Goal: Task Accomplishment & Management: Use online tool/utility

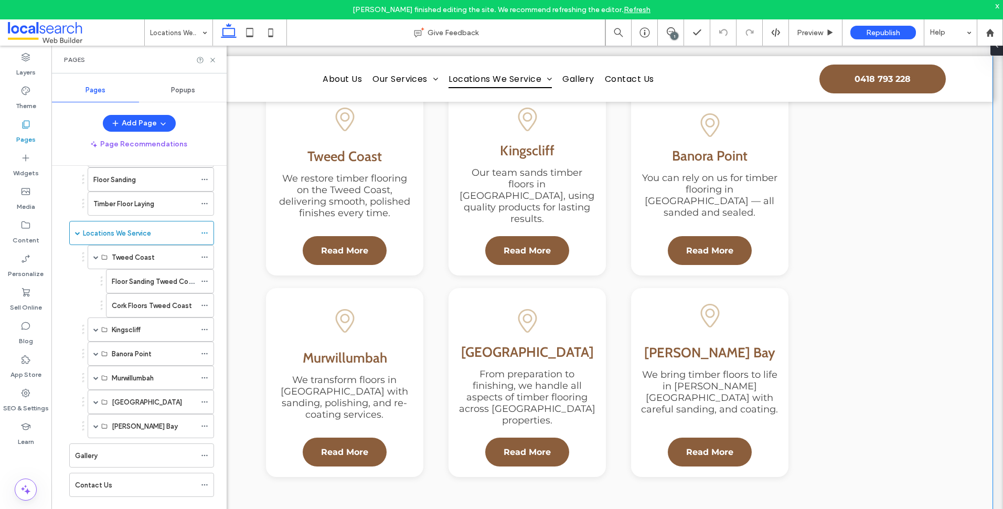
click at [953, 147] on div "Dash Icon locations Dash Icon Servicing the Tweed Coast Pin Icon Tweed Coast We…" at bounding box center [527, 242] width 931 height 561
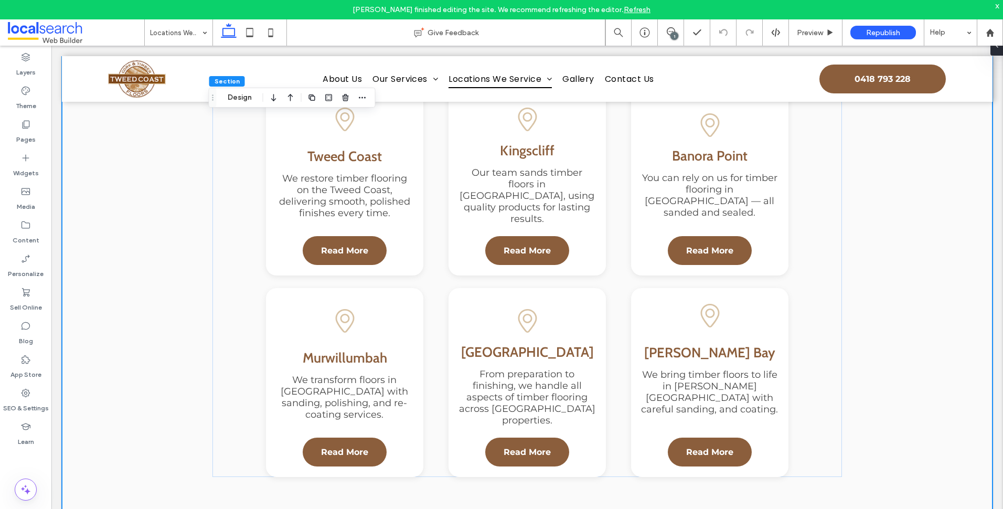
click at [26, 27] on span at bounding box center [76, 32] width 136 height 21
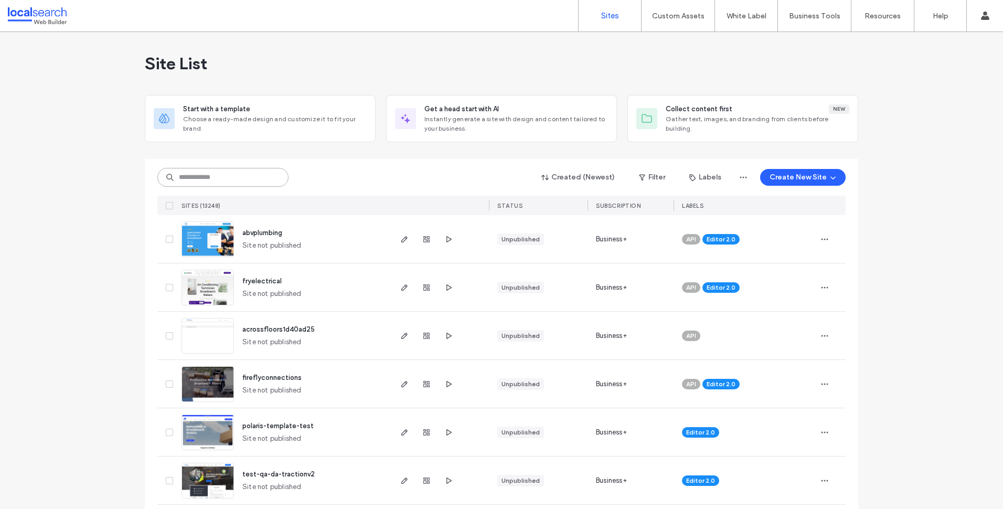
click at [221, 181] on input at bounding box center [222, 177] width 131 height 19
paste input "********"
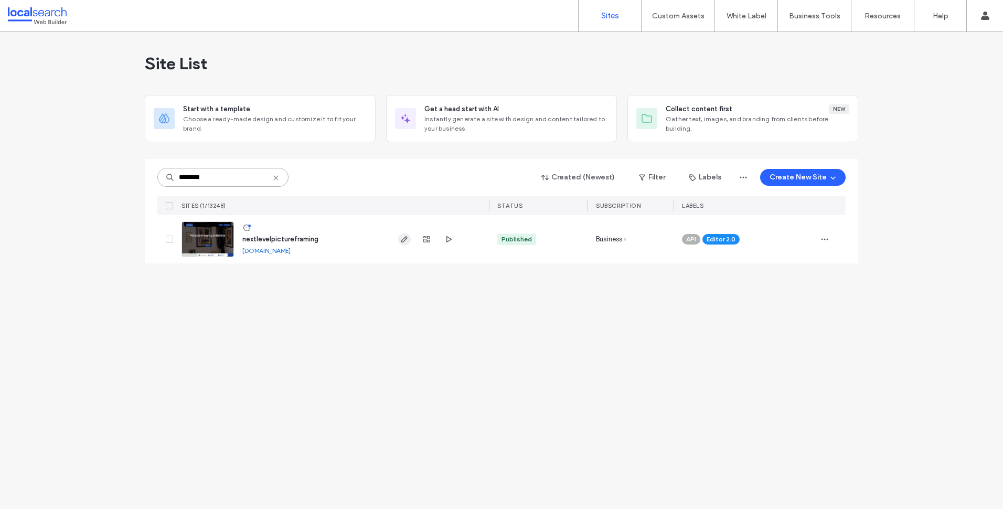
type input "********"
click at [404, 239] on use "button" at bounding box center [404, 239] width 6 height 6
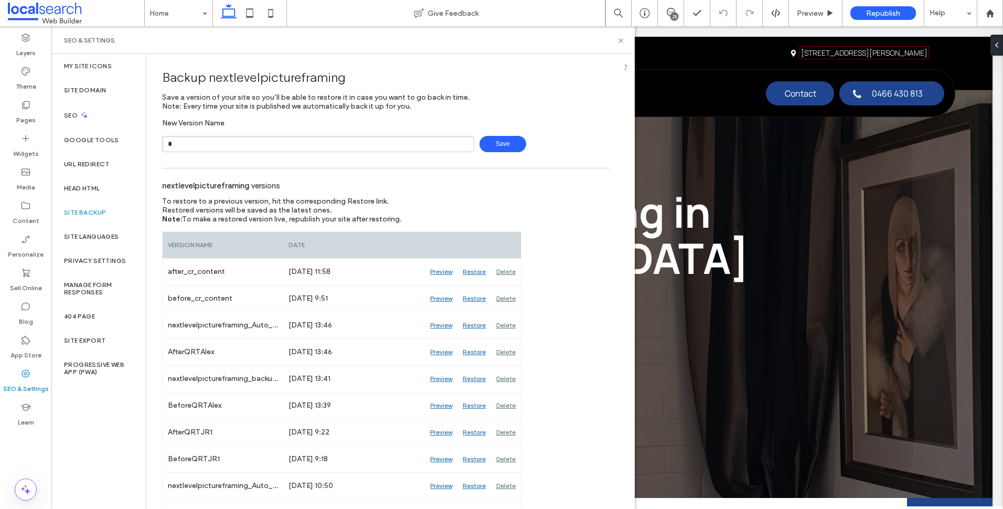
click at [214, 147] on input "*" at bounding box center [318, 144] width 312 height 16
type input "**********"
click at [480, 145] on span "Save" at bounding box center [503, 144] width 47 height 16
drag, startPoint x: 621, startPoint y: 41, endPoint x: 571, endPoint y: 18, distance: 55.2
click at [621, 41] on use at bounding box center [621, 40] width 4 height 4
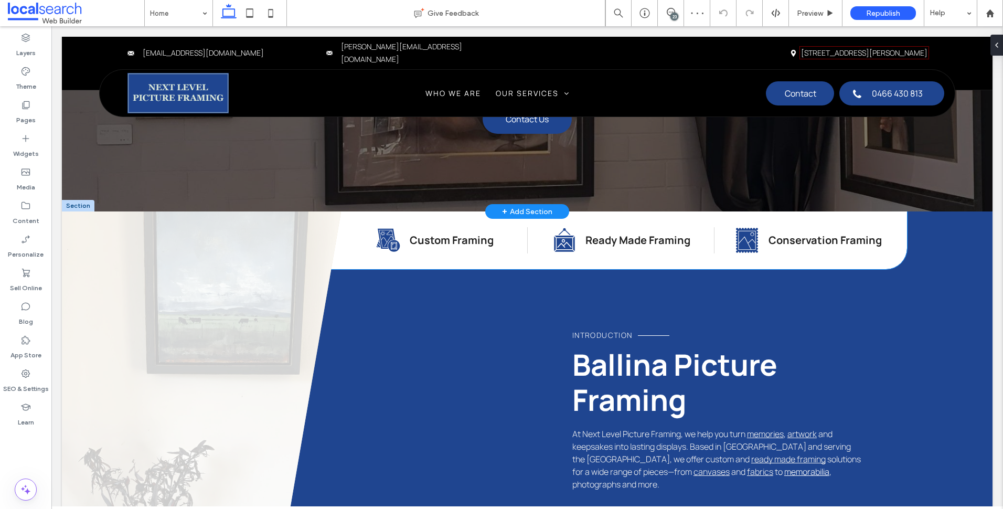
scroll to position [210, 0]
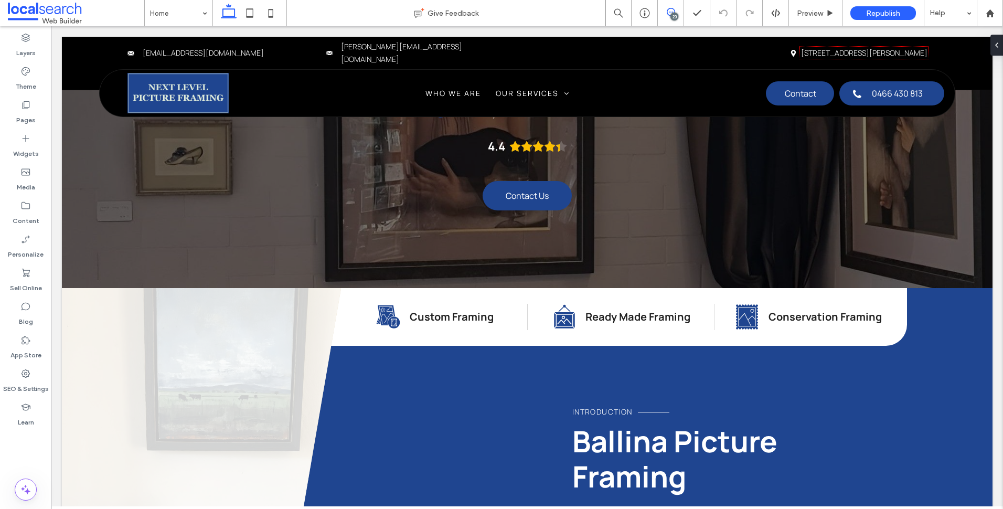
click at [678, 11] on span at bounding box center [671, 12] width 26 height 8
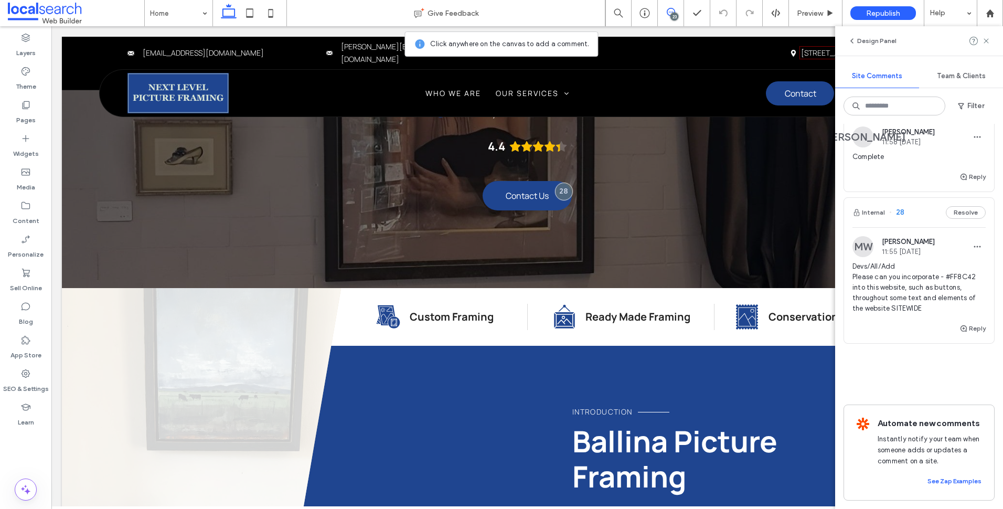
scroll to position [4163, 0]
click at [927, 306] on div "Devs/All/Add Please can you incorporate - #FF8C42 into this website, such as bu…" at bounding box center [919, 291] width 133 height 61
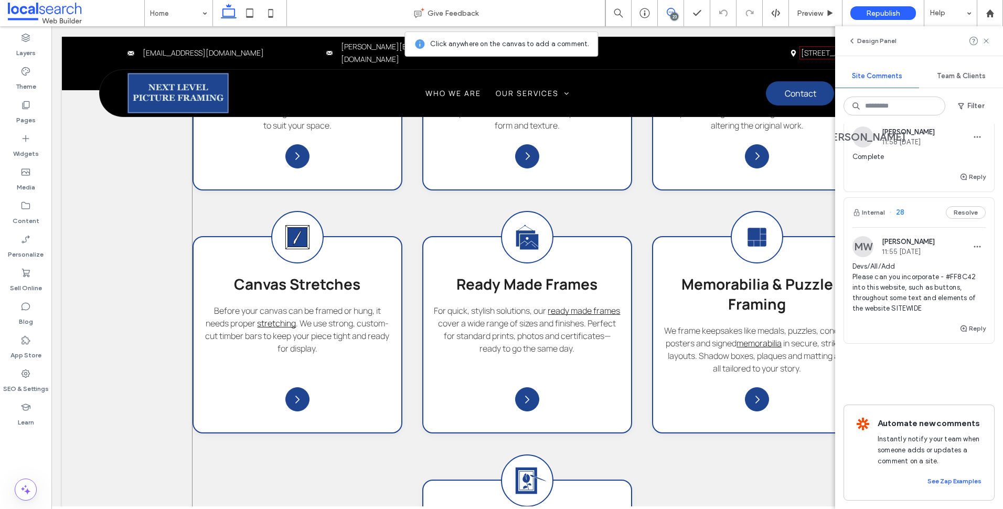
scroll to position [1350, 0]
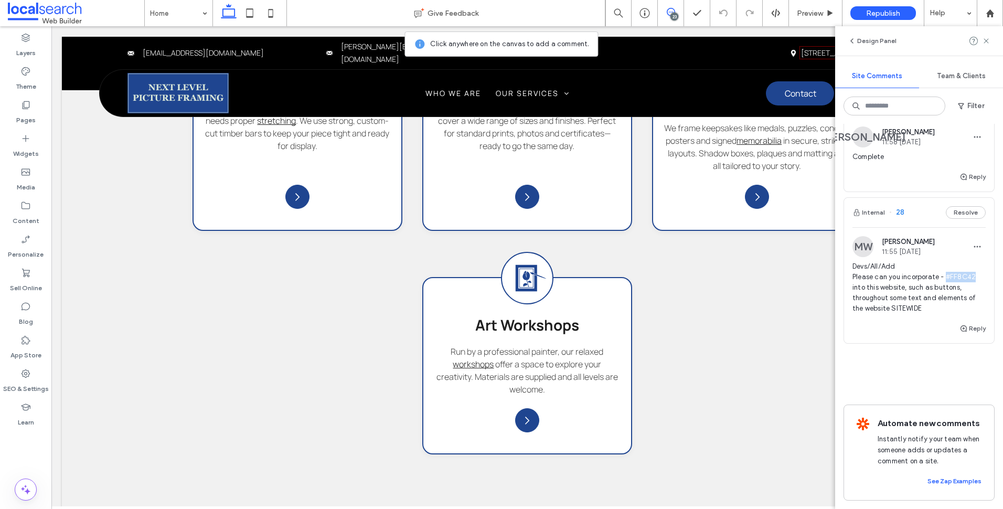
drag, startPoint x: 958, startPoint y: 263, endPoint x: 973, endPoint y: 261, distance: 15.8
click at [973, 261] on span "Devs/All/Add Please can you incorporate - #FF8C42 into this website, such as bu…" at bounding box center [919, 287] width 133 height 52
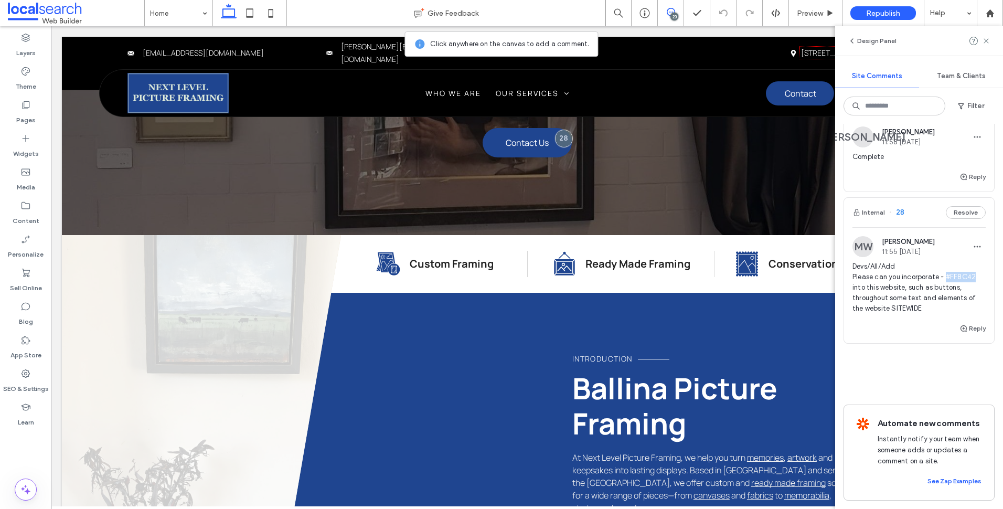
scroll to position [90, 0]
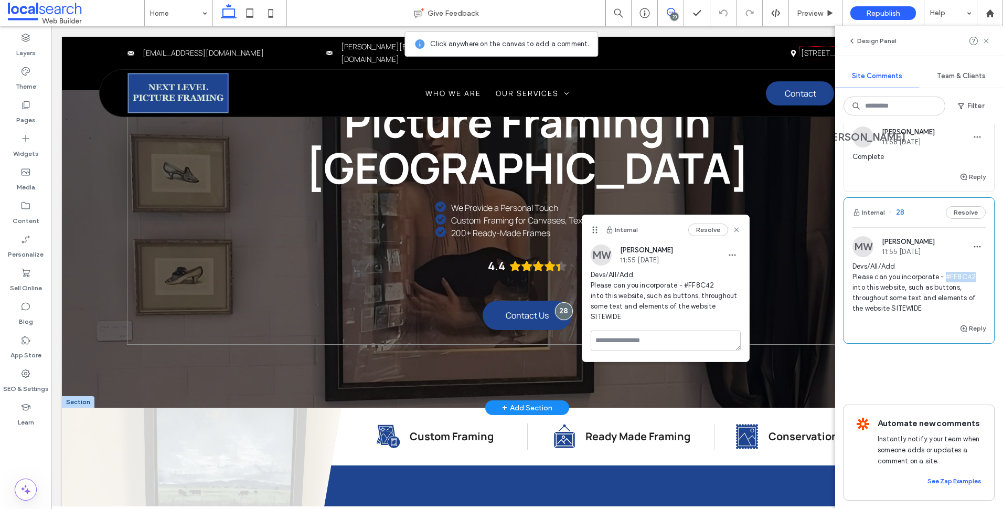
copy span "#FF8C42"
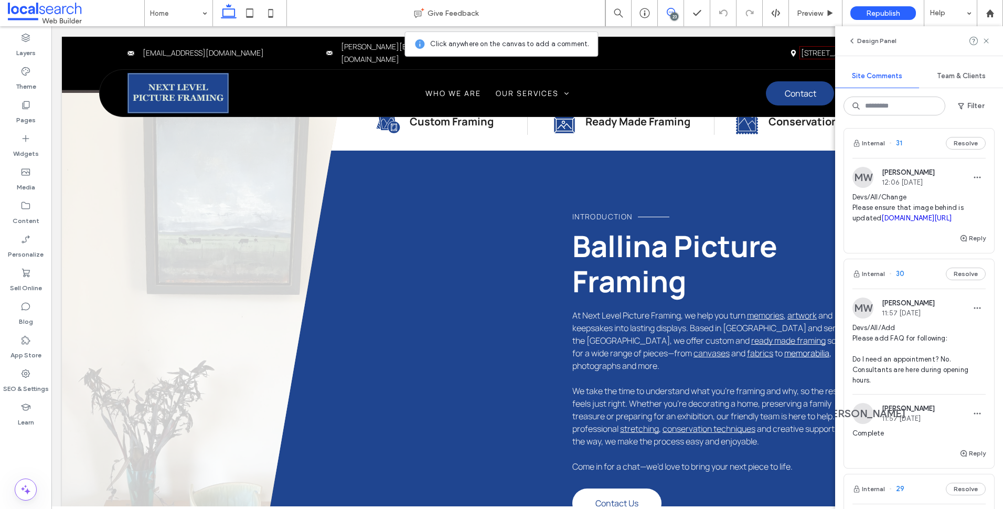
scroll to position [3481, 0]
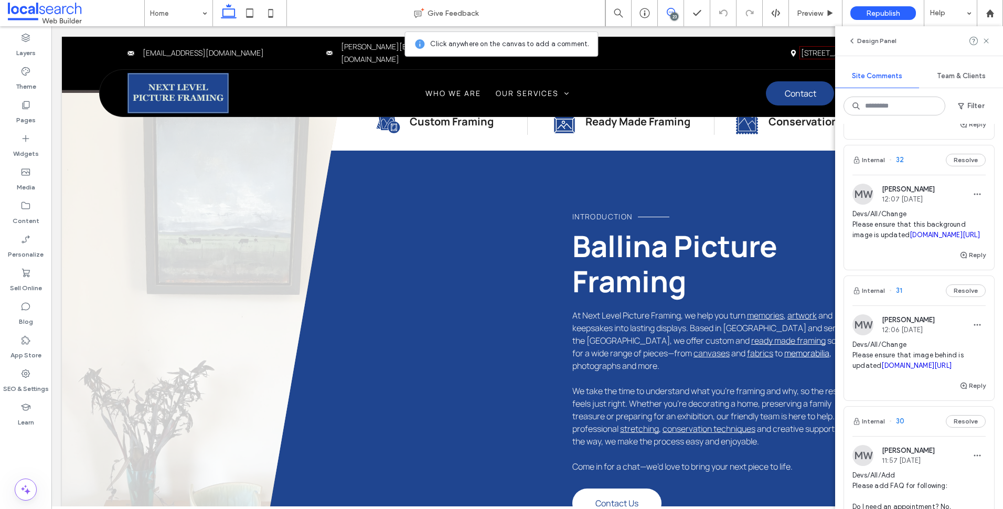
click at [942, 371] on span "Devs/All/Change Please ensure that image behind is updated irp.cdn-website.com/…" at bounding box center [919, 355] width 133 height 31
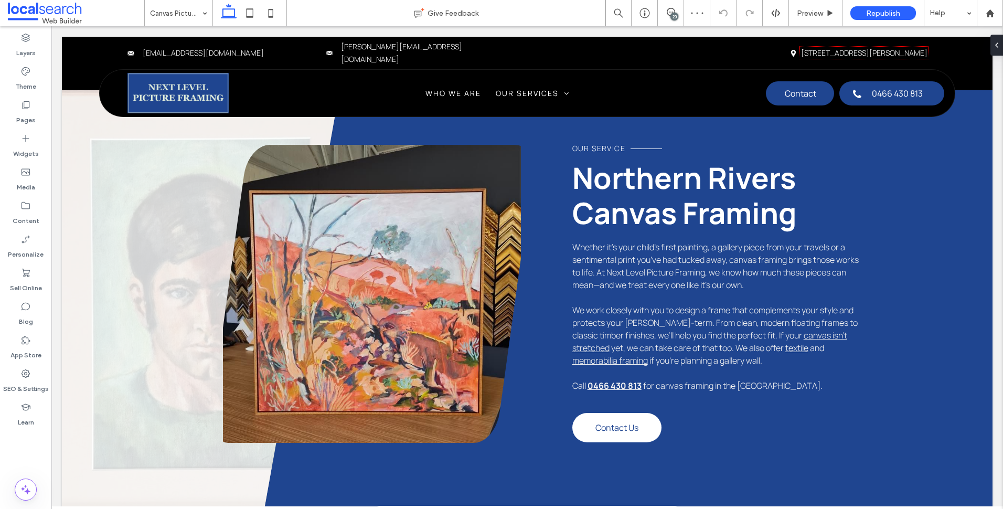
click at [674, 14] on div "23" at bounding box center [675, 17] width 8 height 8
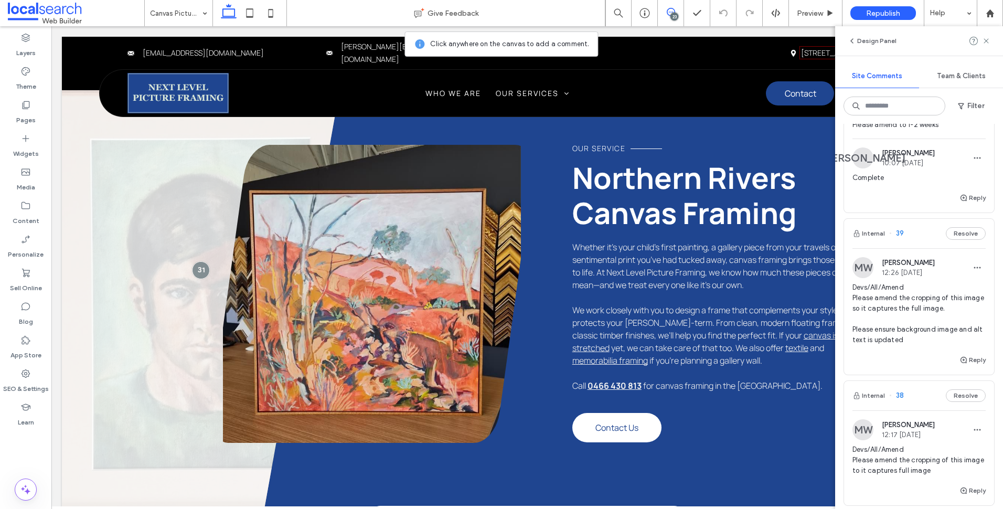
scroll to position [2151, 0]
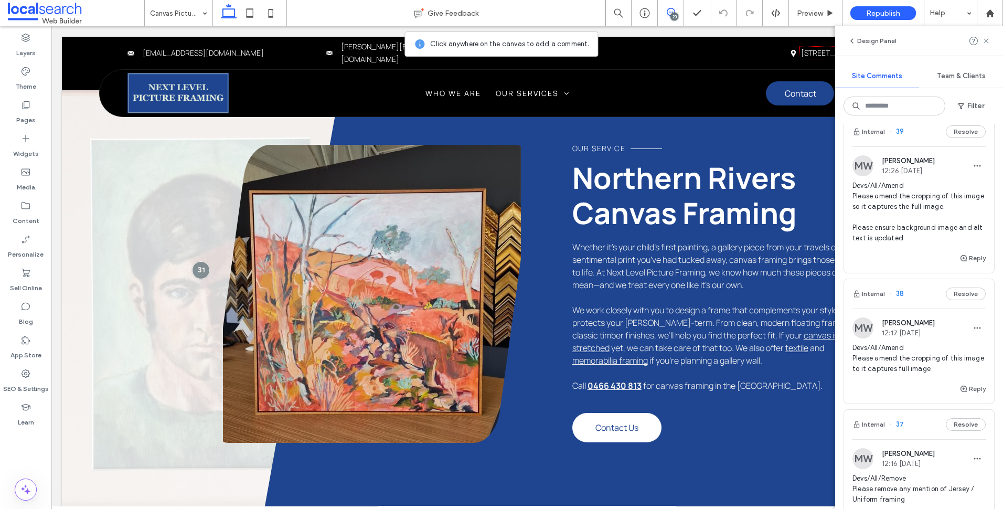
click at [932, 216] on span "Devs/All/Amend Please amend the cropping of this image so it captures the full …" at bounding box center [919, 212] width 133 height 63
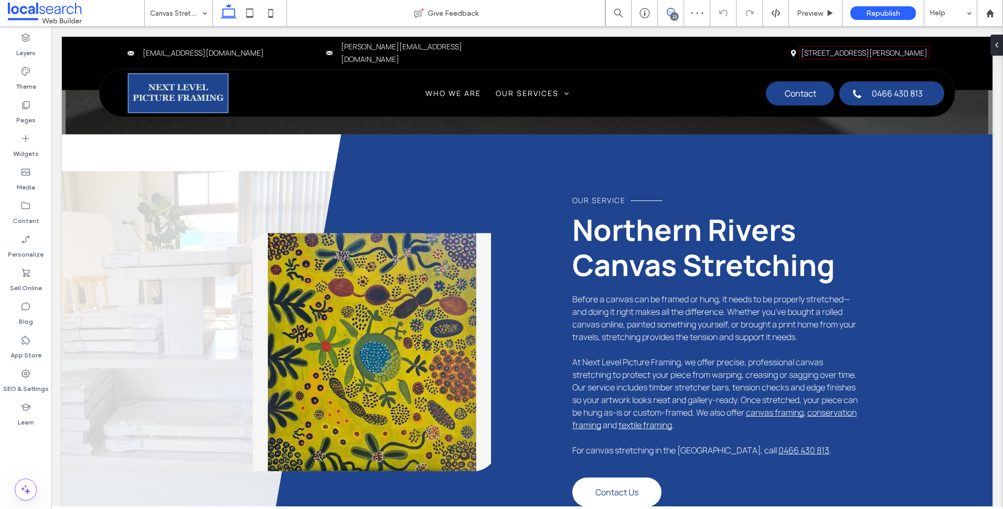
click at [672, 9] on icon at bounding box center [671, 12] width 8 height 8
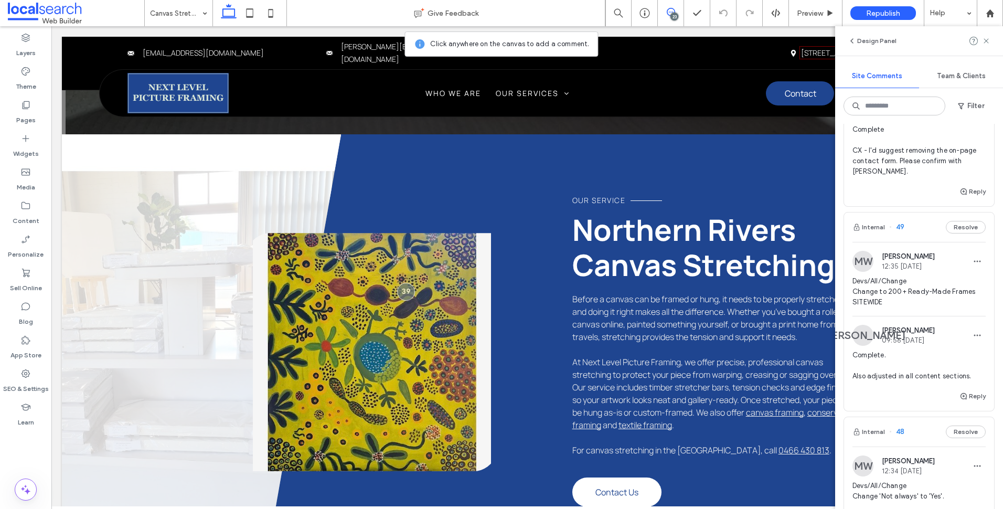
scroll to position [420, 0]
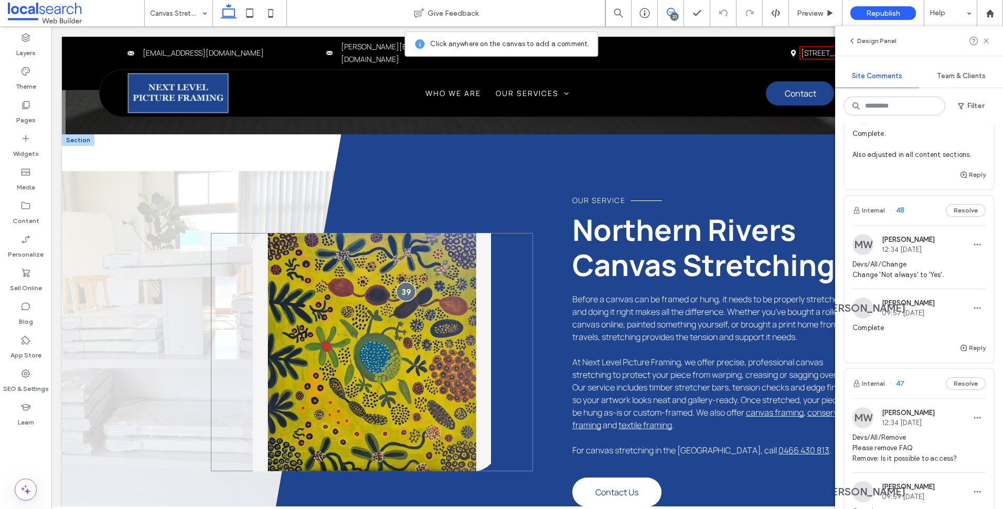
click at [403, 282] on div at bounding box center [405, 291] width 19 height 19
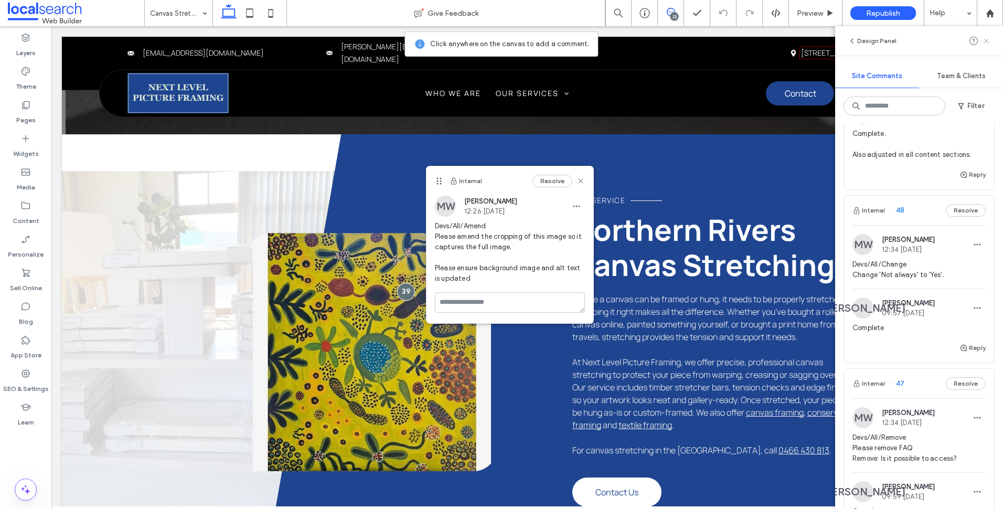
click at [984, 41] on icon at bounding box center [986, 41] width 8 height 8
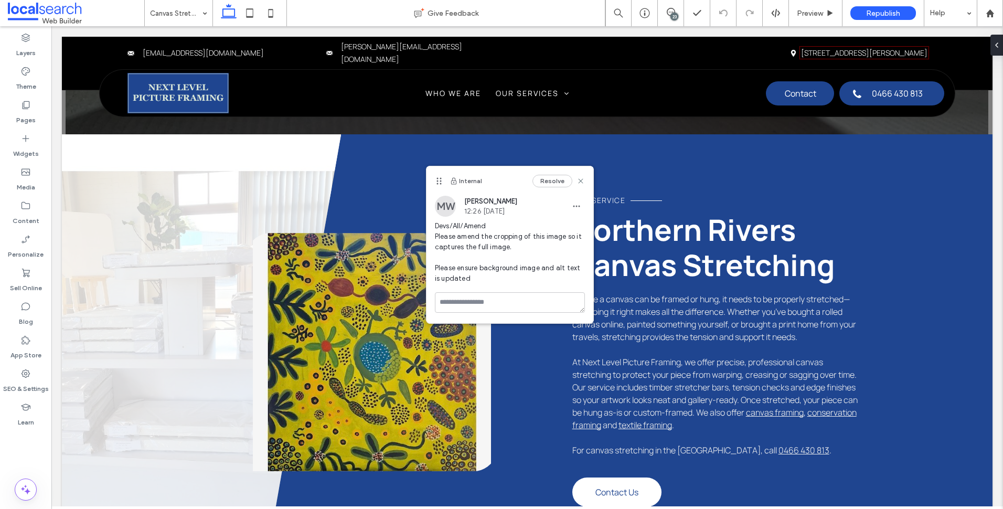
scroll to position [0, 0]
click at [583, 176] on div "Resolve" at bounding box center [559, 181] width 52 height 13
click at [580, 179] on icon at bounding box center [581, 181] width 8 height 8
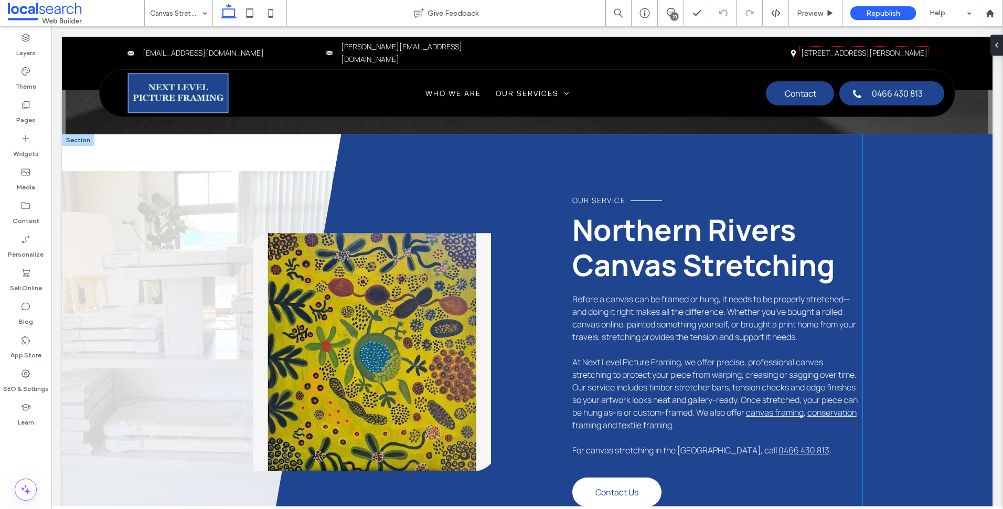
click at [369, 290] on link at bounding box center [372, 352] width 322 height 238
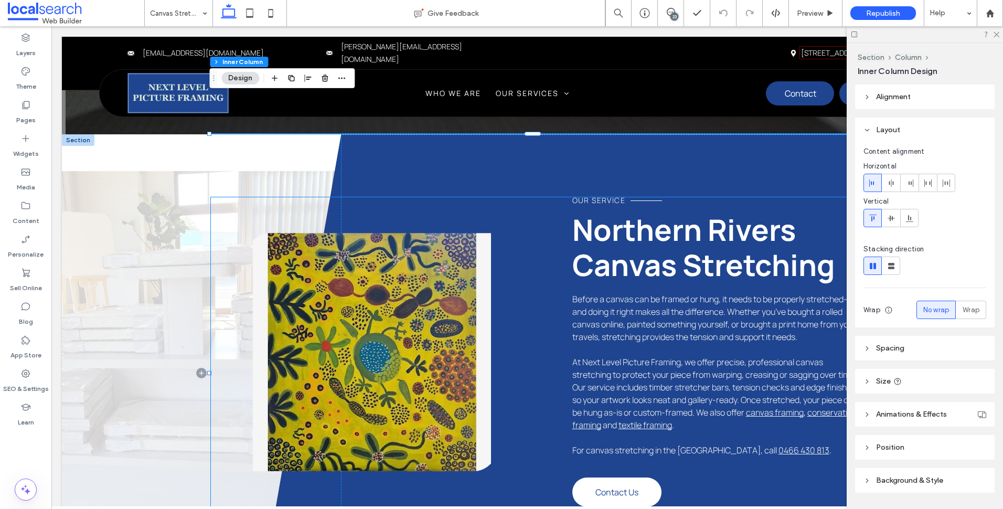
click at [310, 265] on link at bounding box center [372, 352] width 322 height 238
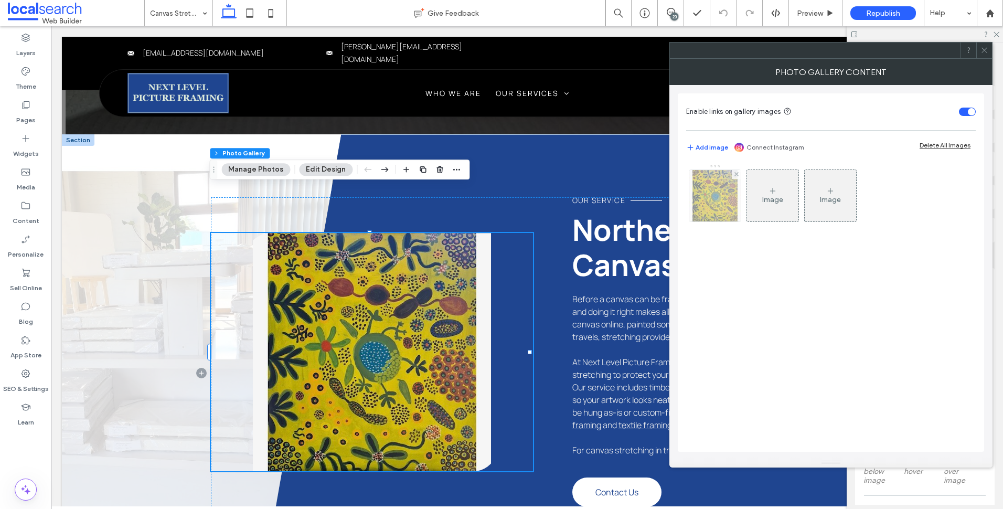
click at [720, 200] on img at bounding box center [715, 195] width 51 height 51
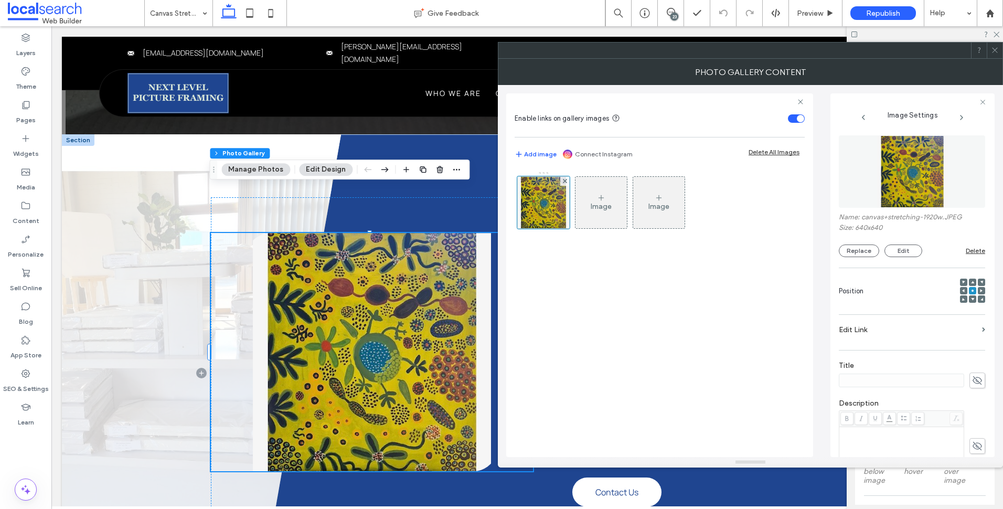
scroll to position [169, 0]
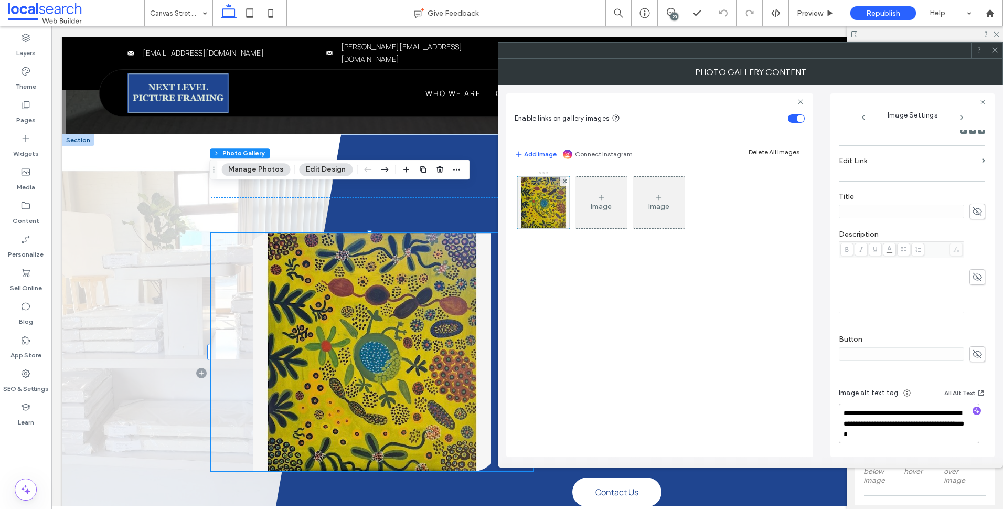
click at [994, 50] on icon at bounding box center [995, 50] width 8 height 8
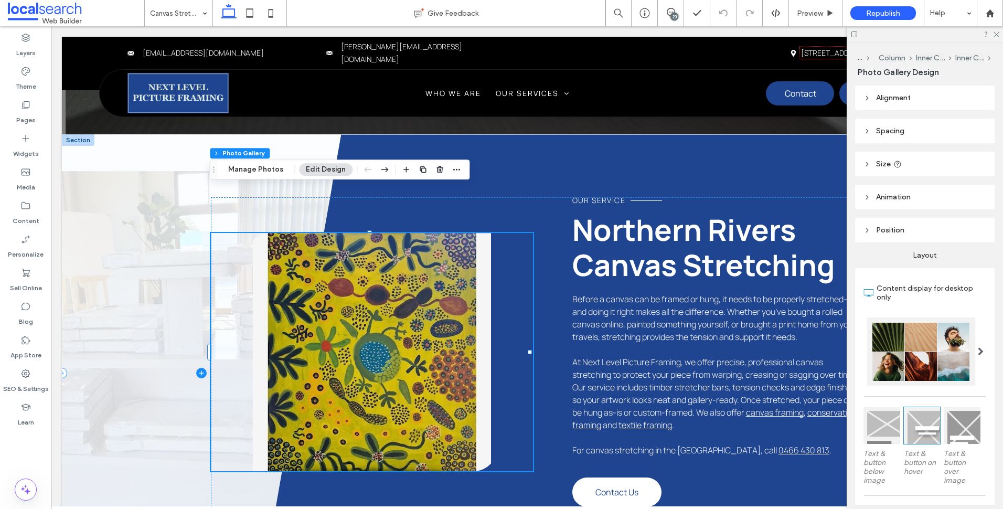
click at [151, 368] on span at bounding box center [201, 373] width 279 height 478
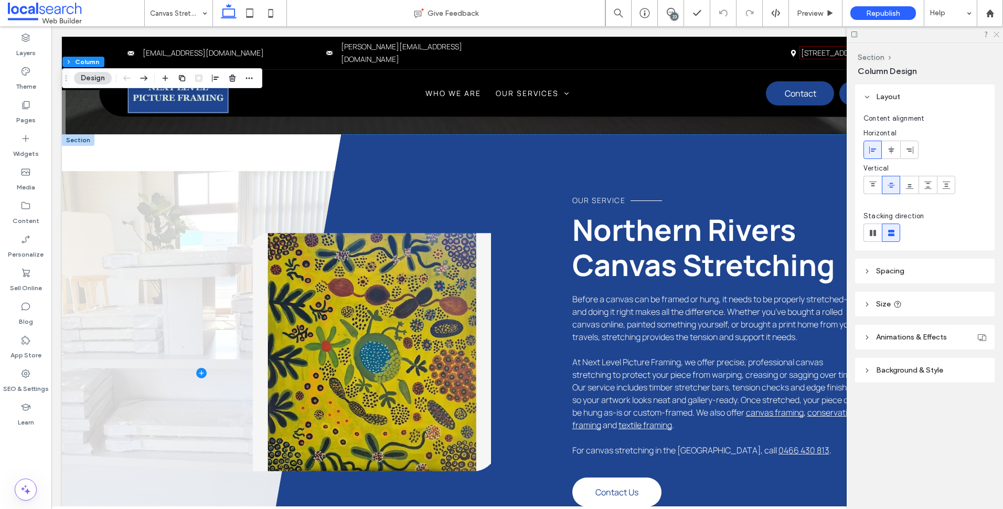
click at [994, 34] on icon at bounding box center [996, 33] width 7 height 7
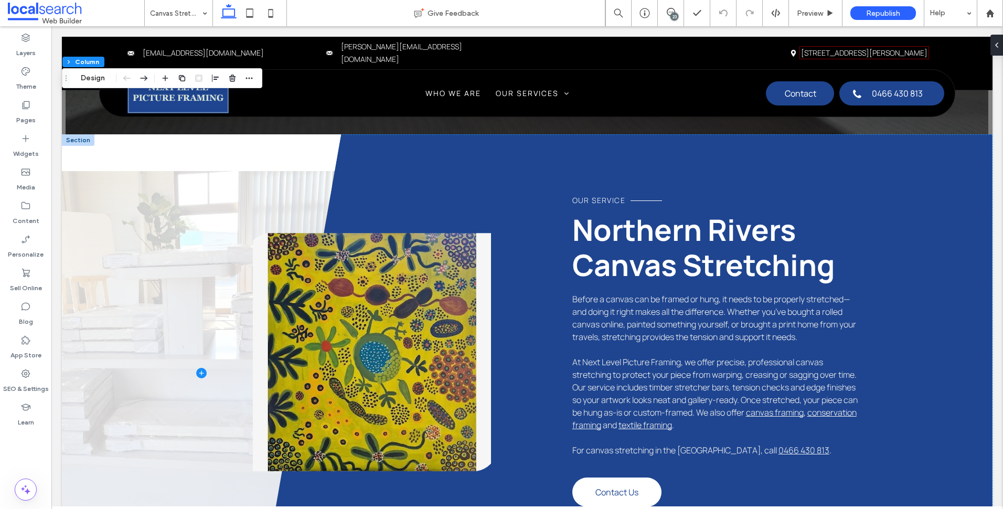
click at [675, 13] on div "23" at bounding box center [675, 17] width 8 height 8
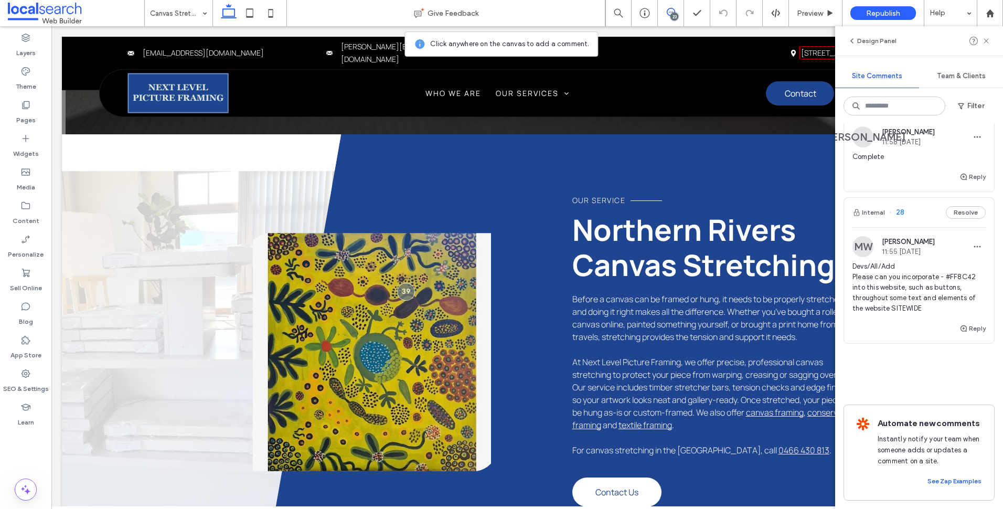
scroll to position [4163, 0]
click at [930, 282] on span "Devs/All/Add Please can you incorporate - #FF8C42 into this website, such as bu…" at bounding box center [919, 287] width 133 height 52
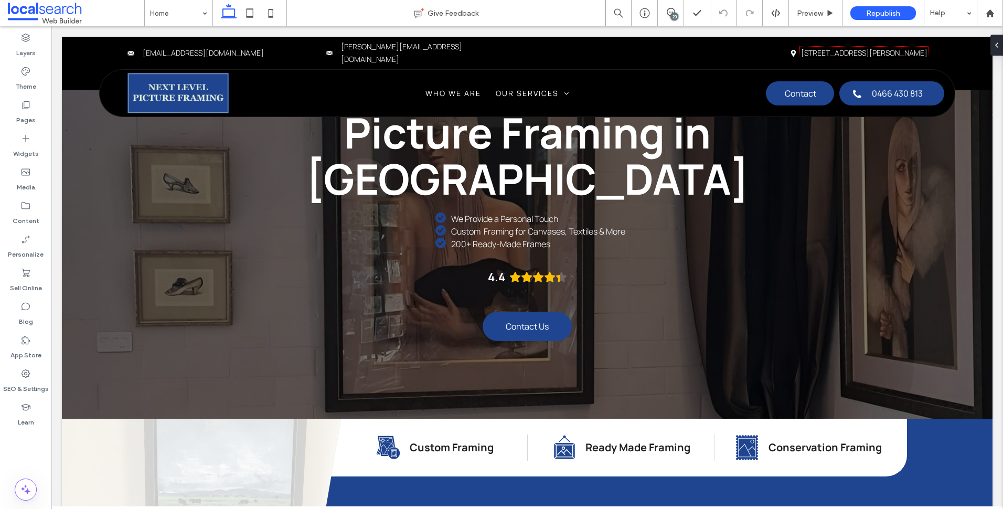
click at [669, 16] on icon at bounding box center [671, 12] width 8 height 8
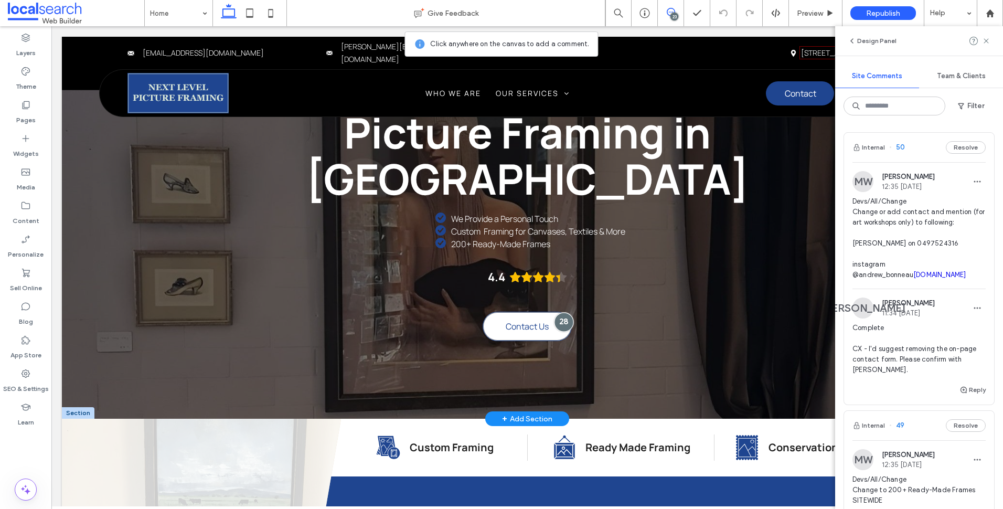
click at [565, 313] on div at bounding box center [563, 322] width 19 height 19
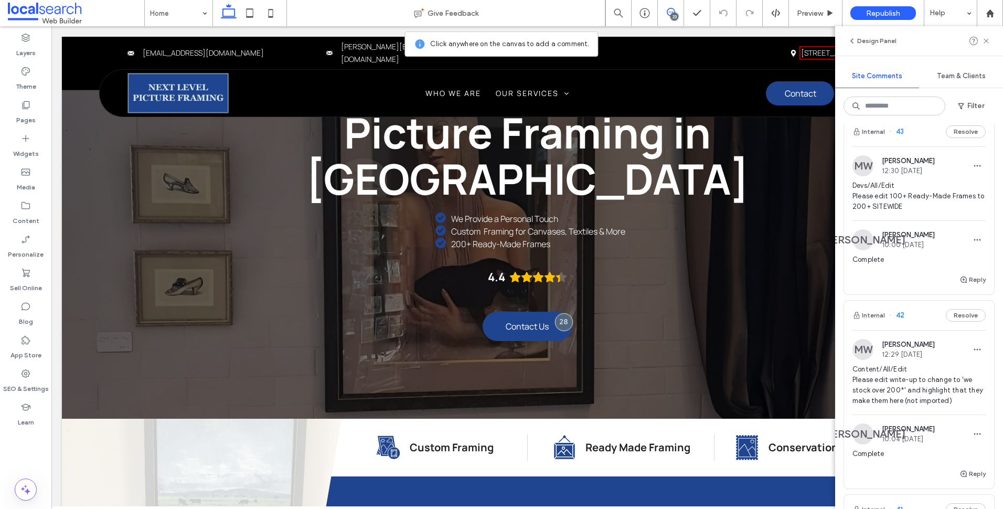
scroll to position [4163, 0]
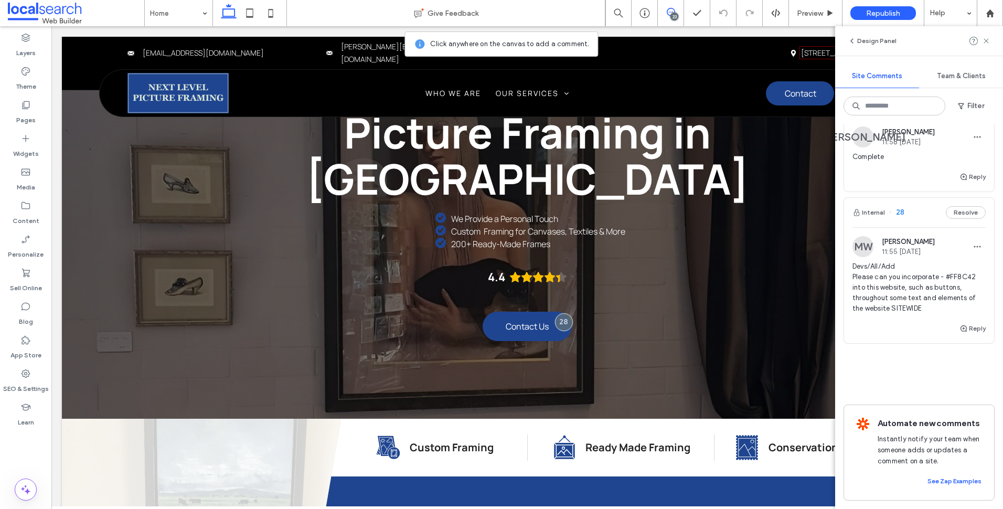
click at [920, 262] on span "Devs/All/Add Please can you incorporate - #FF8C42 into this website, such as bu…" at bounding box center [919, 287] width 133 height 52
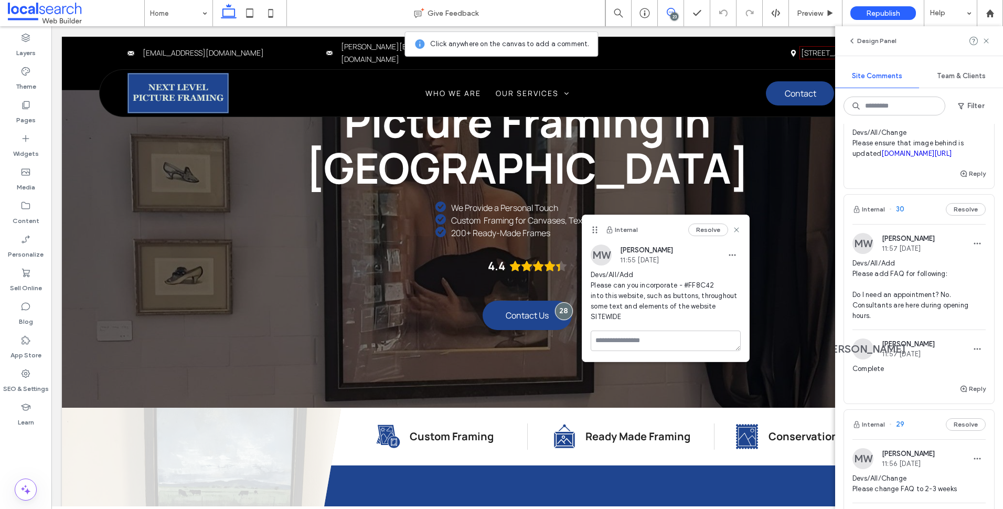
scroll to position [3533, 0]
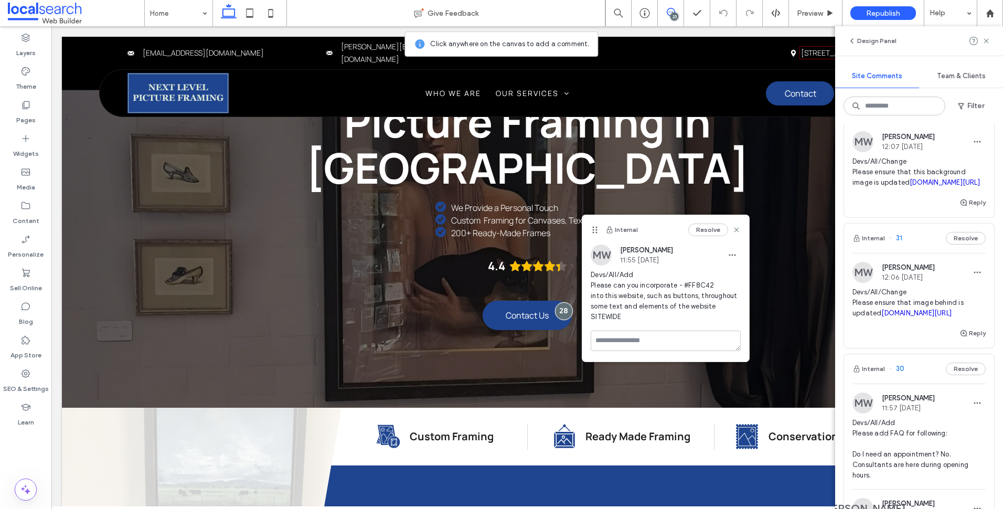
click at [926, 348] on div "Reply" at bounding box center [919, 337] width 150 height 21
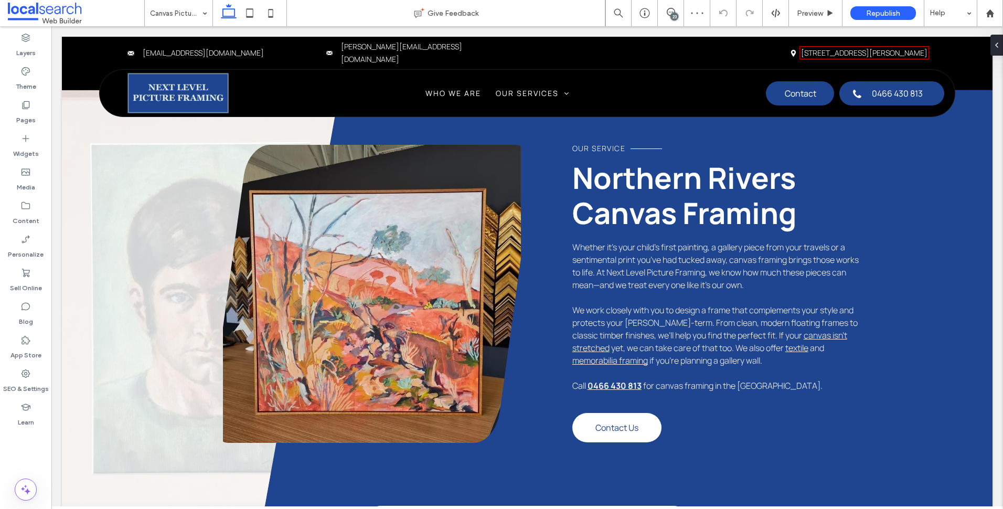
click at [677, 16] on div "23" at bounding box center [675, 17] width 8 height 8
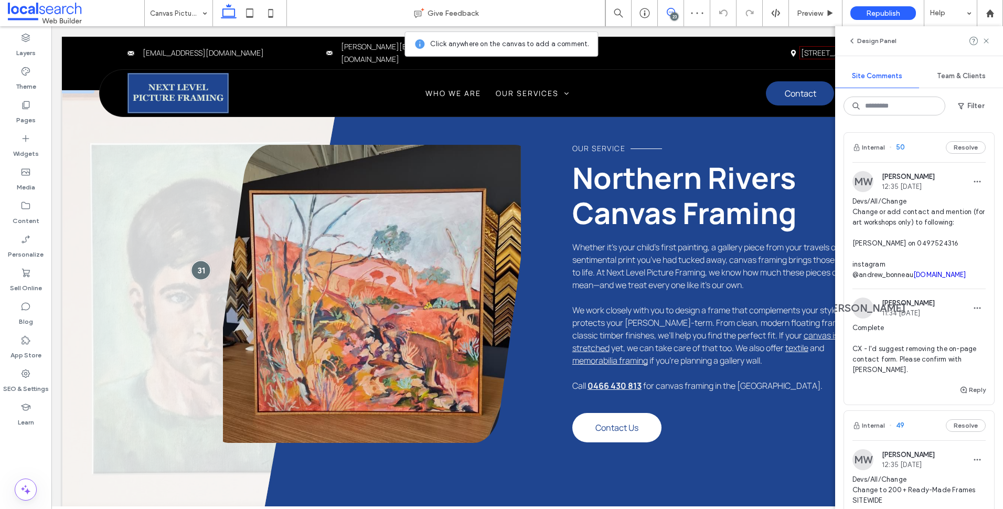
click at [203, 266] on div at bounding box center [200, 269] width 19 height 19
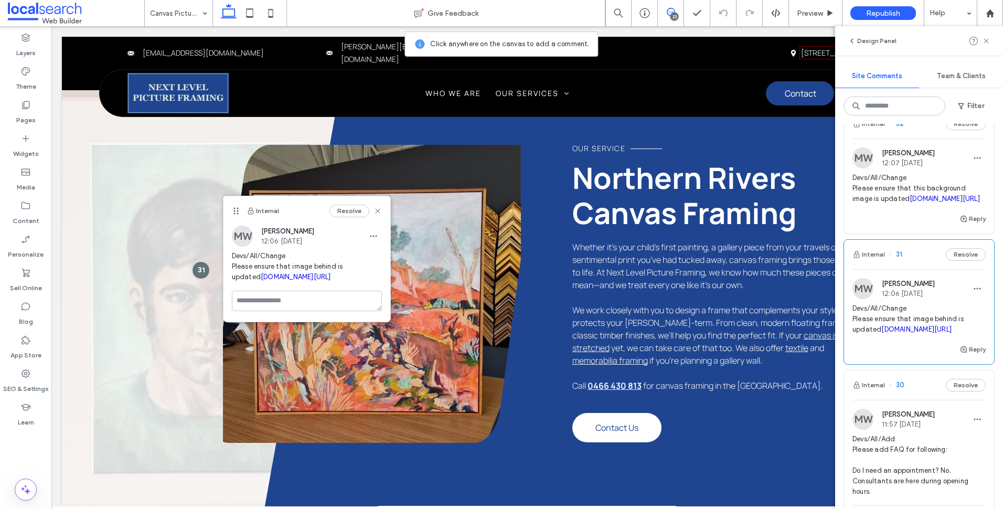
scroll to position [3463, 0]
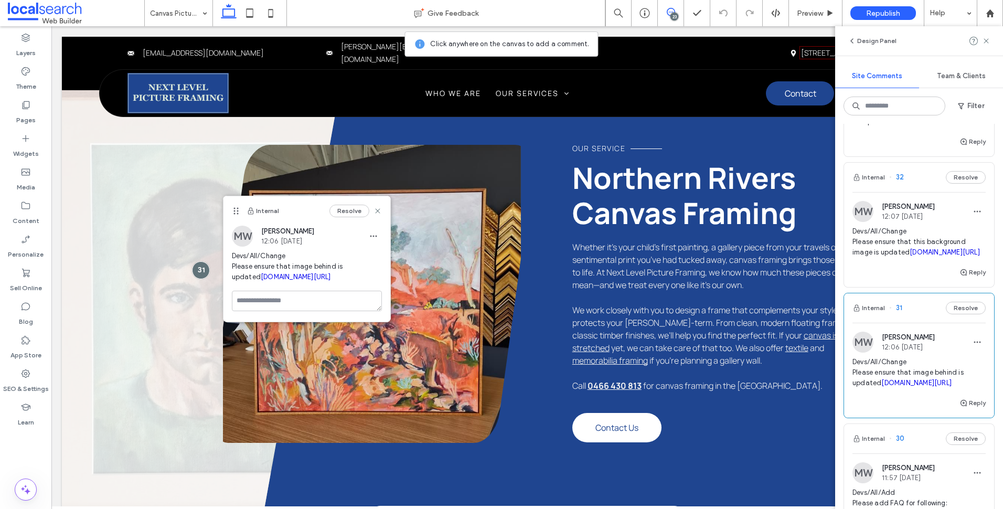
click at [939, 222] on div "MW Monique Windust 12:07 Aug 8 2025" at bounding box center [919, 211] width 133 height 21
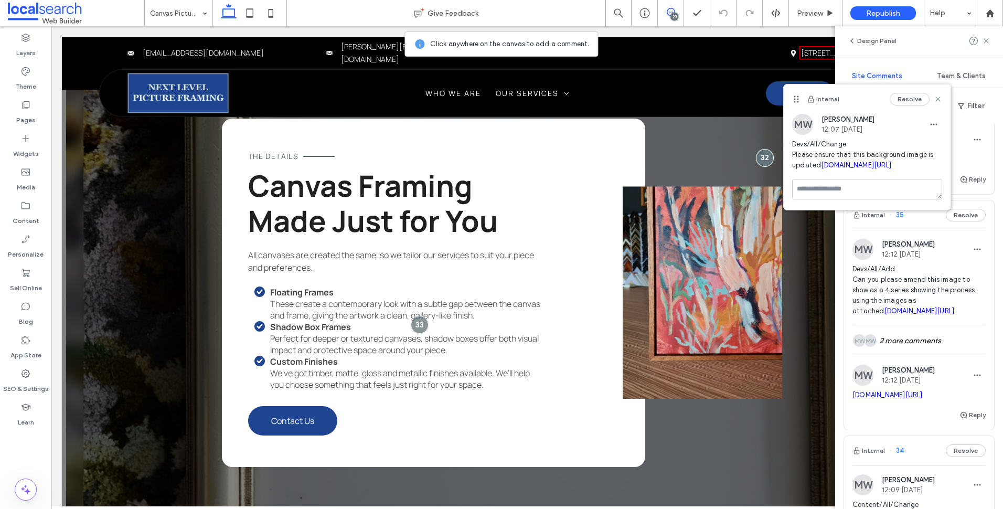
scroll to position [2729, 0]
click at [957, 385] on div "MW Monique Windust 12:12 Aug 8 2025" at bounding box center [919, 374] width 133 height 21
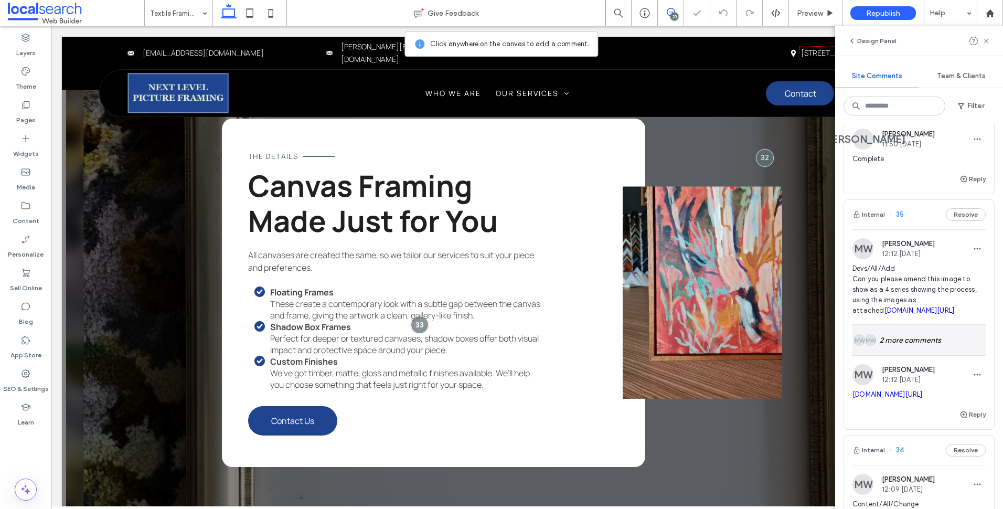
click at [925, 349] on div "MW MW 2 more comments" at bounding box center [919, 340] width 133 height 30
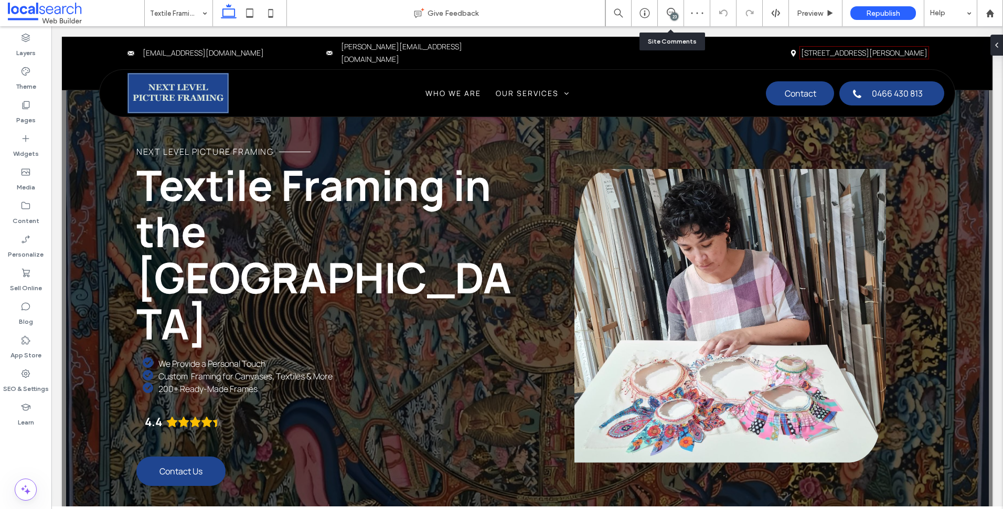
click at [672, 7] on div "23" at bounding box center [671, 13] width 26 height 26
click at [676, 11] on span at bounding box center [671, 12] width 26 height 8
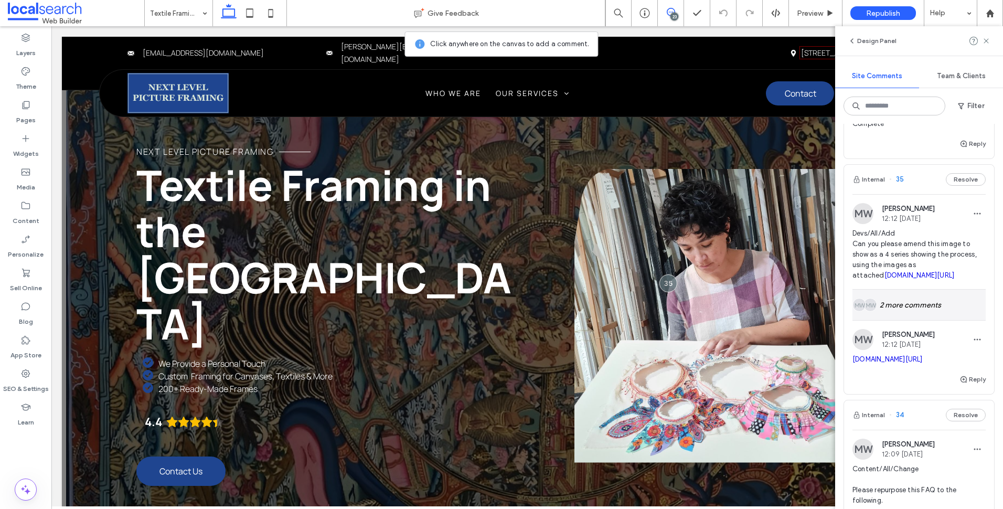
scroll to position [2781, 0]
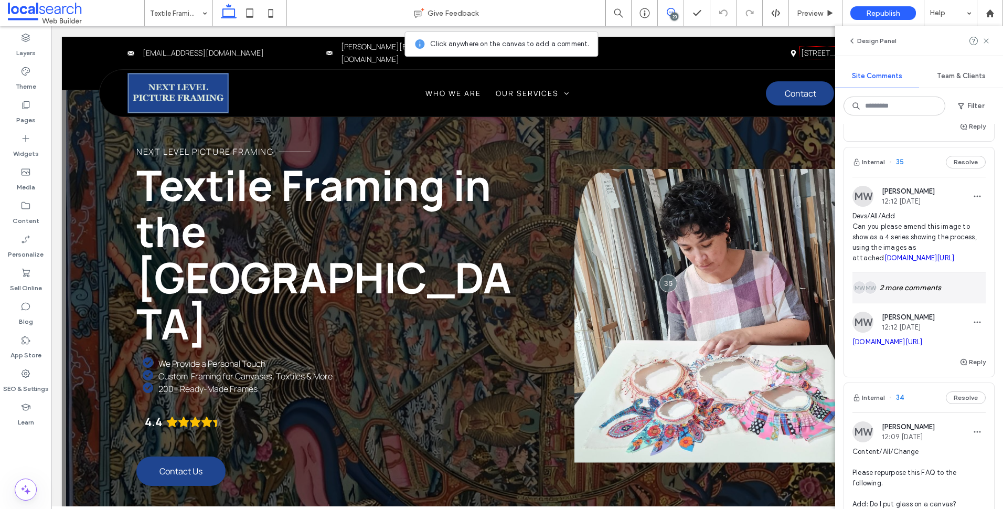
click at [920, 303] on div "MW MW 2 more comments" at bounding box center [919, 287] width 133 height 30
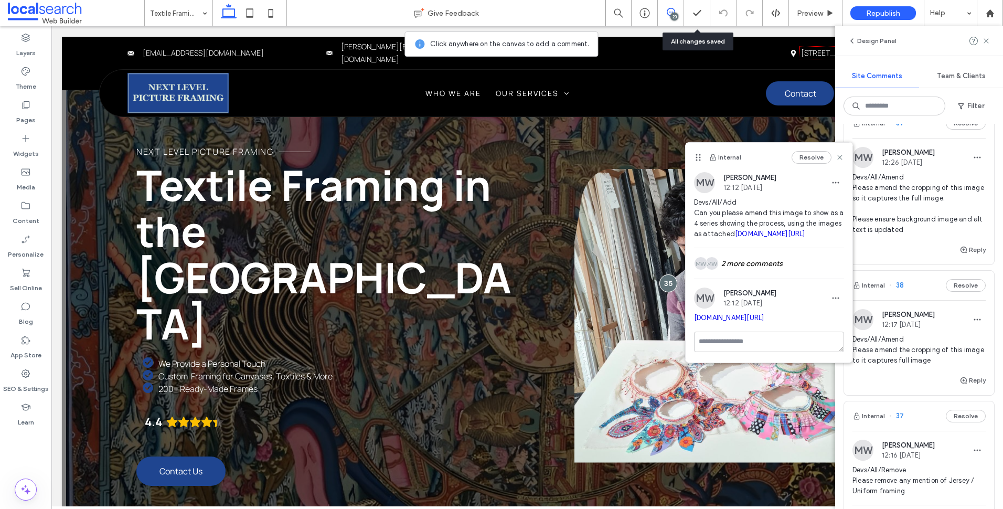
scroll to position [2099, 0]
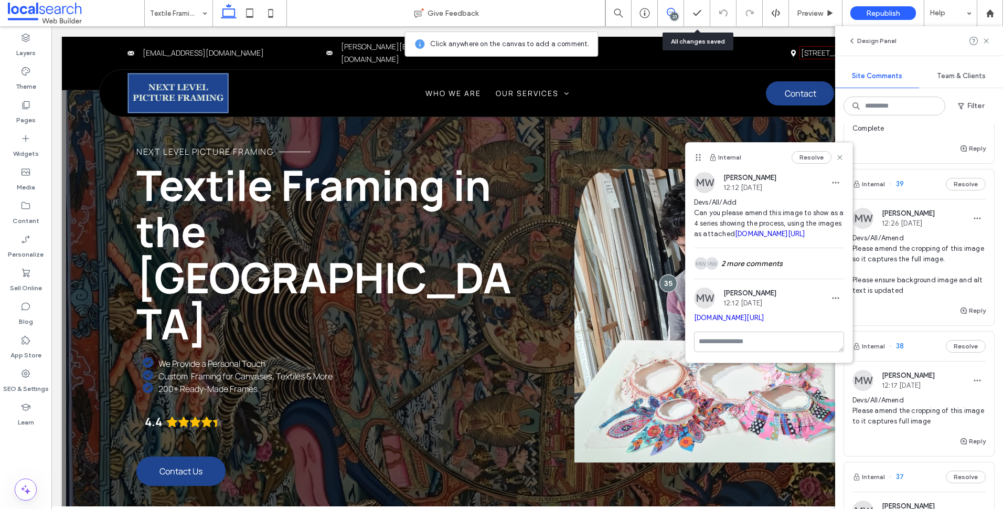
click at [931, 411] on span "Devs/All/Amend Please amend the cropping of this image to it captures full image" at bounding box center [919, 410] width 133 height 31
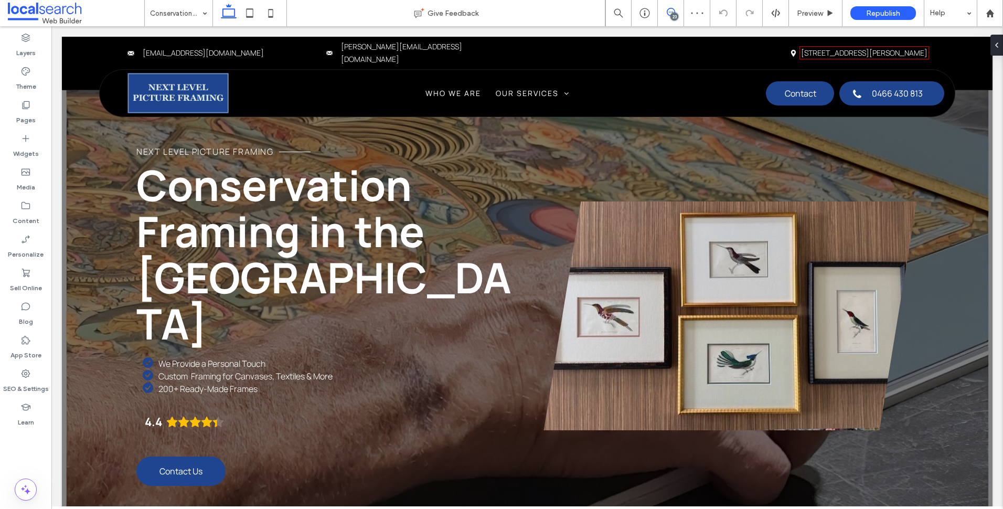
click at [669, 15] on use at bounding box center [671, 12] width 8 height 8
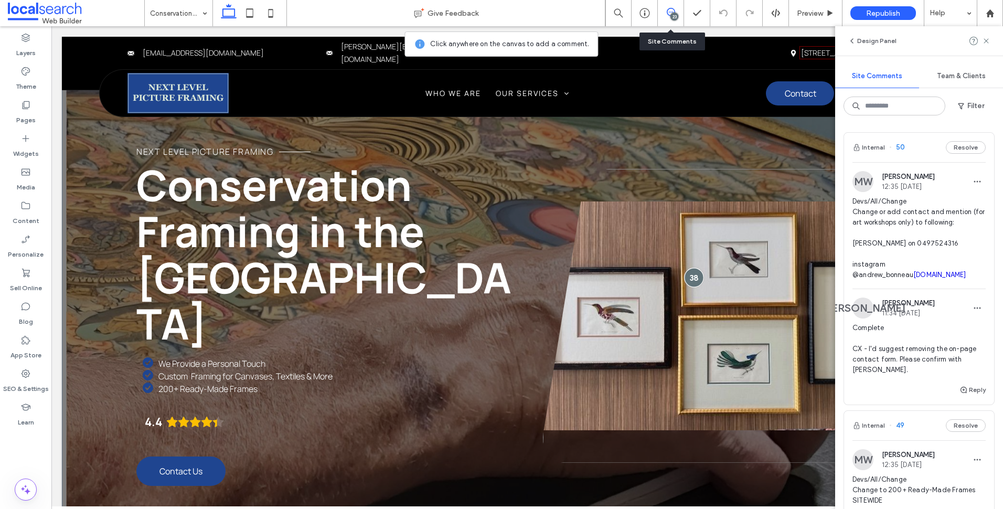
click at [689, 268] on div at bounding box center [693, 277] width 19 height 19
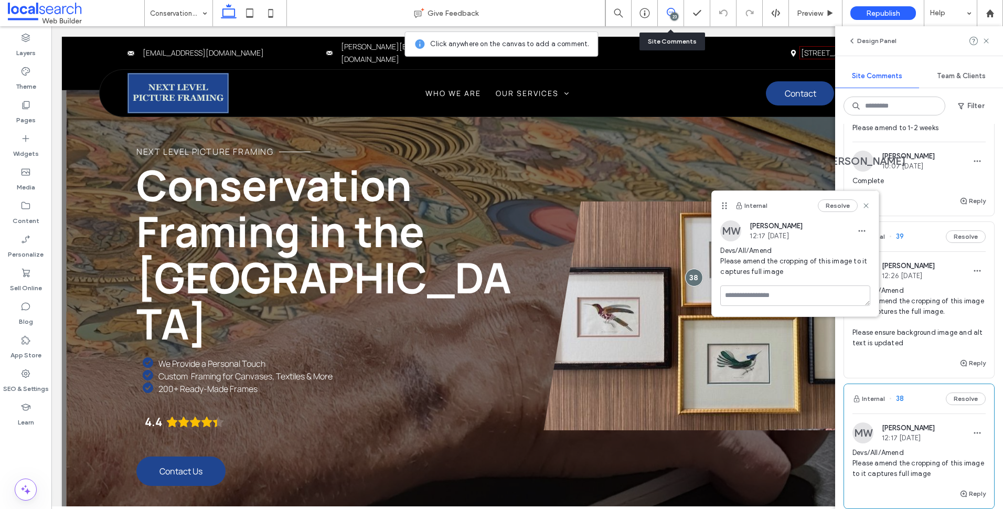
scroll to position [1994, 0]
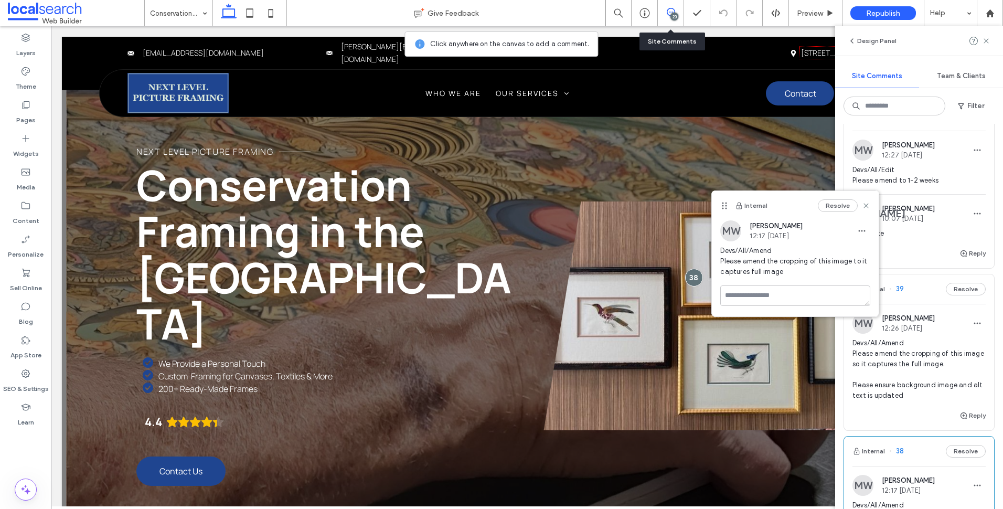
click at [937, 370] on span "Devs/All/Amend Please amend the cropping of this image so it captures the full …" at bounding box center [919, 369] width 133 height 63
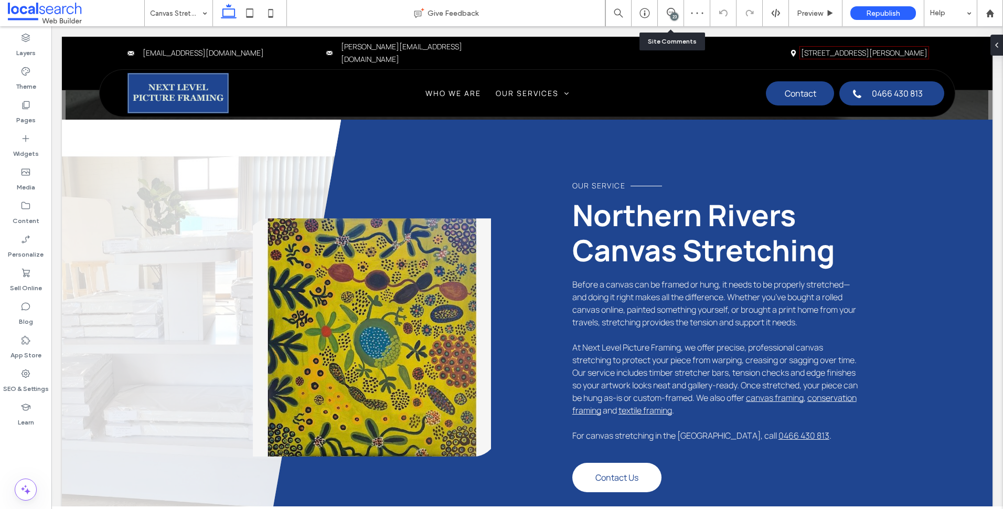
click at [669, 6] on div "23" at bounding box center [671, 13] width 26 height 26
click at [674, 14] on div "23" at bounding box center [675, 17] width 8 height 8
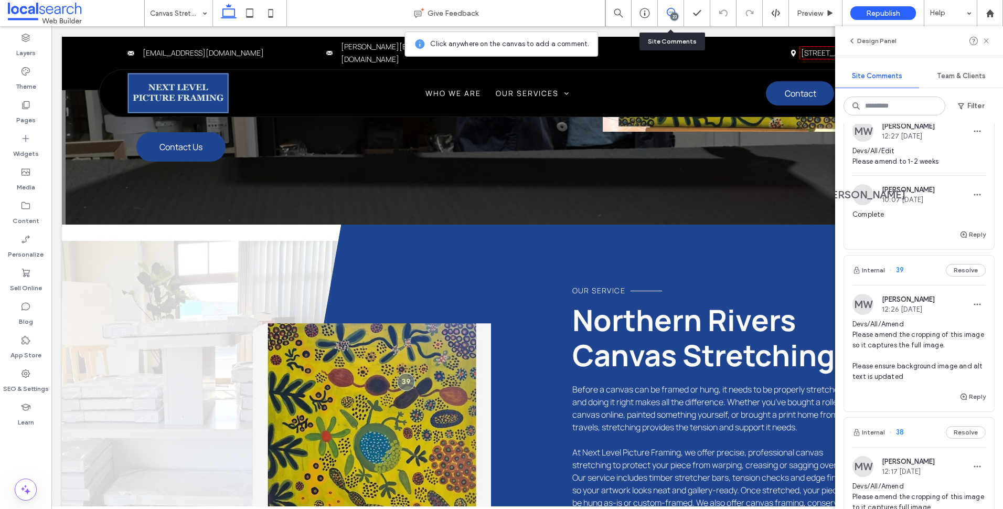
scroll to position [2046, 0]
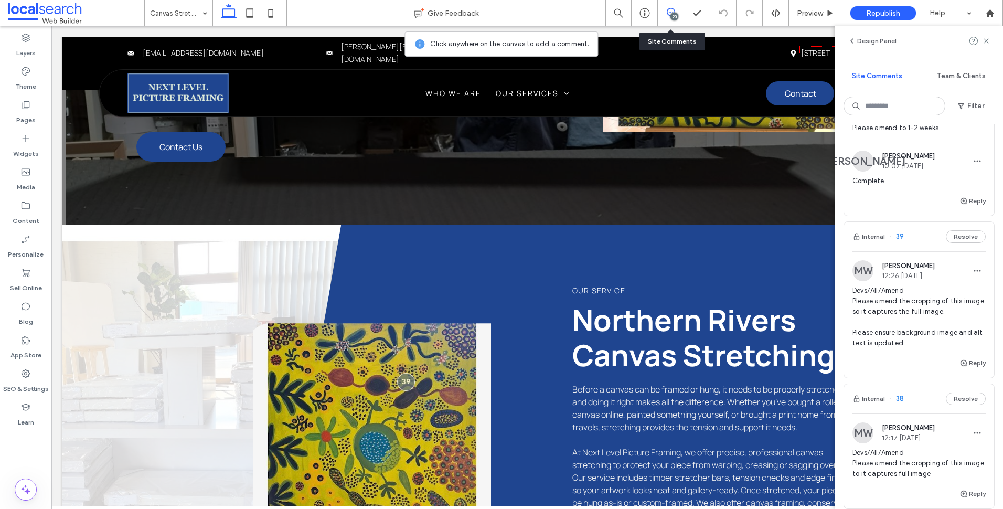
click at [927, 363] on div "Reply" at bounding box center [919, 367] width 150 height 21
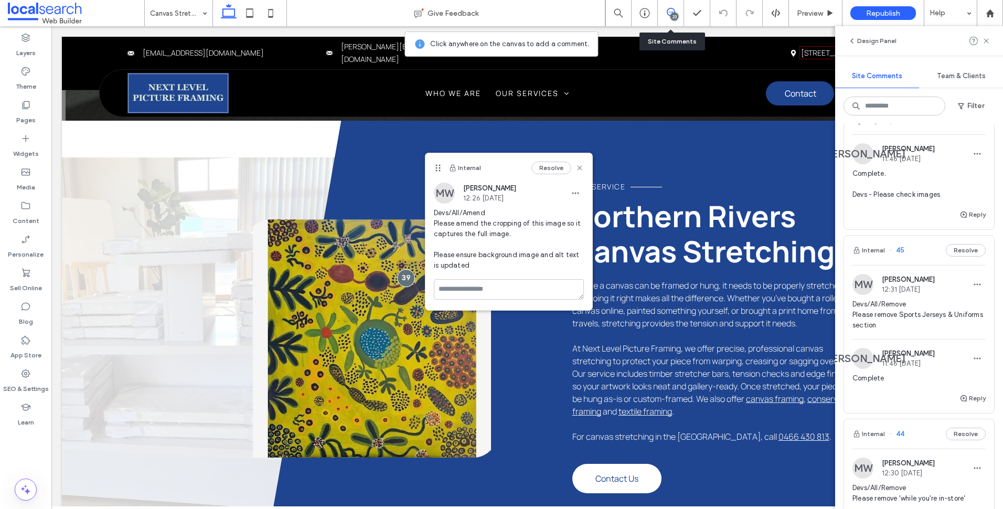
scroll to position [787, 0]
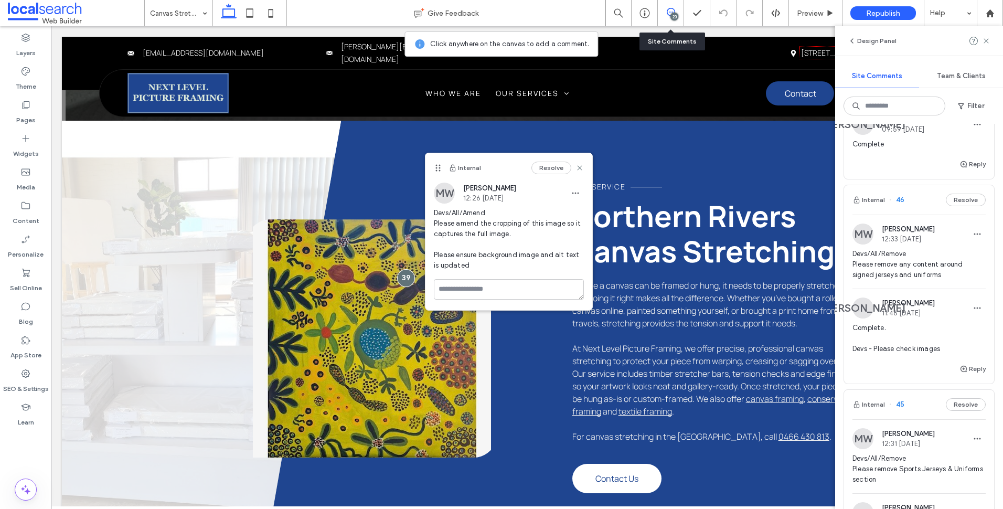
click at [951, 341] on span "Complete. Devs - Please check images" at bounding box center [919, 338] width 133 height 31
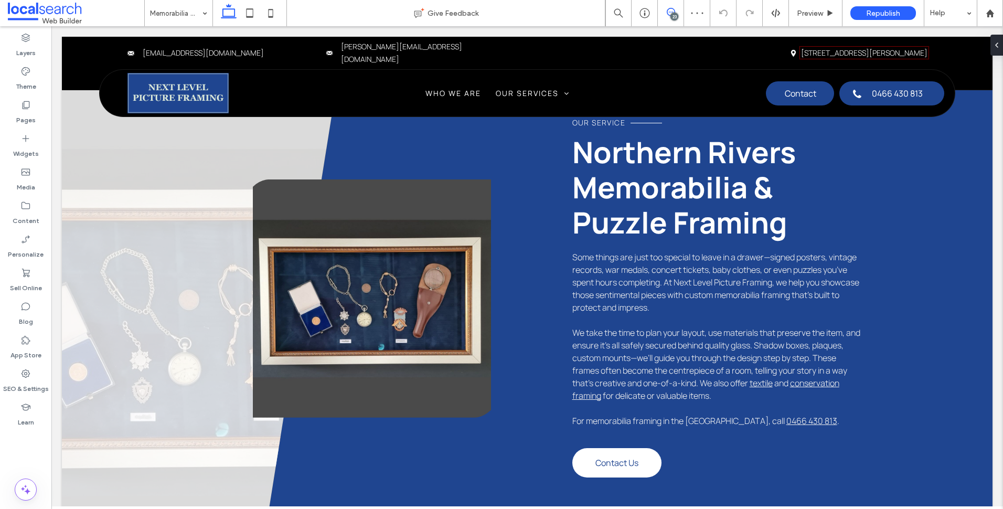
click at [671, 12] on use at bounding box center [671, 12] width 8 height 8
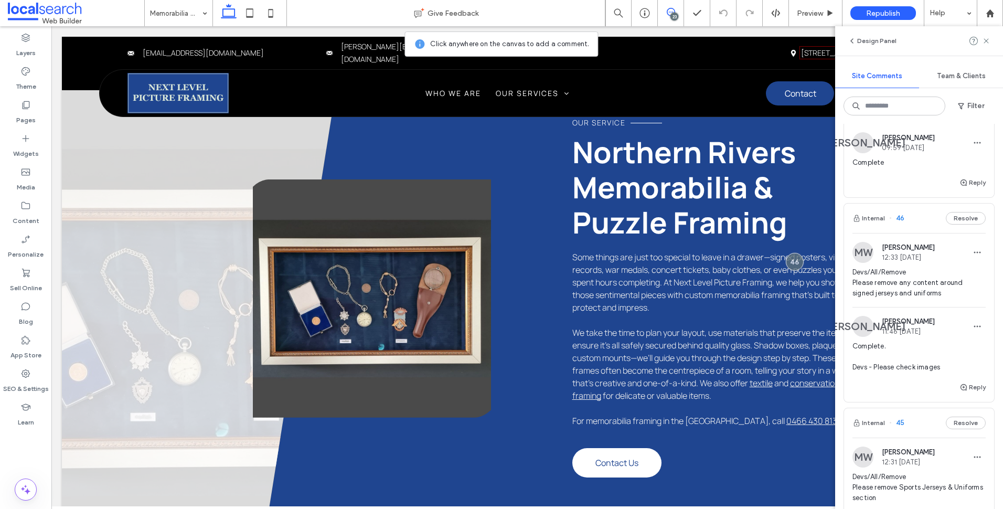
scroll to position [787, 0]
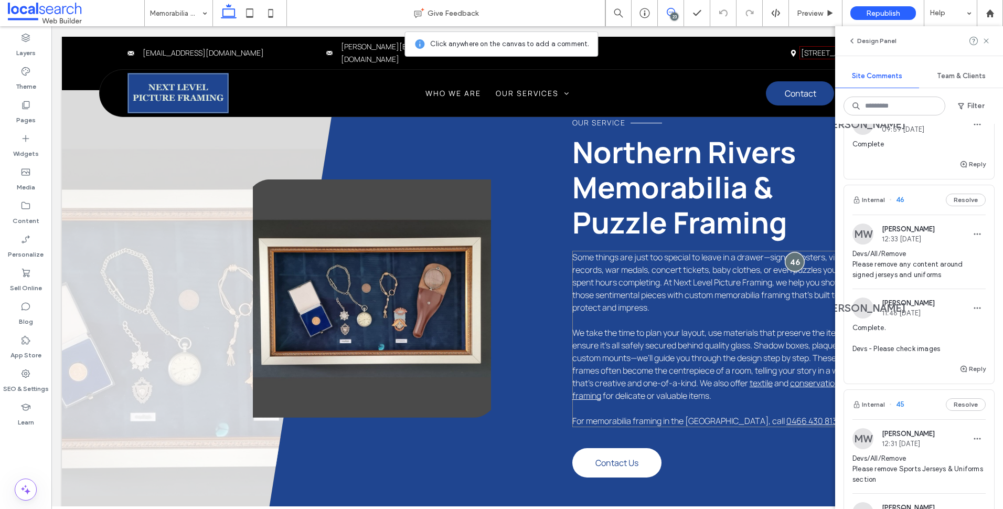
click at [792, 252] on div at bounding box center [794, 261] width 19 height 19
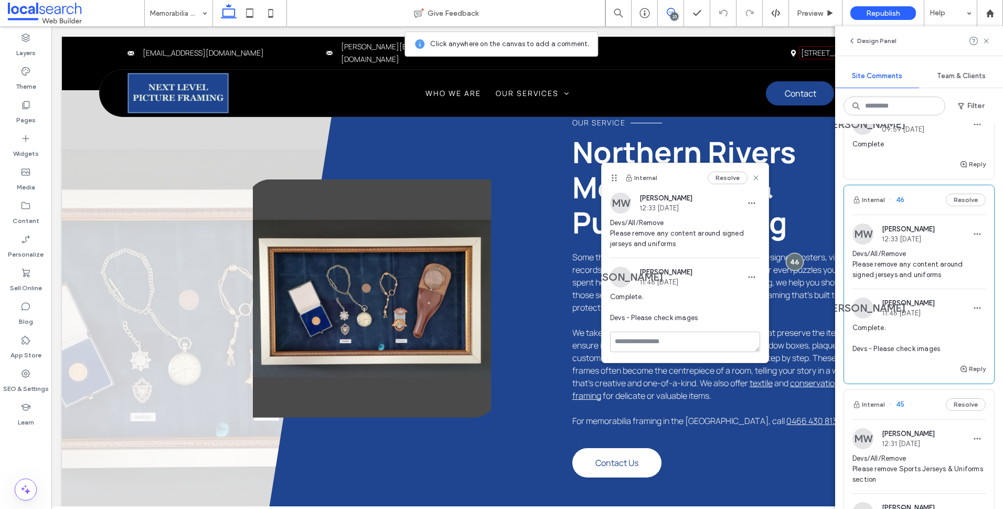
drag, startPoint x: 822, startPoint y: 128, endPoint x: 615, endPoint y: 176, distance: 212.8
click at [614, 176] on icon at bounding box center [614, 178] width 8 height 8
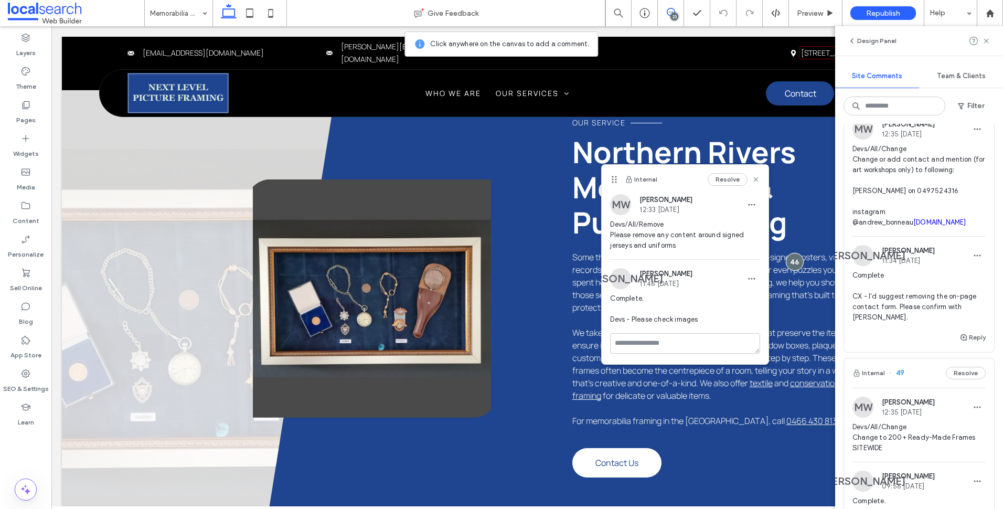
scroll to position [0, 0]
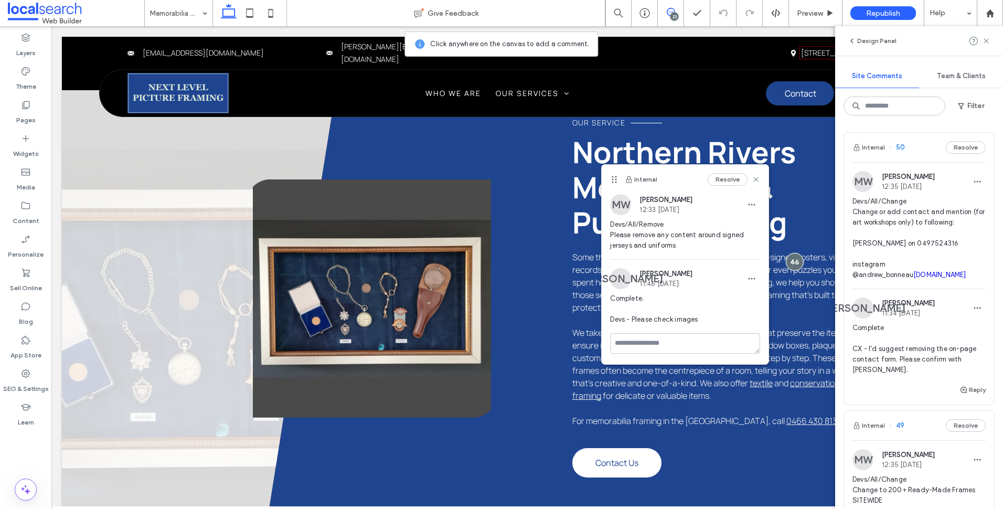
click at [916, 345] on span "Complete CX - I'd suggest removing the on-page contact form. Please confirm wit…" at bounding box center [919, 349] width 133 height 52
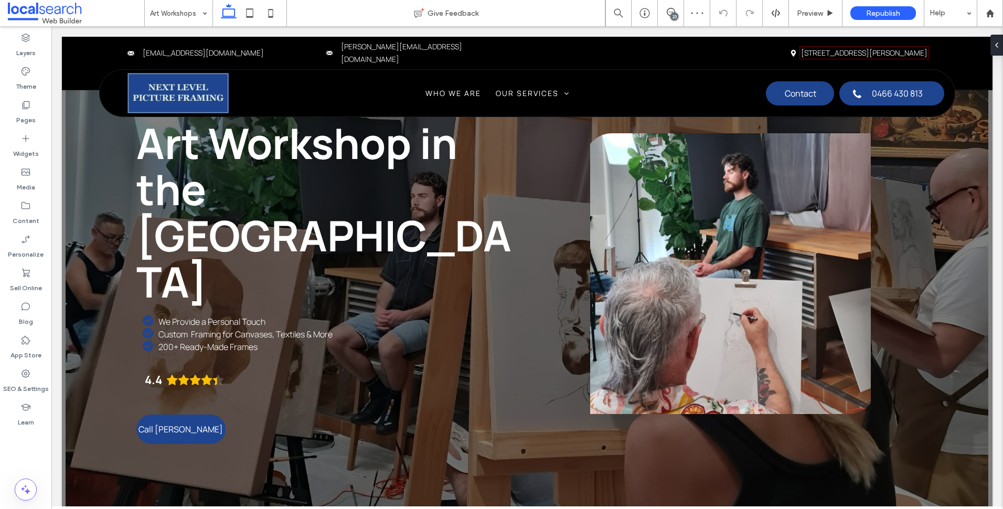
click at [675, 6] on div "23" at bounding box center [671, 13] width 26 height 26
click at [676, 13] on div "23" at bounding box center [675, 17] width 8 height 8
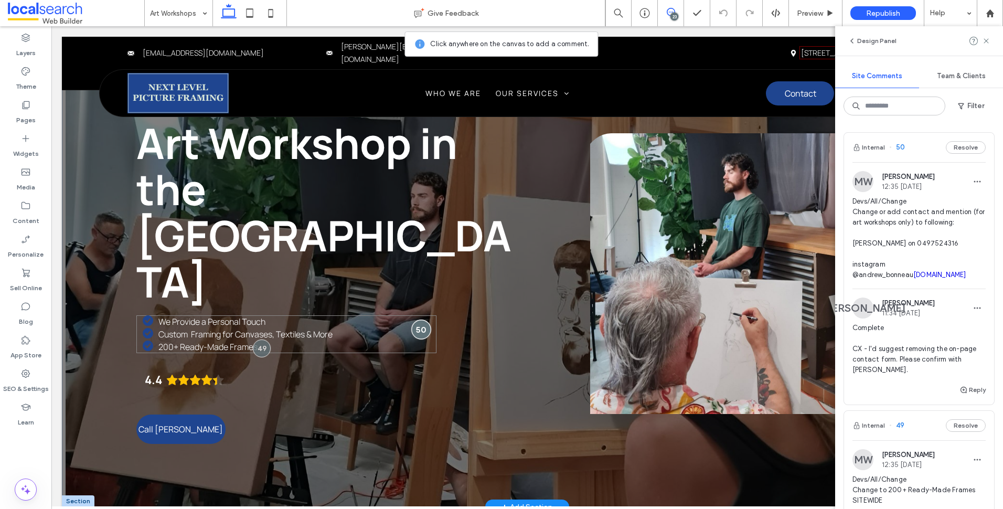
click at [422, 320] on div at bounding box center [420, 329] width 19 height 19
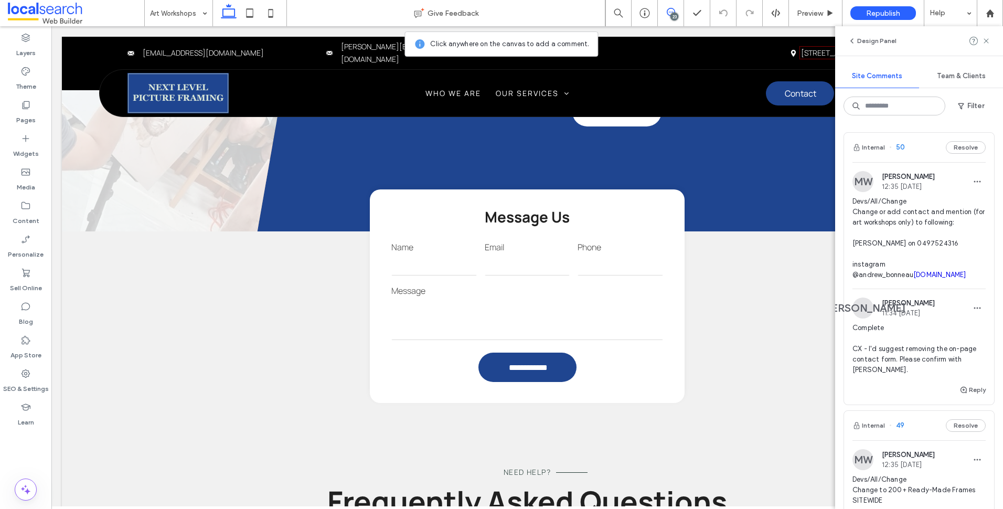
scroll to position [789, 0]
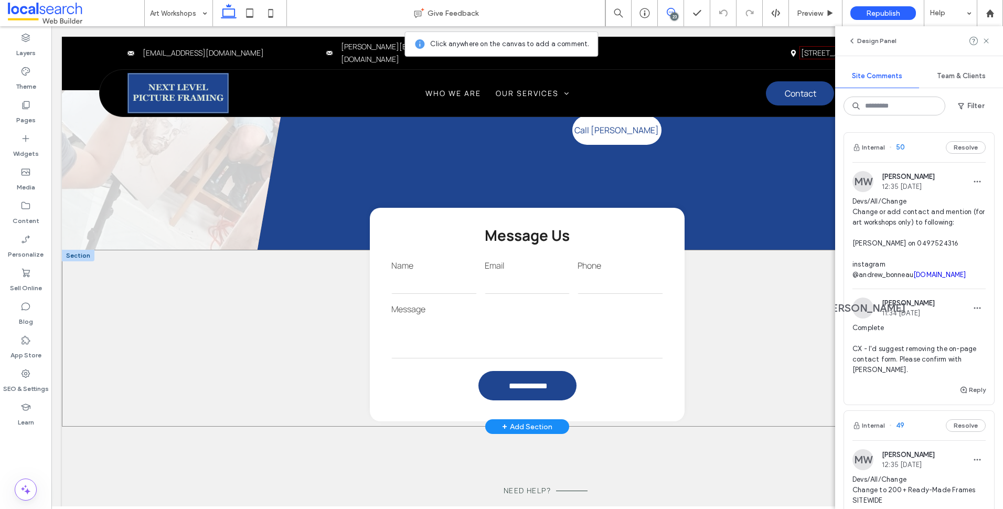
click at [85, 371] on div "**********" at bounding box center [527, 338] width 931 height 177
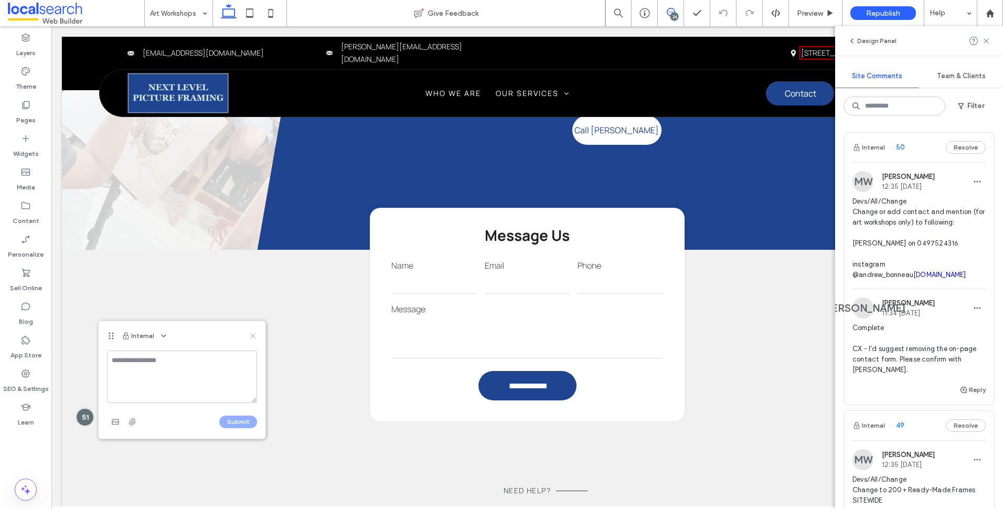
click at [253, 336] on use at bounding box center [252, 335] width 5 height 5
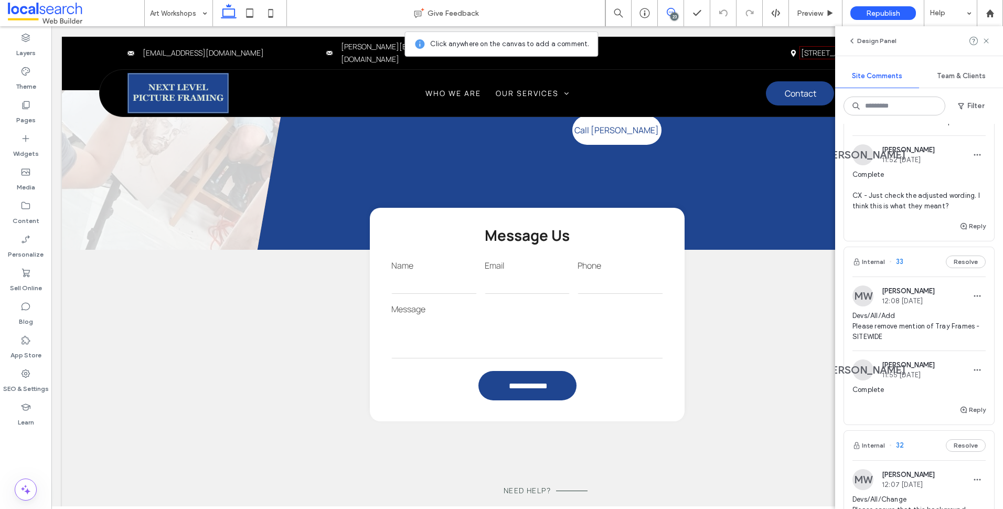
scroll to position [4163, 0]
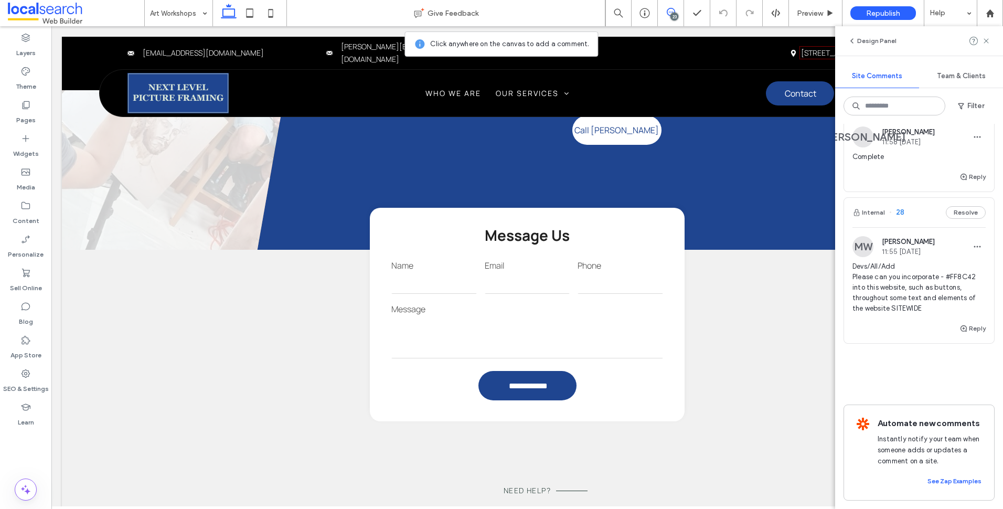
click at [920, 285] on span "Devs/All/Add Please can you incorporate - #FF8C42 into this website, such as bu…" at bounding box center [919, 287] width 133 height 52
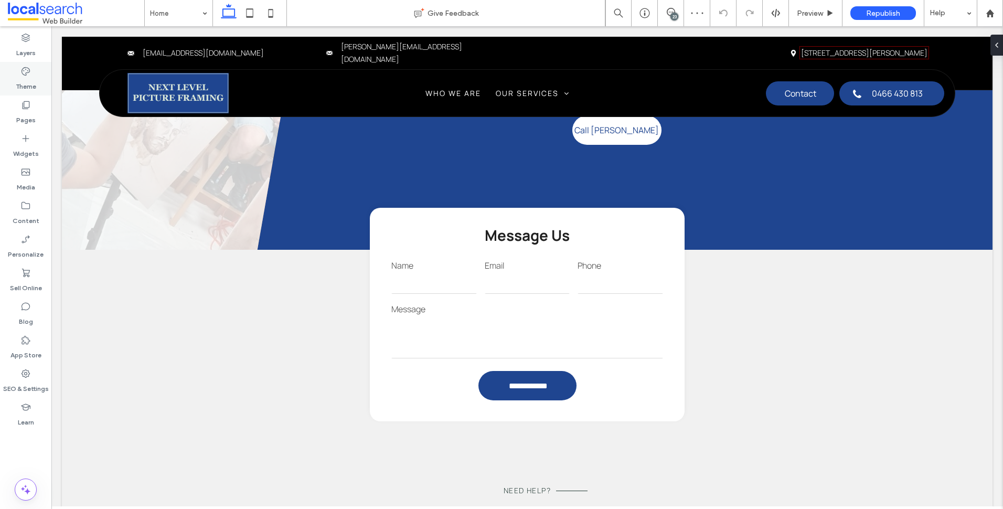
click at [44, 87] on div "Theme" at bounding box center [25, 79] width 51 height 34
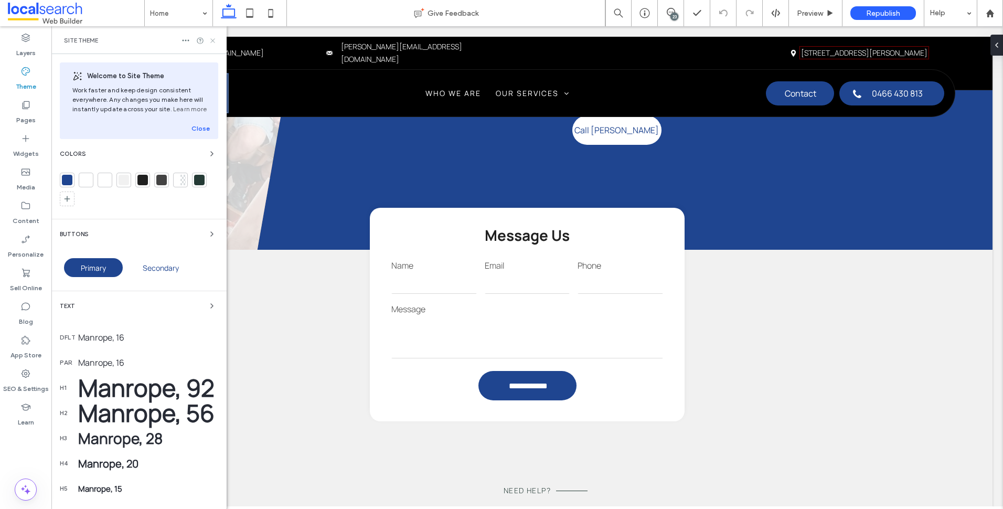
click at [211, 41] on icon at bounding box center [213, 41] width 8 height 8
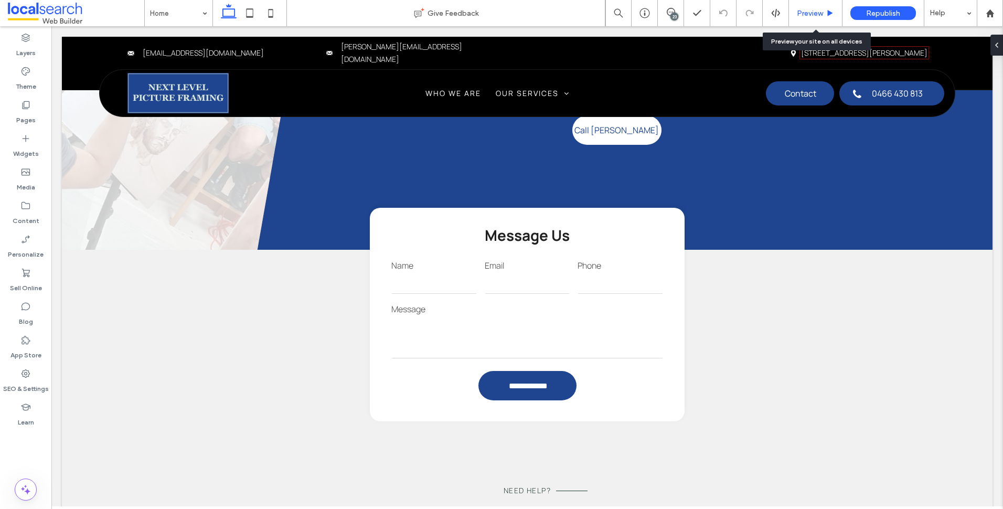
click at [819, 13] on span "Preview" at bounding box center [810, 13] width 26 height 9
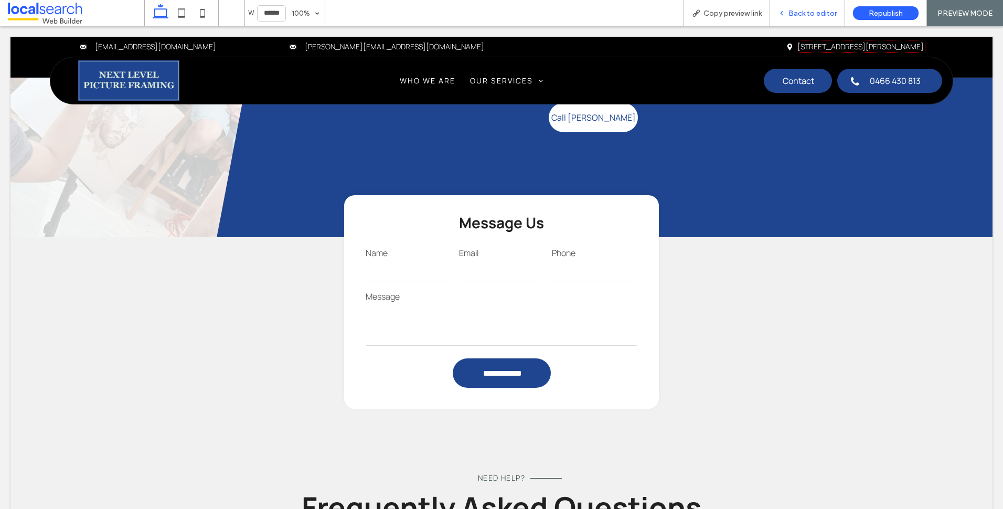
click at [811, 1] on div "Back to editor" at bounding box center [807, 13] width 75 height 26
click at [807, 13] on span "Back to editor" at bounding box center [813, 13] width 48 height 9
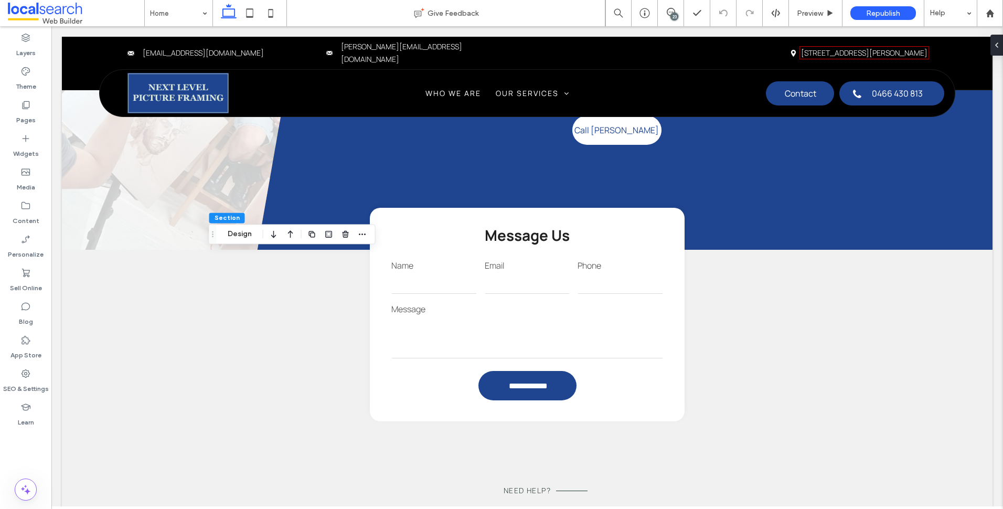
click at [671, 15] on div "23" at bounding box center [675, 17] width 8 height 8
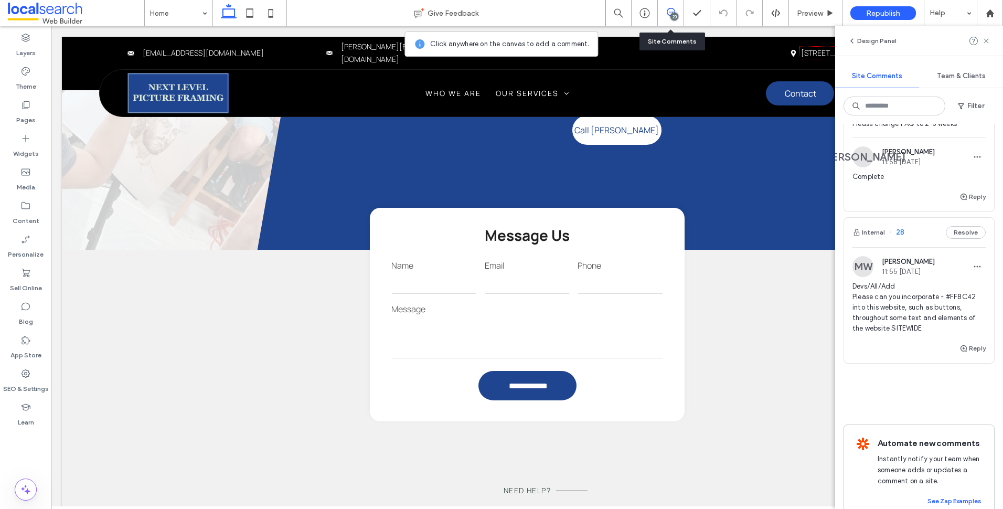
click at [929, 342] on div "Devs/All/Add Please can you incorporate - #FF8C42 into this website, such as bu…" at bounding box center [919, 311] width 133 height 61
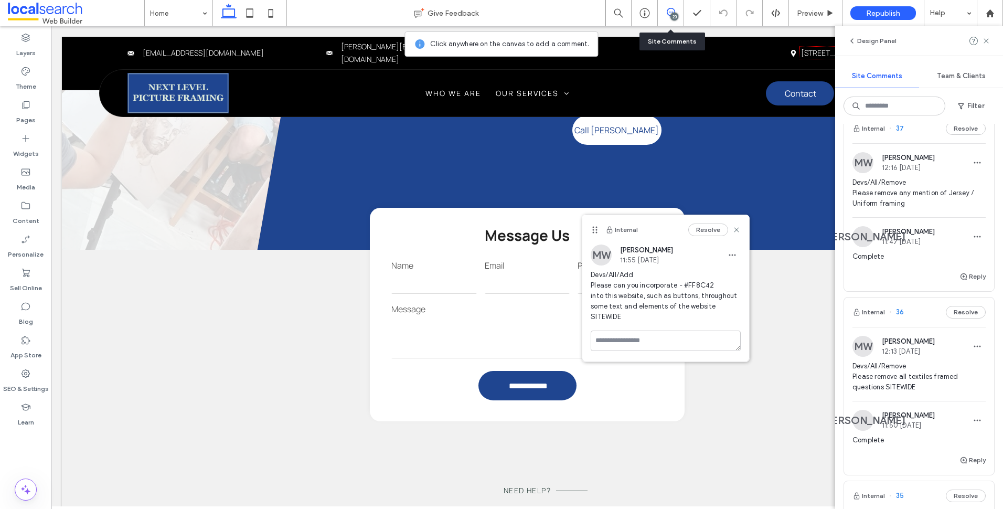
scroll to position [2431, 0]
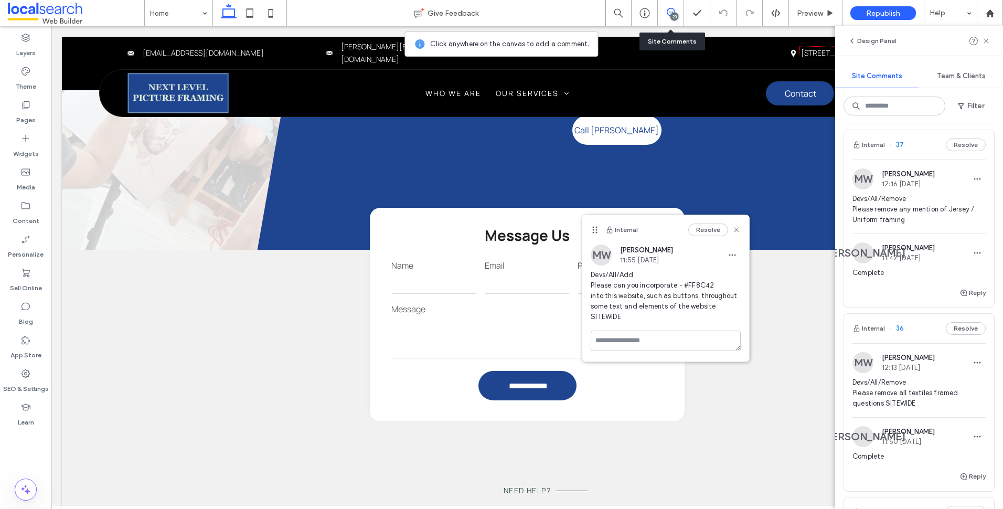
click at [939, 411] on div "Devs/All/Remove Please remove all textiles framed questions SITEWIDE" at bounding box center [919, 397] width 133 height 40
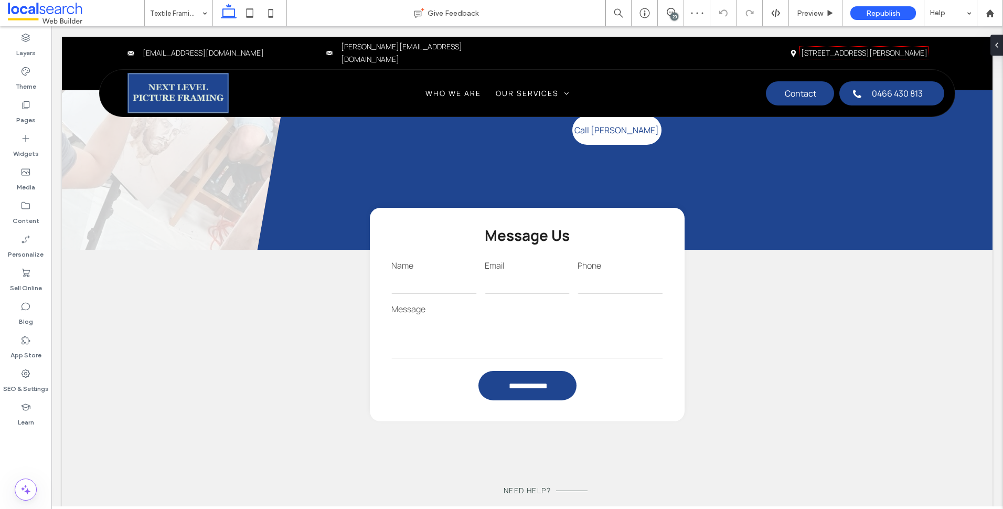
click at [676, 13] on div "23" at bounding box center [675, 17] width 8 height 8
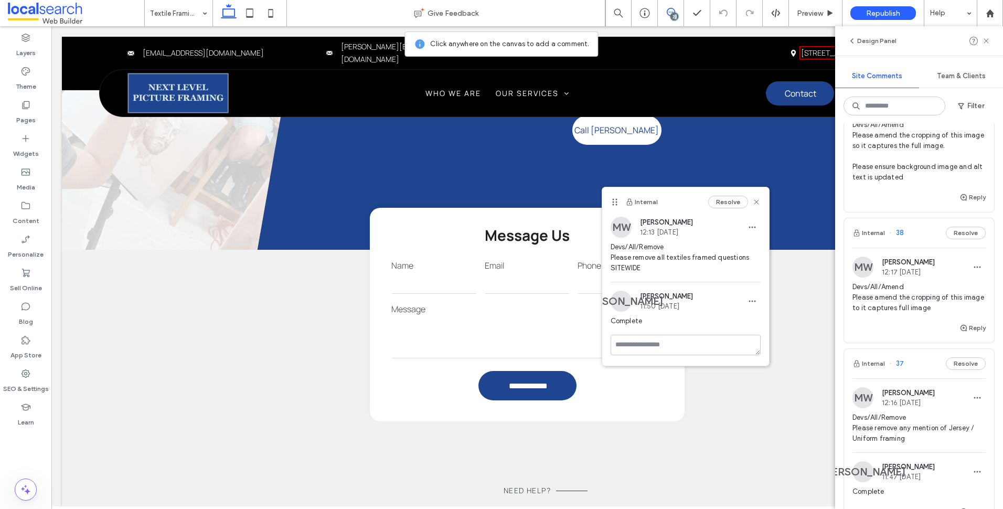
scroll to position [2151, 0]
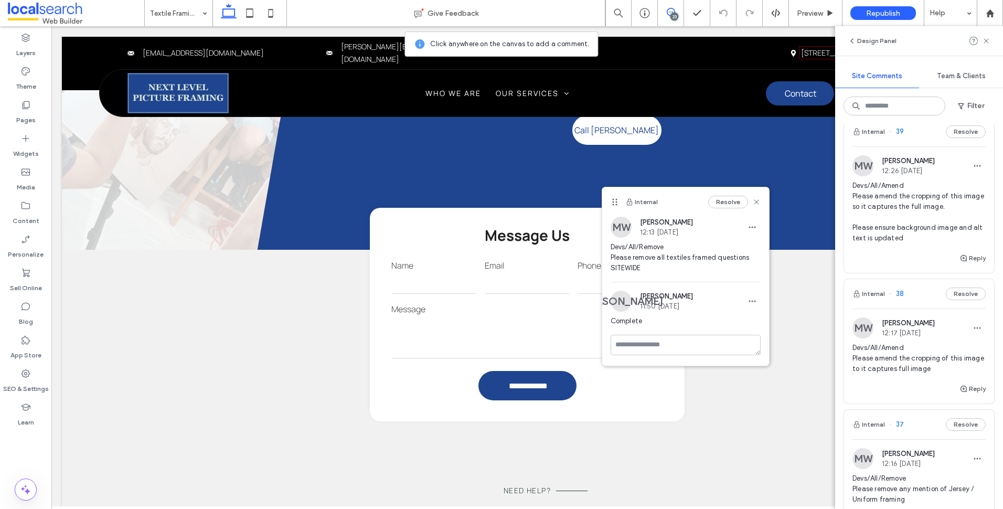
drag, startPoint x: 900, startPoint y: 211, endPoint x: 905, endPoint y: 193, distance: 18.5
click at [900, 211] on span "Devs/All/Amend Please amend the cropping of this image so it captures the full …" at bounding box center [919, 212] width 133 height 63
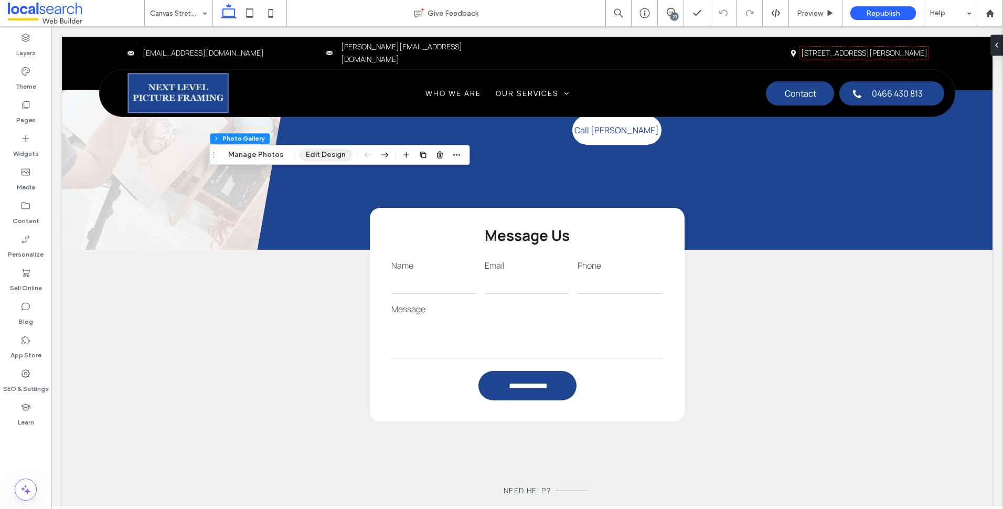
click at [318, 152] on button "Edit Design" at bounding box center [326, 154] width 54 height 13
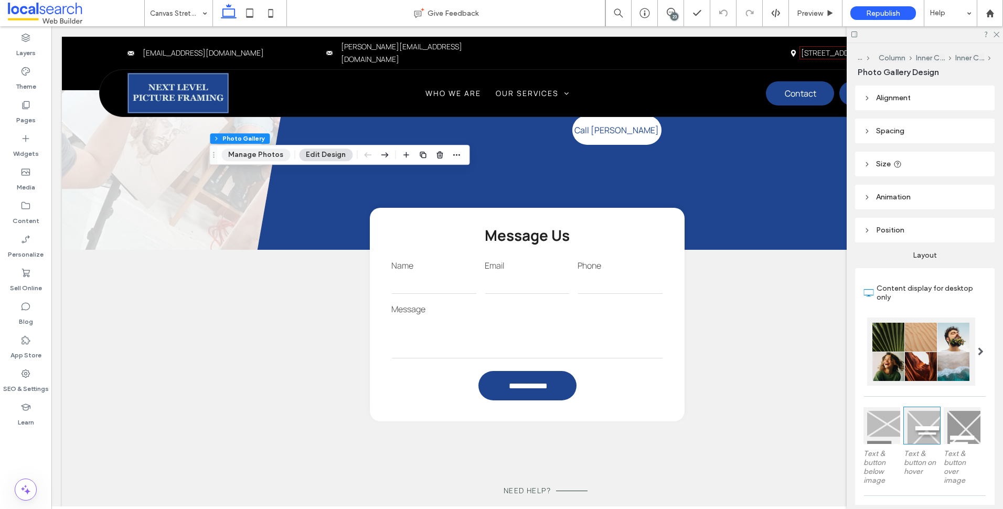
click at [241, 150] on button "Manage Photos" at bounding box center [255, 154] width 69 height 13
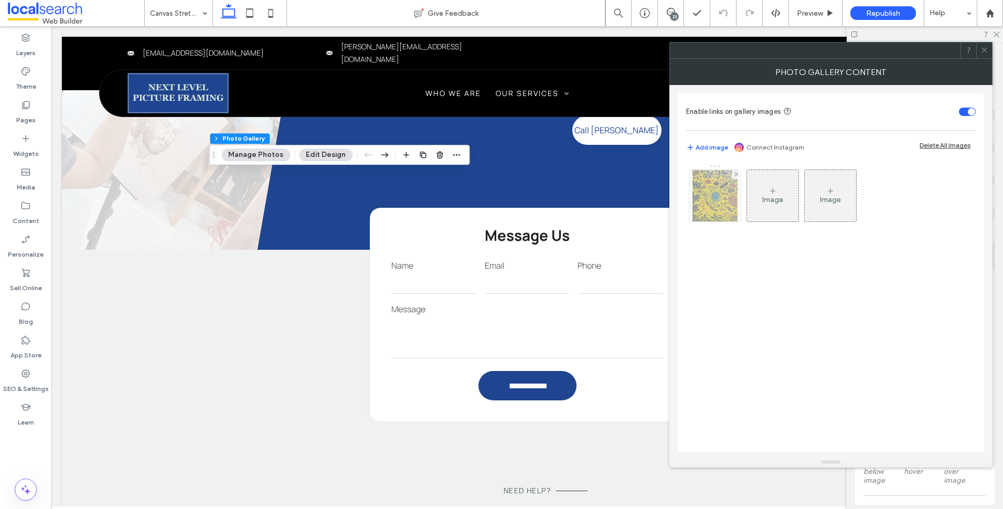
click at [718, 182] on img at bounding box center [715, 195] width 51 height 51
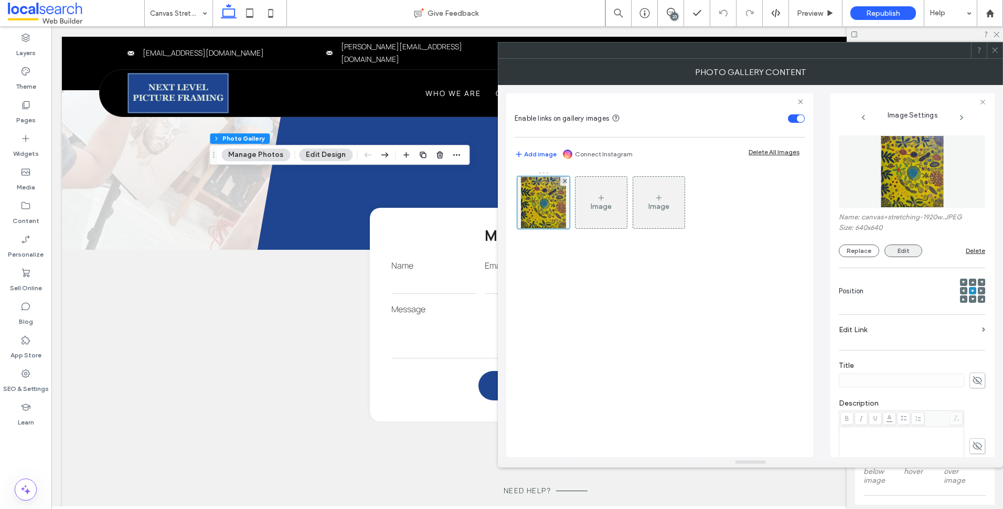
click at [899, 251] on button "Edit" at bounding box center [904, 251] width 38 height 13
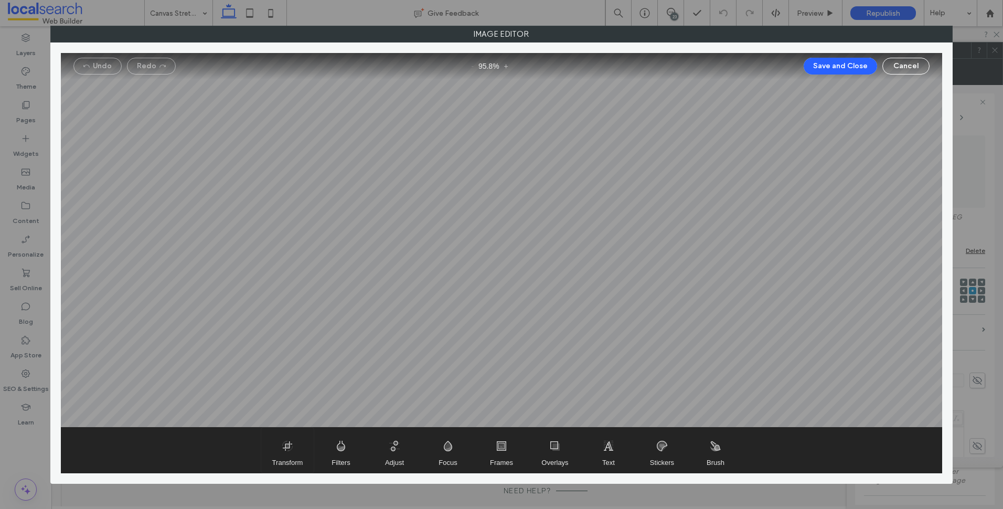
click at [290, 437] on span "Transform" at bounding box center [287, 450] width 52 height 45
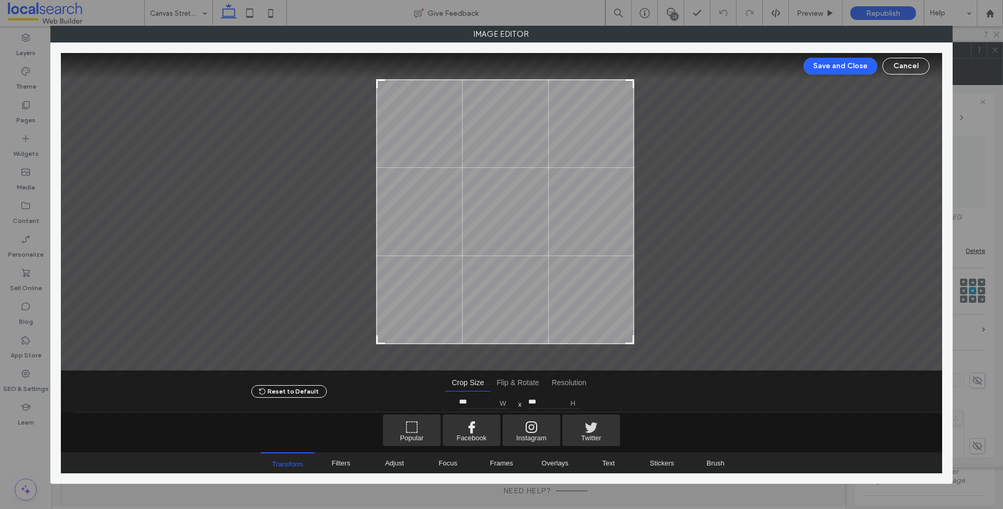
type input "***"
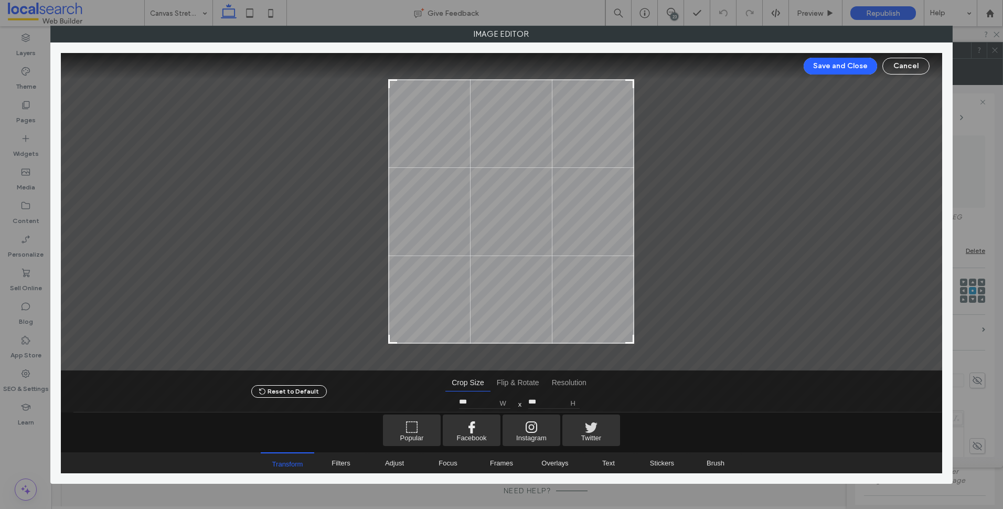
type input "***"
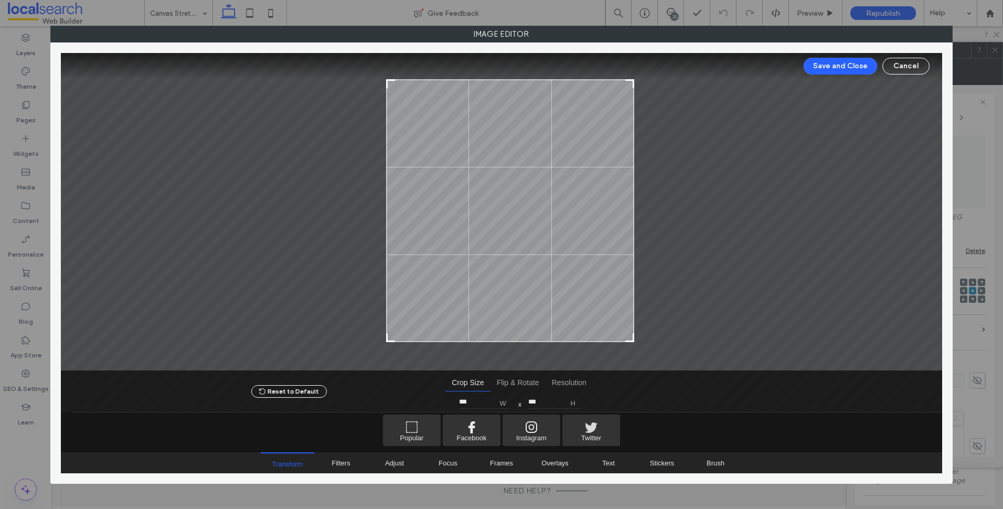
type input "***"
drag, startPoint x: 375, startPoint y: 341, endPoint x: 389, endPoint y: 346, distance: 15.1
click at [389, 346] on div at bounding box center [502, 211] width 882 height 317
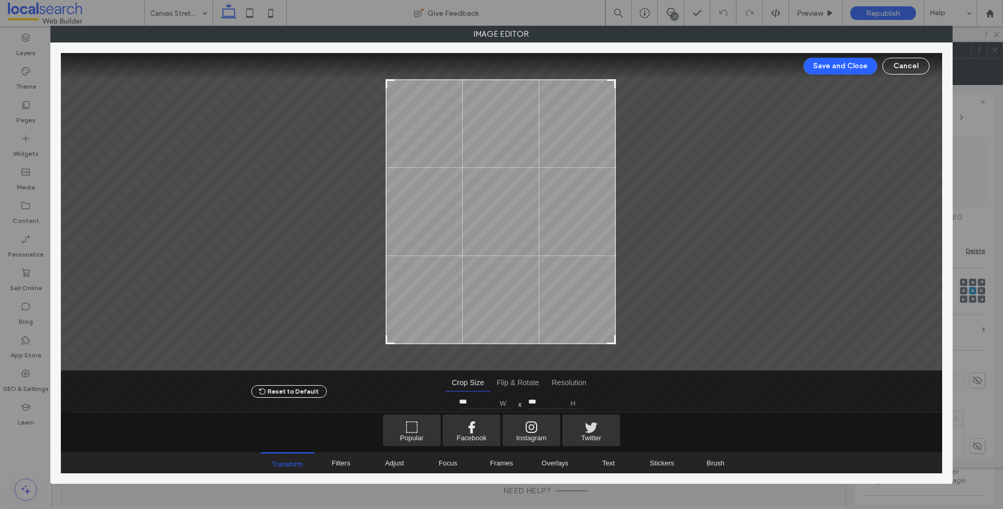
type input "***"
drag, startPoint x: 634, startPoint y: 344, endPoint x: 615, endPoint y: 350, distance: 19.9
click at [615, 350] on div at bounding box center [502, 211] width 882 height 317
click at [844, 71] on button "Save and Close" at bounding box center [840, 66] width 73 height 17
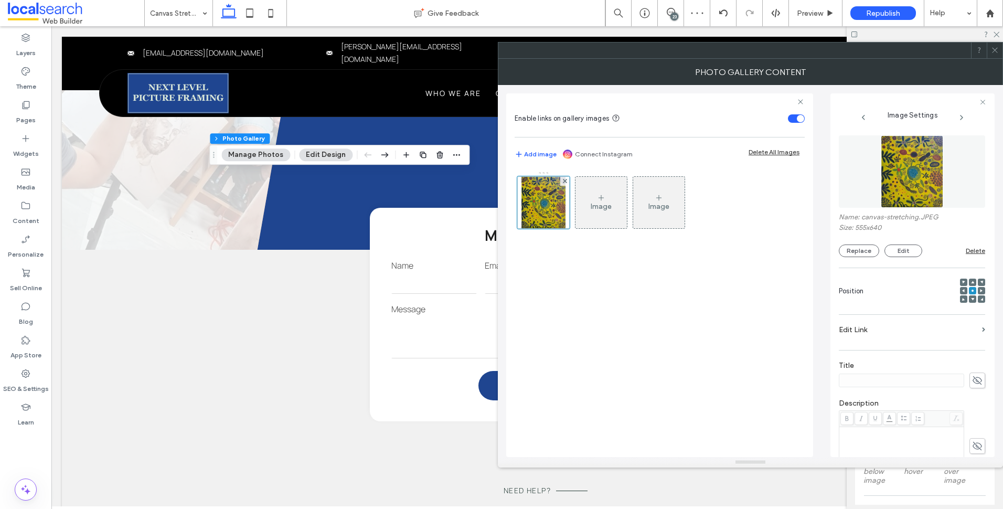
click at [1001, 57] on div at bounding box center [995, 51] width 16 height 16
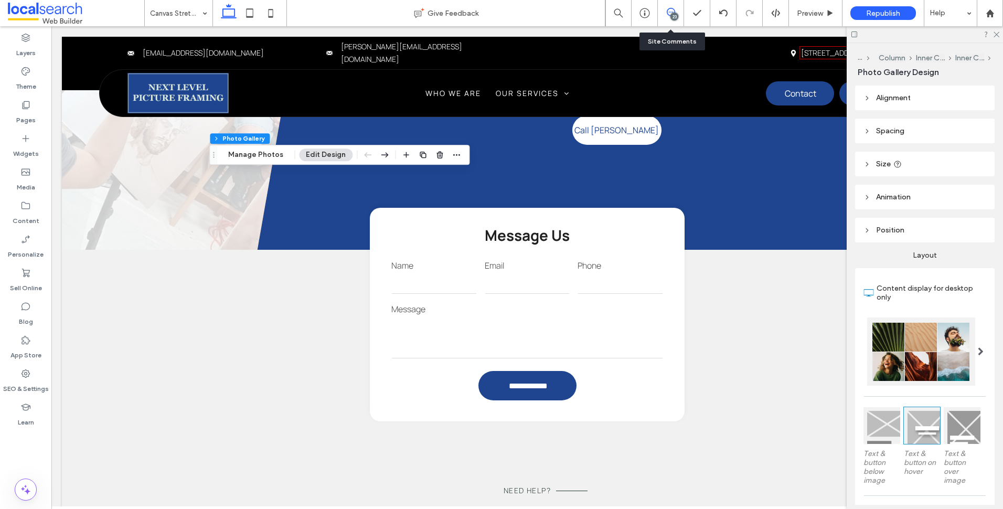
click at [674, 12] on icon at bounding box center [671, 12] width 8 height 8
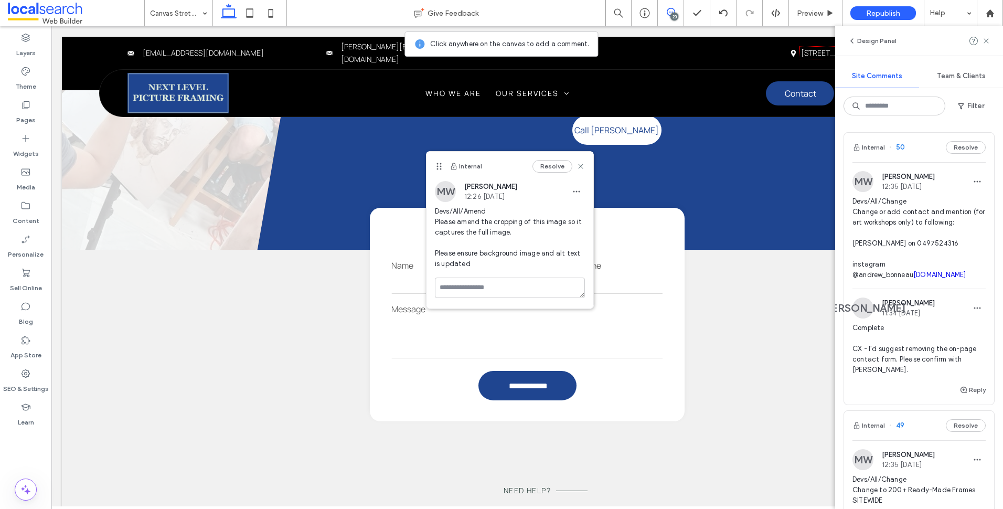
click at [551, 275] on div "Devs/All/Amend Please amend the cropping of this image so it captures the full …" at bounding box center [510, 241] width 150 height 71
click at [549, 287] on textarea at bounding box center [510, 304] width 150 height 52
type textarea "*"
type textarea "********"
click at [574, 347] on button "Submit" at bounding box center [566, 349] width 38 height 13
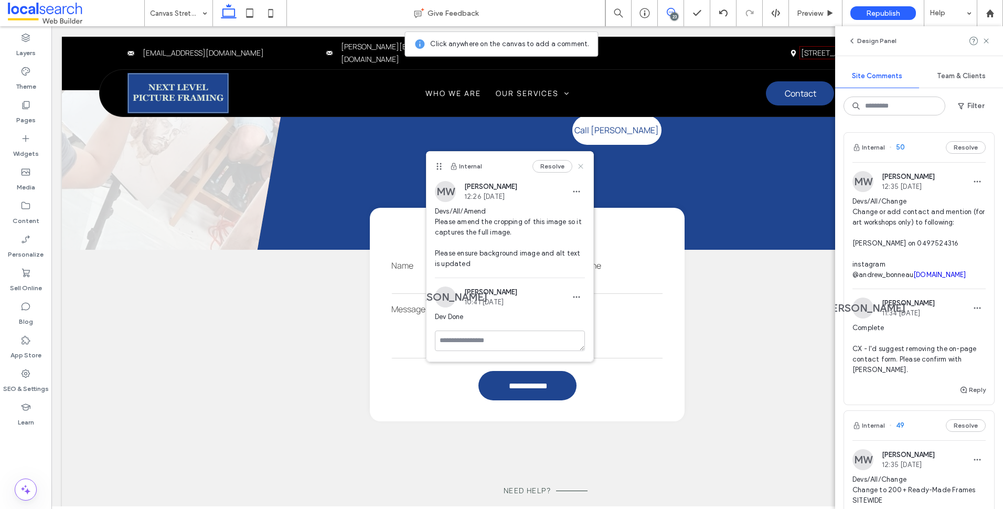
click at [583, 168] on use at bounding box center [580, 166] width 5 height 5
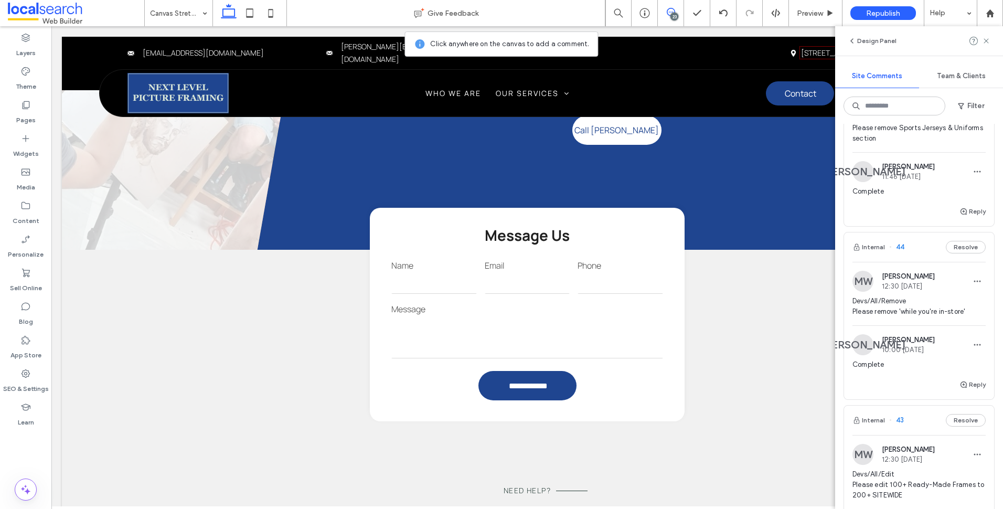
scroll to position [945, 0]
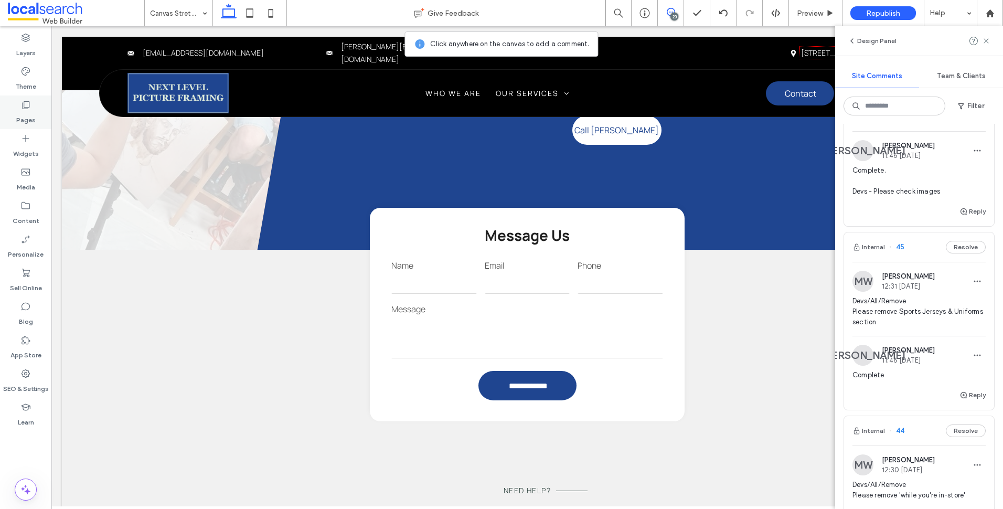
click at [42, 119] on div "Pages" at bounding box center [25, 113] width 51 height 34
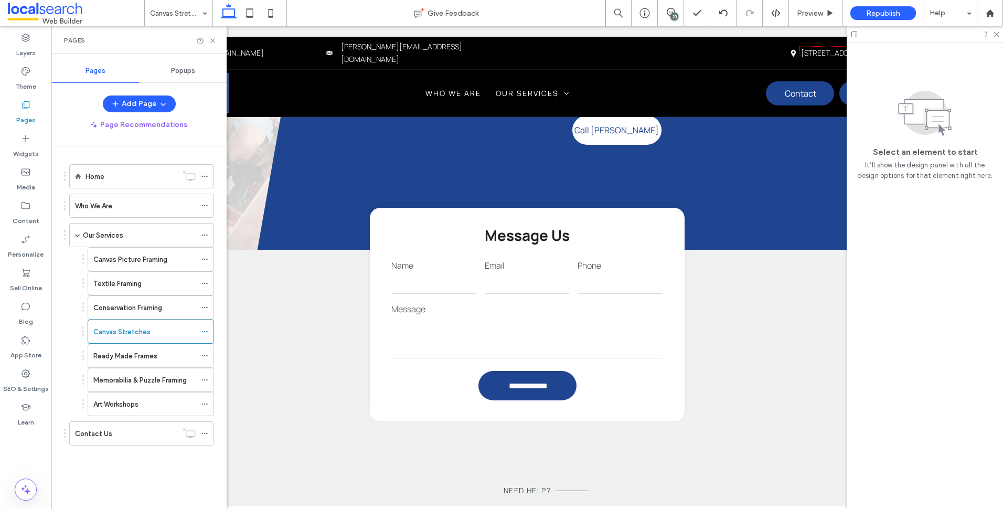
scroll to position [0, 0]
click at [160, 263] on label "Canvas Picture Framing" at bounding box center [130, 259] width 74 height 18
click at [149, 285] on div "Textile Framing" at bounding box center [144, 283] width 102 height 11
click at [673, 14] on div "23" at bounding box center [675, 17] width 8 height 8
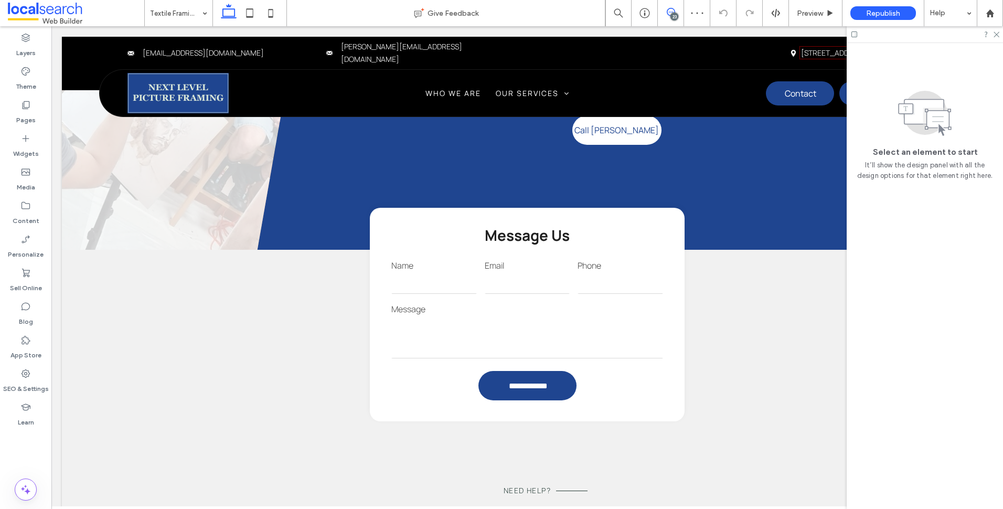
click at [673, 7] on div "23" at bounding box center [671, 13] width 26 height 26
click at [675, 12] on span at bounding box center [671, 12] width 26 height 8
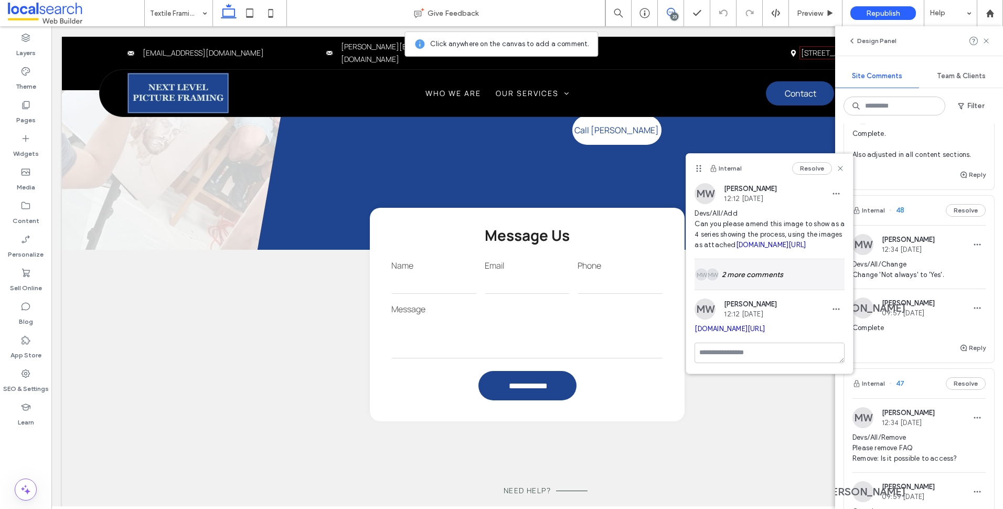
click at [765, 290] on div "MW MW 2 more comments" at bounding box center [770, 274] width 150 height 30
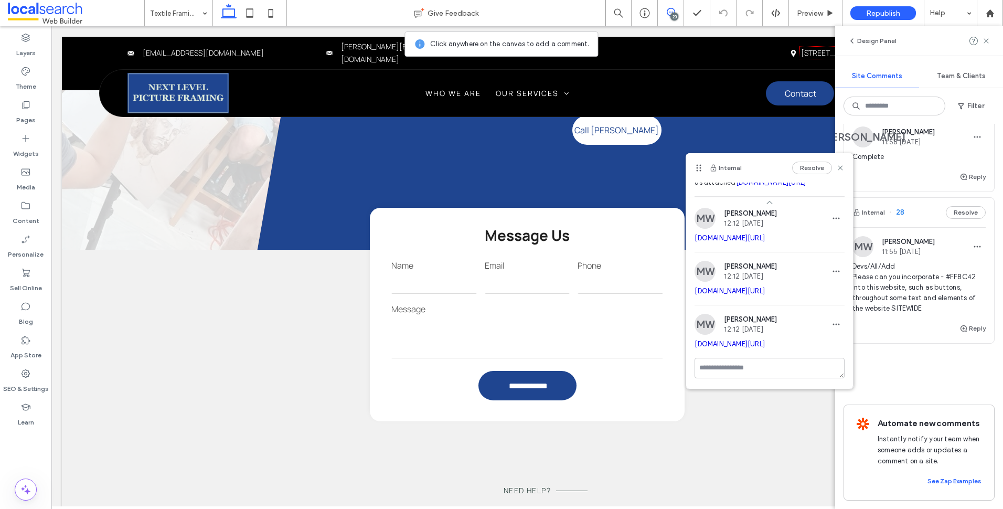
scroll to position [4058, 0]
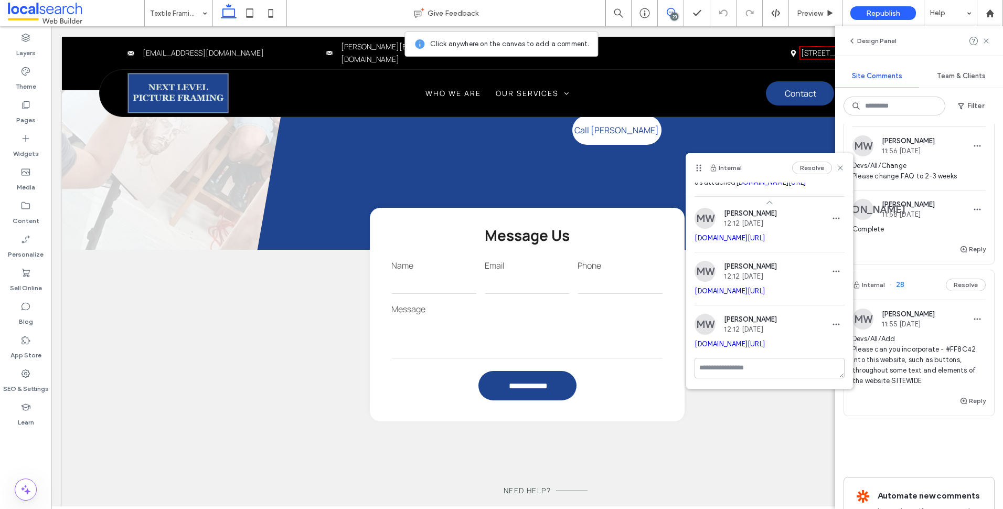
click at [925, 386] on span "Devs/All/Add Please can you incorporate - #FF8C42 into this website, such as bu…" at bounding box center [919, 360] width 133 height 52
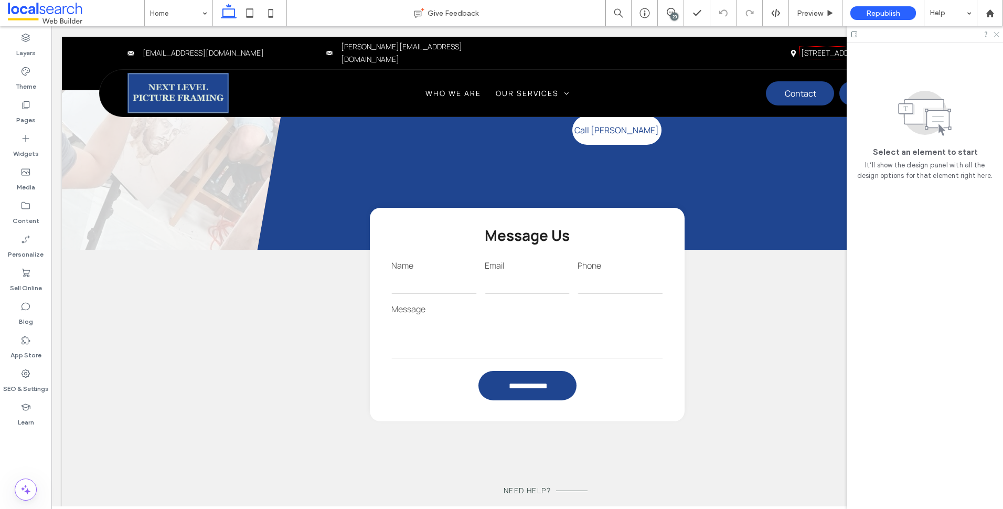
click at [998, 35] on icon at bounding box center [996, 33] width 7 height 7
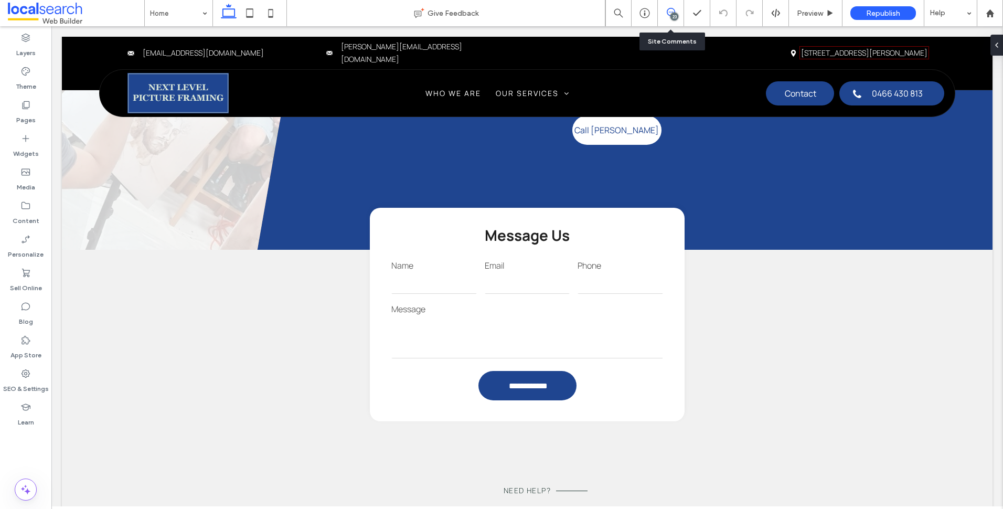
click at [673, 8] on icon at bounding box center [671, 12] width 8 height 8
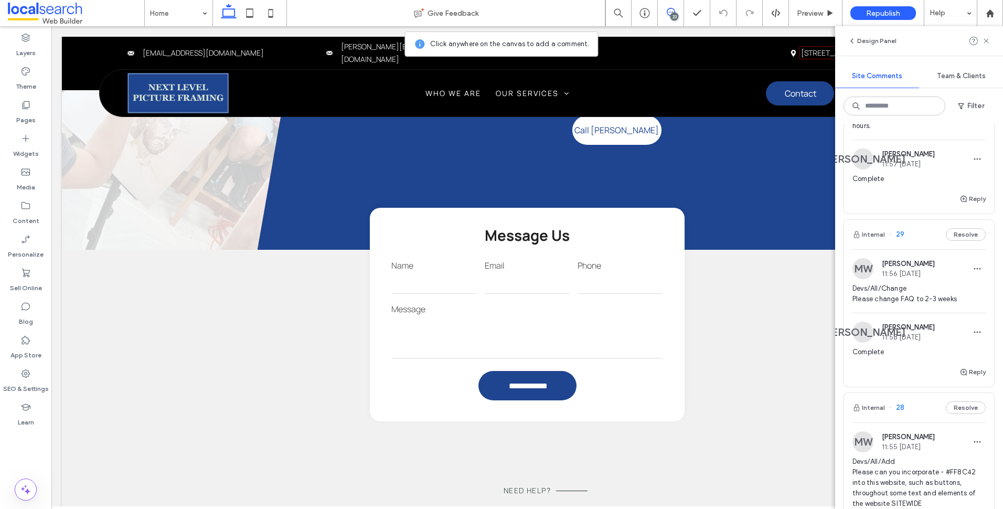
scroll to position [4216, 0]
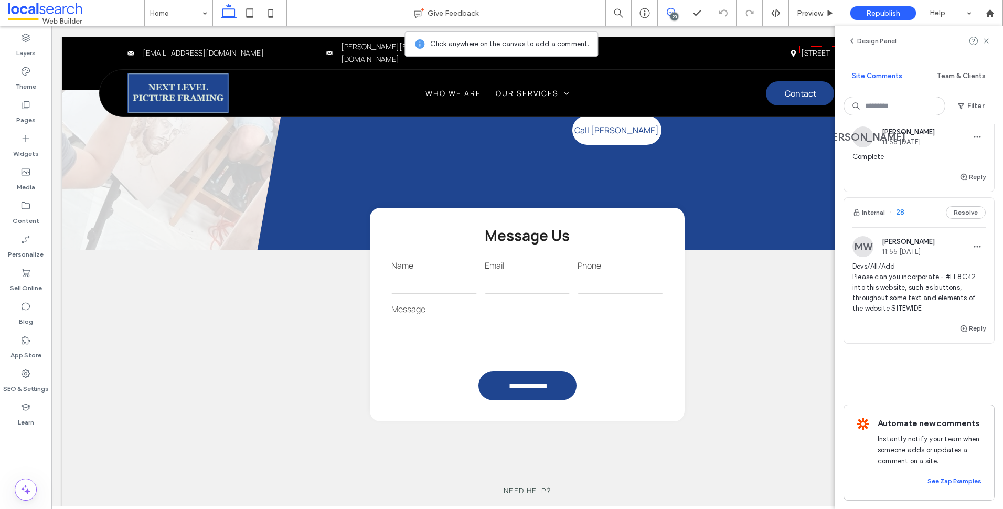
drag, startPoint x: 929, startPoint y: 307, endPoint x: 929, endPoint y: 302, distance: 5.8
click at [929, 307] on div "Devs/All/Add Please can you incorporate - #FF8C42 into this website, such as bu…" at bounding box center [919, 291] width 133 height 61
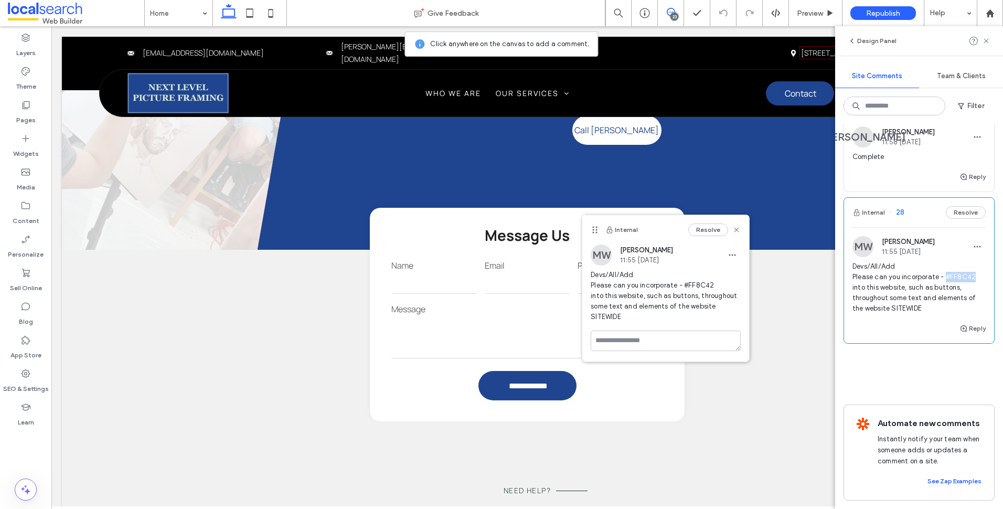
drag, startPoint x: 980, startPoint y: 264, endPoint x: 947, endPoint y: 266, distance: 32.6
click at [947, 266] on div "MW Monique Windust 11:55 Aug 8 2025 Devs/All/Add Please can you incorporate - #…" at bounding box center [919, 279] width 150 height 86
copy span "#FF8C42"
click at [26, 85] on label "Theme" at bounding box center [26, 84] width 20 height 15
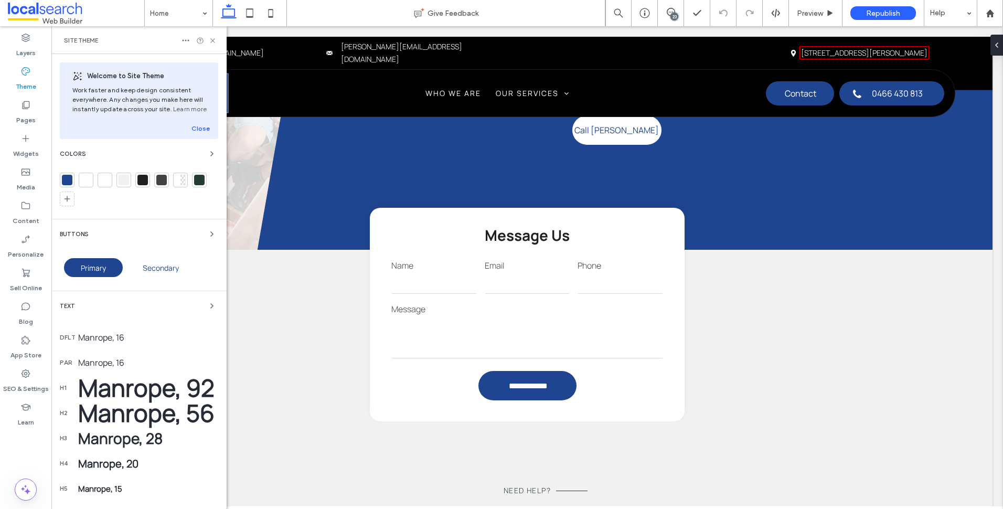
scroll to position [0, 0]
click at [206, 234] on span "button" at bounding box center [212, 234] width 13 height 13
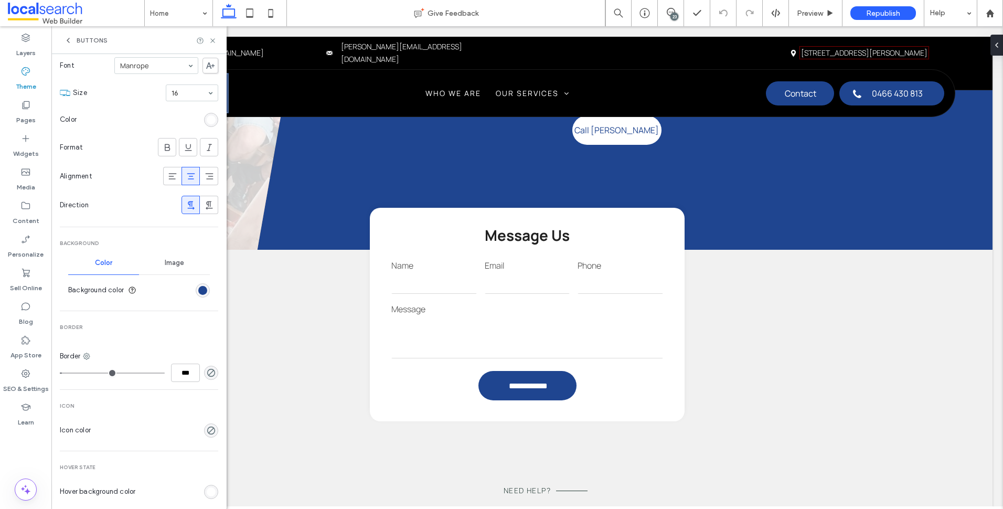
scroll to position [353, 0]
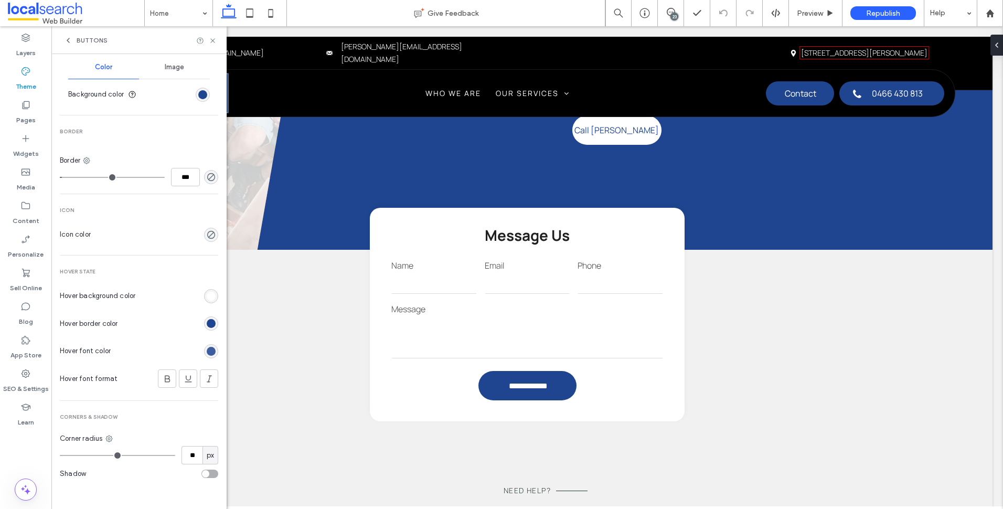
click at [207, 349] on div "rgb(31, 69, 144)" at bounding box center [211, 351] width 9 height 9
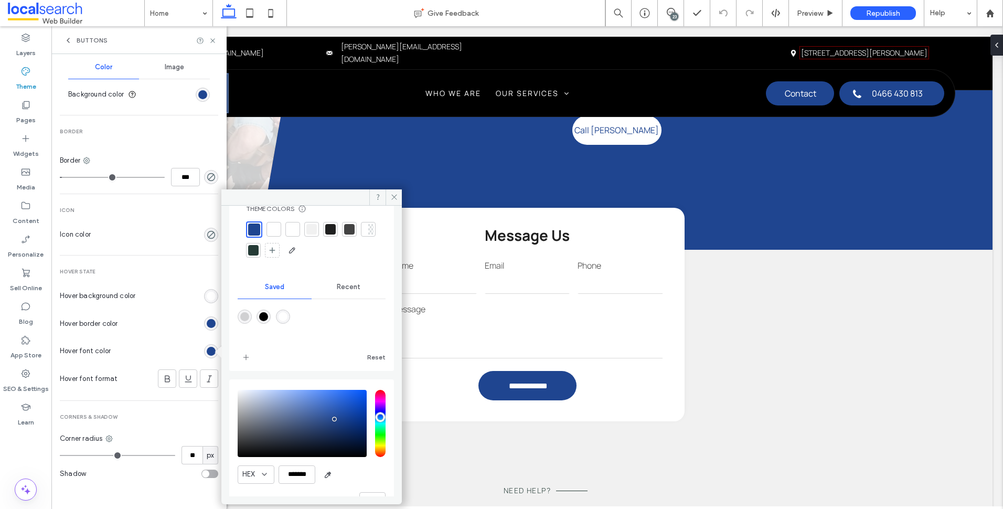
scroll to position [59, 0]
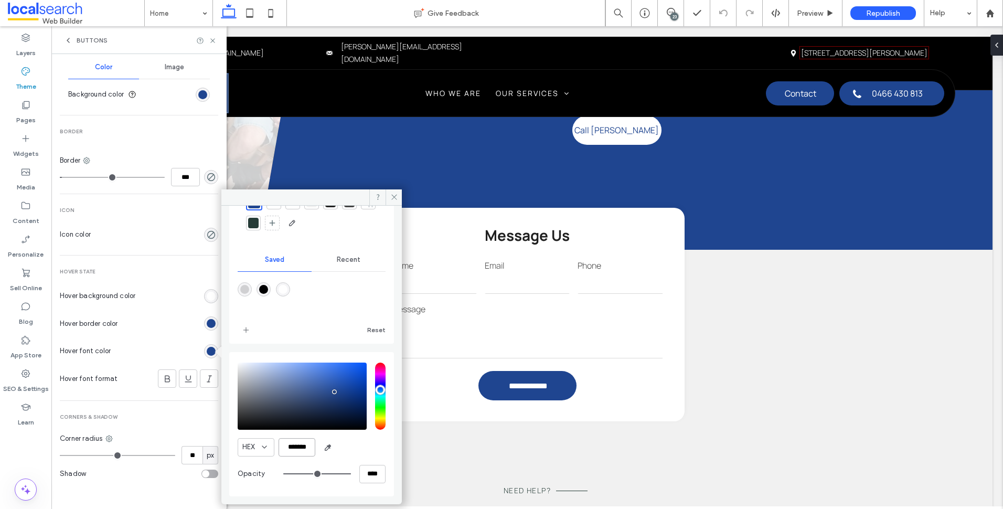
click at [302, 447] on input "*******" at bounding box center [297, 447] width 37 height 18
paste input "color picker textbox"
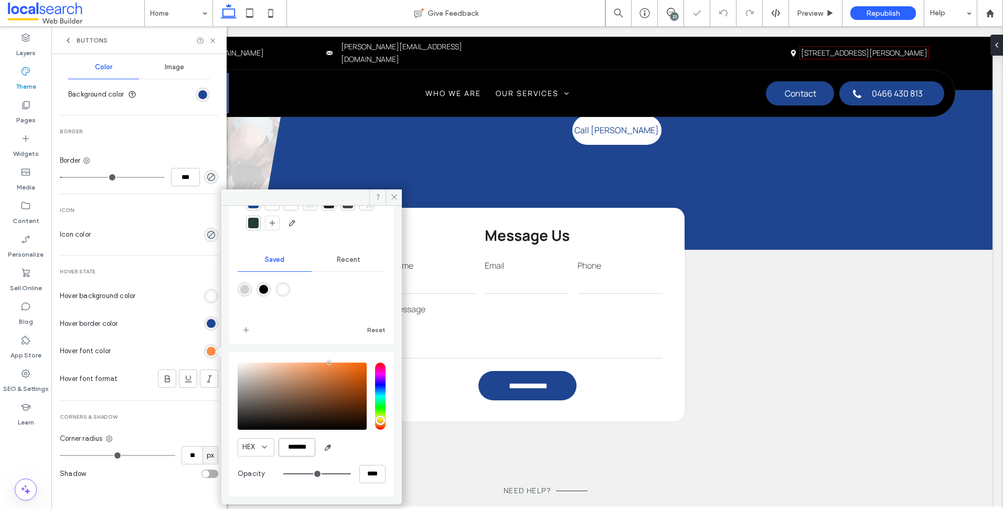
scroll to position [57, 0]
type input "*******"
drag, startPoint x: 245, startPoint y: 333, endPoint x: 248, endPoint y: 340, distance: 7.5
click at [246, 332] on icon "add color" at bounding box center [246, 330] width 8 height 8
click at [207, 327] on div "rgb(31, 69, 144)" at bounding box center [211, 323] width 9 height 9
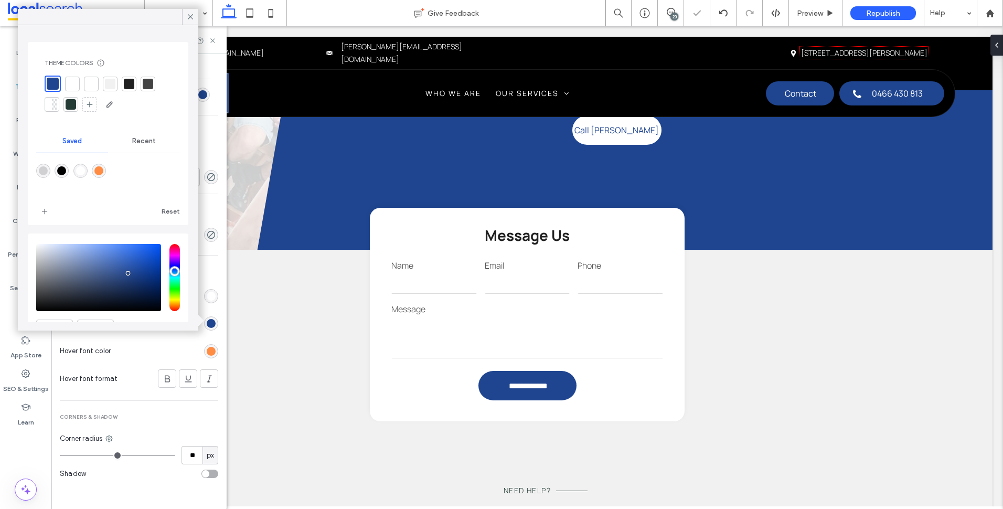
click at [98, 171] on div "rgba(255,140,66,1)" at bounding box center [99, 171] width 14 height 14
type input "*******"
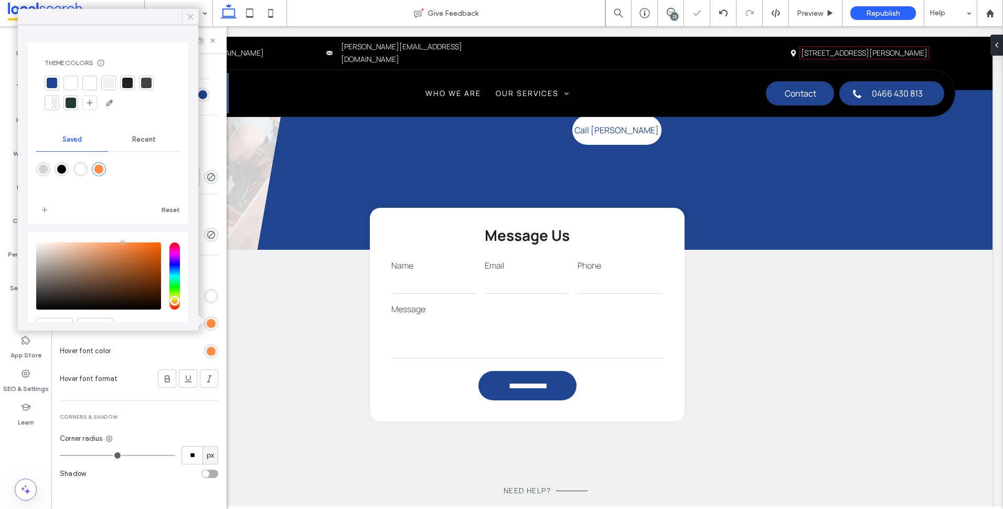
click at [189, 16] on icon at bounding box center [190, 16] width 9 height 9
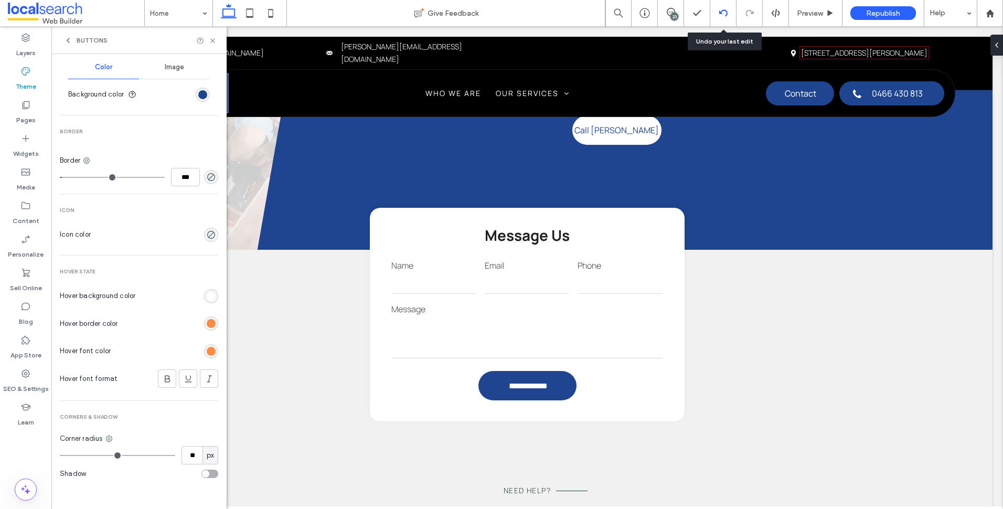
click at [722, 14] on use at bounding box center [723, 12] width 8 height 7
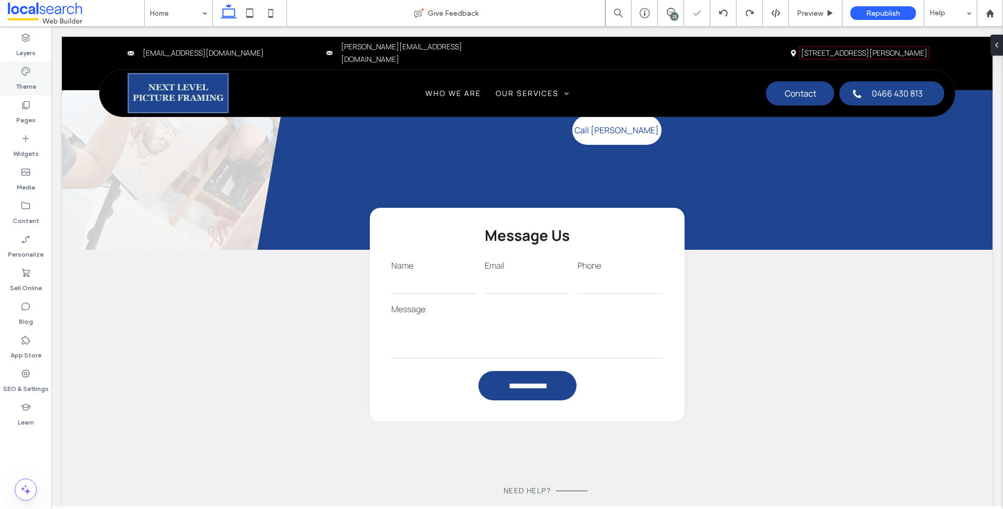
click at [28, 84] on label "Theme" at bounding box center [26, 84] width 20 height 15
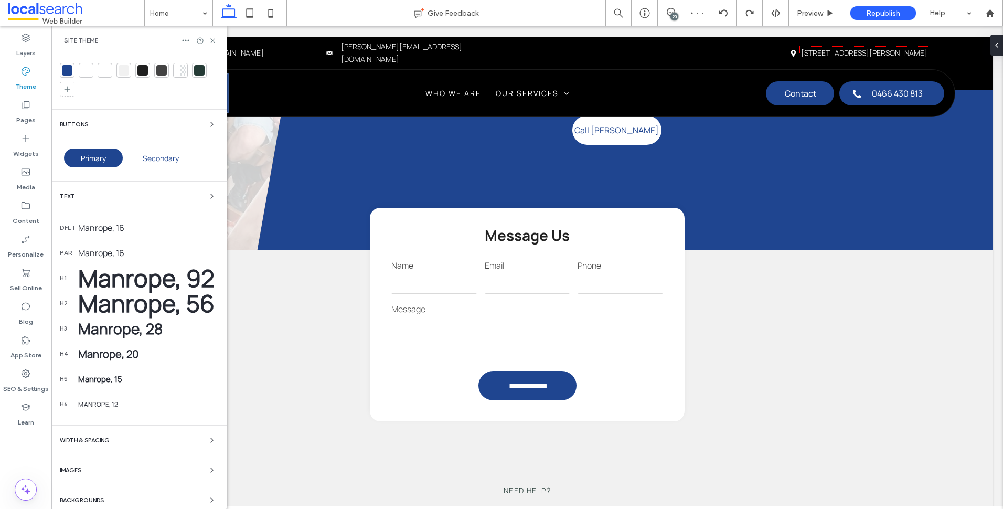
scroll to position [116, 0]
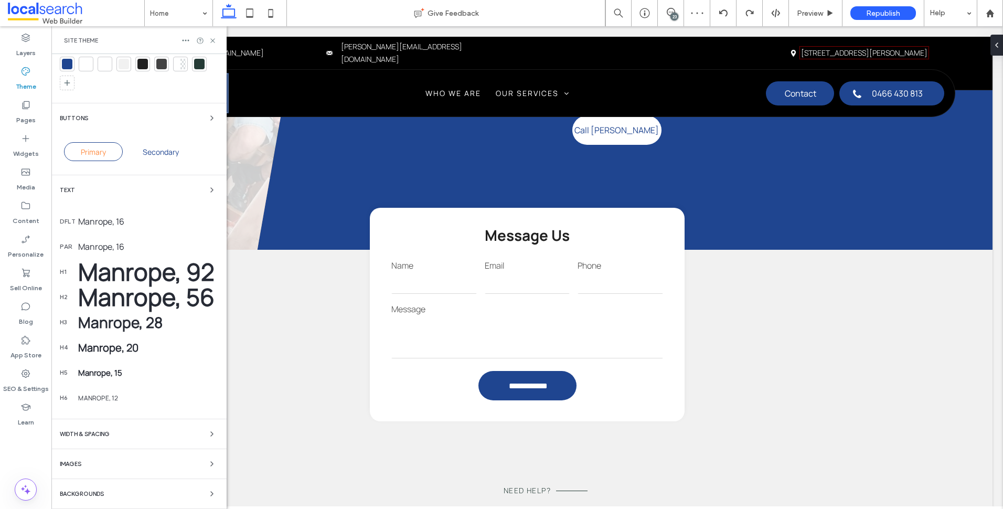
drag, startPoint x: 106, startPoint y: 152, endPoint x: 118, endPoint y: 162, distance: 15.3
click at [107, 152] on div "Primary" at bounding box center [93, 151] width 59 height 19
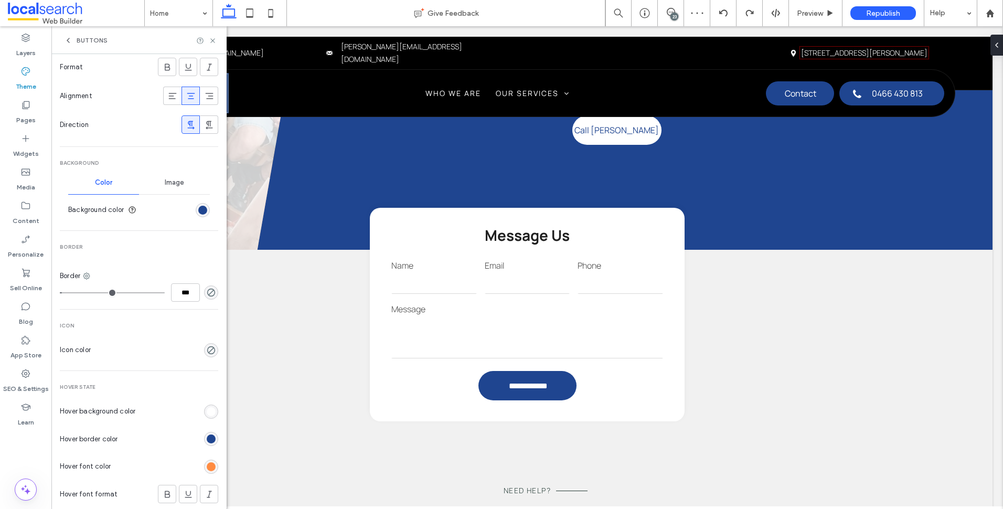
scroll to position [353, 0]
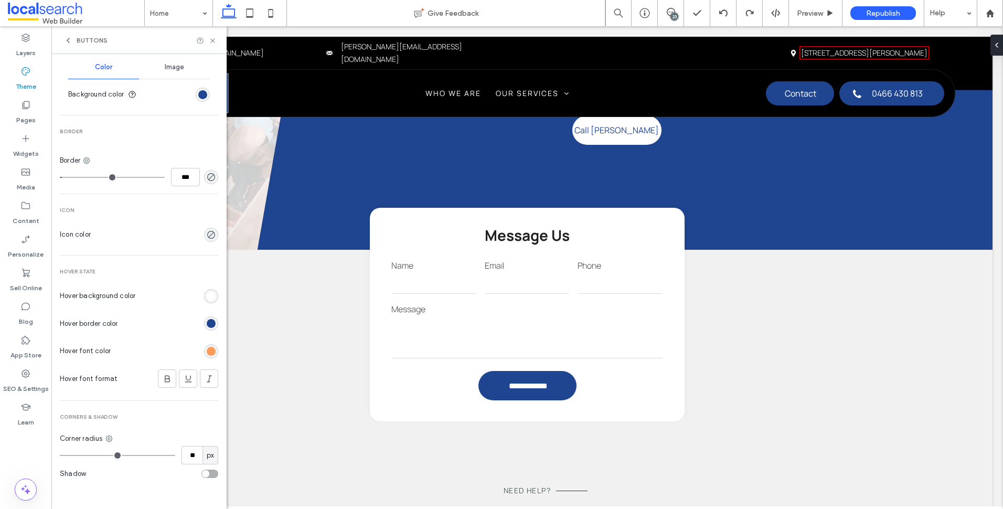
click at [207, 350] on div "rgb(255, 140, 66)" at bounding box center [211, 351] width 9 height 9
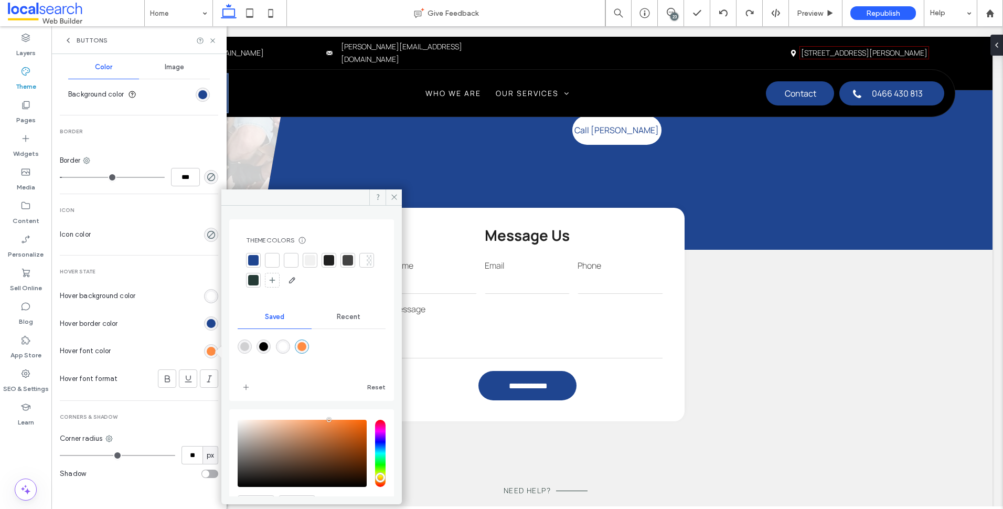
click at [259, 256] on div at bounding box center [253, 260] width 15 height 15
click at [207, 298] on div "rgb(255, 255, 255)" at bounding box center [211, 296] width 9 height 9
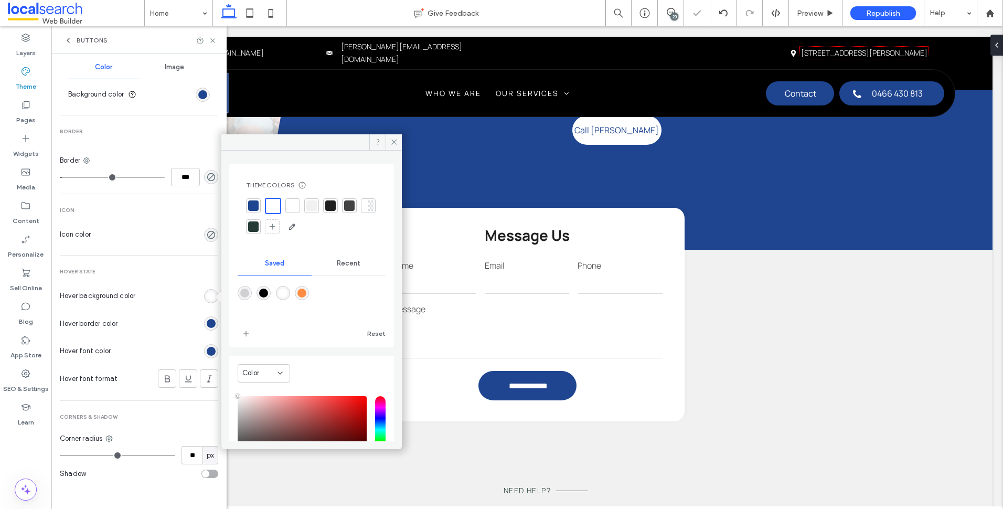
click at [306, 294] on div "rgba(255,140,66,1)" at bounding box center [302, 293] width 9 height 9
type input "*******"
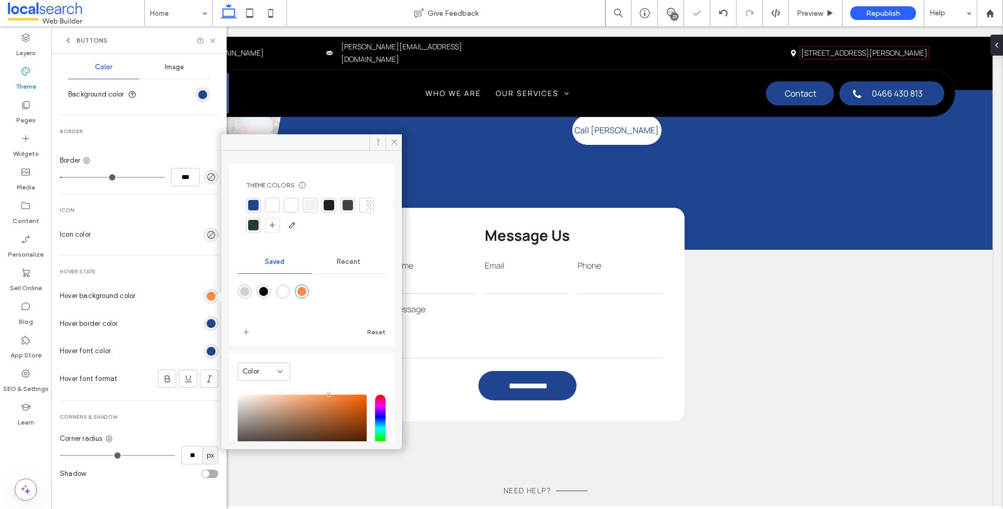
click at [208, 326] on div "rgb(31, 69, 144)" at bounding box center [211, 323] width 9 height 9
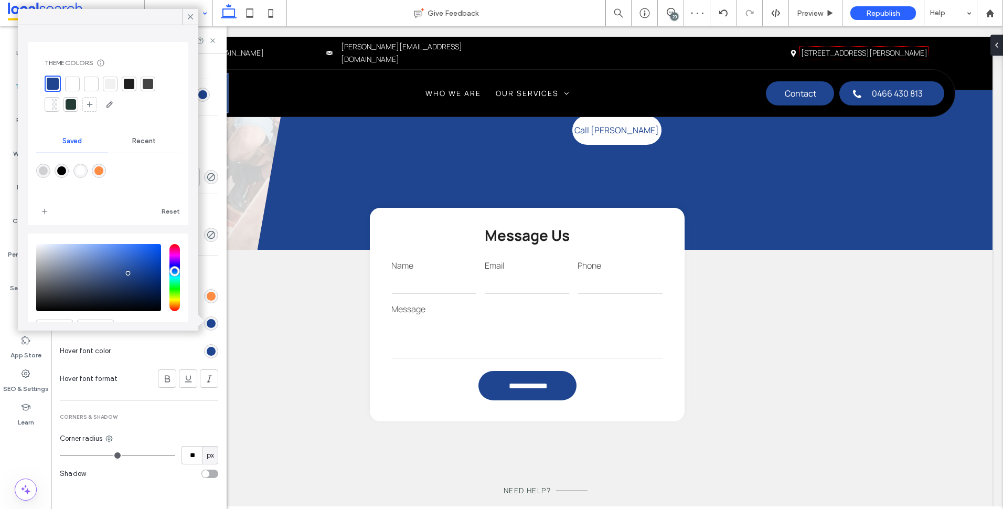
click at [191, 21] on span at bounding box center [190, 17] width 9 height 16
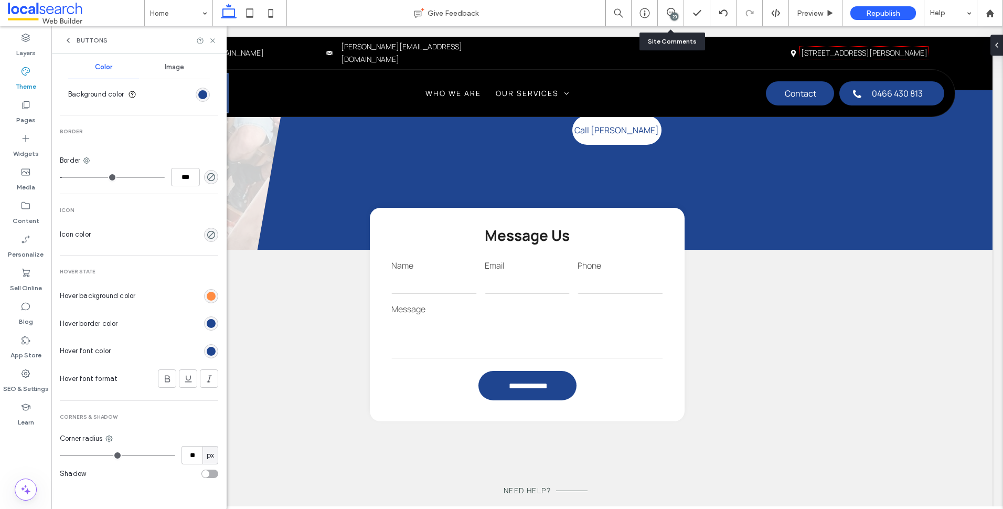
click at [672, 4] on div "23" at bounding box center [671, 13] width 26 height 26
click at [666, 8] on span at bounding box center [671, 12] width 26 height 8
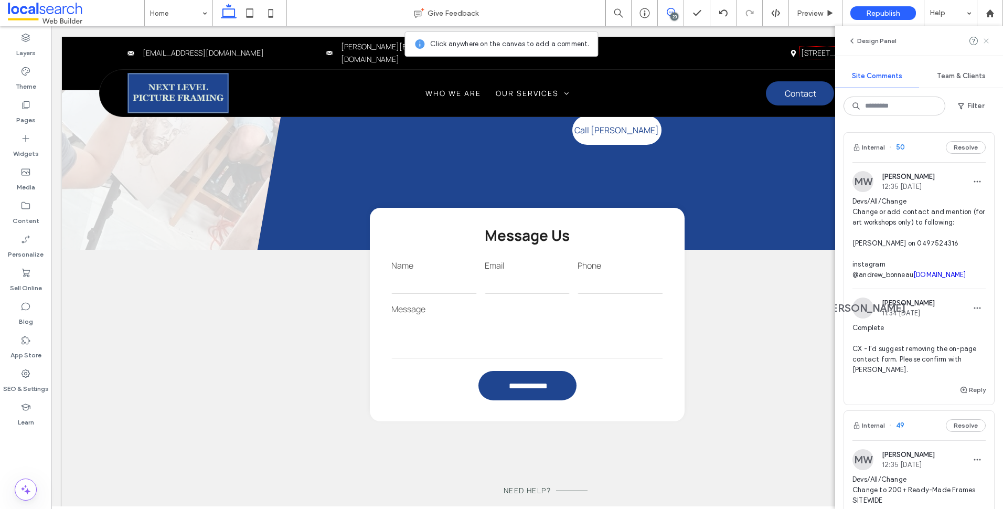
click at [988, 41] on icon at bounding box center [986, 41] width 8 height 8
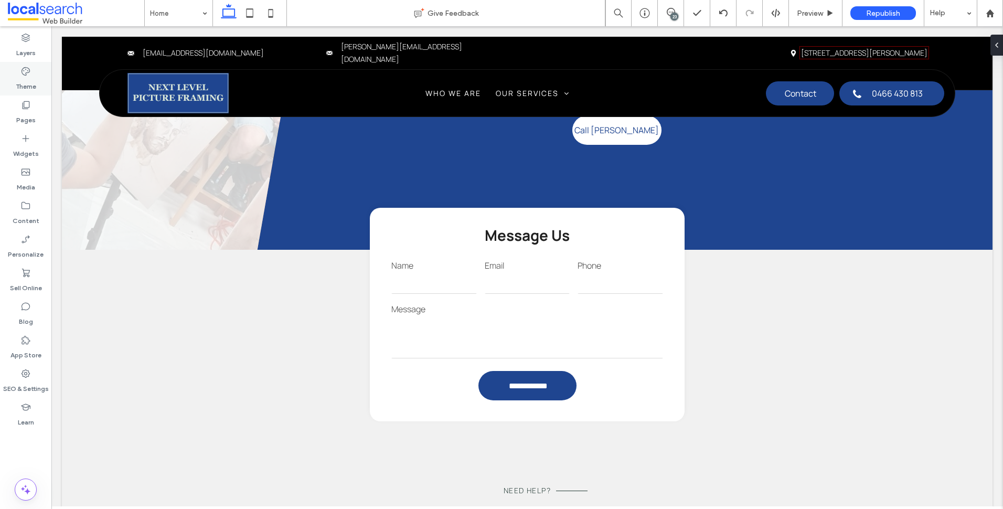
click at [36, 74] on div "Theme" at bounding box center [25, 79] width 51 height 34
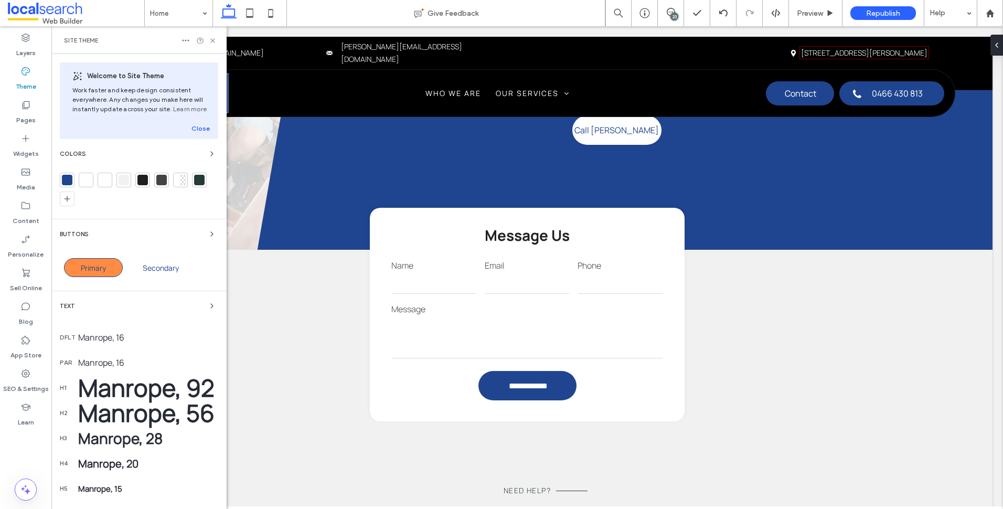
click at [102, 263] on span "Primary" at bounding box center [93, 268] width 25 height 10
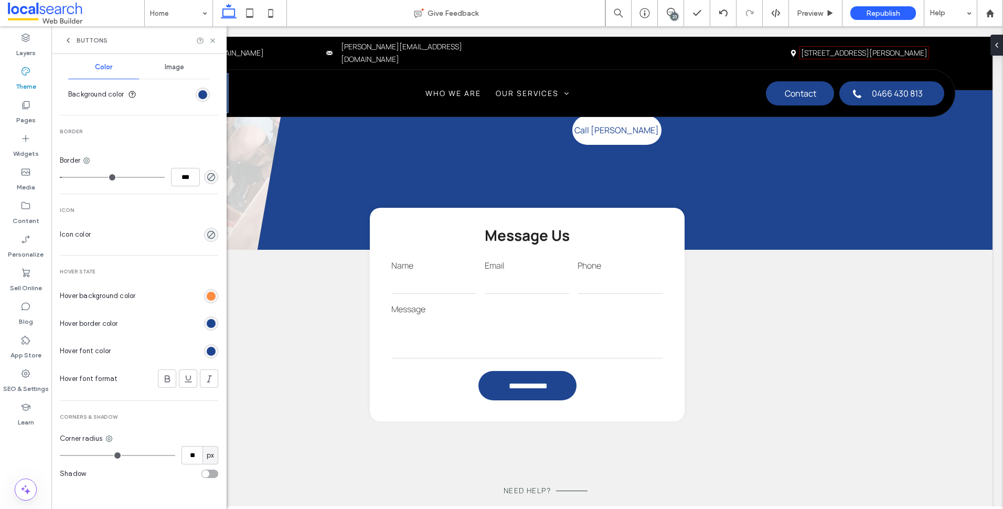
click at [211, 323] on div "rgb(31, 69, 144)" at bounding box center [211, 323] width 14 height 14
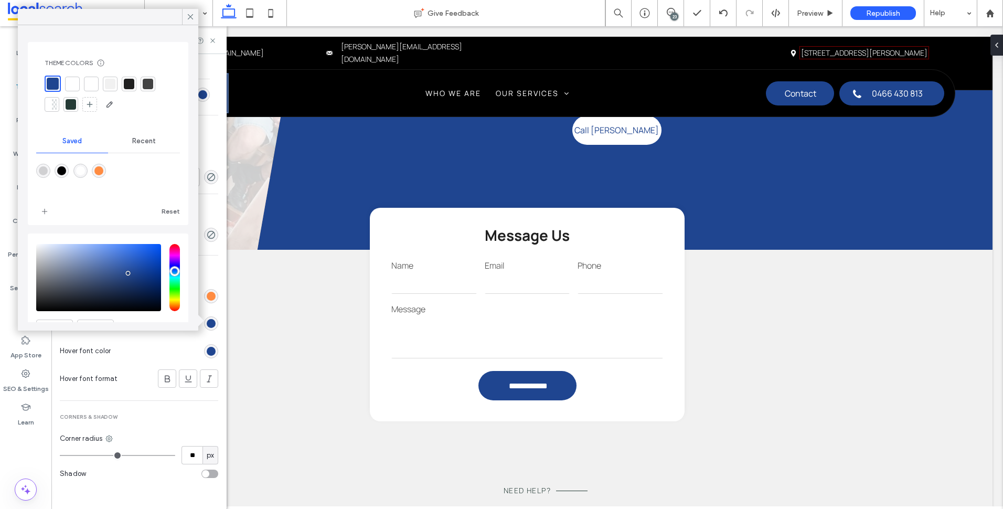
click at [103, 172] on div "rgba(255,140,66,1)" at bounding box center [98, 170] width 9 height 9
type input "*******"
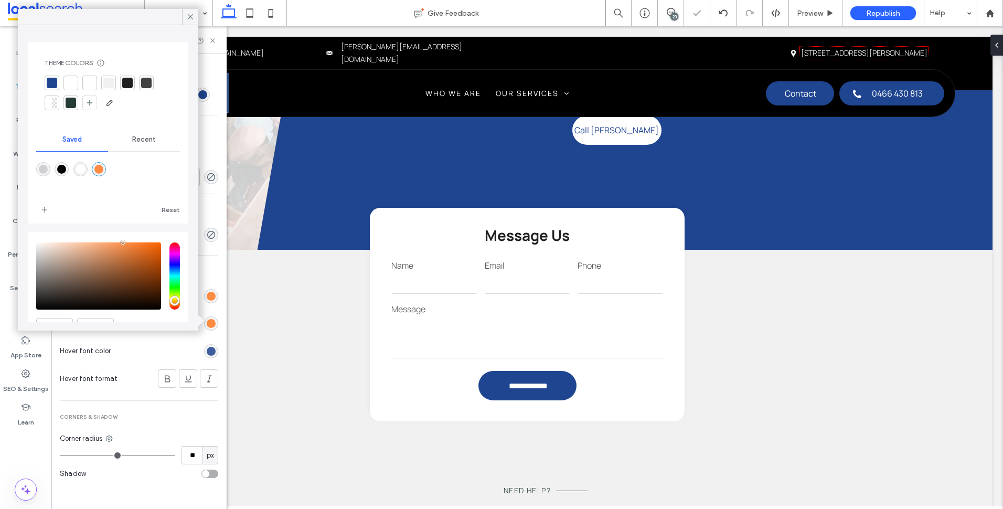
click at [208, 349] on div "rgb(31, 69, 144)" at bounding box center [211, 351] width 9 height 9
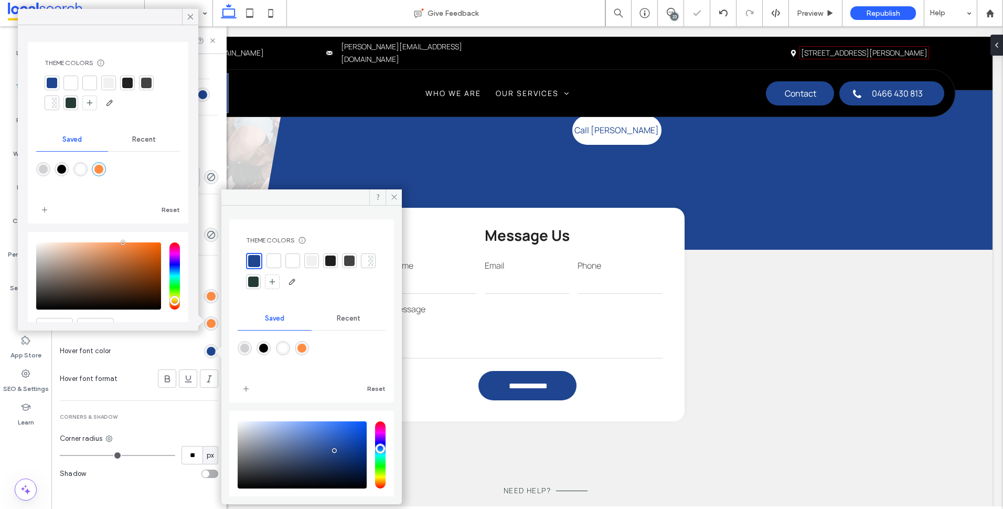
drag, startPoint x: 276, startPoint y: 259, endPoint x: 376, endPoint y: 333, distance: 123.8
click at [277, 259] on div at bounding box center [274, 261] width 10 height 10
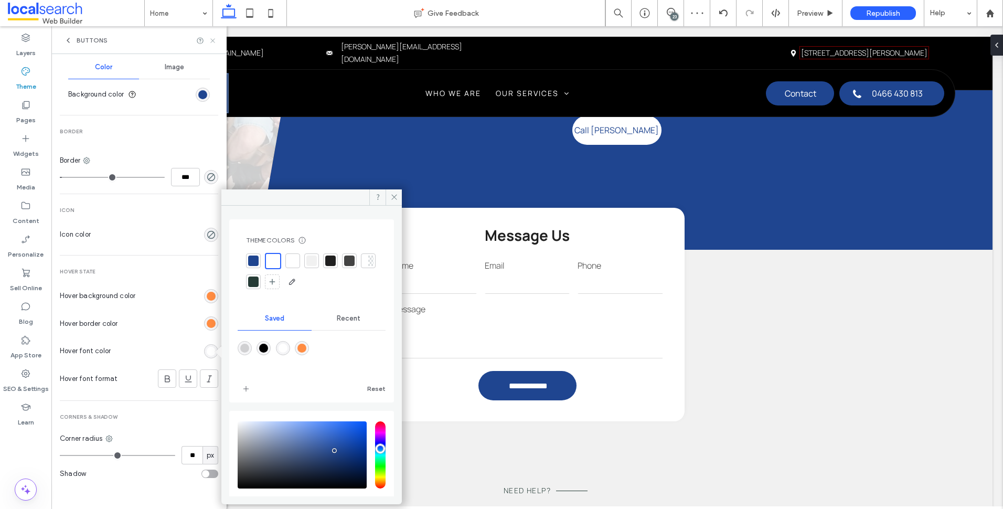
click at [211, 42] on use at bounding box center [212, 40] width 4 height 4
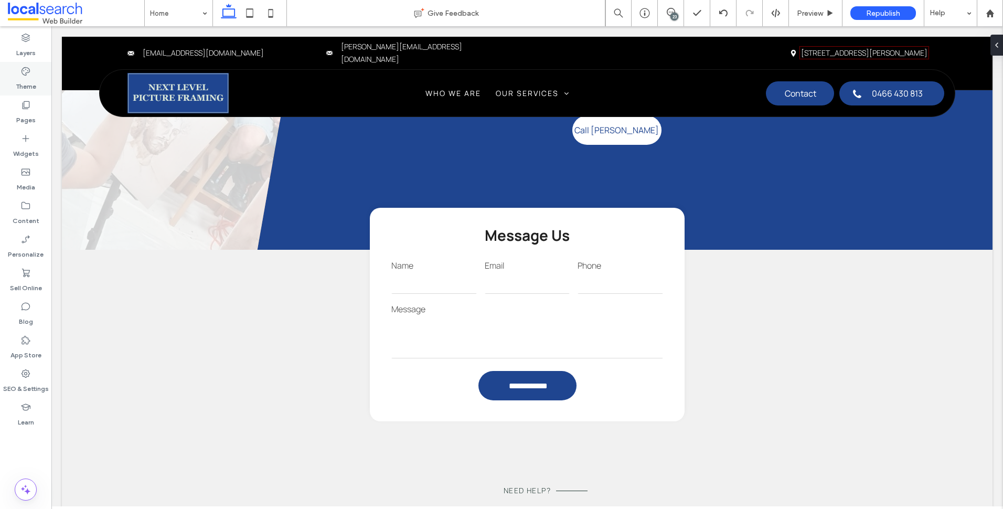
click at [33, 79] on label "Theme" at bounding box center [26, 84] width 20 height 15
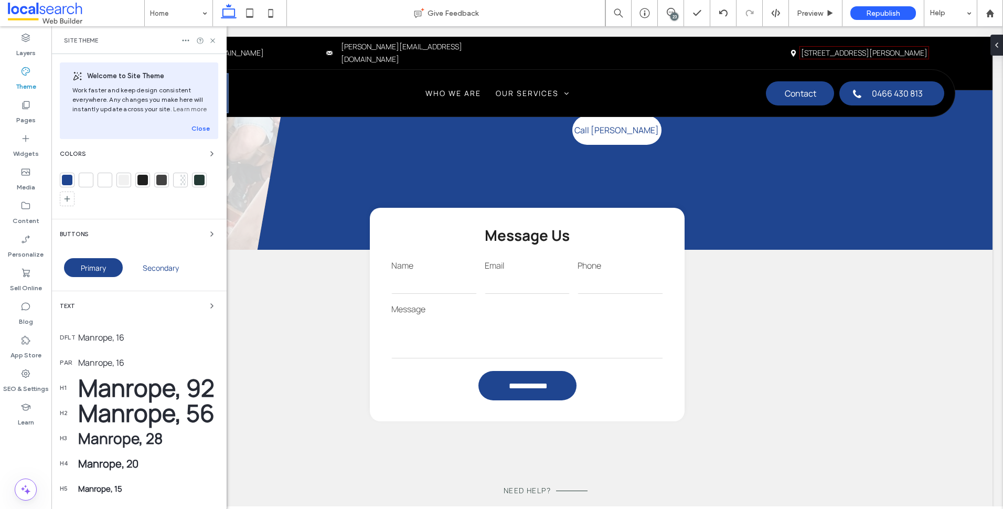
click at [193, 303] on div "Text" at bounding box center [139, 306] width 158 height 13
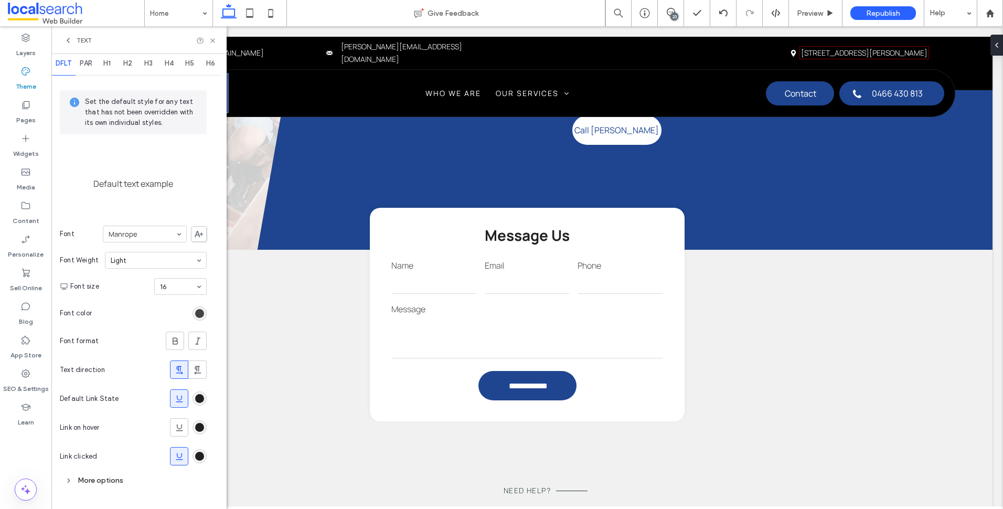
scroll to position [13, 0]
click at [680, 9] on span at bounding box center [671, 12] width 26 height 8
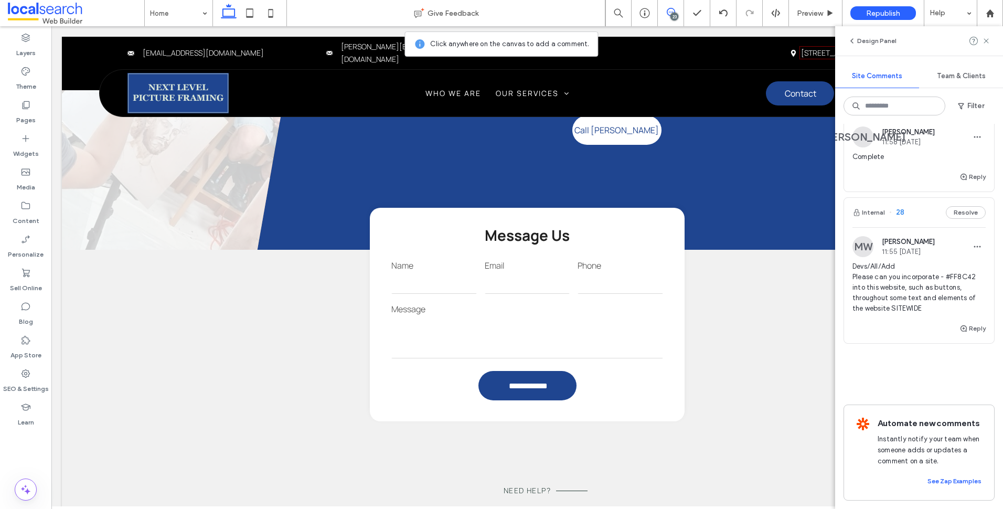
scroll to position [4216, 0]
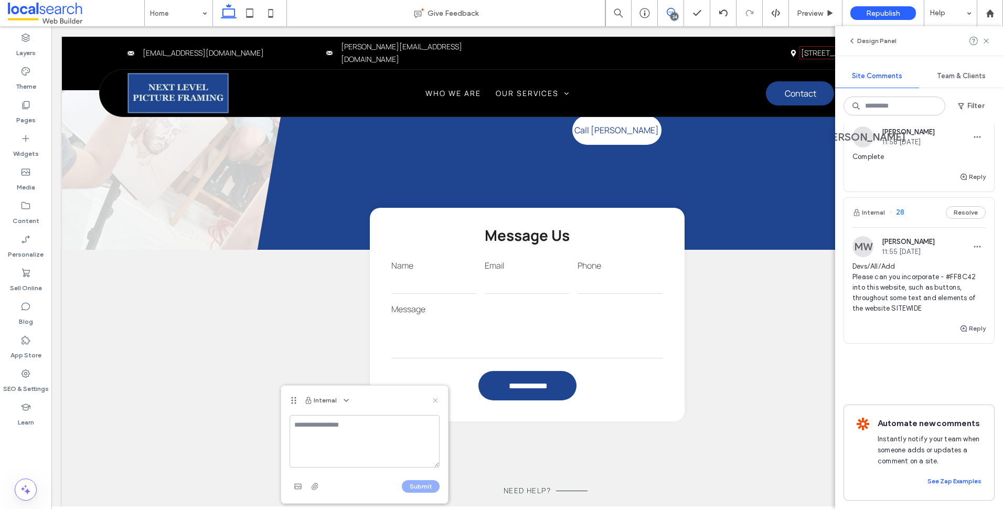
click at [435, 402] on icon at bounding box center [435, 400] width 8 height 8
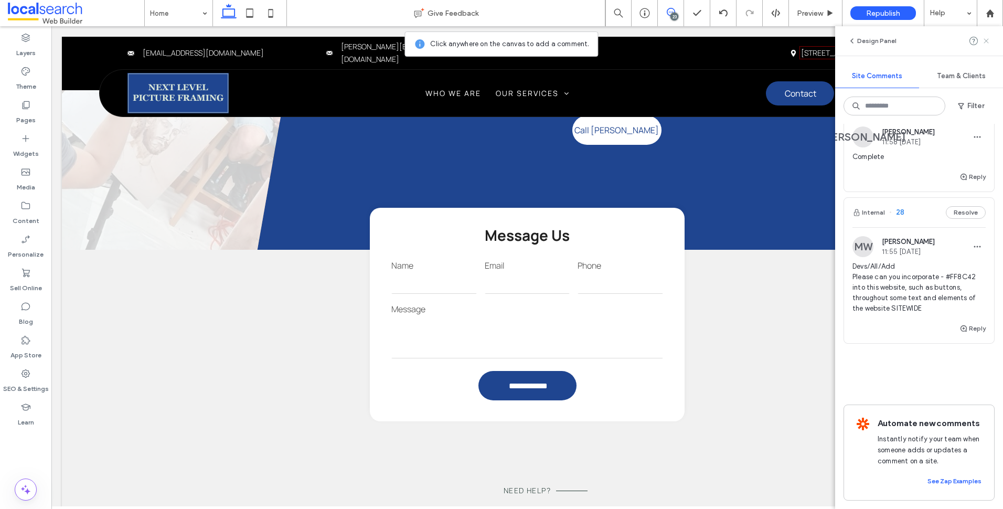
click at [987, 40] on use at bounding box center [986, 40] width 5 height 5
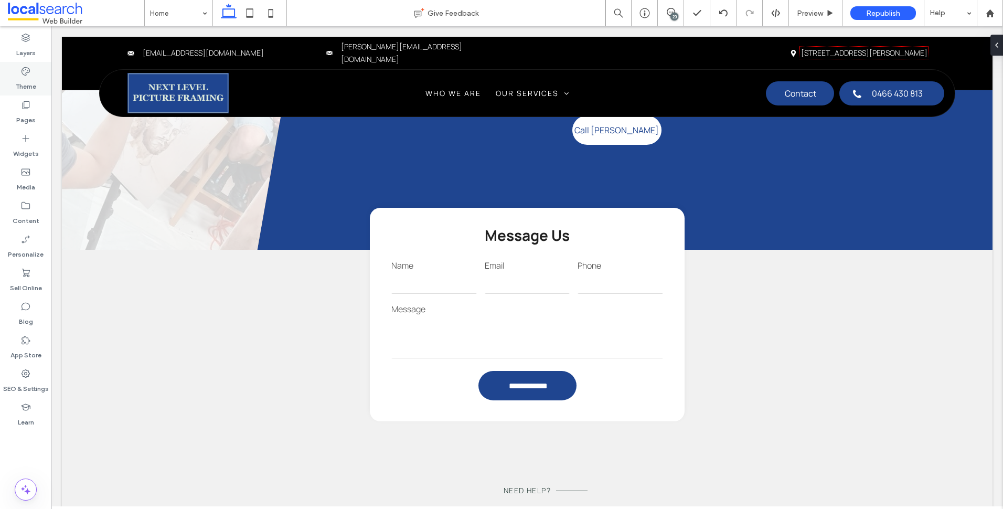
click at [31, 69] on div "Theme" at bounding box center [25, 79] width 51 height 34
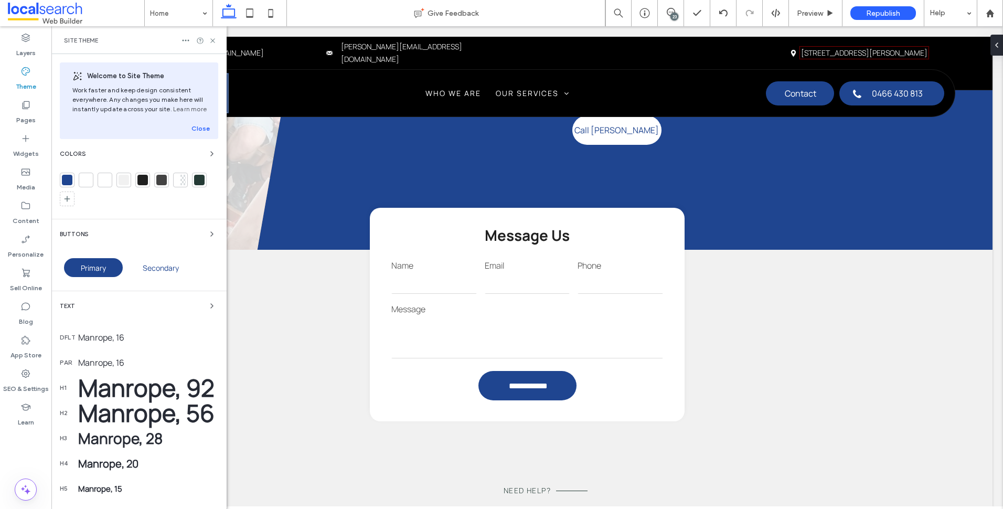
click at [217, 44] on div "Site Theme" at bounding box center [138, 40] width 175 height 28
click at [213, 42] on icon at bounding box center [213, 41] width 8 height 8
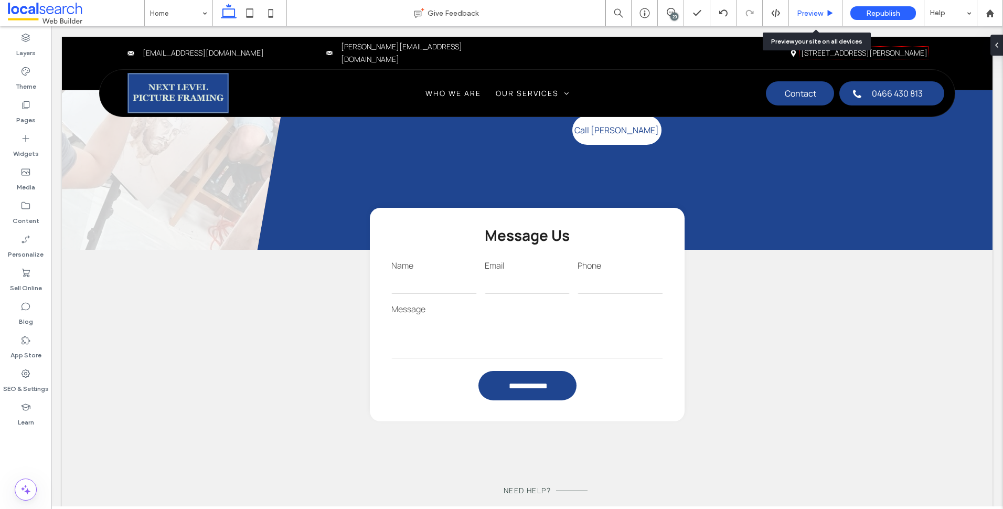
click at [839, 15] on div "Preview" at bounding box center [815, 13] width 53 height 9
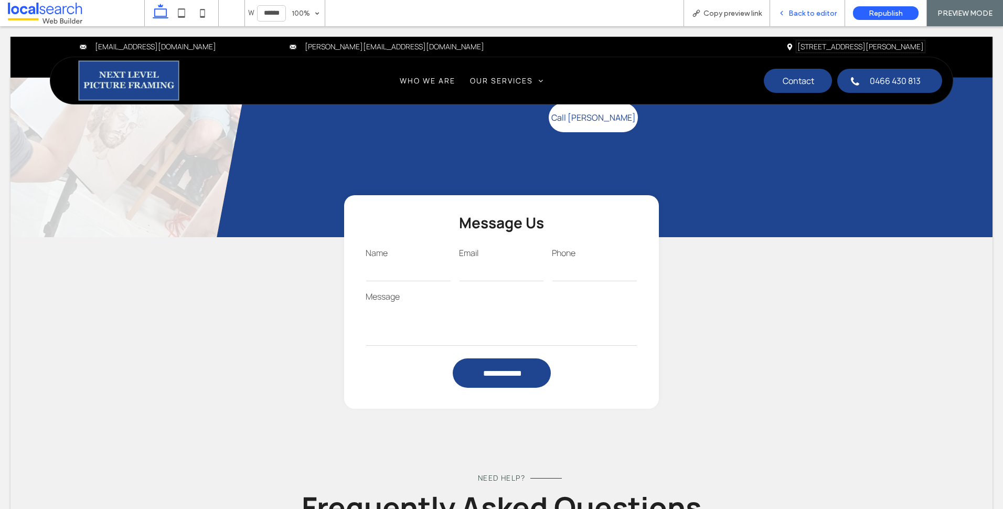
click at [819, 9] on span "Back to editor" at bounding box center [813, 13] width 48 height 9
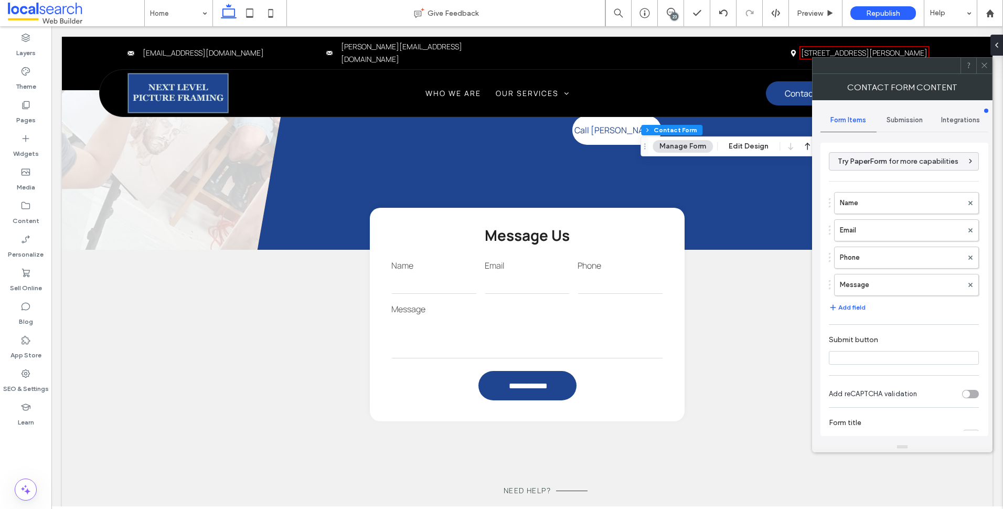
type input "**********"
type input "*"
type input "***"
type input "*"
type input "***"
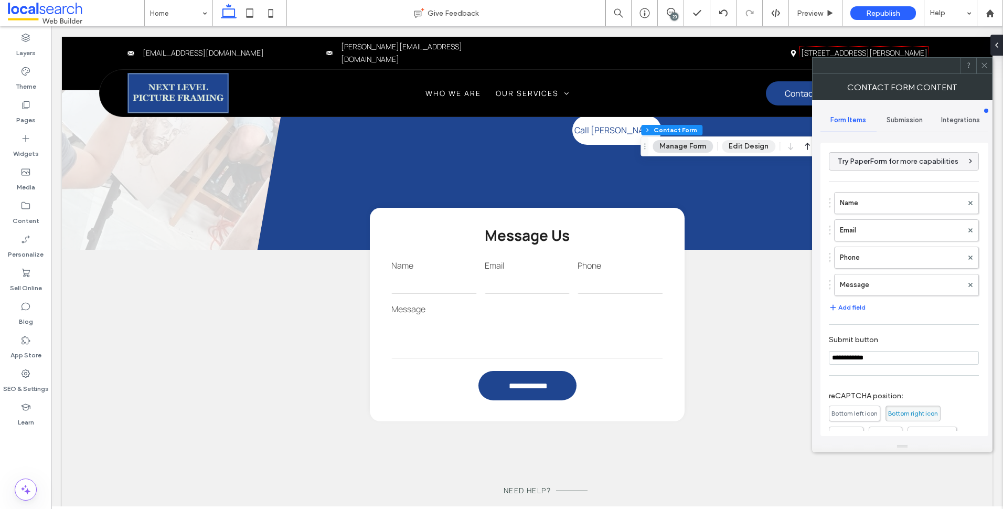
click at [755, 150] on button "Edit Design" at bounding box center [749, 146] width 54 height 13
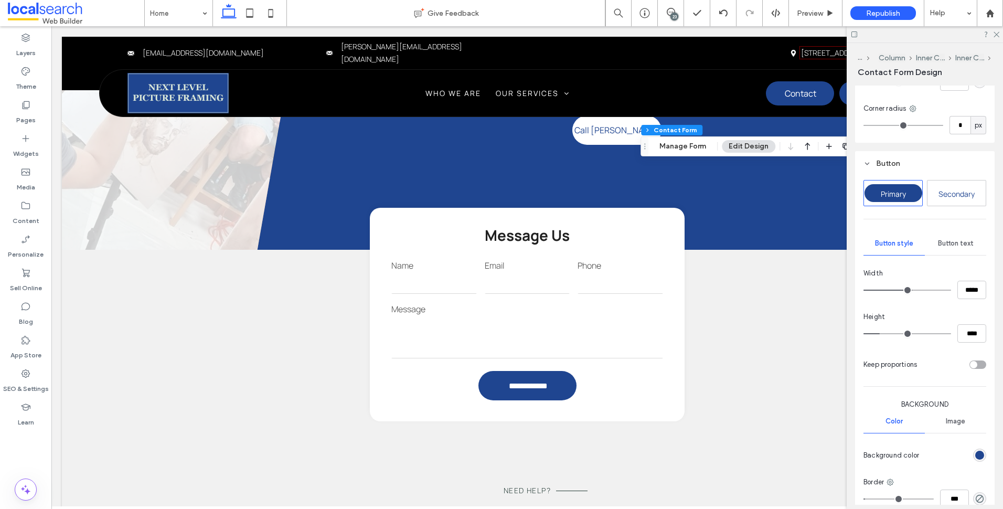
scroll to position [420, 0]
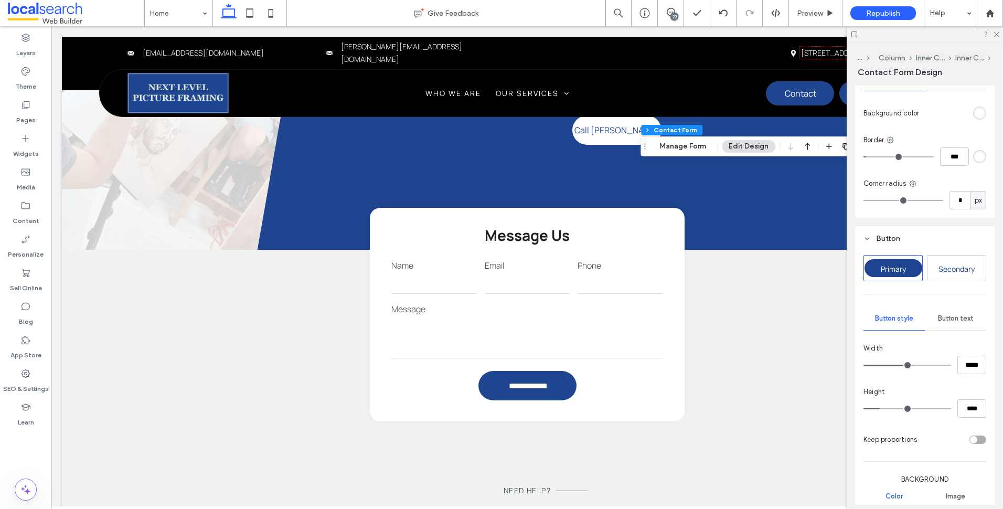
click at [895, 272] on span "Primary" at bounding box center [893, 269] width 25 height 10
type input "***"
type input "*****"
type input "**"
type input "****"
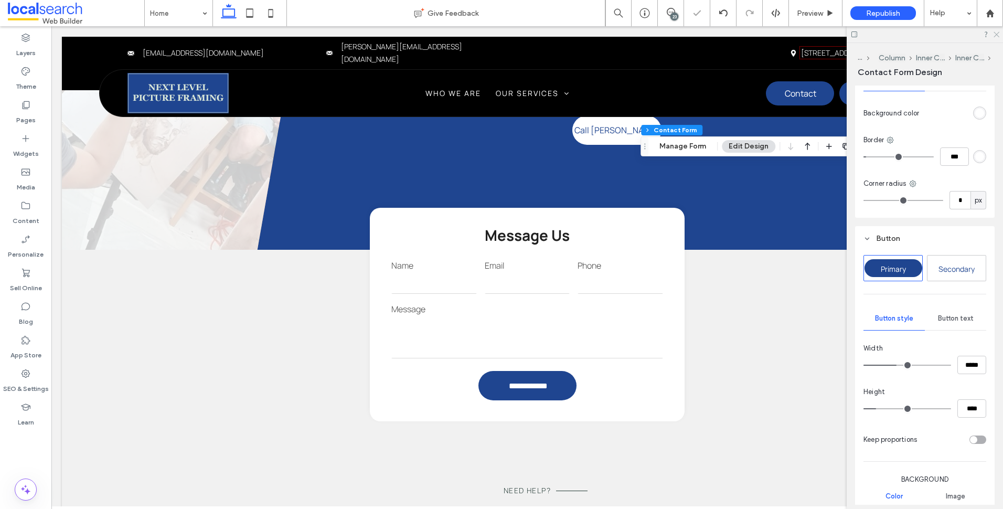
click at [998, 33] on use at bounding box center [997, 35] width 6 height 6
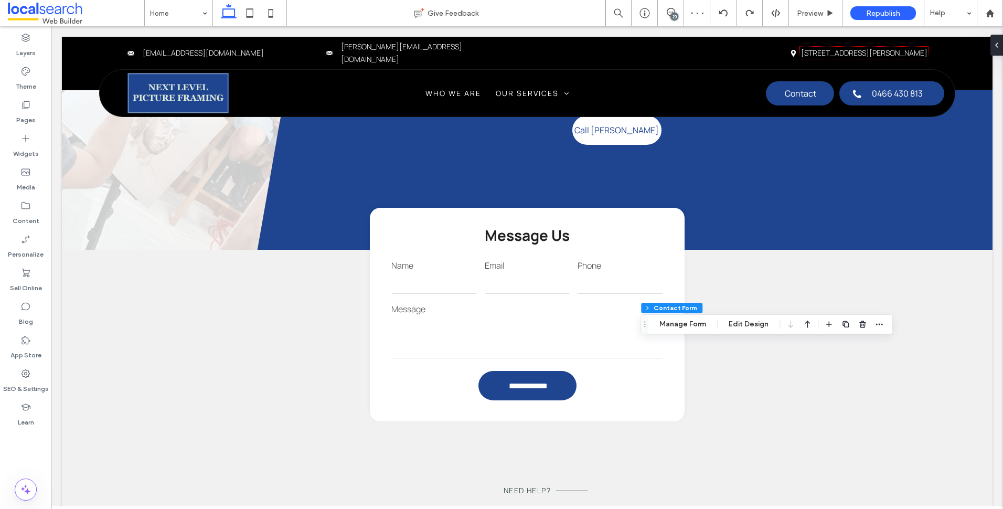
type input "*"
type input "***"
type input "*"
type input "***"
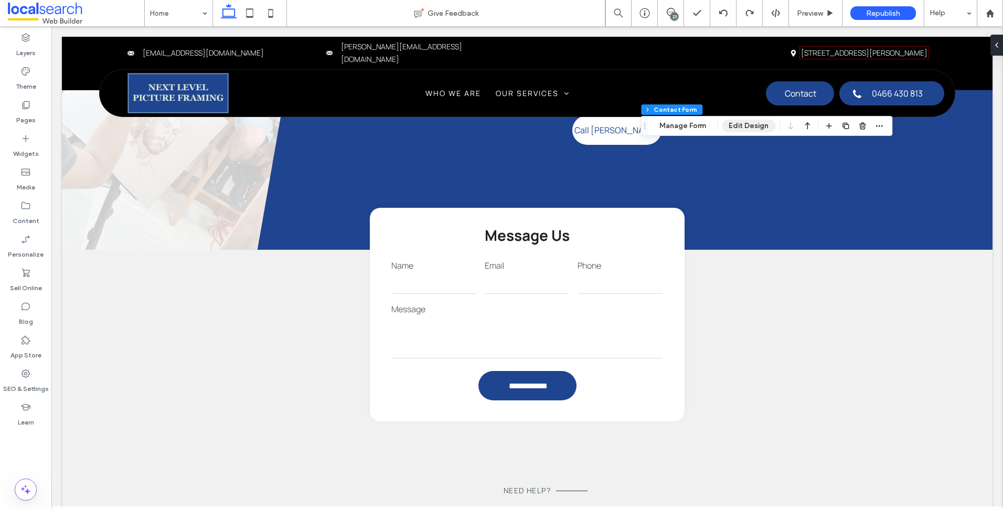
click at [747, 128] on button "Edit Design" at bounding box center [749, 126] width 54 height 13
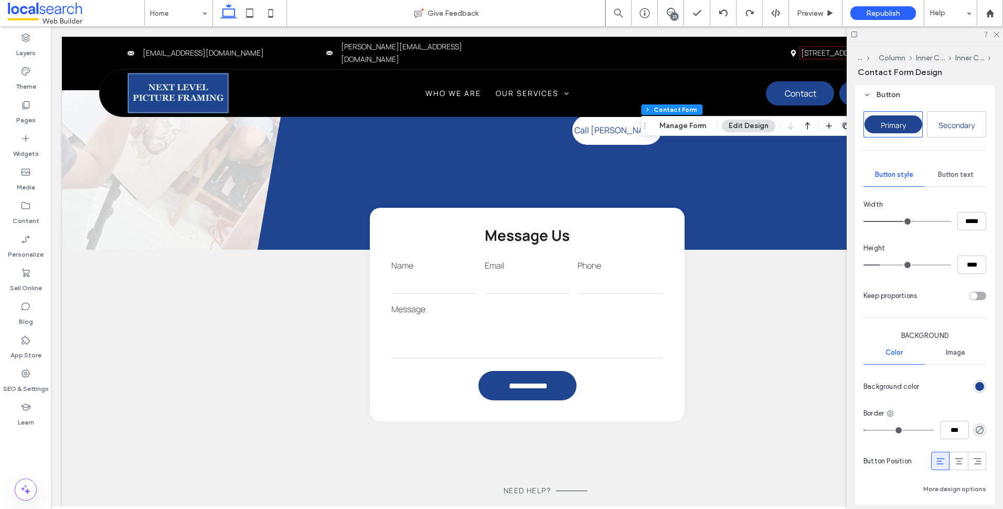
scroll to position [559, 0]
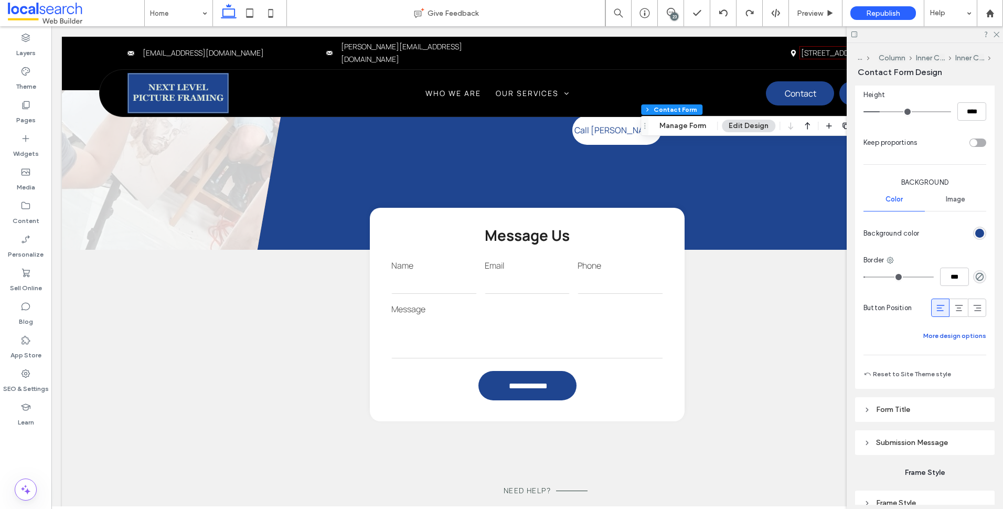
click at [958, 337] on button "More design options" at bounding box center [955, 336] width 63 height 13
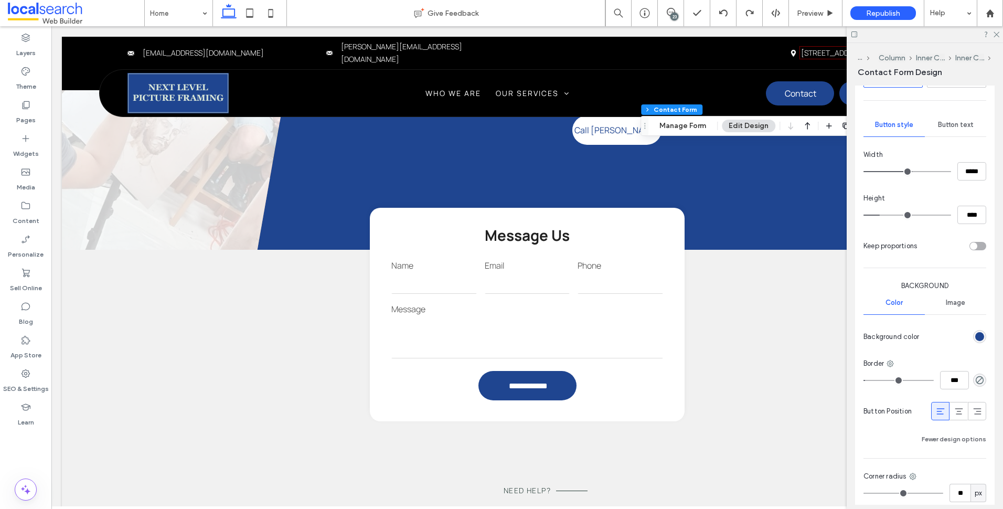
scroll to position [507, 0]
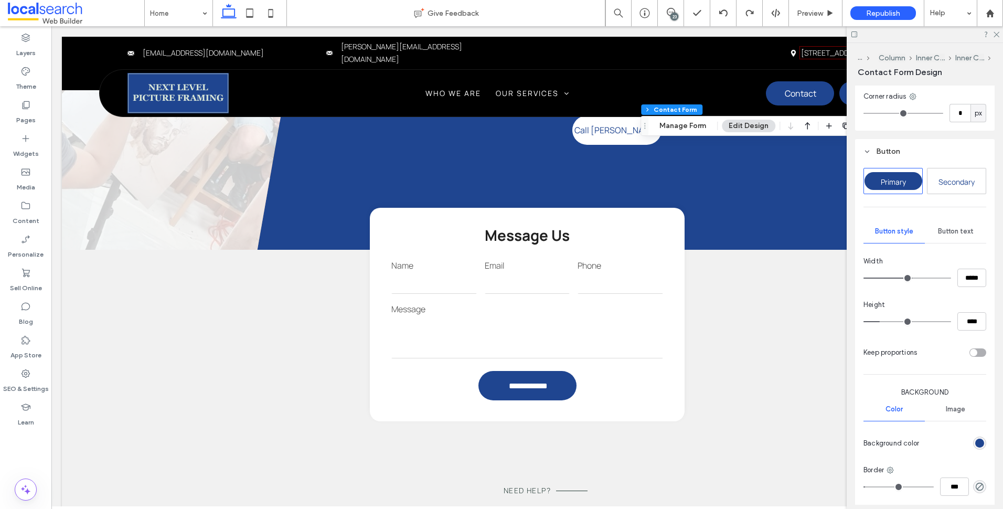
click at [955, 228] on span "Button text" at bounding box center [956, 231] width 36 height 8
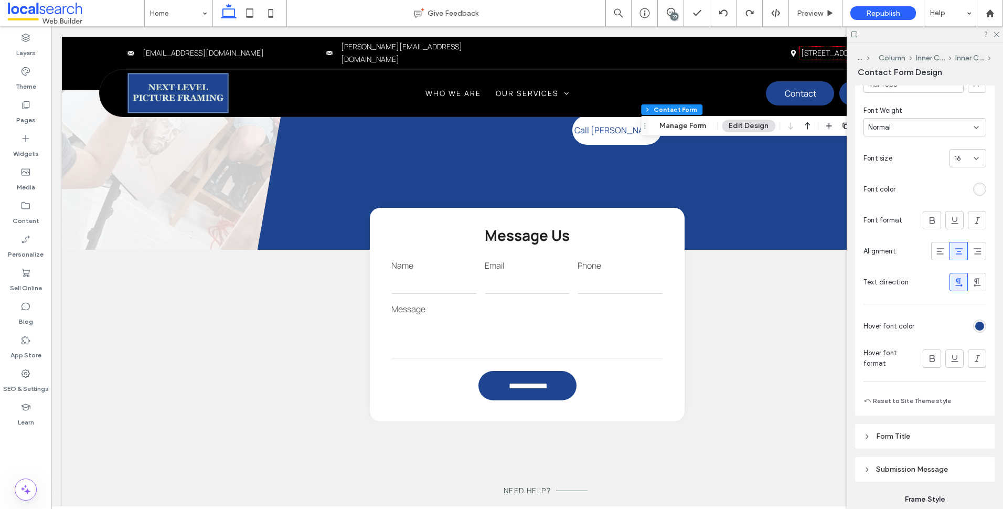
scroll to position [769, 0]
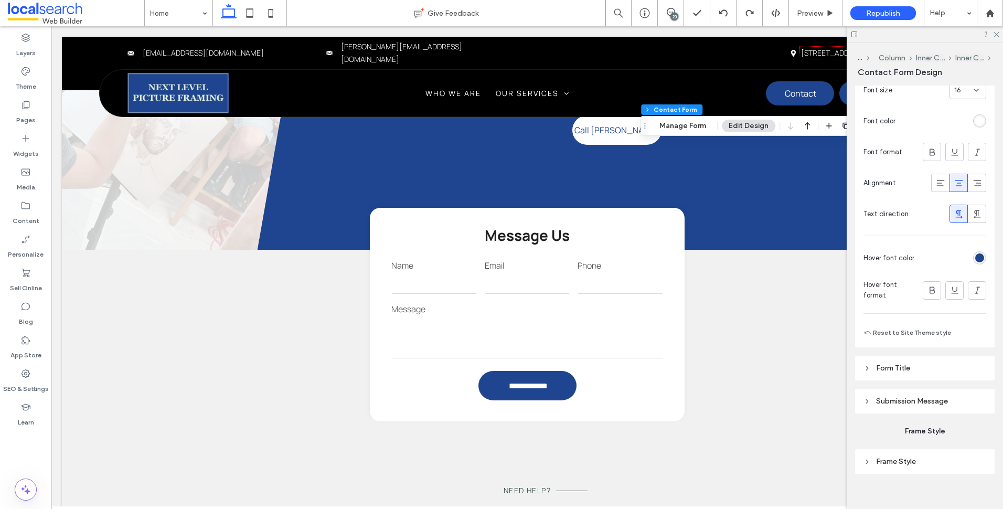
click at [978, 253] on div "rgb(31, 69, 144)" at bounding box center [979, 257] width 13 height 13
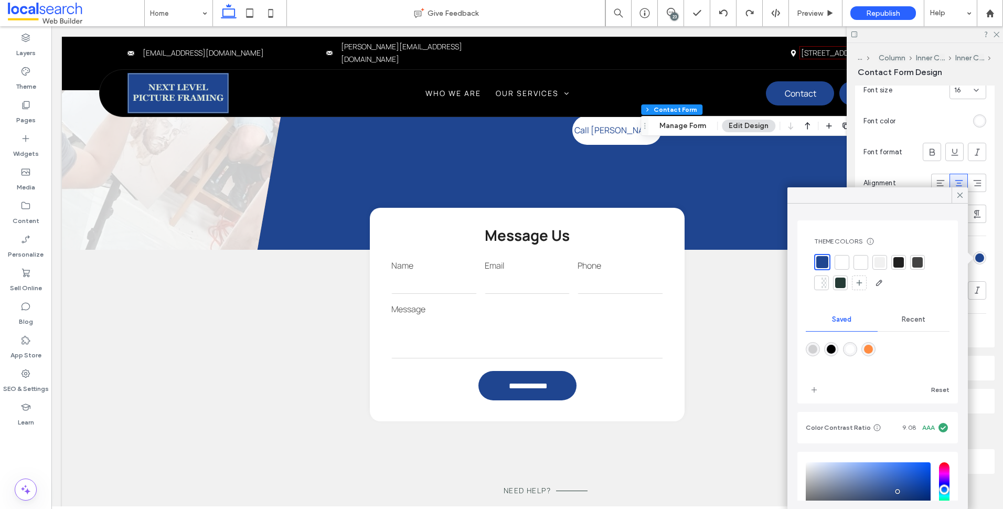
click at [843, 266] on div at bounding box center [842, 262] width 10 height 10
click at [957, 195] on icon at bounding box center [960, 194] width 9 height 9
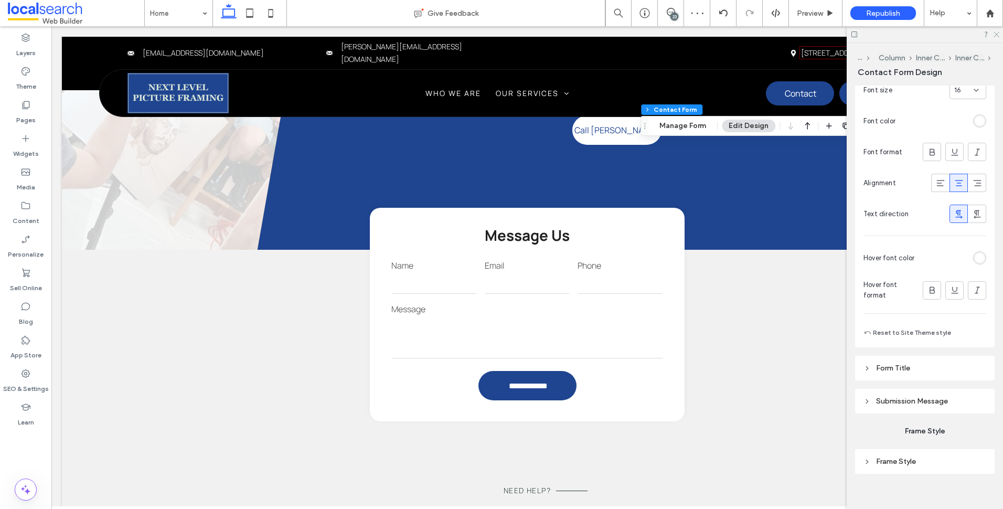
click at [996, 35] on use at bounding box center [997, 35] width 6 height 6
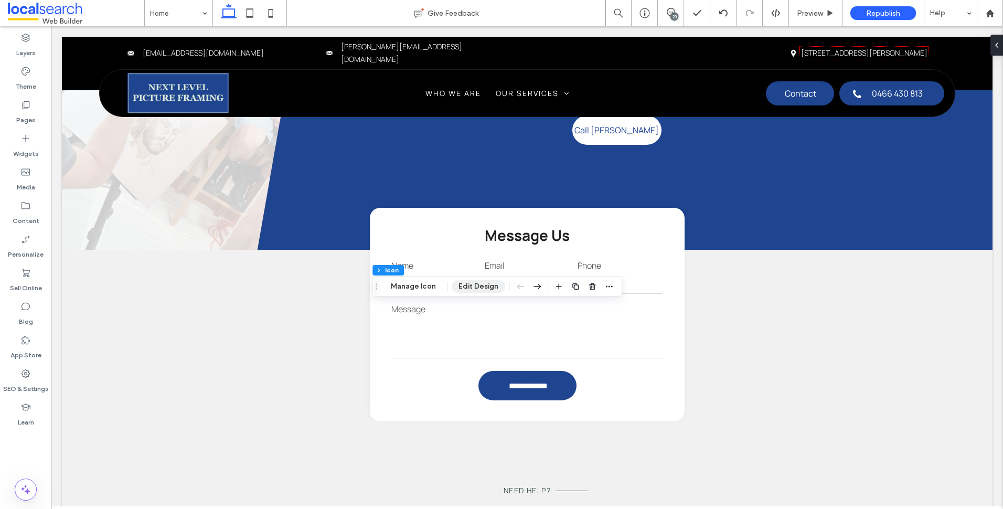
click at [470, 289] on button "Edit Design" at bounding box center [479, 286] width 54 height 13
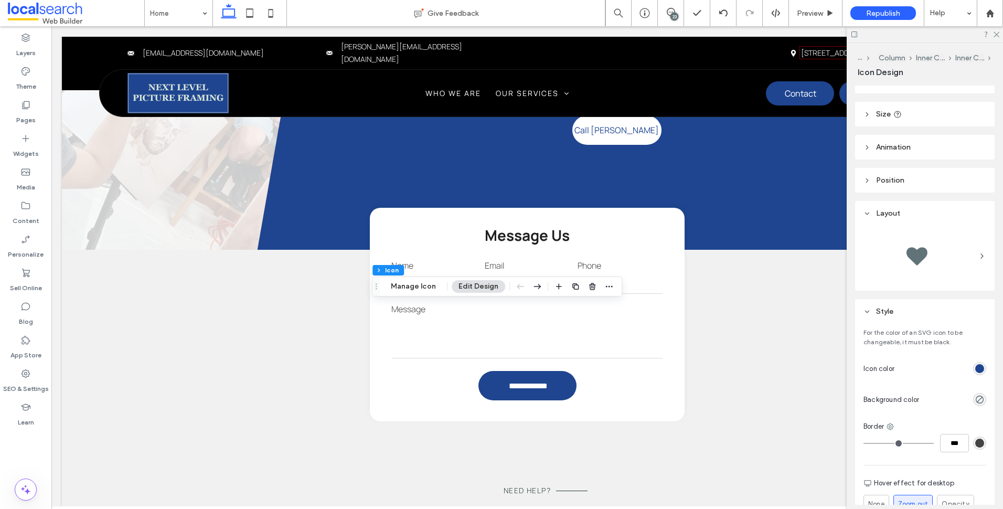
scroll to position [105, 0]
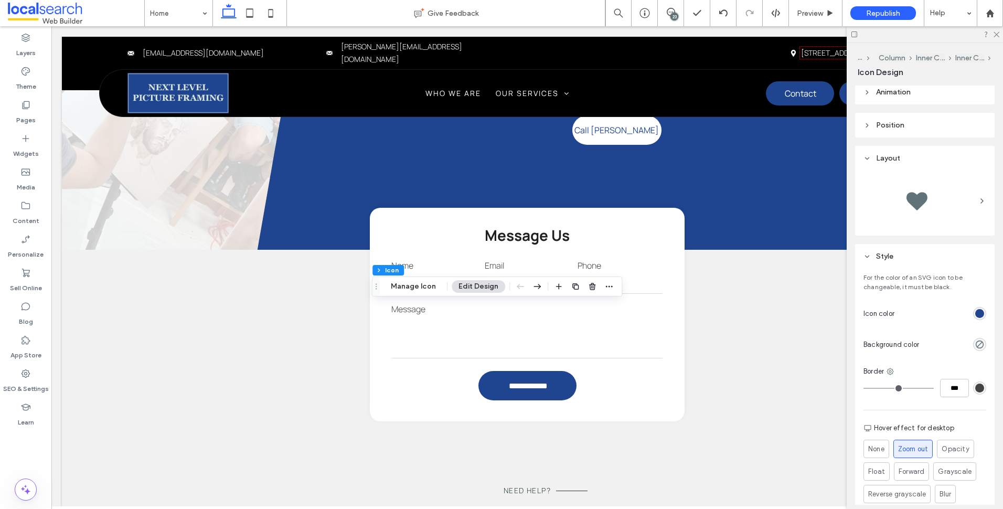
click at [975, 309] on div "rgb(31, 69, 144)" at bounding box center [979, 313] width 9 height 9
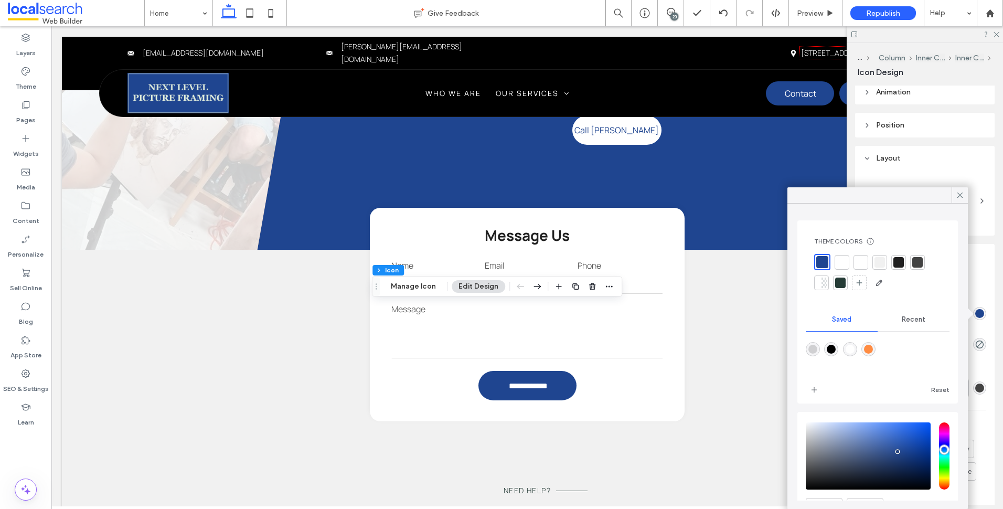
click at [873, 346] on div "rgba(255,140,66,1)" at bounding box center [868, 349] width 9 height 9
type input "*******"
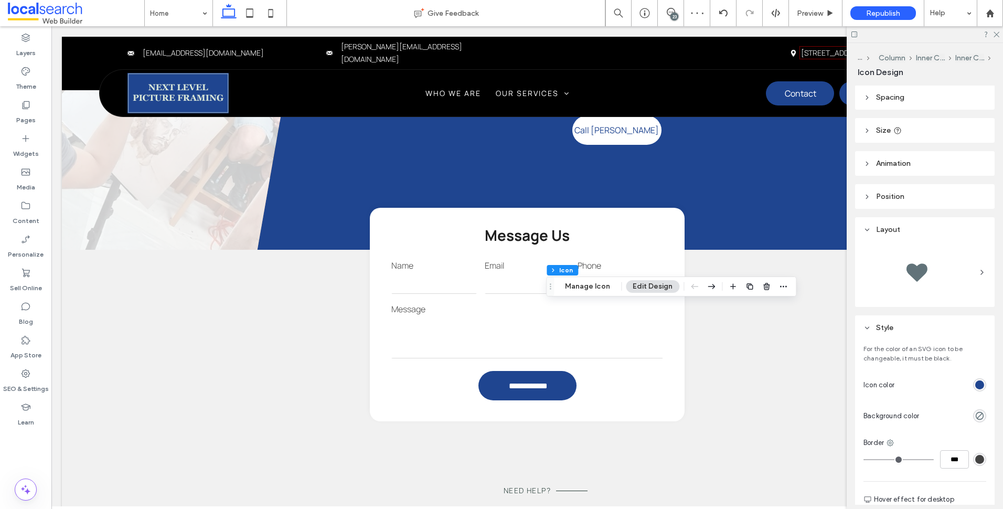
scroll to position [52, 0]
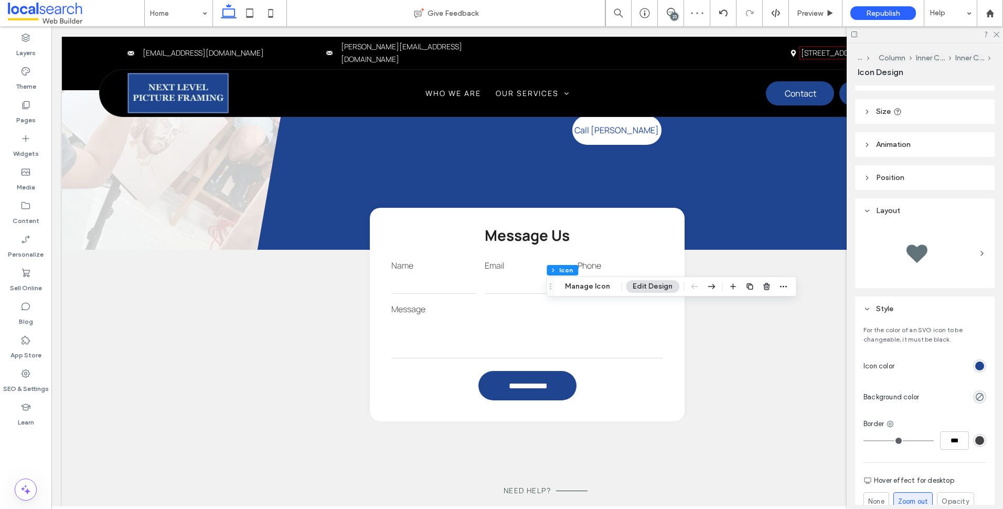
click at [975, 366] on div "rgb(31, 69, 144)" at bounding box center [979, 366] width 9 height 9
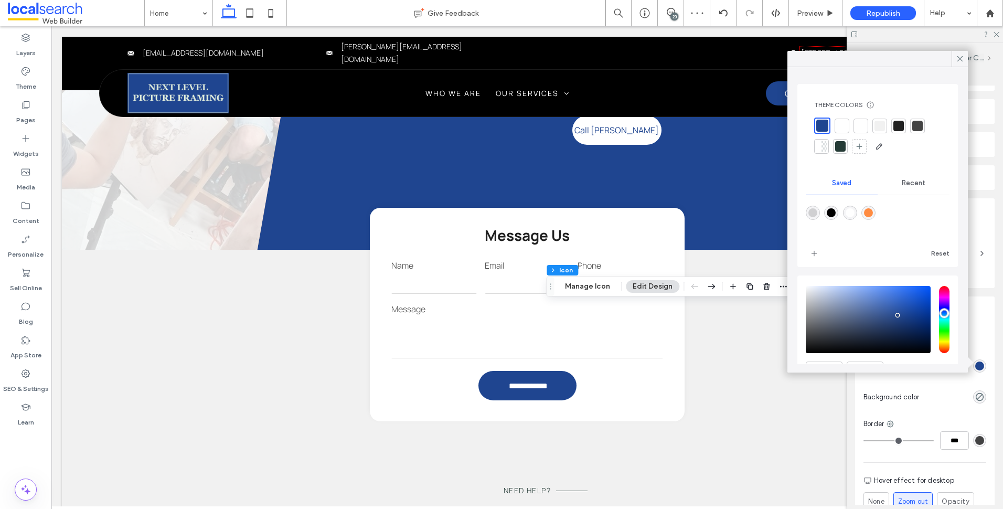
click at [873, 213] on div "rgba(255,140,66,1)" at bounding box center [868, 212] width 9 height 9
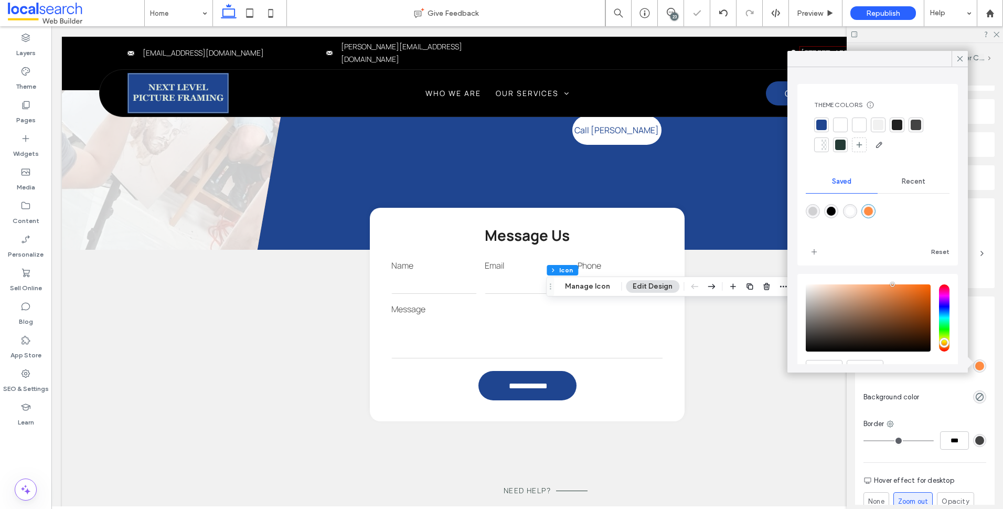
type input "*******"
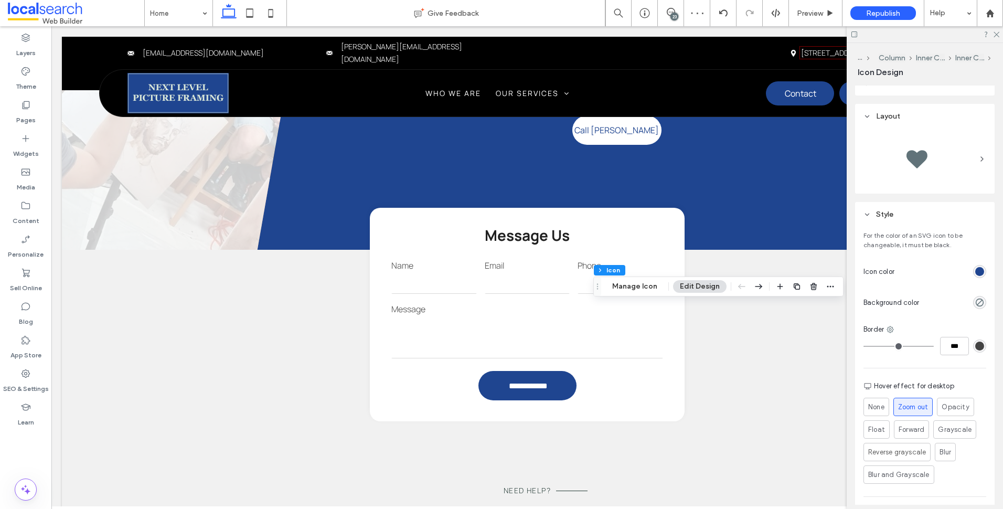
scroll to position [215, 0]
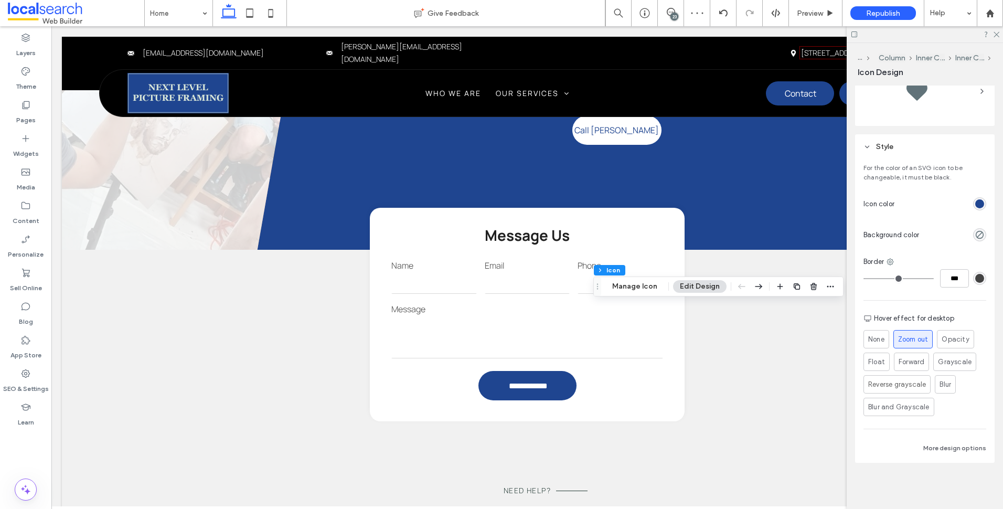
click at [978, 208] on div "rgb(31, 69, 144)" at bounding box center [979, 203] width 9 height 9
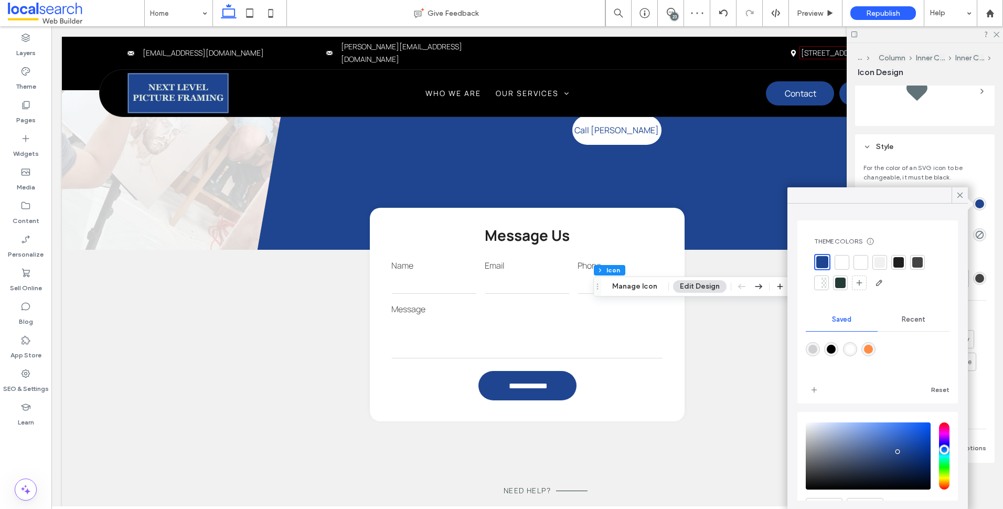
click at [873, 350] on div "rgba(255,140,66,1)" at bounding box center [868, 349] width 9 height 9
type input "*******"
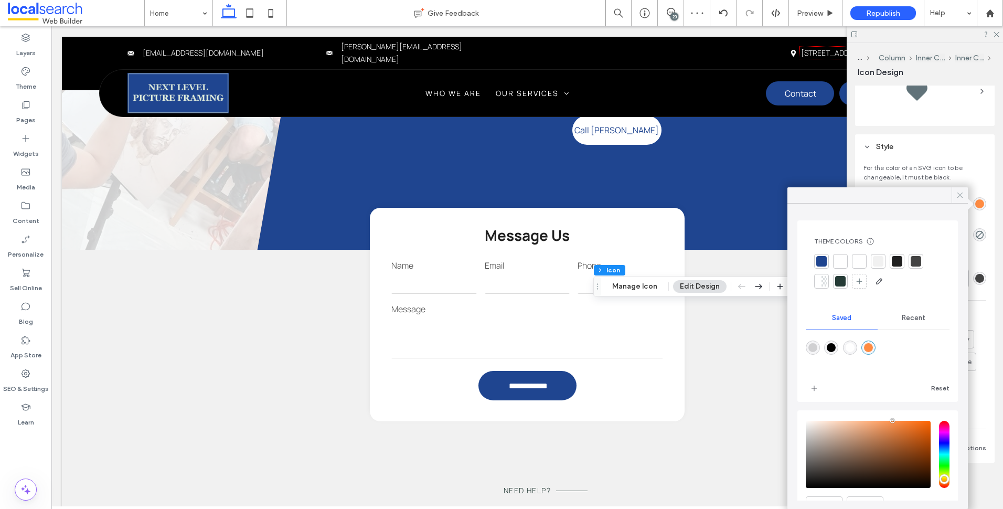
click at [958, 196] on icon at bounding box center [960, 194] width 9 height 9
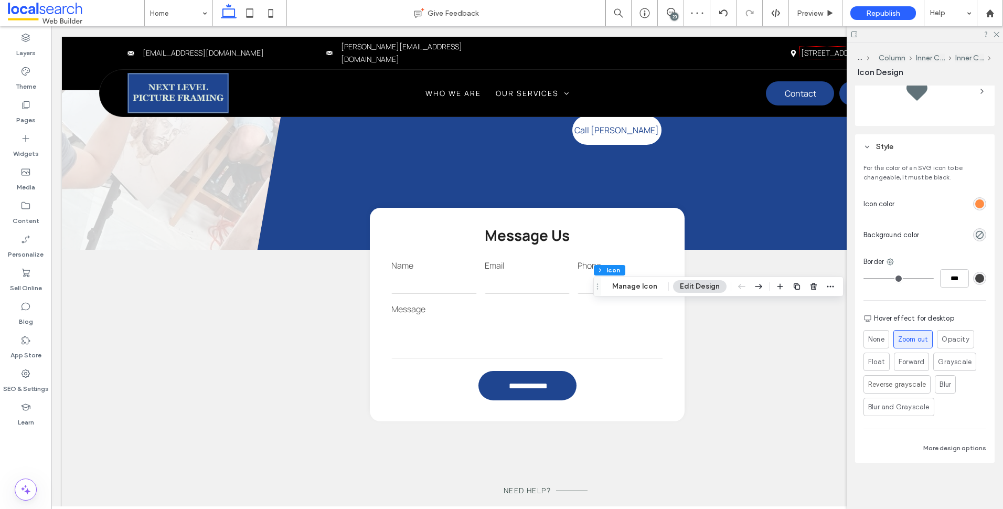
click at [998, 38] on div at bounding box center [925, 34] width 156 height 16
click at [996, 38] on div at bounding box center [925, 34] width 156 height 16
click at [998, 32] on icon at bounding box center [996, 33] width 7 height 7
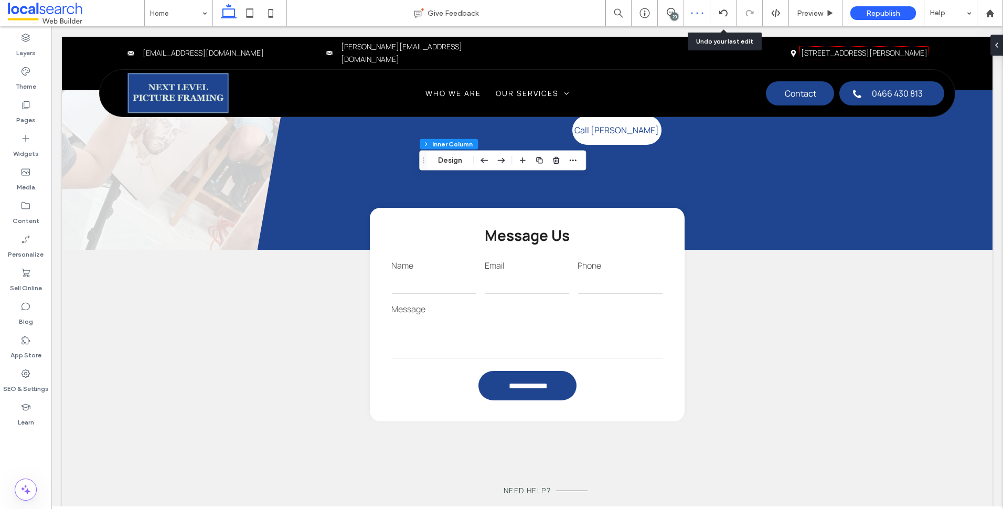
drag, startPoint x: 721, startPoint y: 9, endPoint x: 709, endPoint y: 11, distance: 11.7
click at [723, 9] on icon at bounding box center [723, 13] width 8 height 8
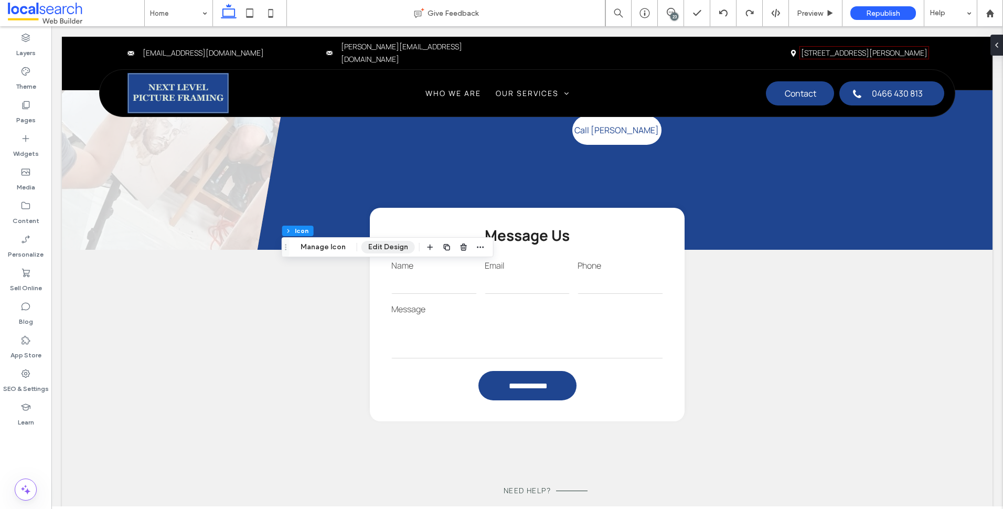
click at [370, 248] on button "Edit Design" at bounding box center [389, 247] width 54 height 13
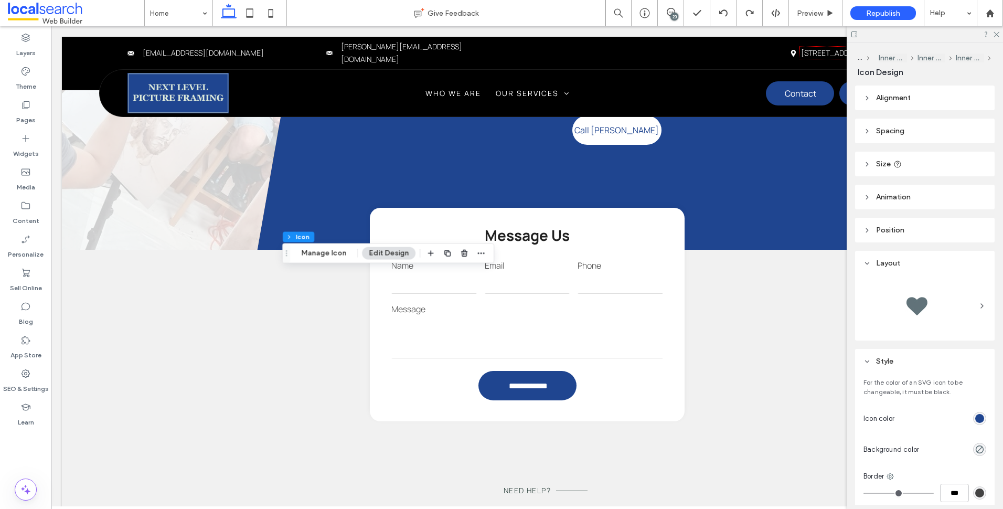
click at [973, 424] on div at bounding box center [943, 418] width 88 height 18
click at [975, 421] on div "rgb(31, 69, 144)" at bounding box center [979, 418] width 9 height 9
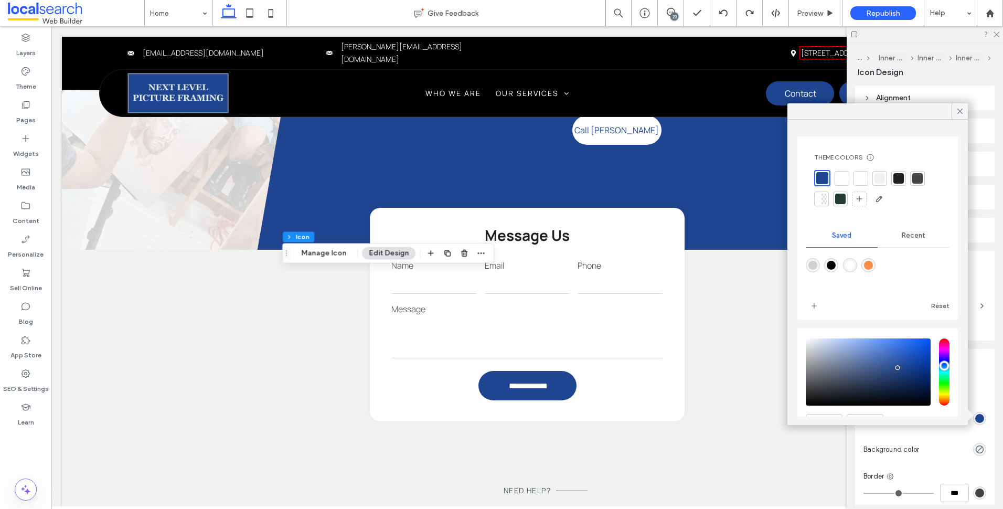
click at [876, 271] on div "rgba(255,140,66,1)" at bounding box center [869, 265] width 14 height 14
type input "*******"
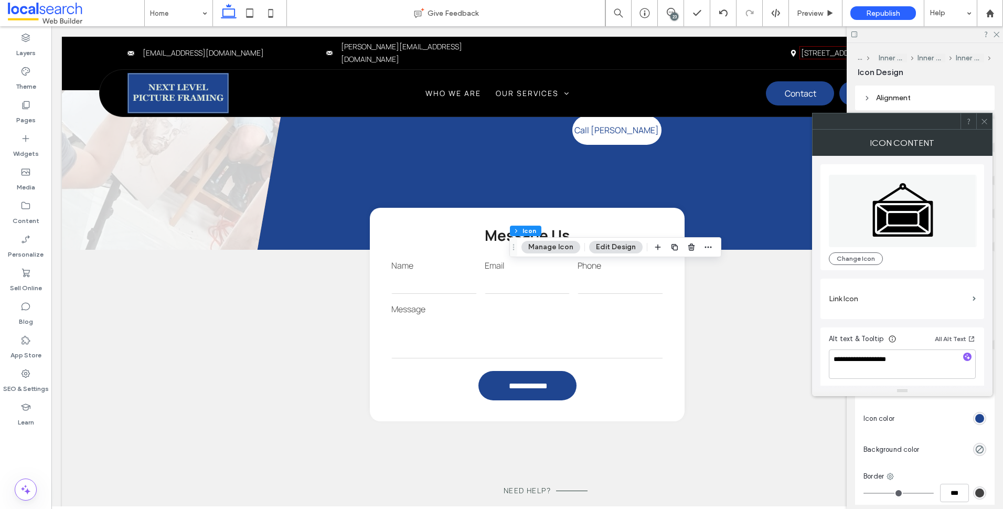
click at [987, 119] on icon at bounding box center [985, 122] width 8 height 8
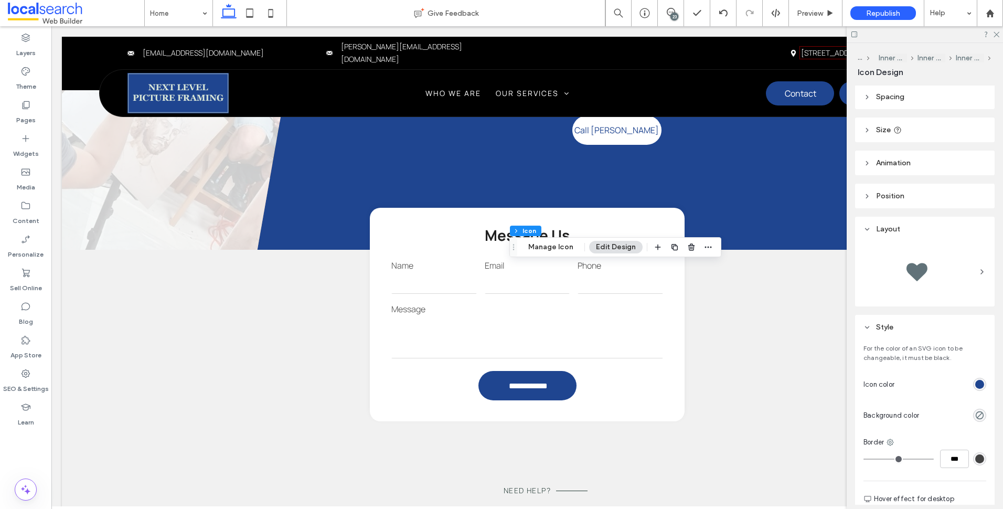
scroll to position [157, 0]
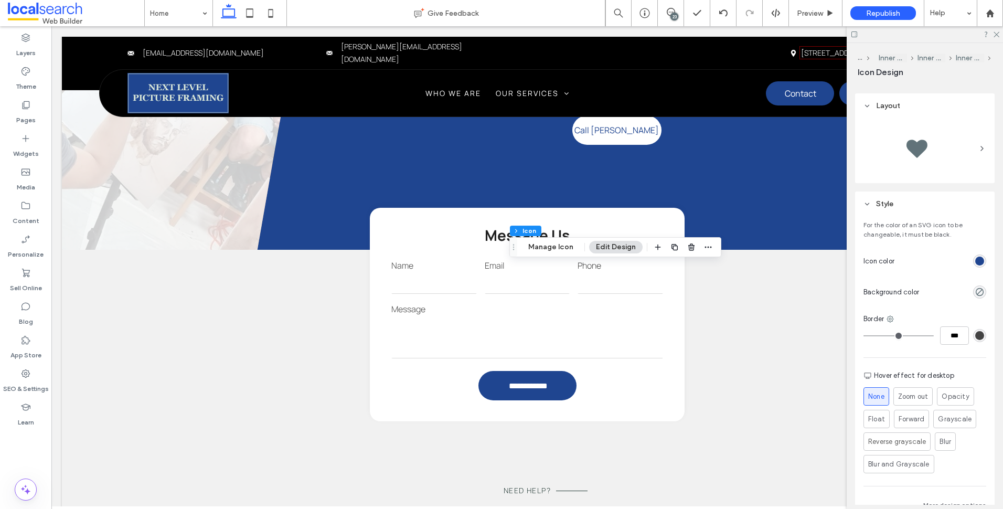
click at [983, 263] on div "For the color of an SVG icon to be changeable, it must be black. Icon color Bac…" at bounding box center [925, 368] width 140 height 304
click at [977, 263] on div "rgb(31, 69, 144)" at bounding box center [979, 261] width 9 height 9
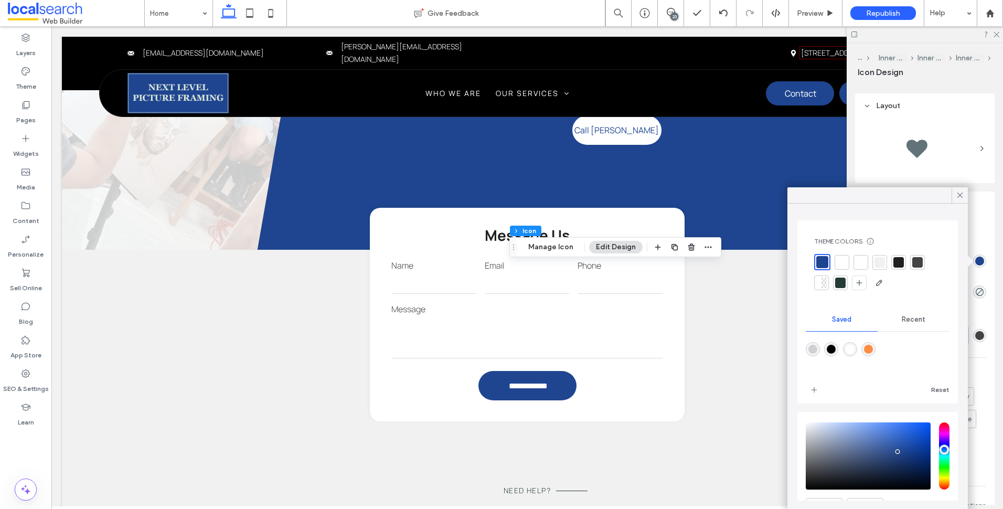
click at [873, 351] on div "rgba(255,140,66,1)" at bounding box center [868, 349] width 9 height 9
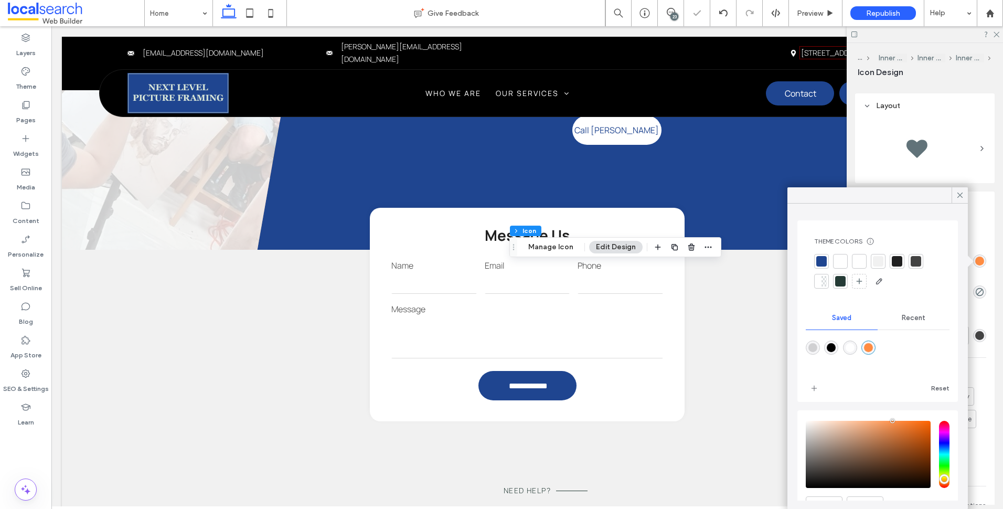
type input "*******"
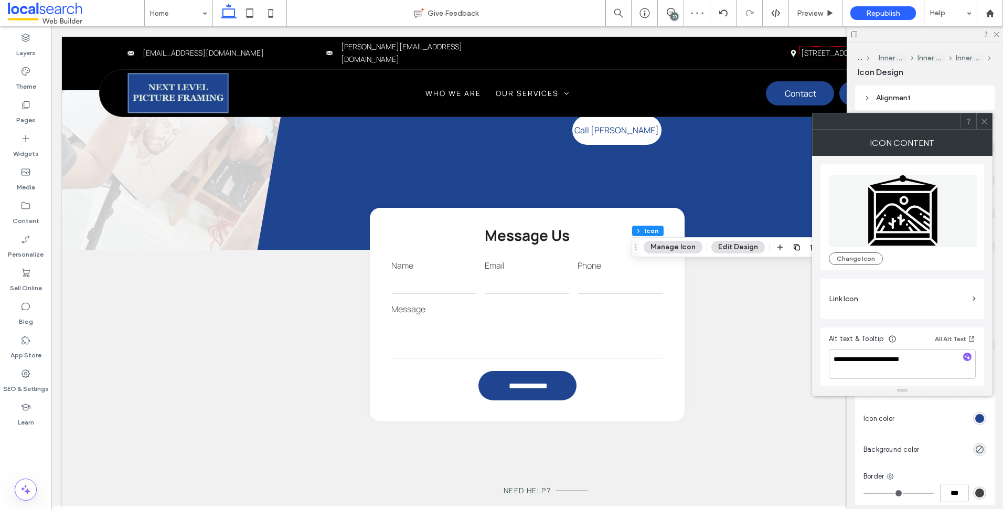
click at [981, 122] on icon at bounding box center [985, 122] width 8 height 8
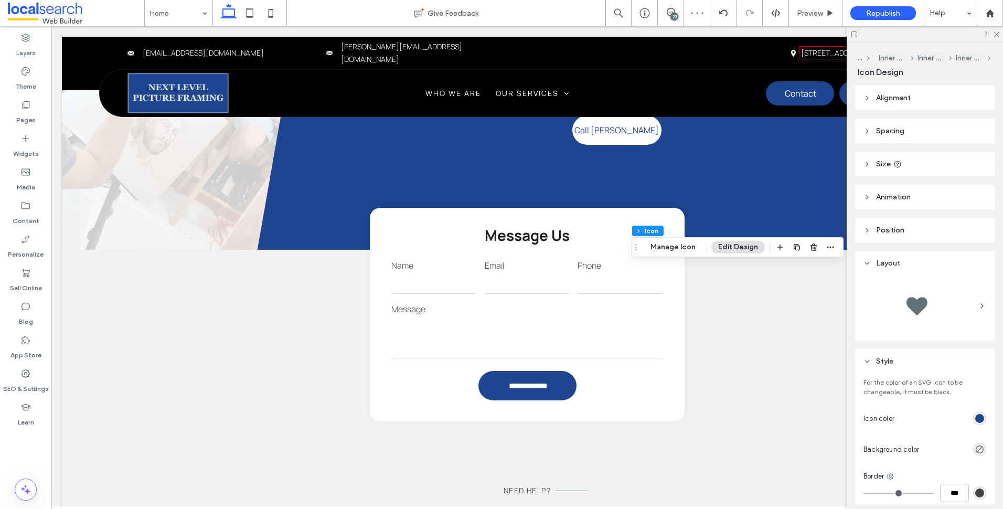
click at [980, 416] on div "rgb(31, 69, 144)" at bounding box center [979, 418] width 13 height 13
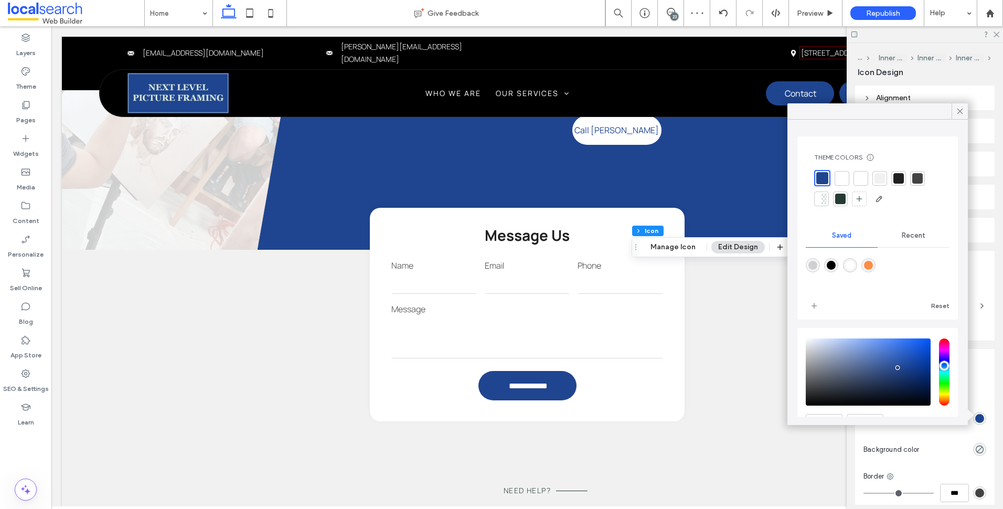
click at [873, 268] on div "rgba(255,140,66,1)" at bounding box center [868, 265] width 9 height 9
type input "*******"
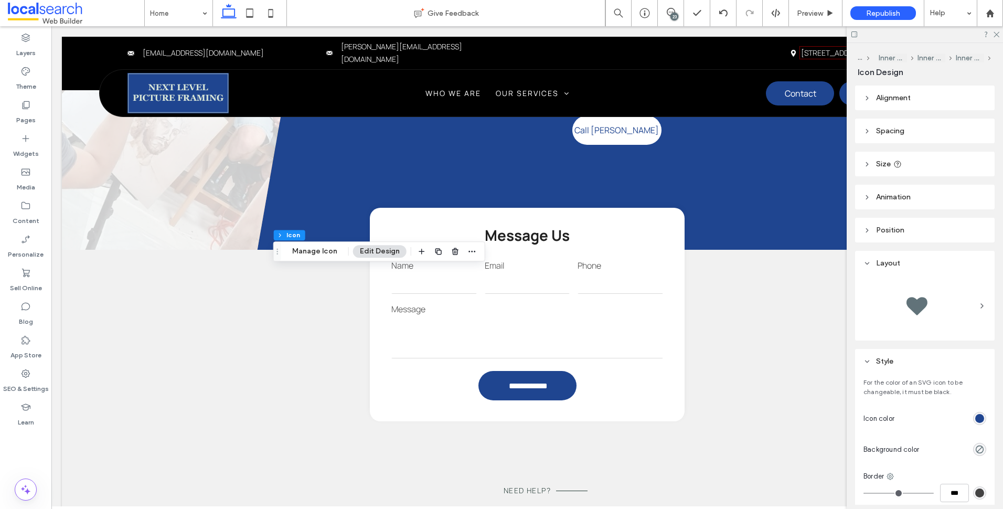
scroll to position [105, 0]
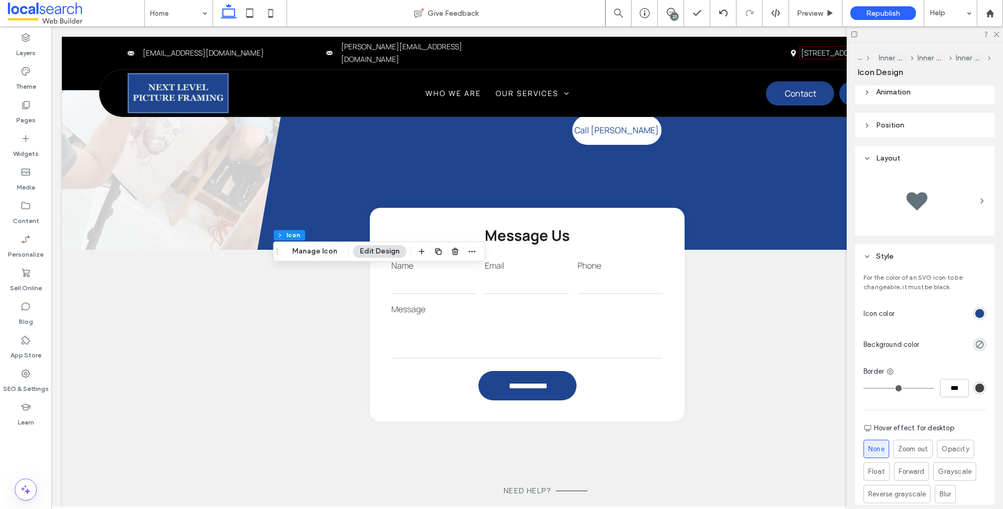
click at [973, 317] on div at bounding box center [979, 313] width 13 height 13
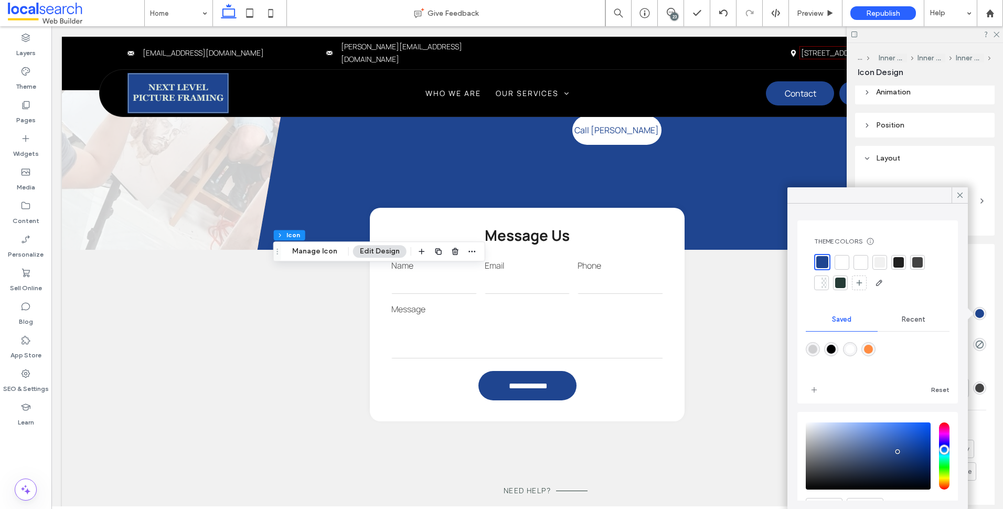
click at [975, 316] on div "rgb(31, 69, 144)" at bounding box center [979, 313] width 9 height 9
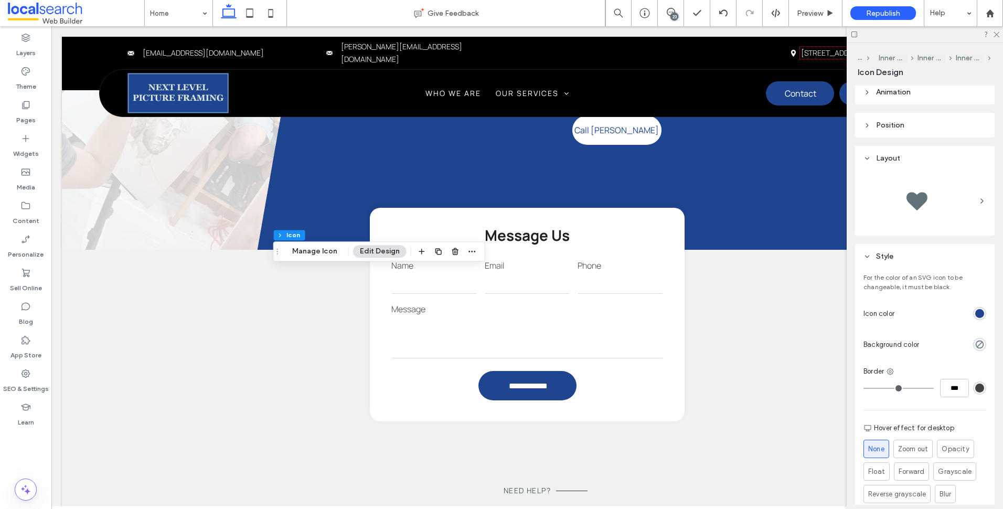
click at [975, 314] on div "rgb(31, 69, 144)" at bounding box center [979, 313] width 9 height 9
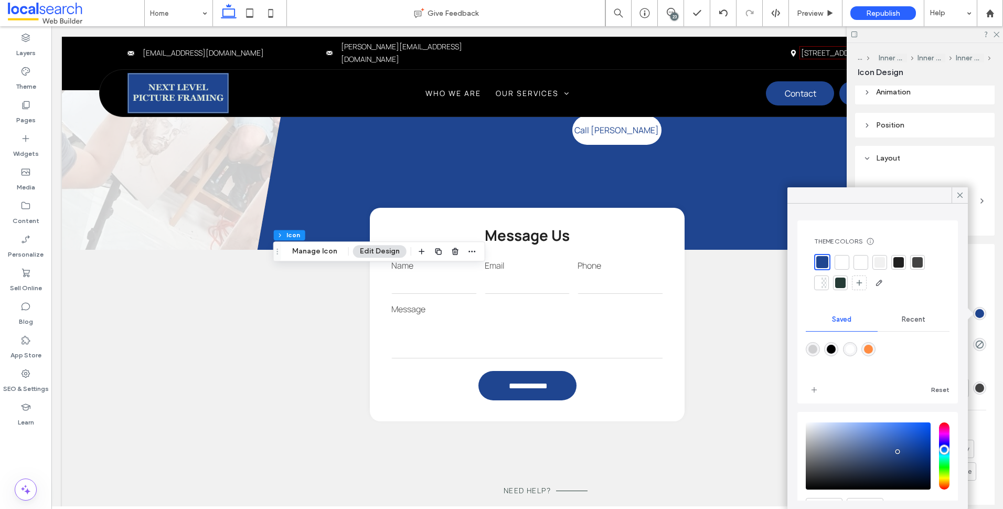
click at [876, 346] on div "rgba(255,140,66,1)" at bounding box center [869, 349] width 14 height 14
type input "*******"
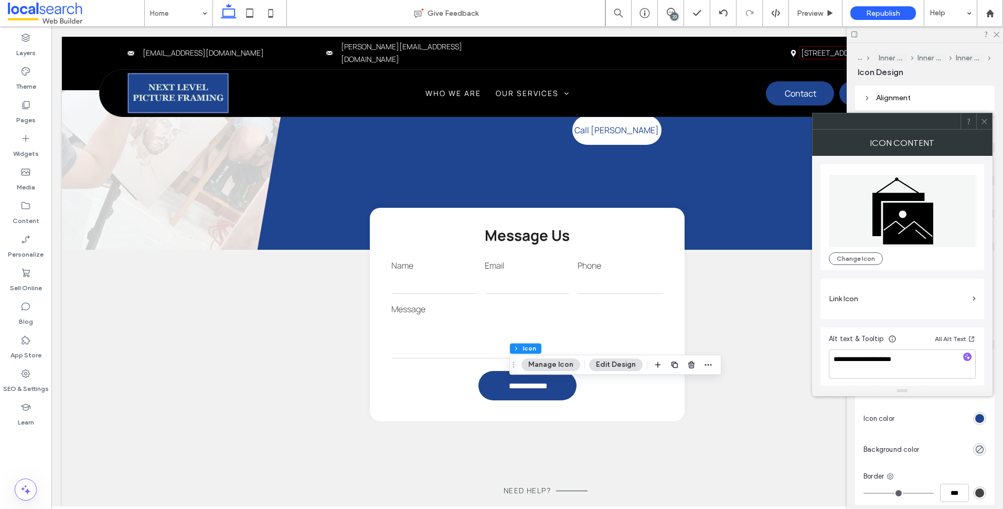
click at [987, 123] on use at bounding box center [984, 121] width 5 height 5
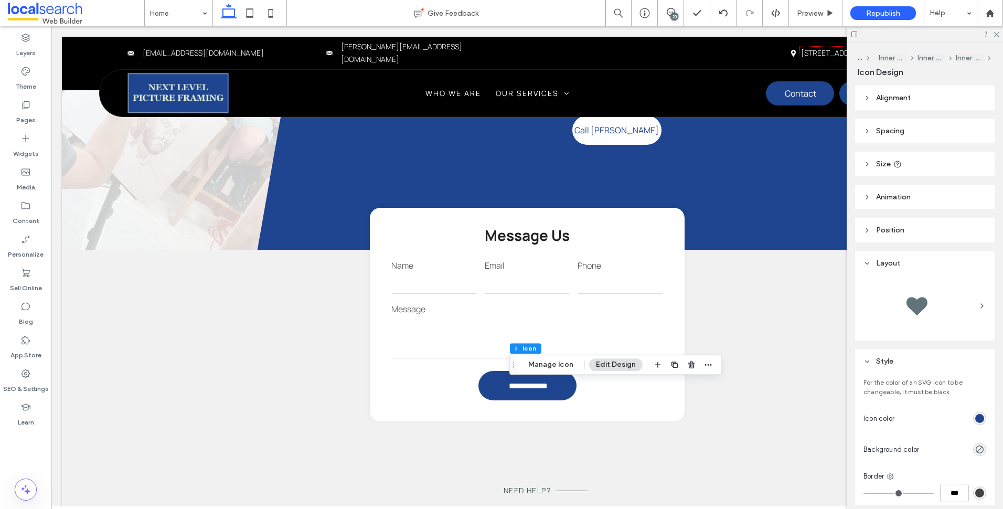
click at [981, 420] on div "rgb(31, 69, 144)" at bounding box center [979, 418] width 13 height 13
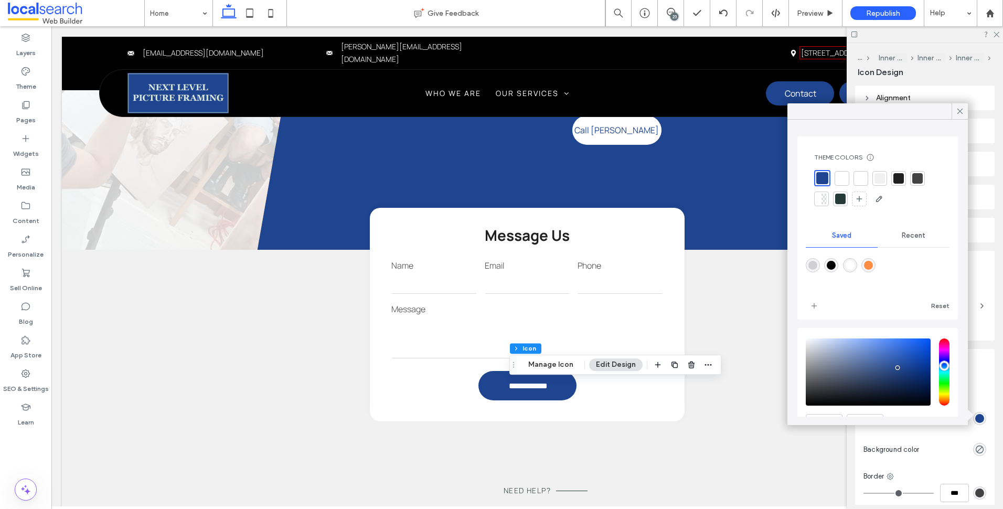
click at [873, 265] on div "rgba(255,140,66,1)" at bounding box center [868, 265] width 9 height 9
type input "*******"
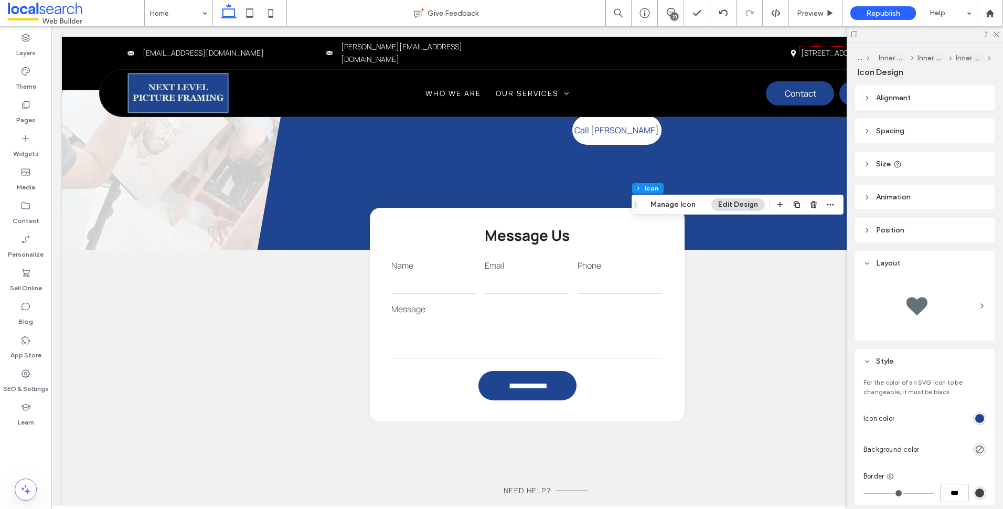
click at [975, 418] on div "rgb(31, 69, 144)" at bounding box center [979, 418] width 9 height 9
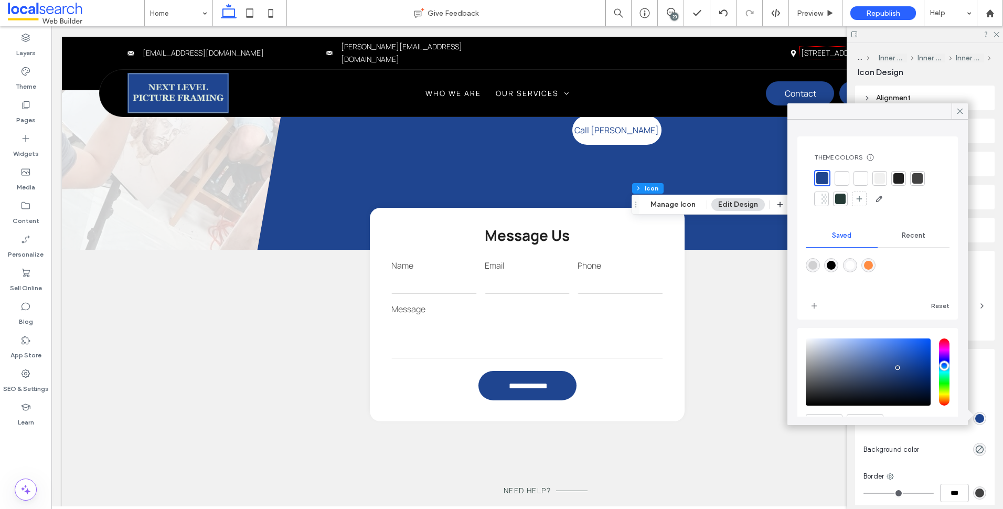
click at [873, 269] on div "rgba(255,140,66,1)" at bounding box center [868, 265] width 9 height 9
type input "*******"
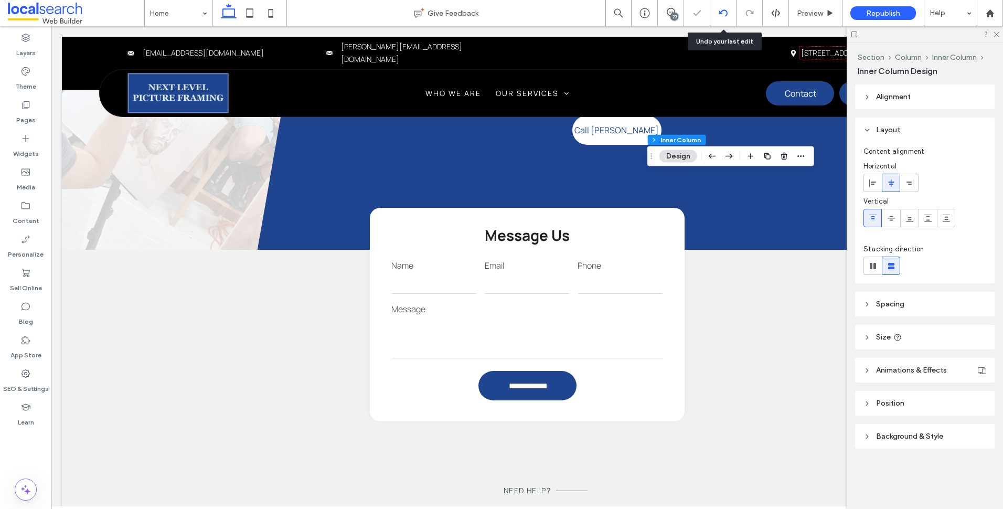
click at [722, 16] on icon at bounding box center [723, 13] width 8 height 8
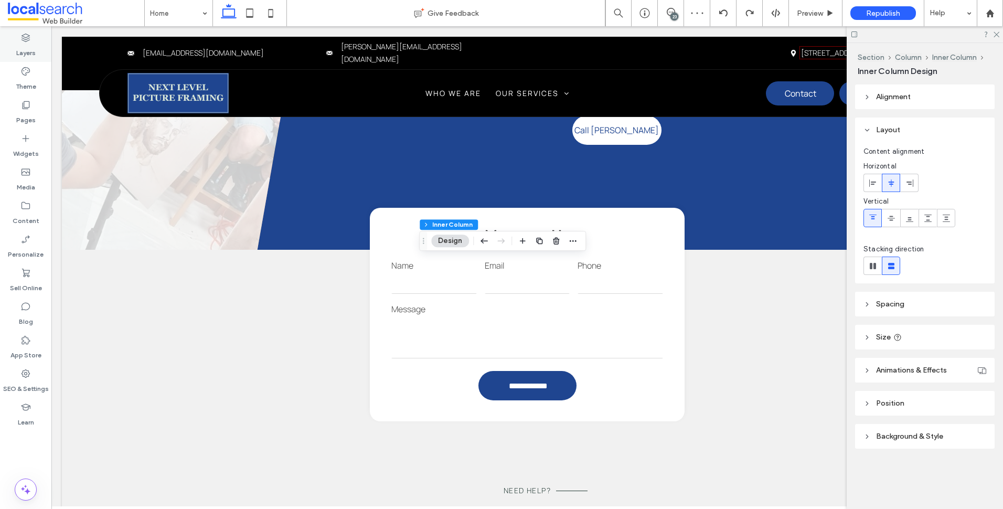
click at [39, 46] on div "Layers" at bounding box center [25, 45] width 51 height 34
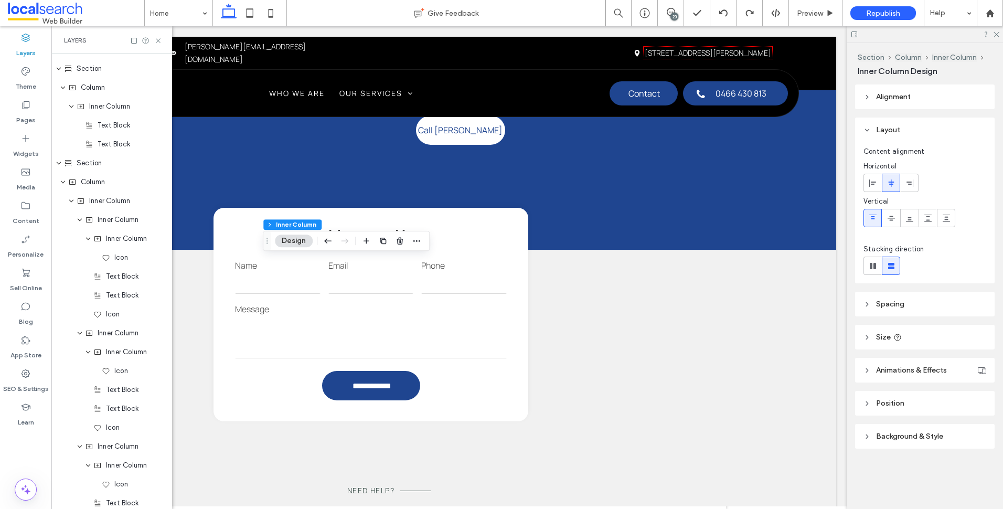
scroll to position [1633, 0]
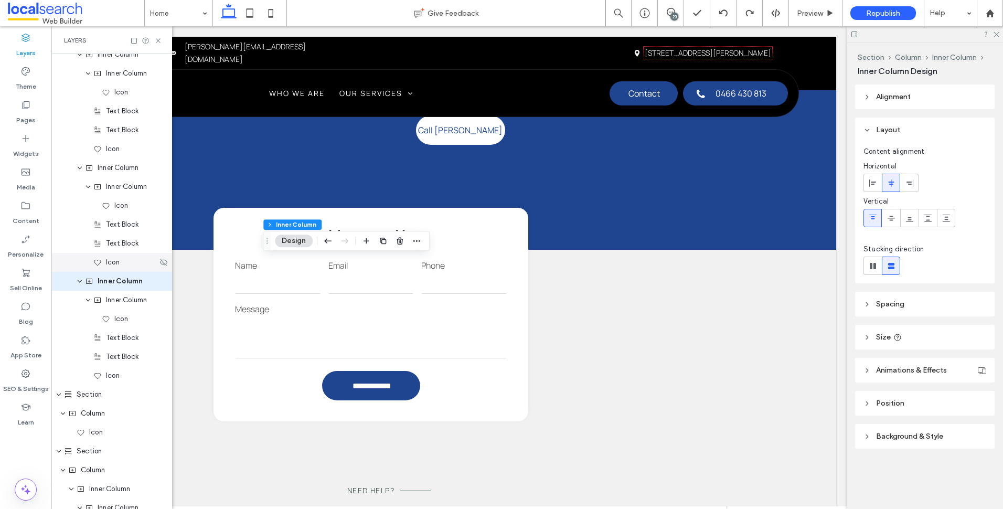
click at [134, 266] on div "Icon" at bounding box center [125, 262] width 64 height 10
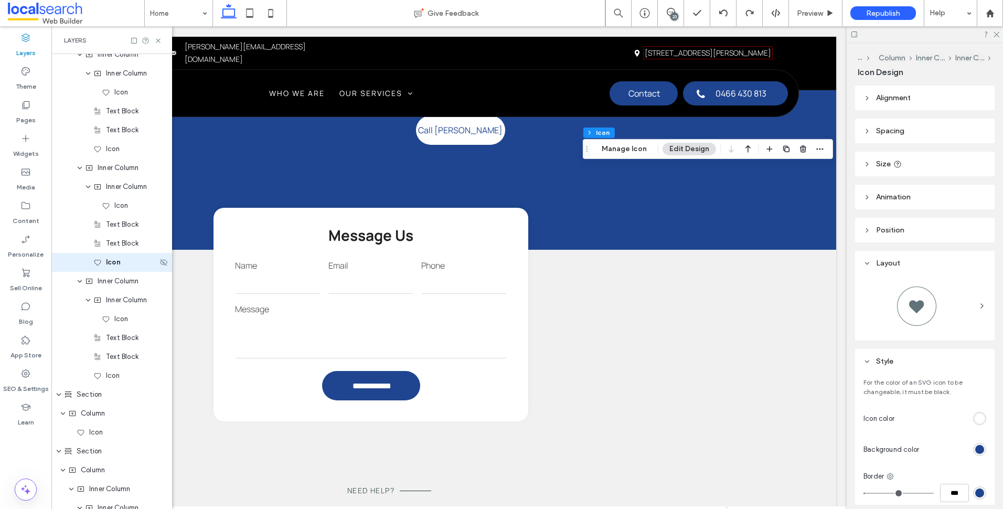
scroll to position [1615, 0]
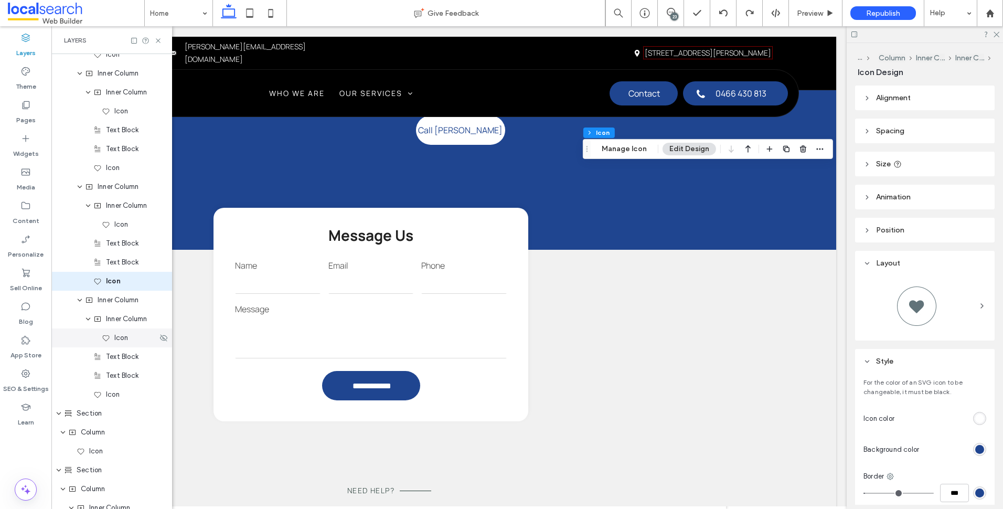
click at [148, 341] on div "Icon" at bounding box center [130, 338] width 56 height 10
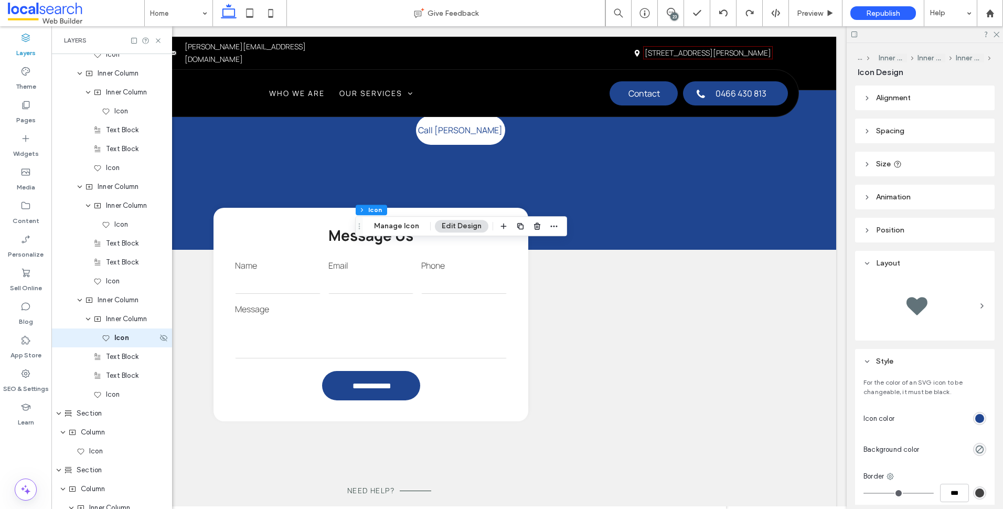
scroll to position [1671, 0]
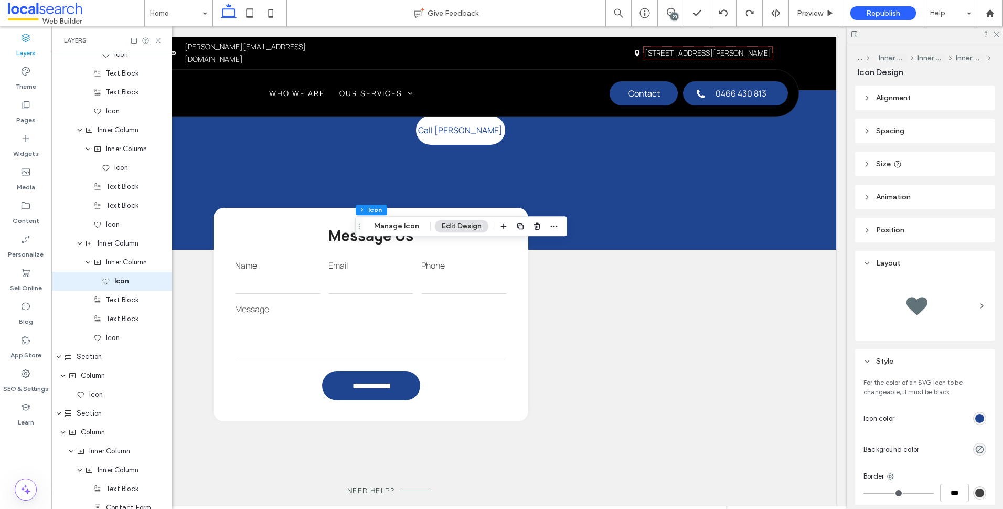
click at [975, 418] on div "rgb(31, 69, 144)" at bounding box center [979, 418] width 9 height 9
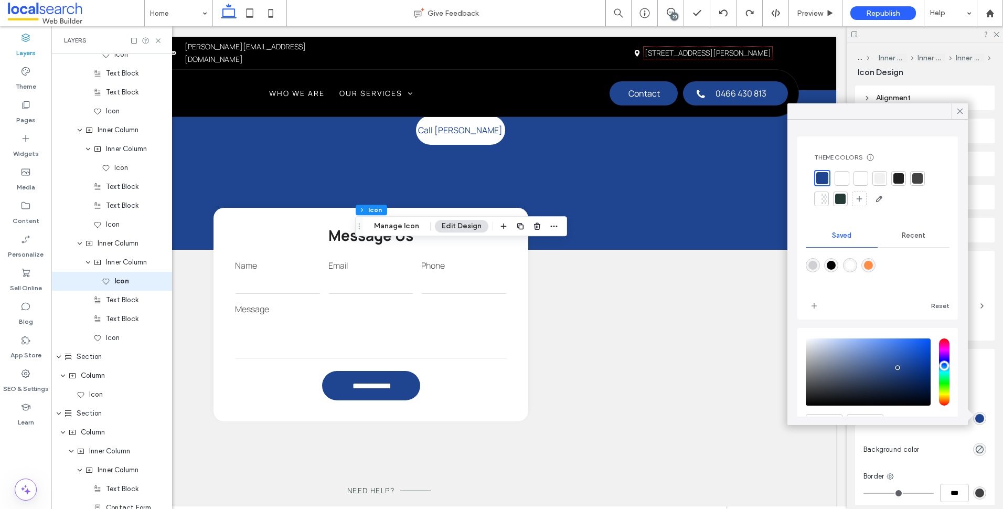
click at [873, 267] on div "rgba(255,140,66,1)" at bounding box center [868, 265] width 9 height 9
type input "*******"
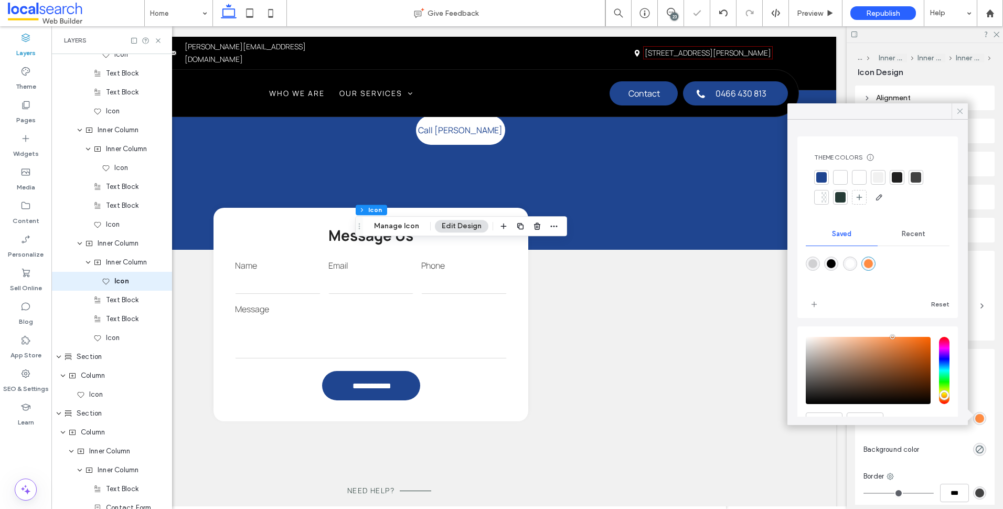
click at [958, 111] on icon at bounding box center [960, 111] width 9 height 9
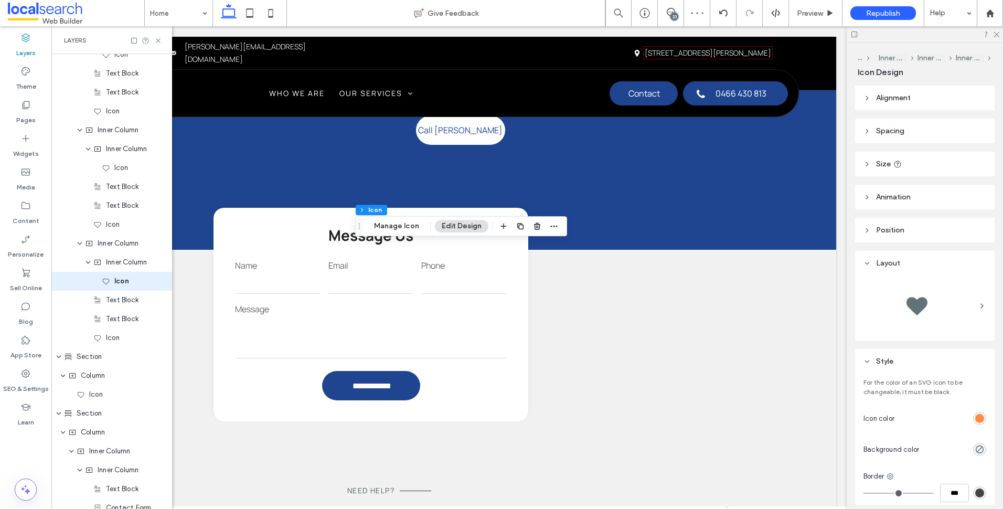
click at [998, 38] on div at bounding box center [925, 34] width 156 height 16
click at [995, 34] on icon at bounding box center [996, 33] width 7 height 7
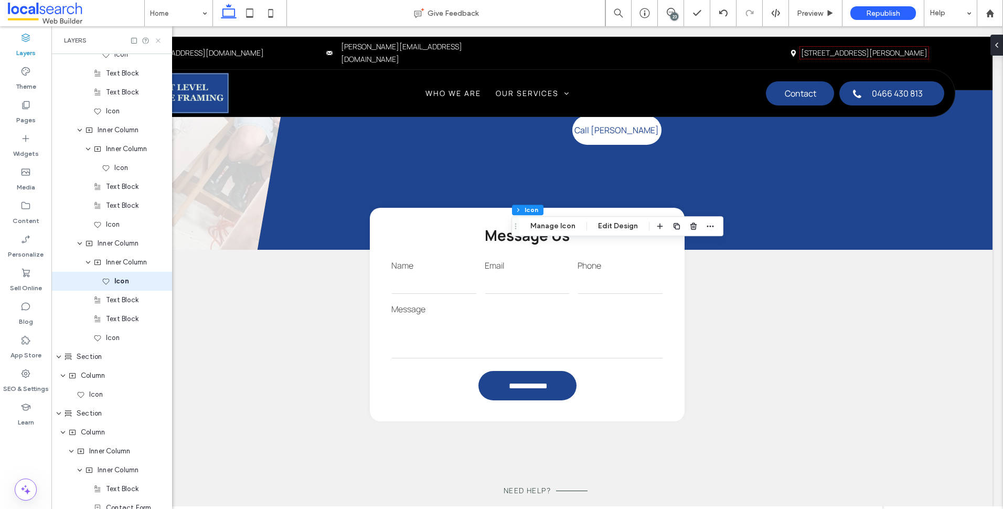
click at [158, 37] on icon at bounding box center [158, 41] width 8 height 8
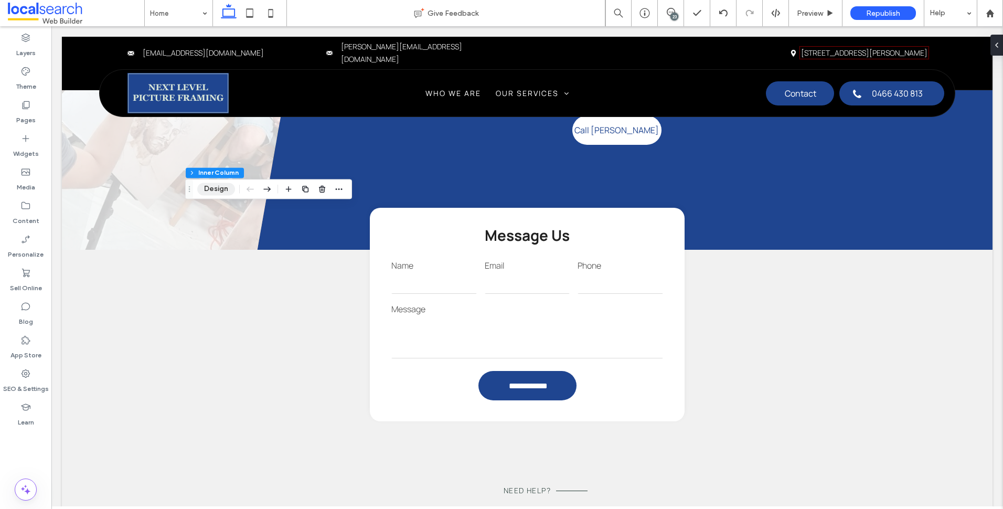
click at [222, 189] on button "Design" at bounding box center [216, 189] width 38 height 13
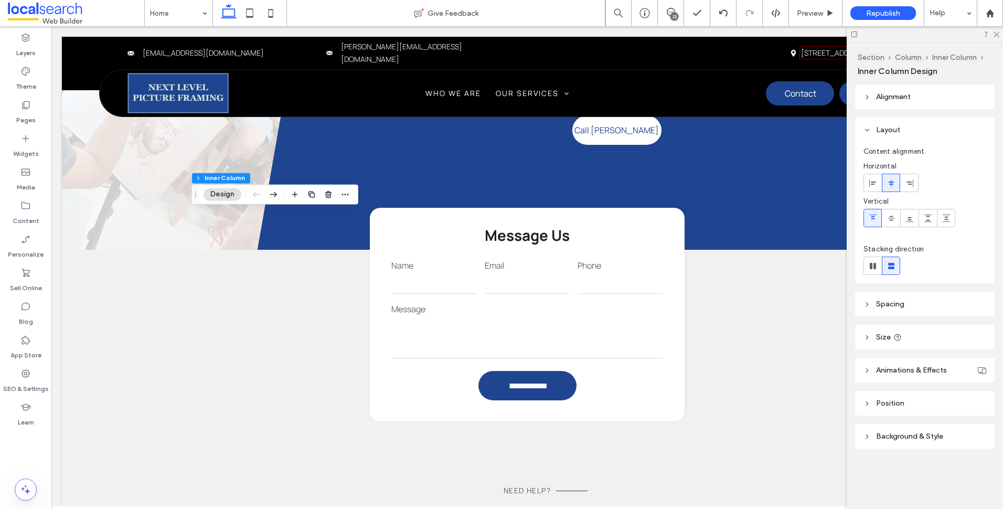
drag, startPoint x: 928, startPoint y: 435, endPoint x: 920, endPoint y: 416, distance: 20.8
click at [928, 431] on header "Background & Style" at bounding box center [925, 436] width 140 height 25
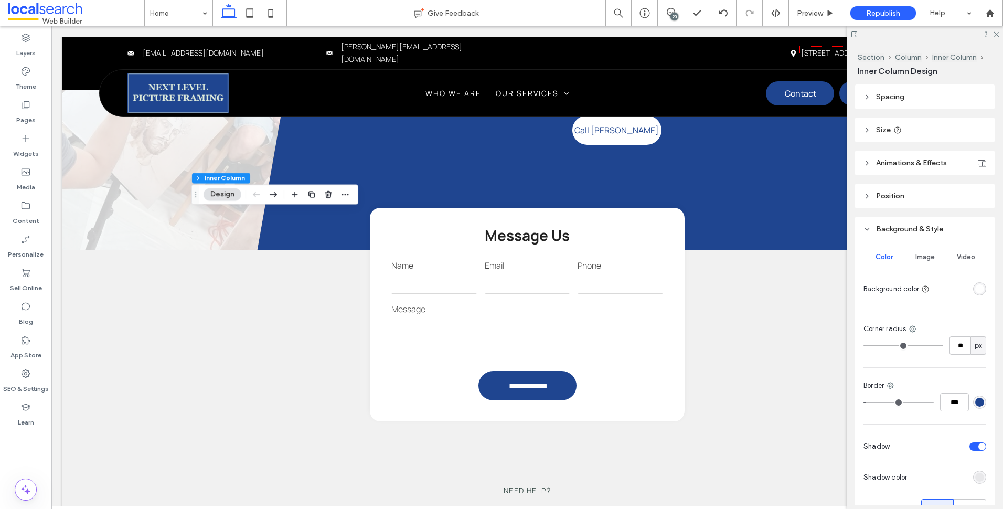
scroll to position [262, 0]
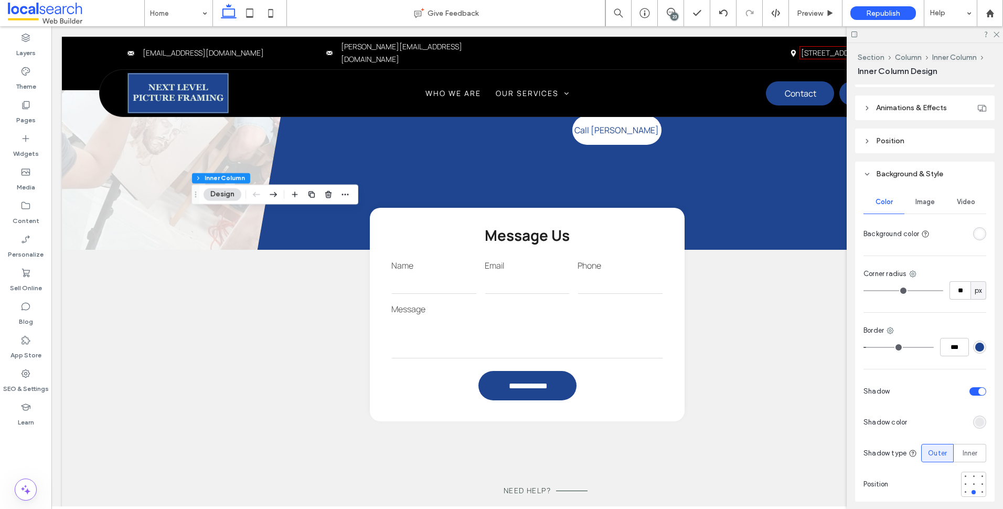
click at [977, 348] on div "rgba(31, 69, 144, 1)" at bounding box center [979, 347] width 9 height 9
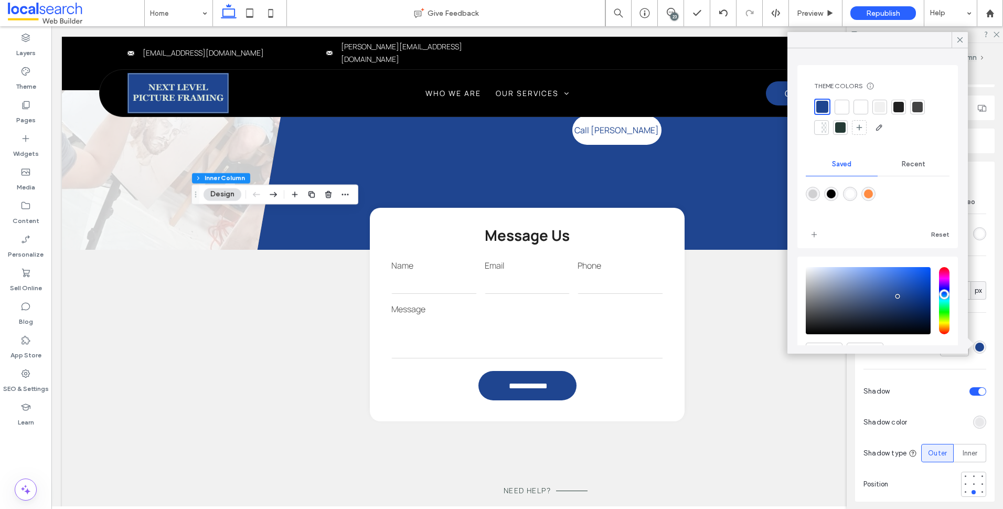
click at [876, 192] on div "rgba(255,140,66,1)" at bounding box center [869, 194] width 14 height 14
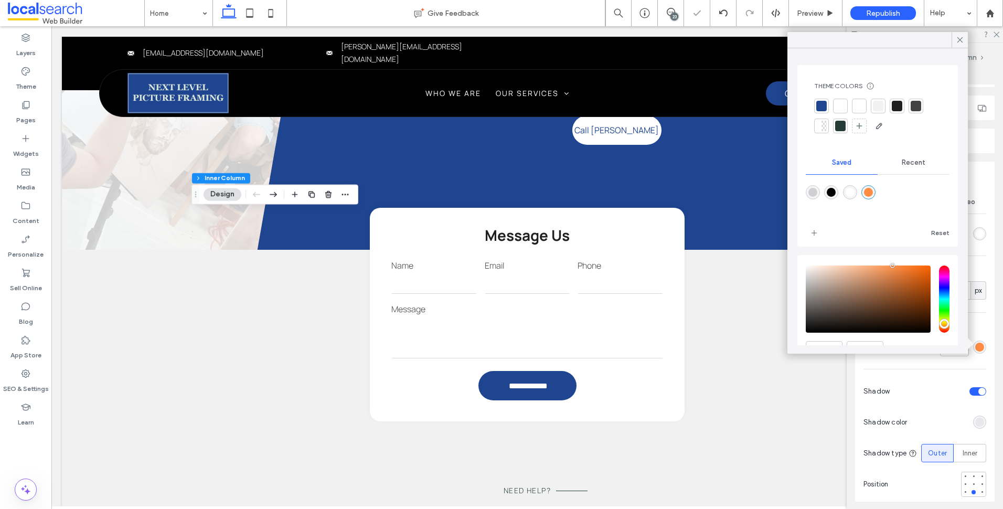
type input "*******"
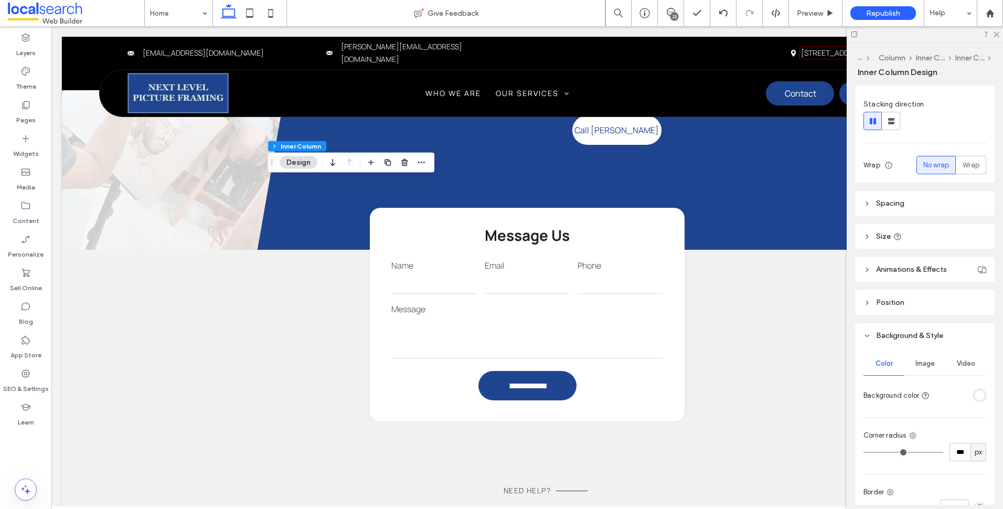
scroll to position [253, 0]
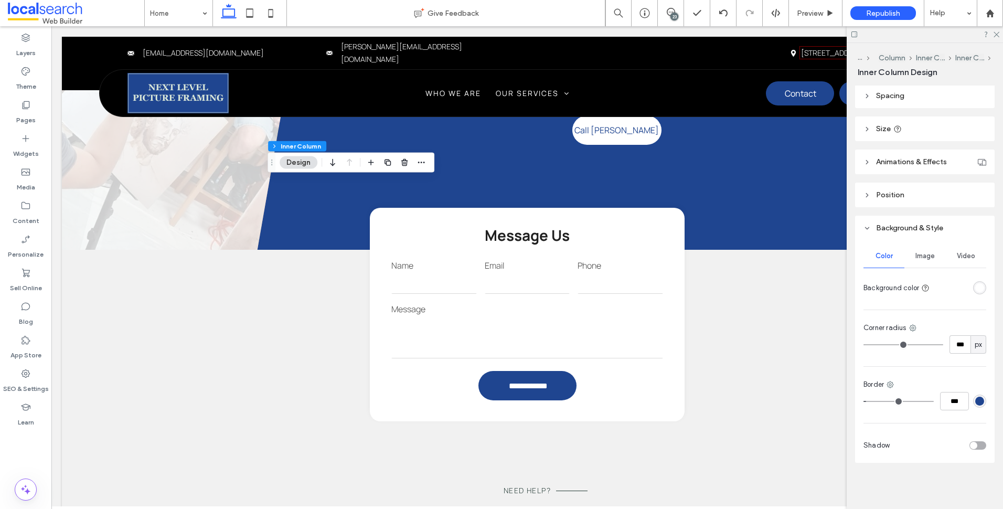
click at [975, 399] on div "rgba(31, 69, 144, 1)" at bounding box center [979, 401] width 9 height 9
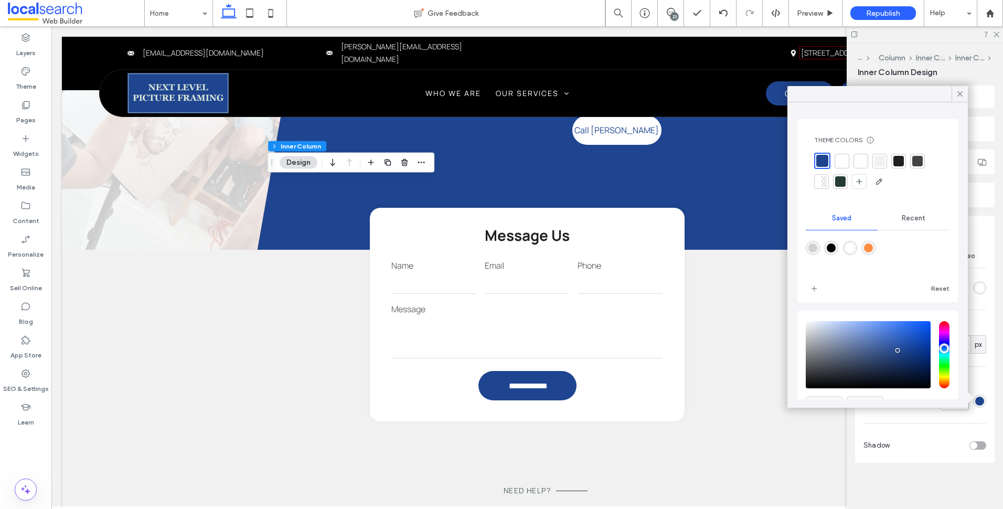
click at [873, 250] on div "rgba(255,140,66,1)" at bounding box center [868, 247] width 9 height 9
type input "***"
type input "*******"
type input "***"
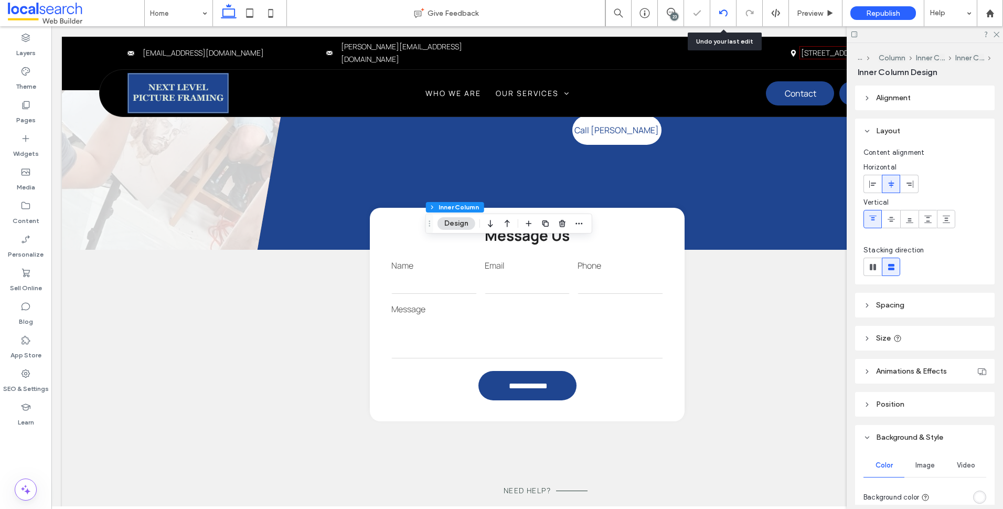
click at [719, 17] on div at bounding box center [723, 13] width 26 height 26
click at [730, 12] on div at bounding box center [723, 13] width 26 height 8
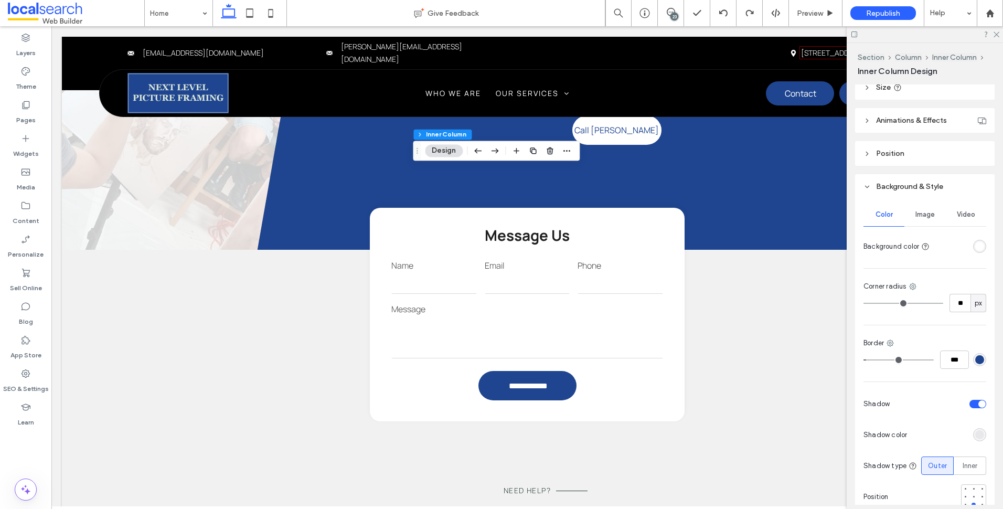
scroll to position [262, 0]
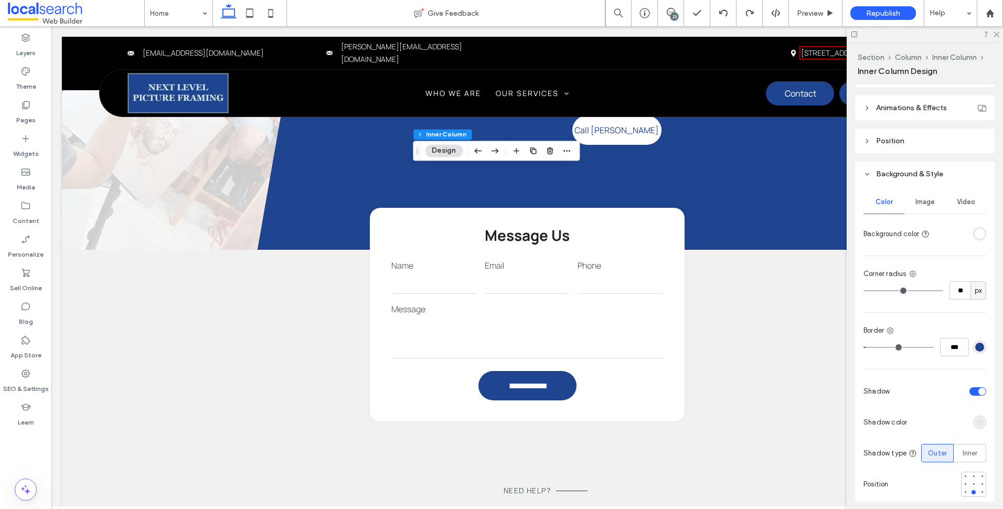
click at [977, 341] on div "Border ***" at bounding box center [925, 340] width 123 height 31
click at [978, 345] on div "rgba(31, 69, 144, 1)" at bounding box center [979, 347] width 9 height 9
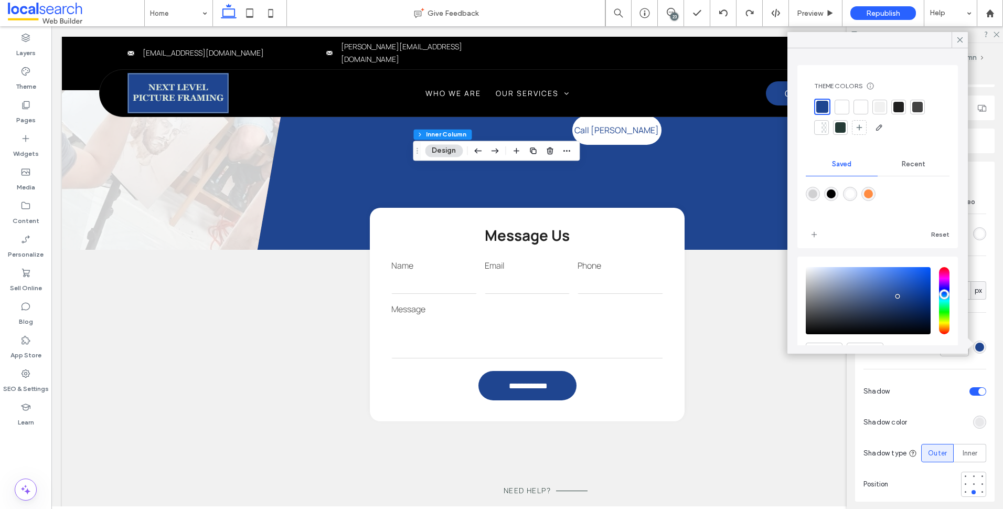
click at [873, 193] on div "rgba(255,140,66,1)" at bounding box center [868, 193] width 9 height 9
type input "*******"
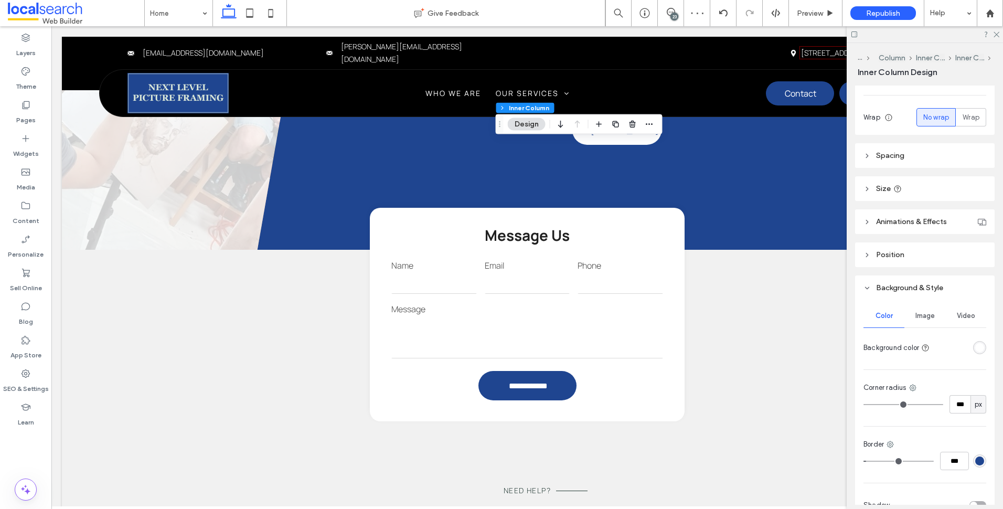
scroll to position [253, 0]
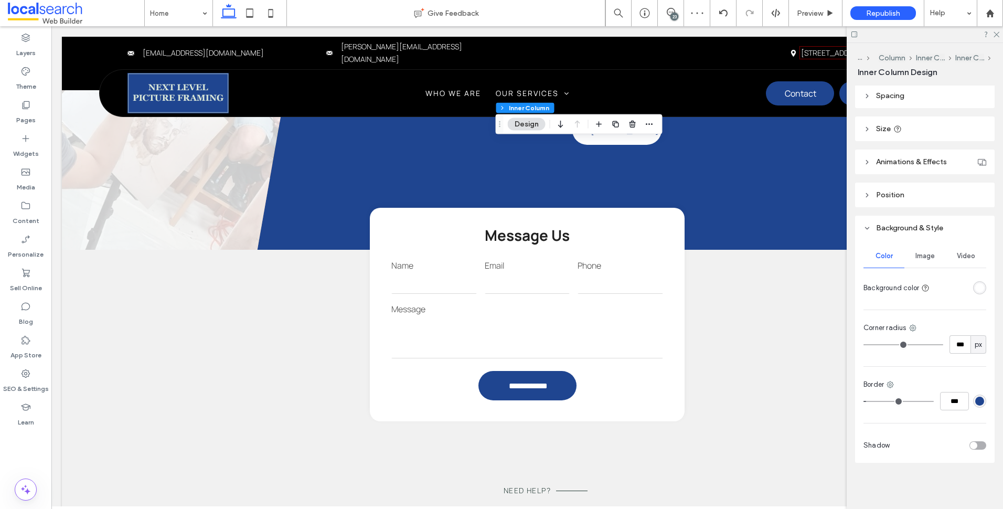
click at [974, 396] on div "rgba(31, 69, 144, 1)" at bounding box center [979, 401] width 13 height 13
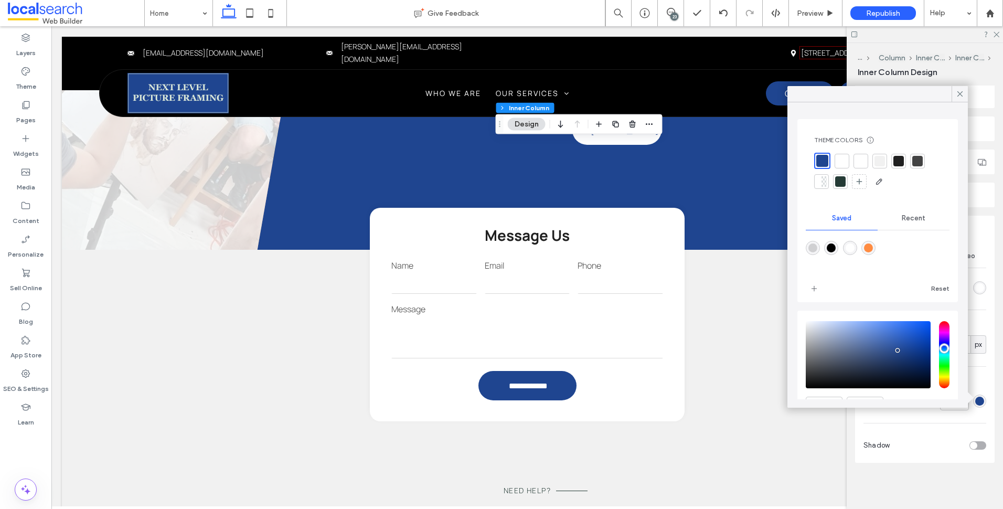
click at [869, 250] on div "rgba(255,140,66,1)" at bounding box center [868, 247] width 9 height 9
type input "***"
type input "*******"
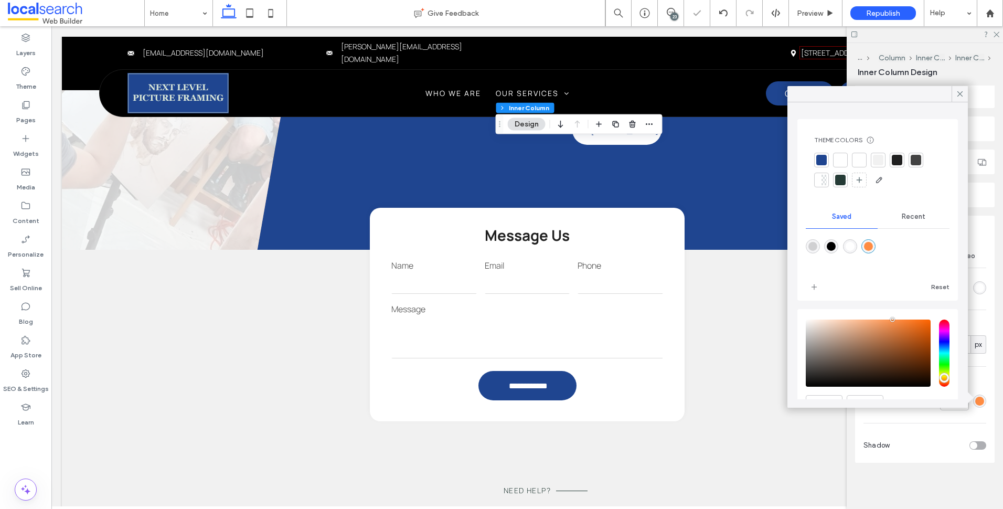
type input "***"
click at [954, 90] on div at bounding box center [960, 94] width 16 height 16
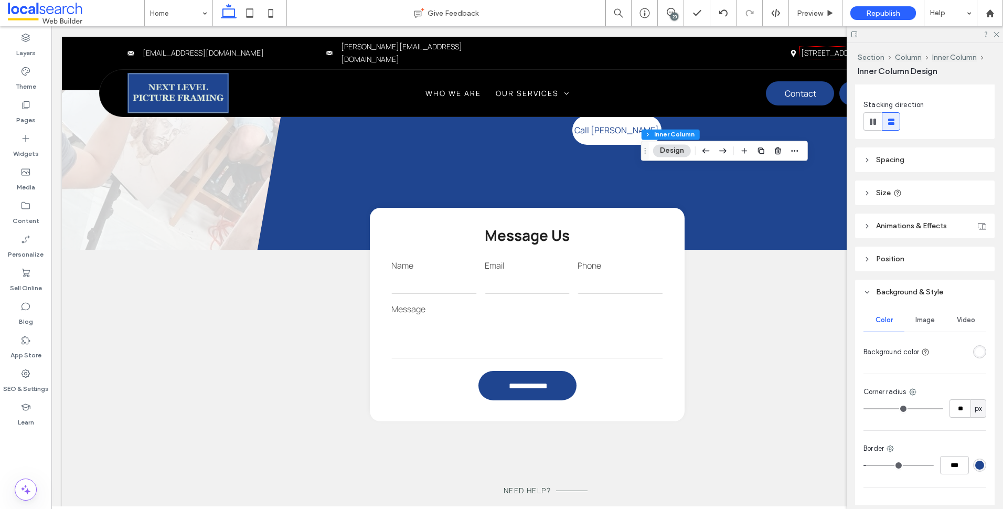
scroll to position [304, 0]
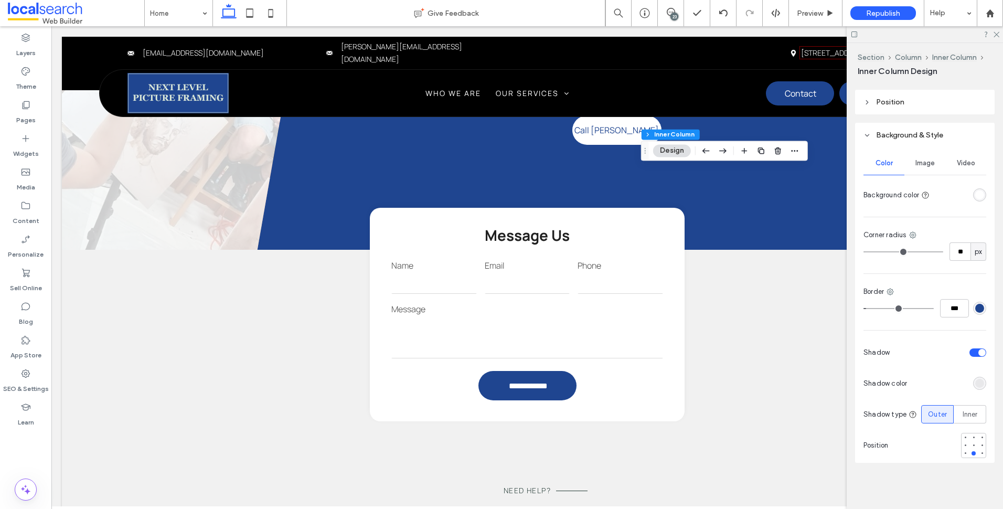
click at [975, 307] on div "rgba(31, 69, 144, 1)" at bounding box center [979, 308] width 9 height 9
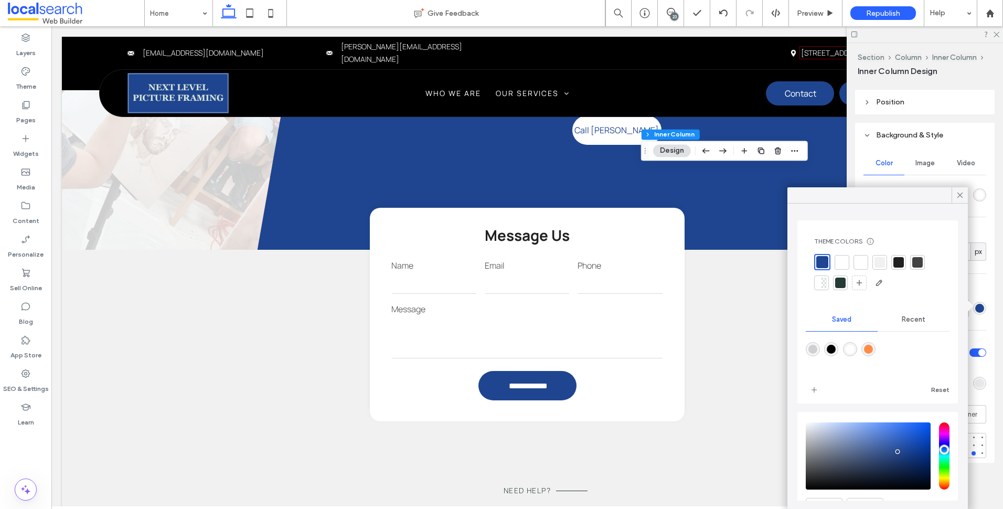
click at [876, 352] on div "rgba(255,140,66,1)" at bounding box center [869, 349] width 14 height 14
type input "*******"
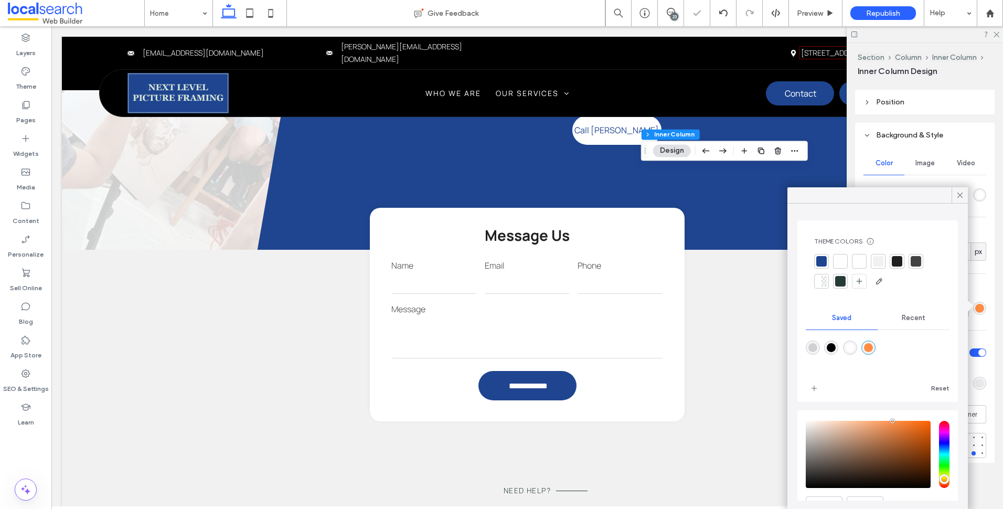
click at [961, 193] on icon at bounding box center [960, 194] width 9 height 9
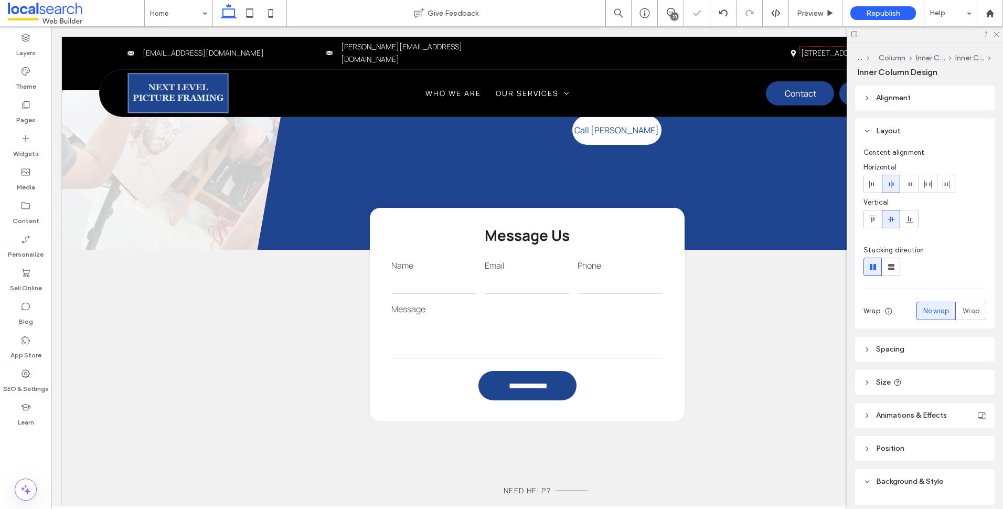
type input "***"
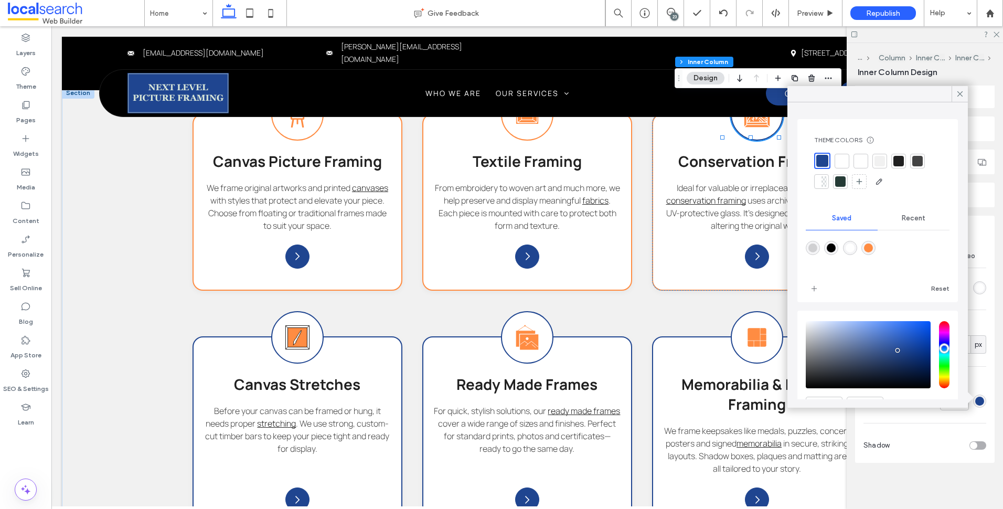
click at [872, 245] on div "rgba(255,140,66,1)" at bounding box center [868, 247] width 9 height 9
type input "***"
type input "*******"
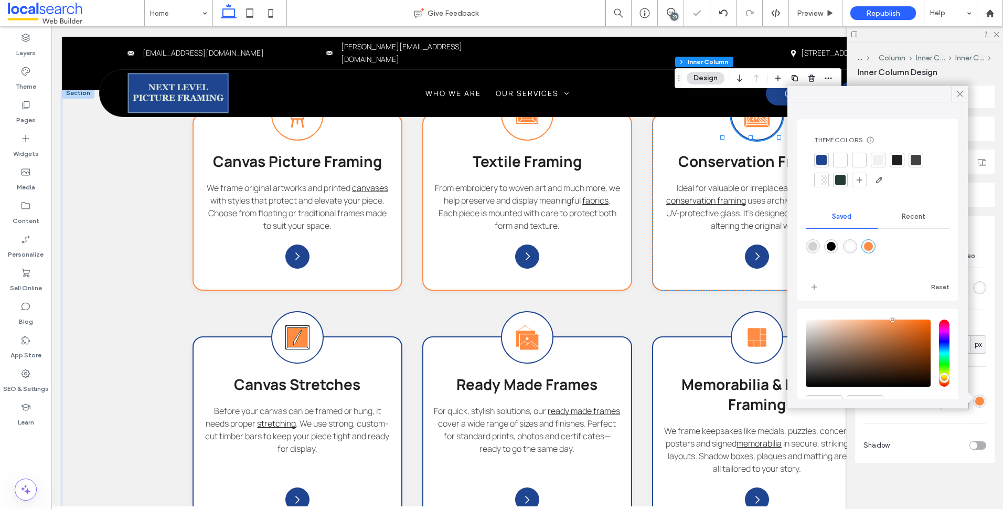
type input "***"
click at [676, 309] on div "Canvas Picture Framing Icon Canvas Picture Framing We frame original artworks a…" at bounding box center [527, 435] width 670 height 644
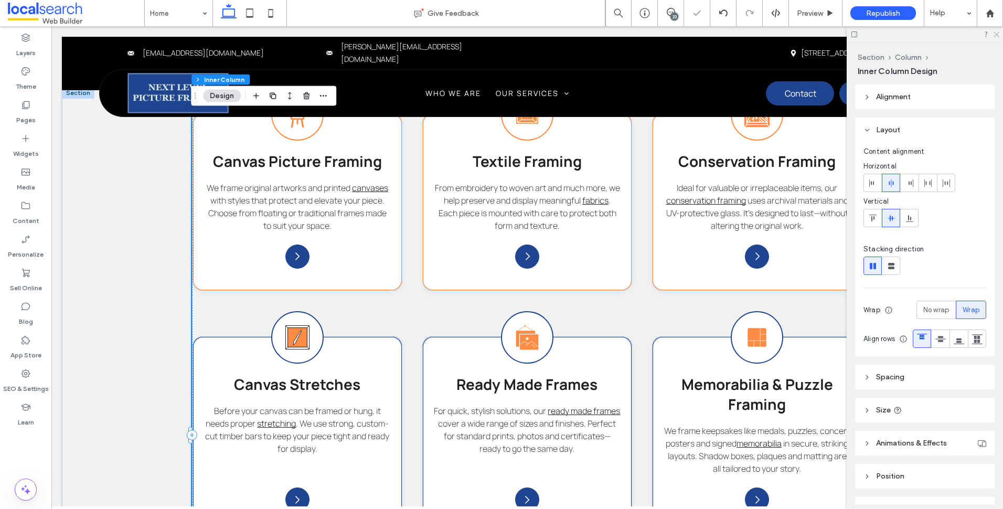
click at [998, 36] on icon at bounding box center [996, 33] width 7 height 7
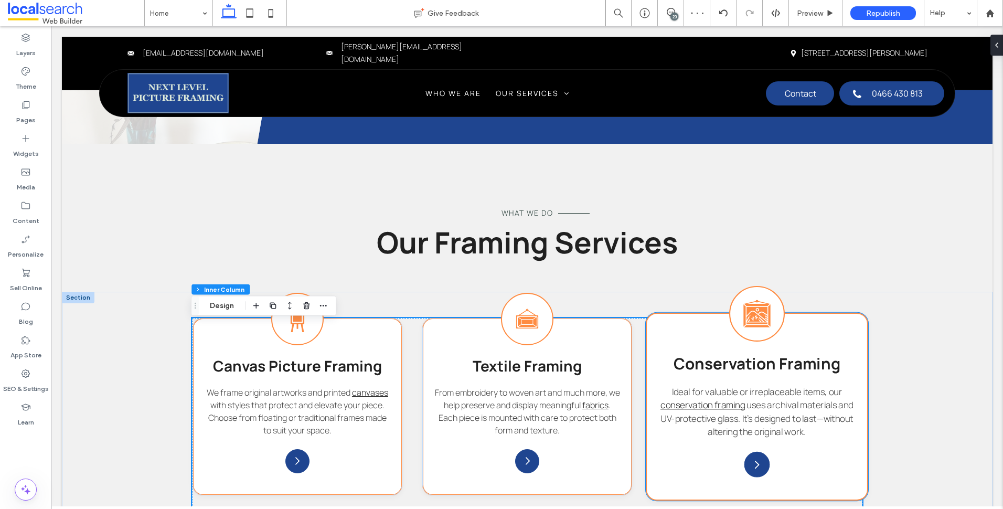
scroll to position [837, 0]
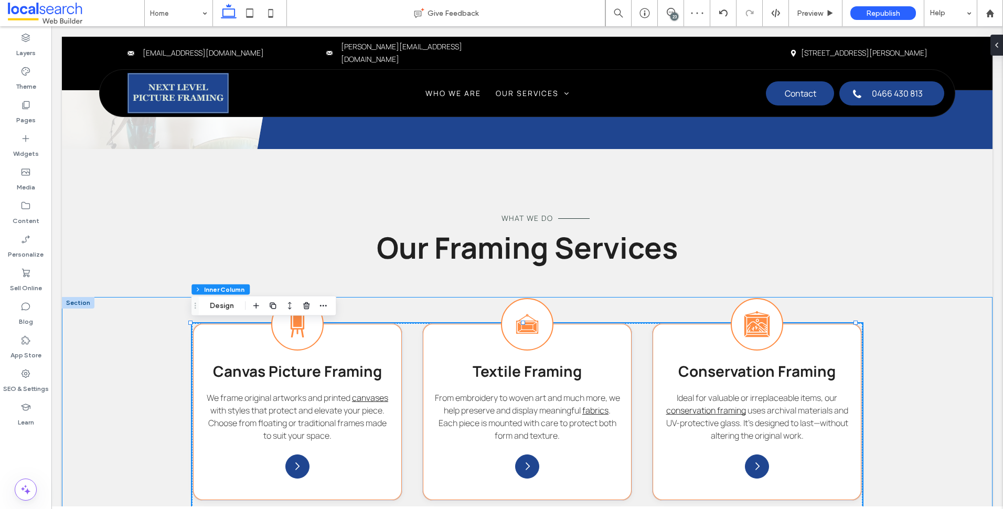
drag, startPoint x: 967, startPoint y: 339, endPoint x: 962, endPoint y: 338, distance: 5.4
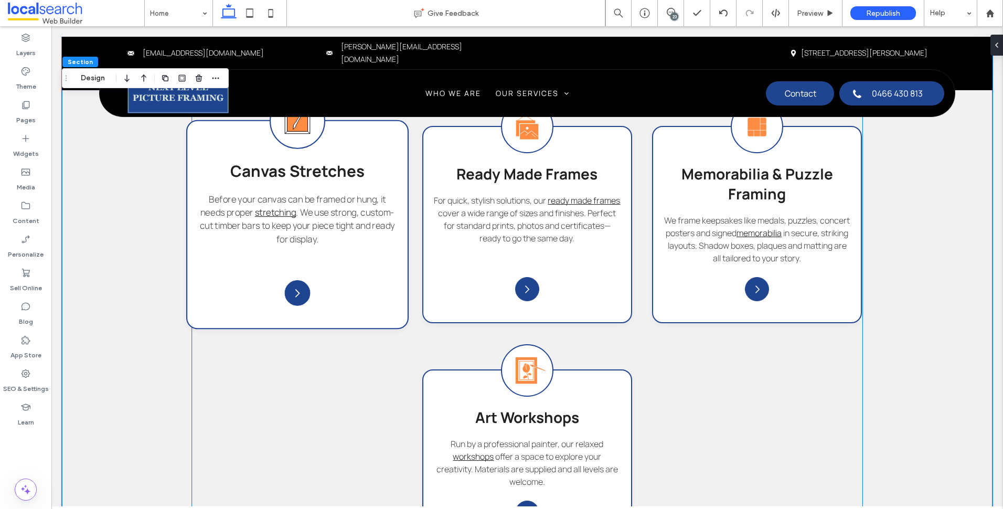
scroll to position [1099, 0]
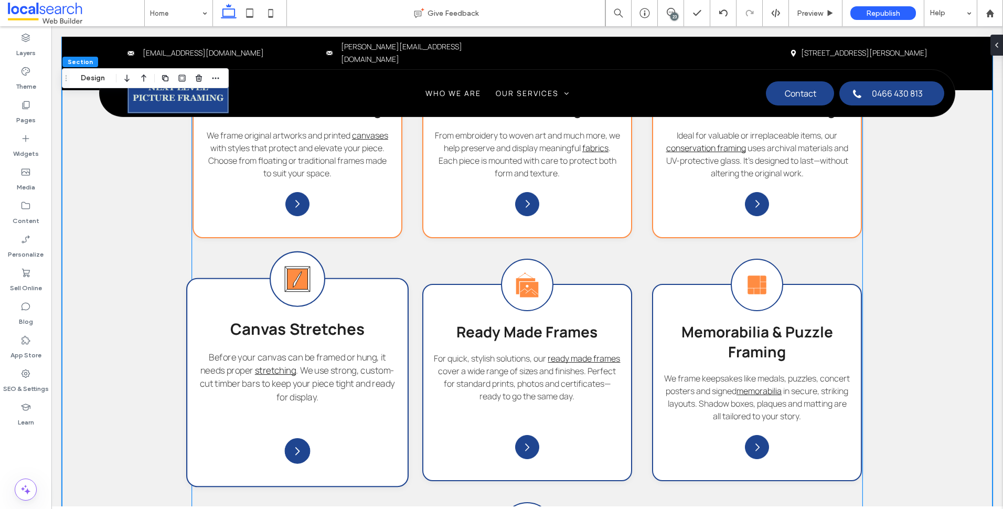
click at [352, 303] on div "Canvas Stretches Icon Canvas Stretches Before your canvas can be framed or hung…" at bounding box center [297, 382] width 222 height 209
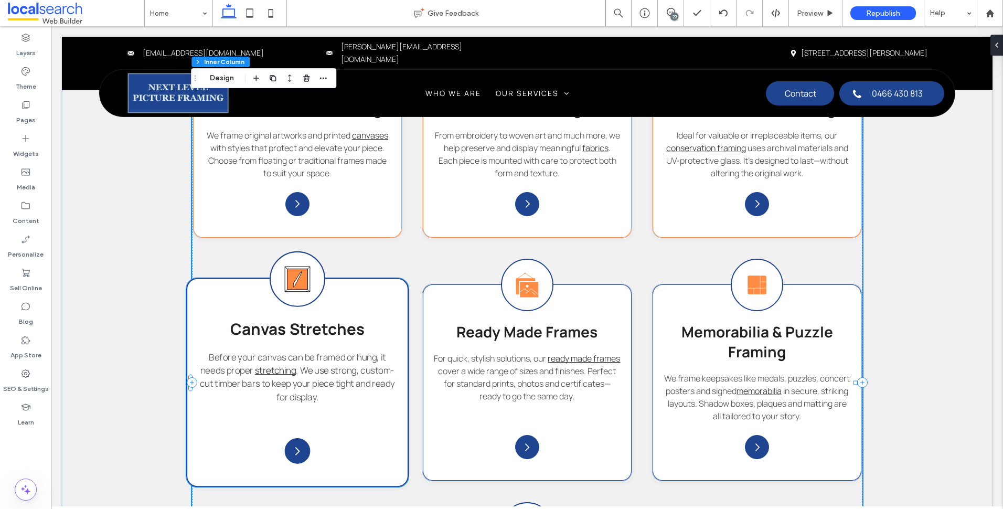
click at [314, 272] on icon "Canvas Stretches Icon" at bounding box center [297, 279] width 45 height 45
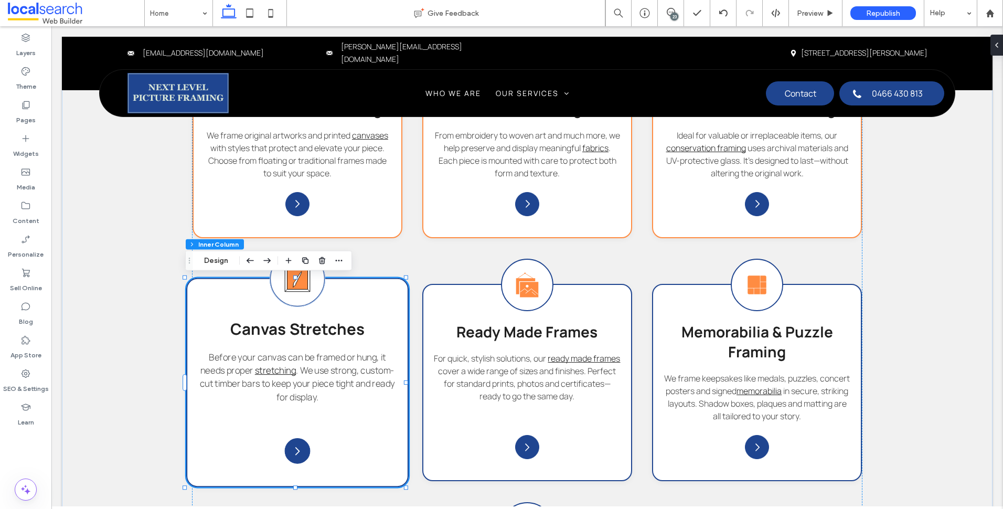
click at [314, 272] on icon "Canvas Stretches Icon" at bounding box center [297, 279] width 45 height 45
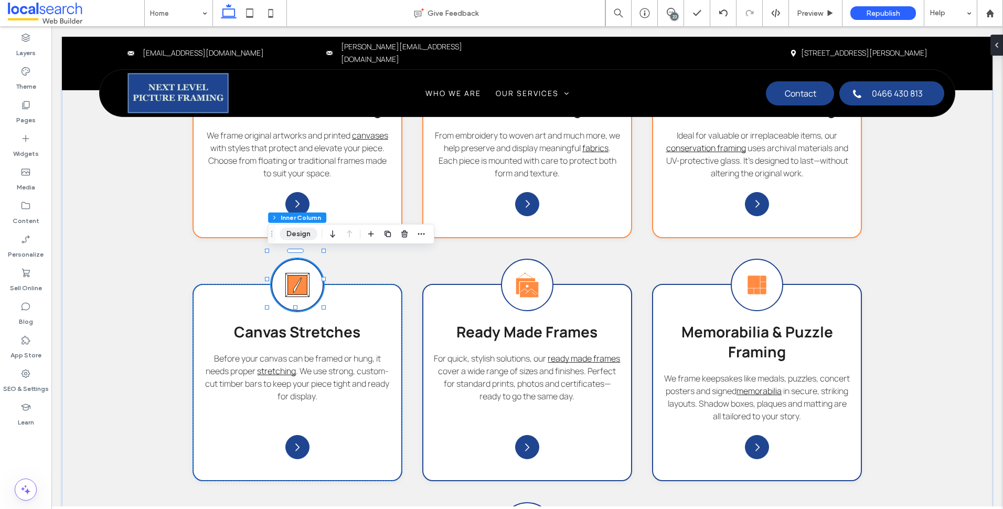
click at [308, 237] on button "Design" at bounding box center [299, 234] width 38 height 13
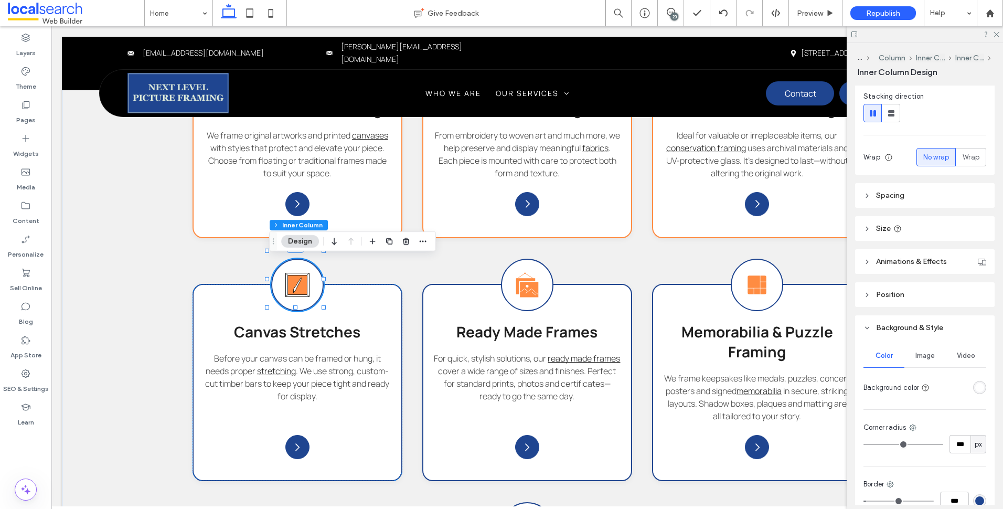
scroll to position [253, 0]
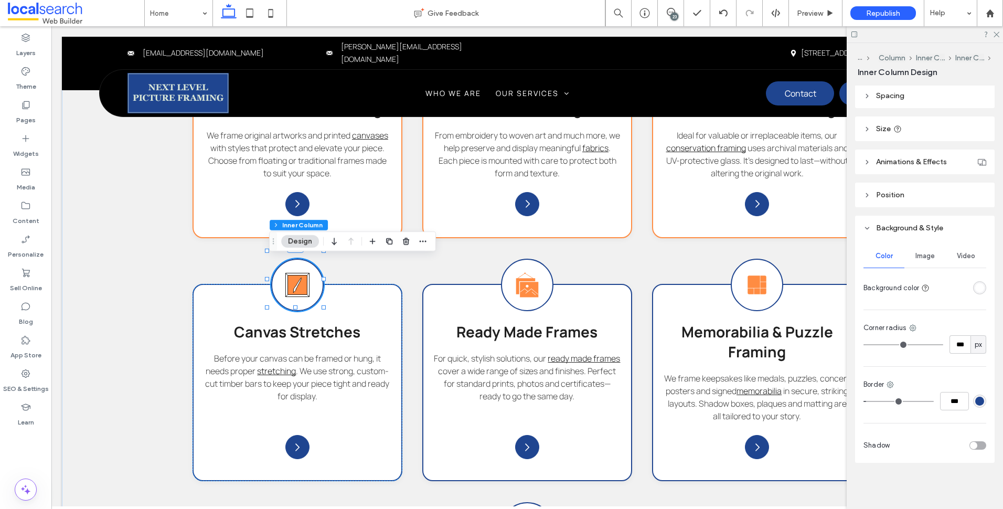
click at [978, 403] on div "rgba(31, 69, 144, 1)" at bounding box center [979, 401] width 9 height 9
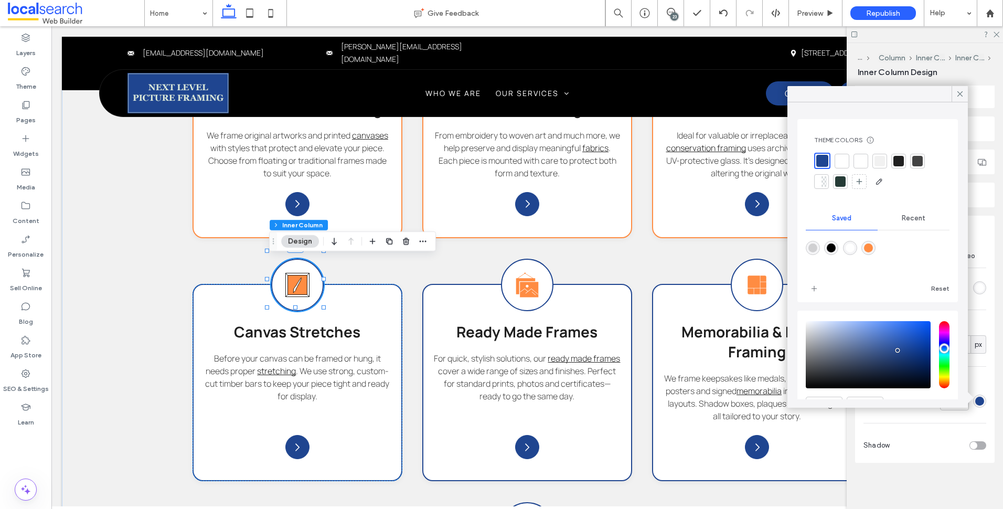
click at [877, 256] on div at bounding box center [878, 255] width 144 height 39
click at [873, 251] on div "rgba(255,140,66,1)" at bounding box center [868, 247] width 9 height 9
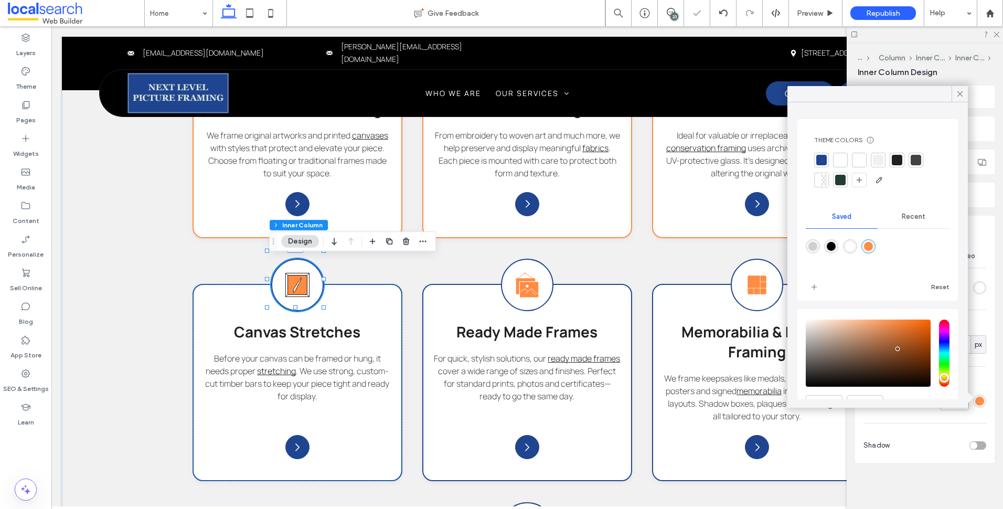
type input "***"
type input "*******"
type input "***"
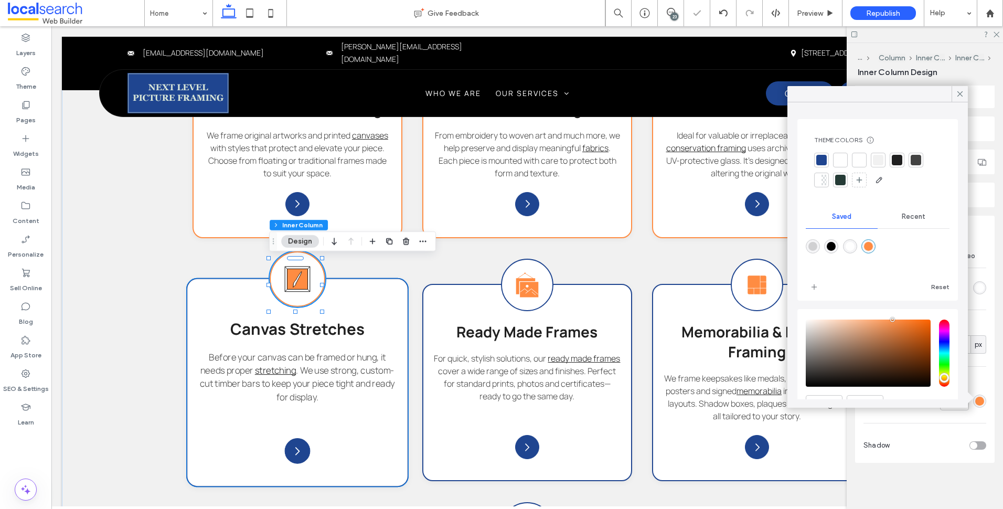
click at [385, 317] on div "Canvas Stretches Icon Canvas Stretches Before your canvas can be framed or hung…" at bounding box center [297, 382] width 222 height 209
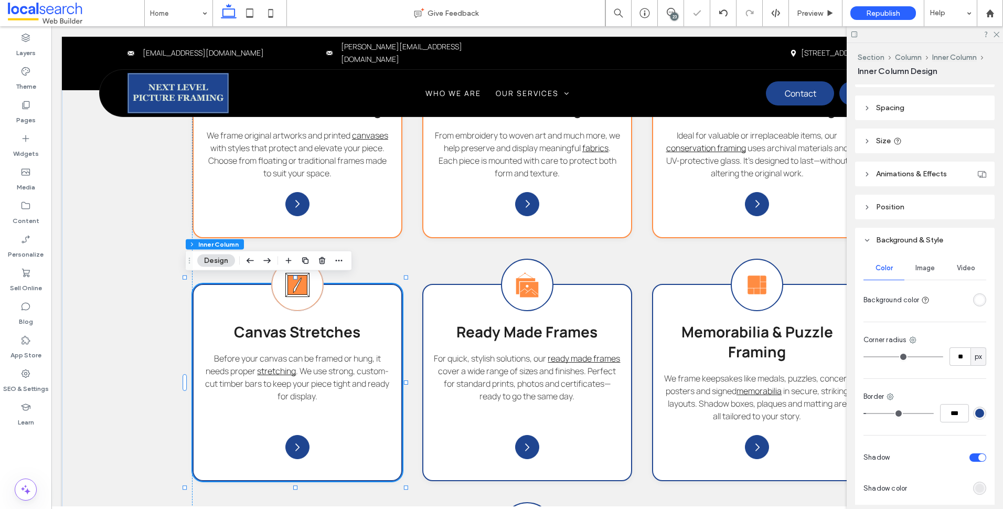
scroll to position [304, 0]
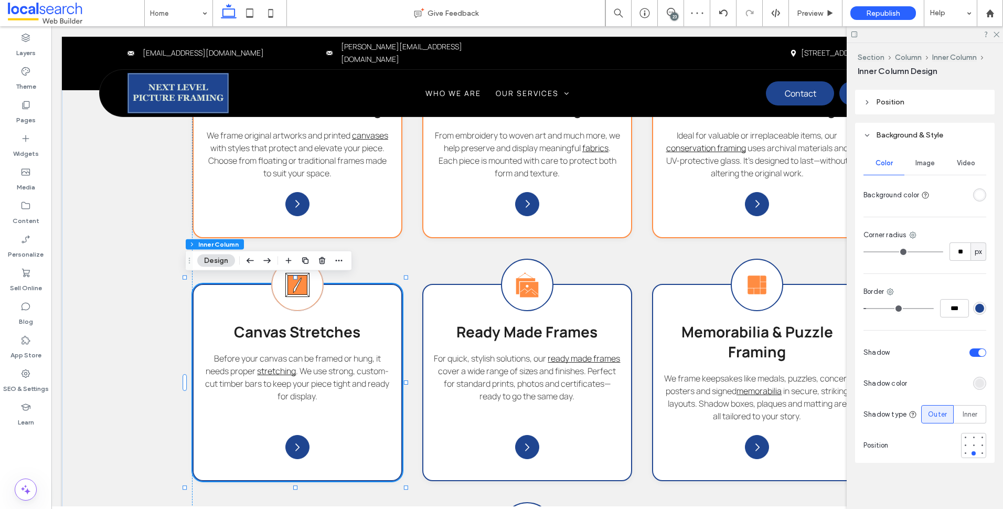
click at [975, 305] on div "rgba(31, 69, 144, 1)" at bounding box center [979, 308] width 9 height 9
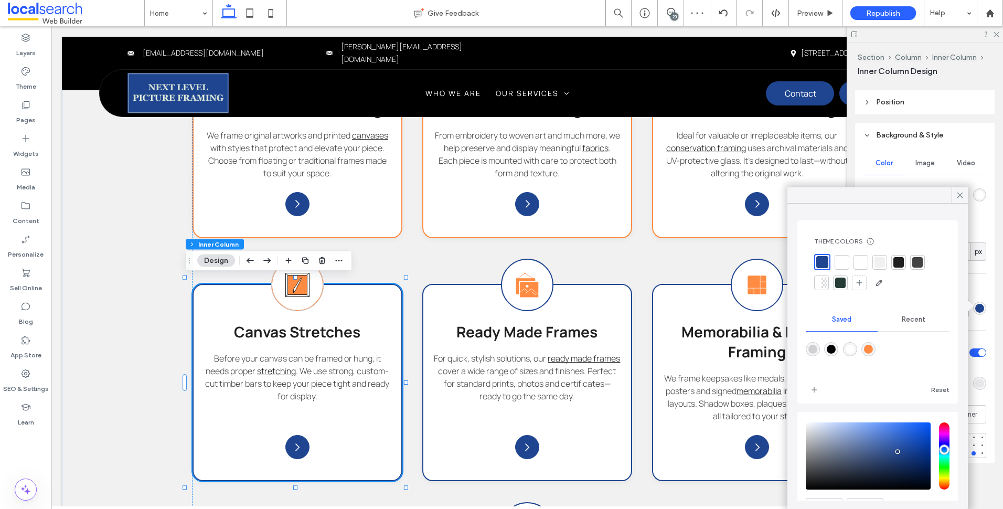
click at [876, 345] on div "rgba(255,140,66,1)" at bounding box center [869, 349] width 14 height 14
type input "*******"
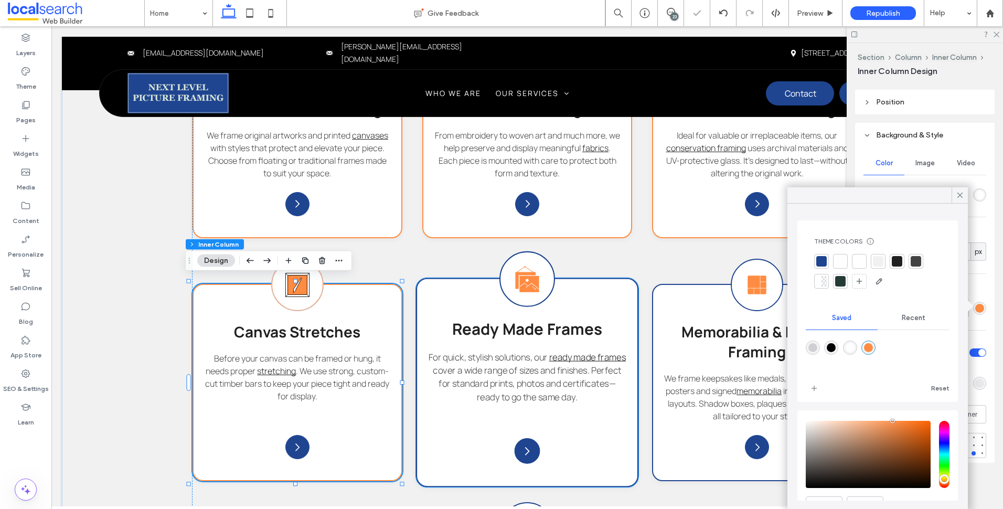
click at [450, 305] on div "Ready Made Frames Icon Ready Made Frames For quick, stylish solutions, our read…" at bounding box center [527, 382] width 222 height 209
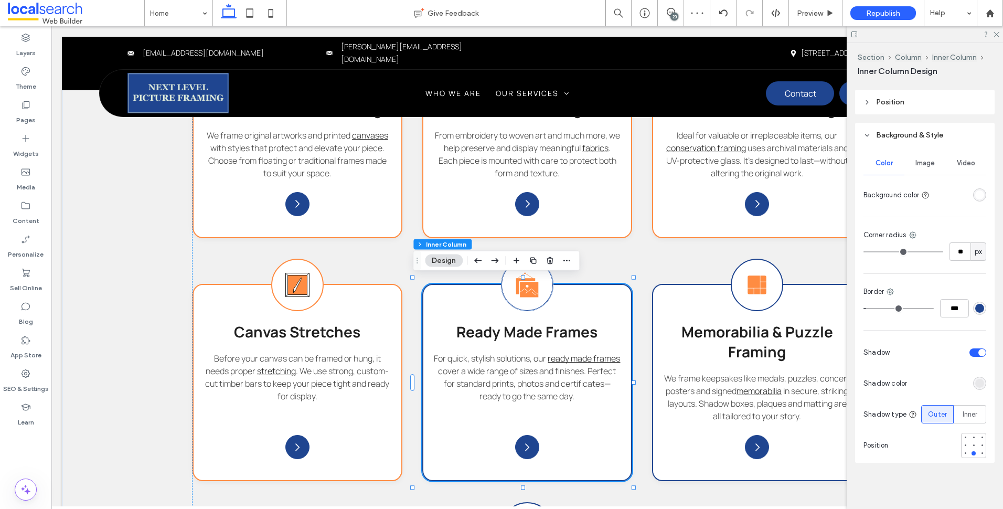
drag, startPoint x: 972, startPoint y: 309, endPoint x: 969, endPoint y: 300, distance: 9.8
click at [975, 308] on div "rgba(31, 69, 144, 1)" at bounding box center [979, 308] width 9 height 9
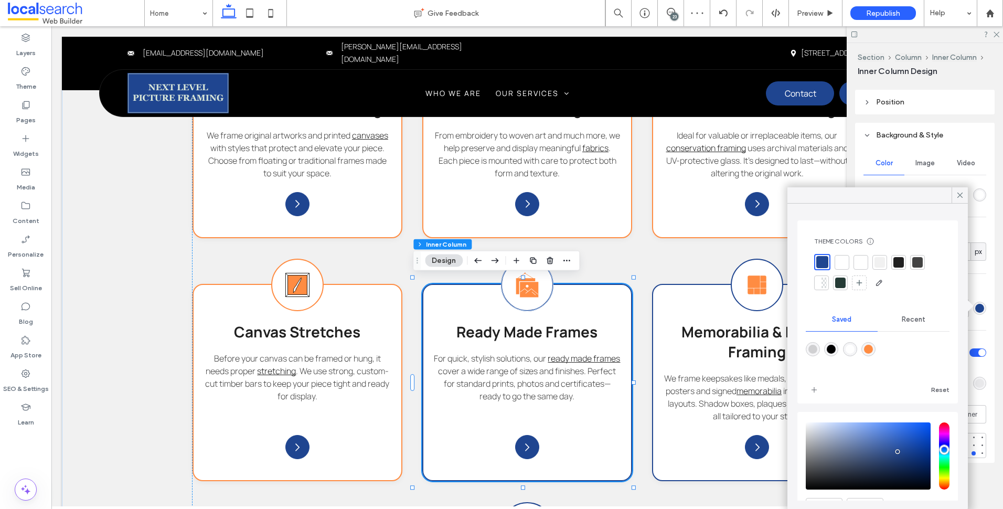
click at [876, 345] on div at bounding box center [869, 349] width 14 height 14
click at [873, 347] on div "rgba(255,140,66,1)" at bounding box center [868, 349] width 9 height 9
type input "*******"
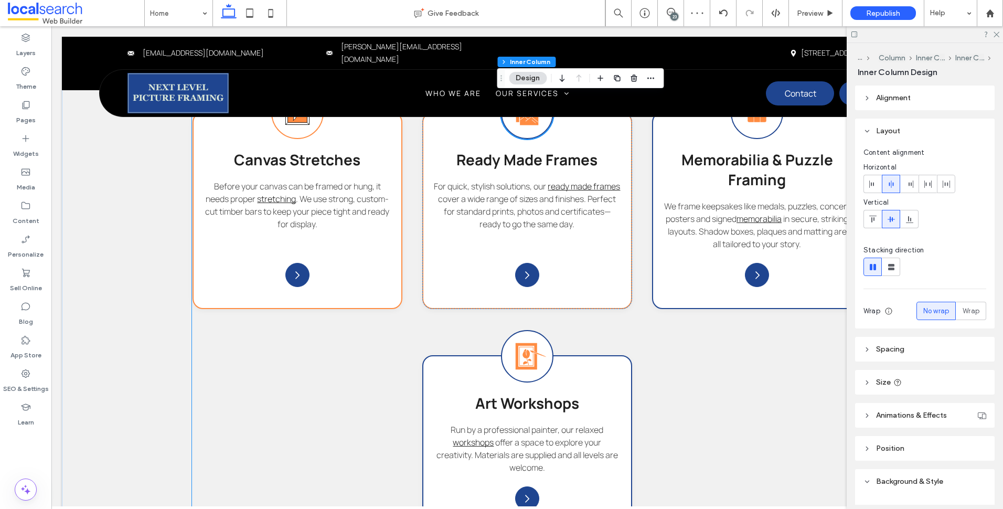
scroll to position [1224, 0]
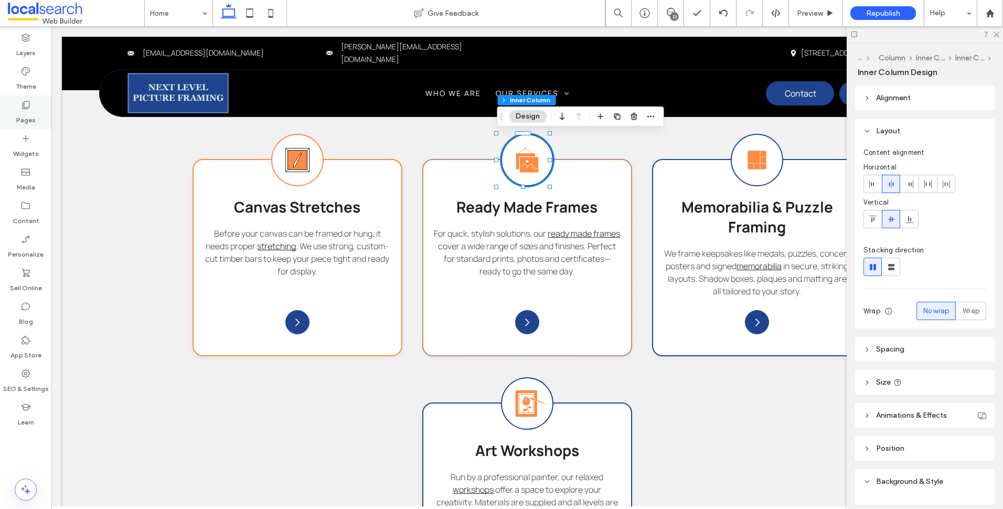
click at [48, 121] on div "Pages" at bounding box center [25, 113] width 51 height 34
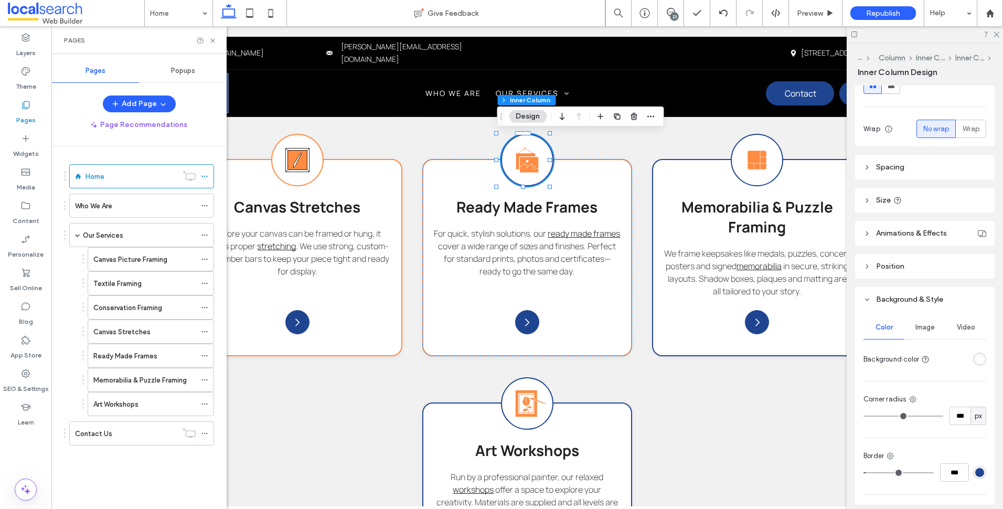
scroll to position [253, 0]
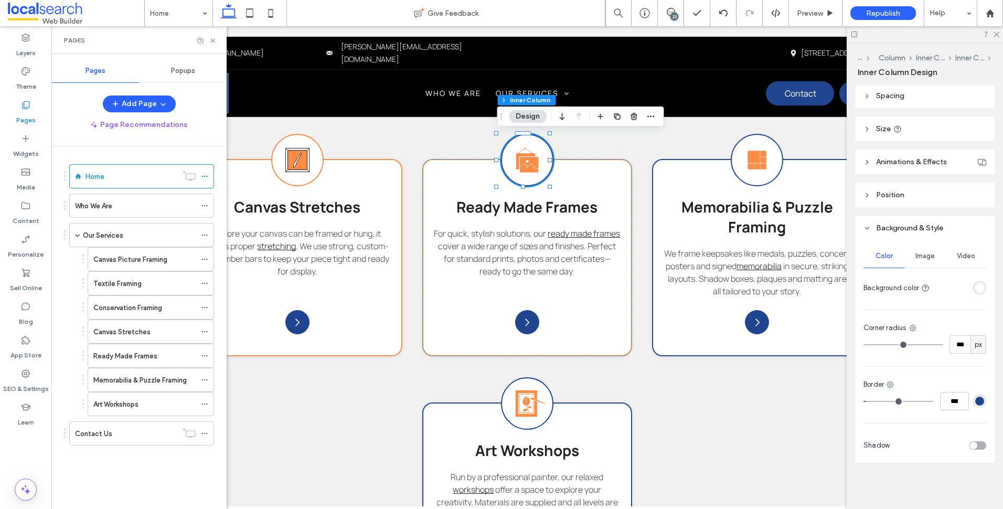
click at [977, 403] on div "rgba(31, 69, 144, 1)" at bounding box center [979, 401] width 9 height 9
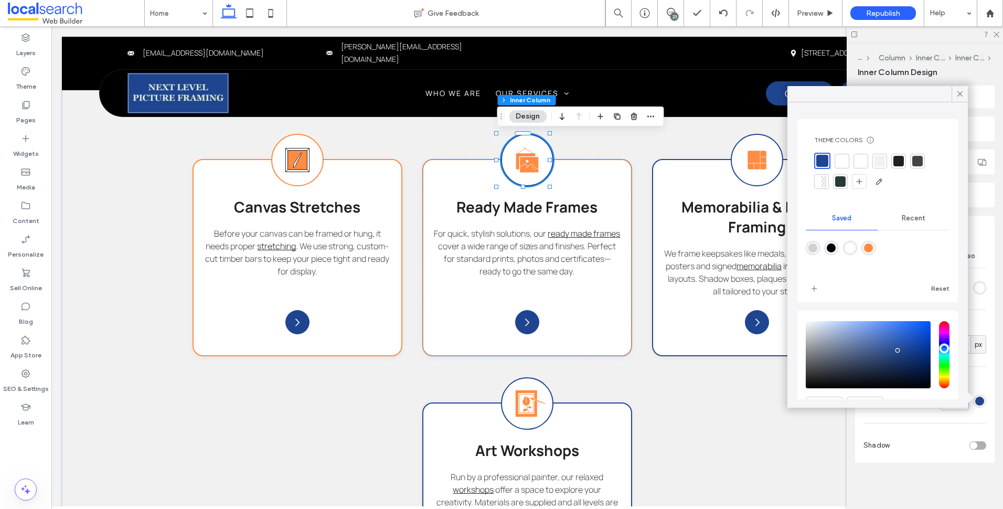
click at [871, 245] on div "rgba(255,140,66,1)" at bounding box center [868, 247] width 9 height 9
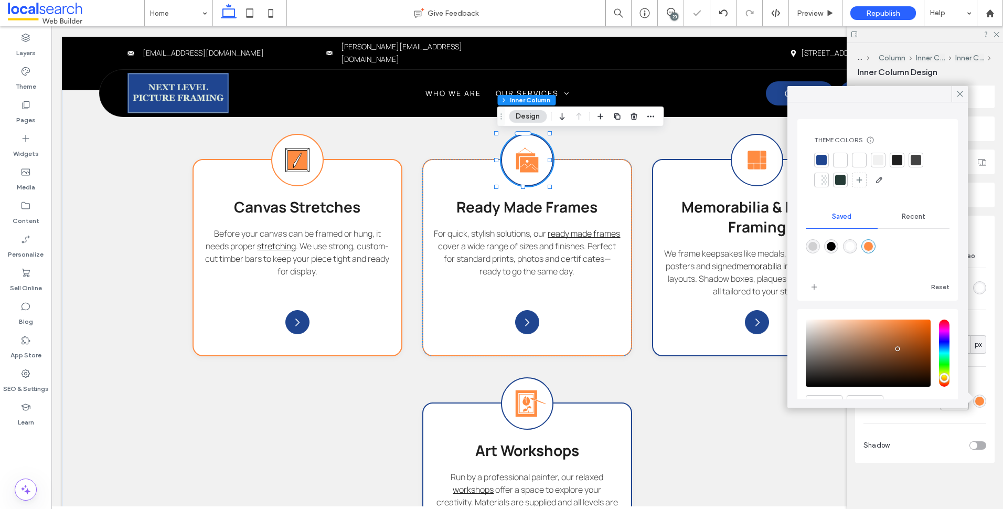
type input "***"
type input "*******"
type input "***"
click at [959, 98] on icon at bounding box center [960, 93] width 9 height 9
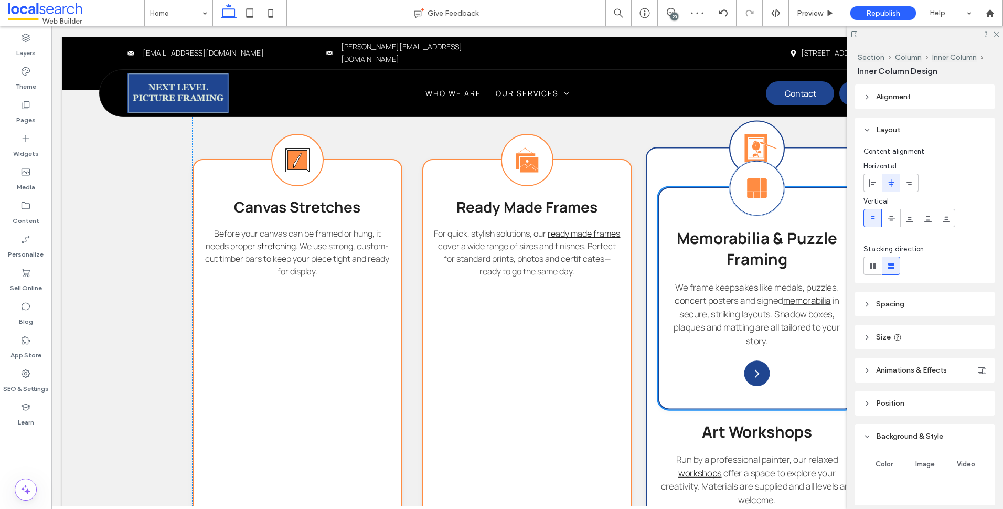
type input "***"
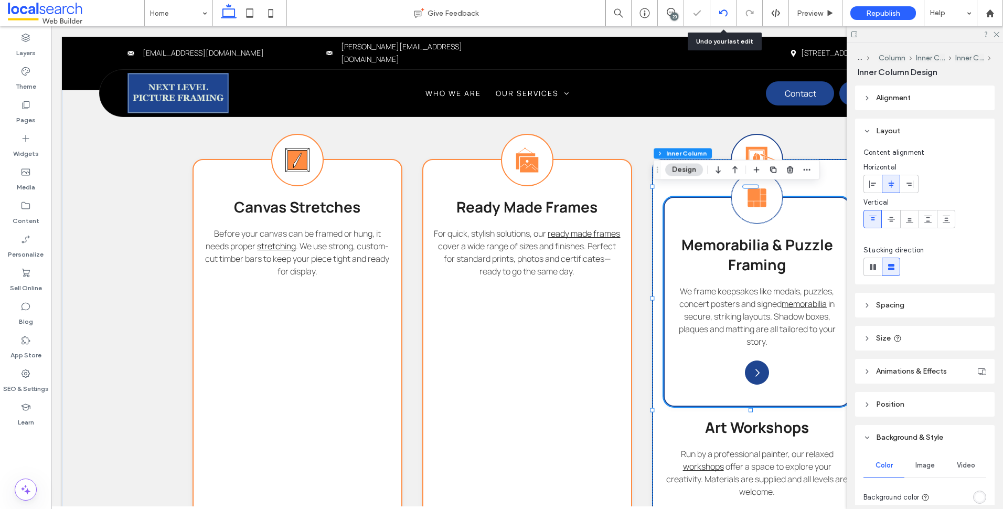
drag, startPoint x: 722, startPoint y: 13, endPoint x: 720, endPoint y: 18, distance: 5.5
click at [721, 16] on icon at bounding box center [723, 13] width 8 height 8
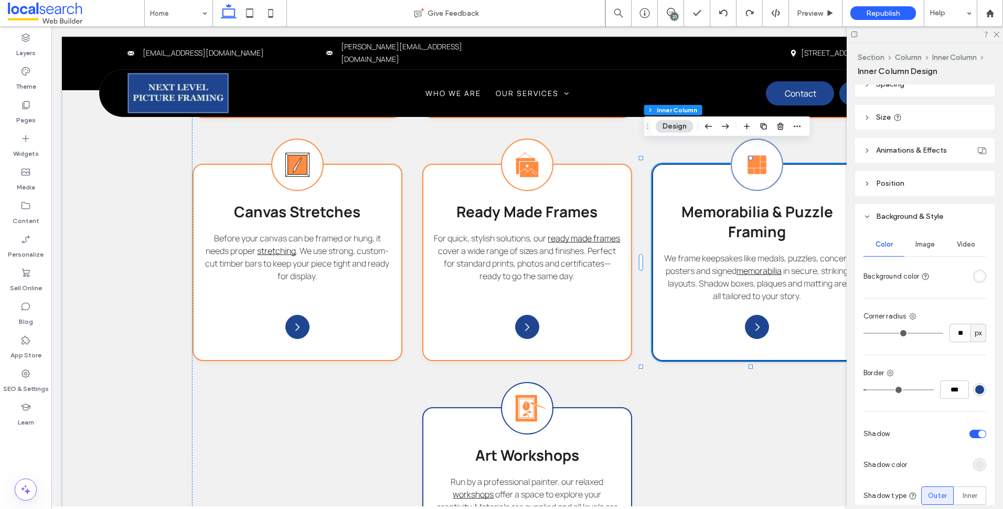
scroll to position [146, 0]
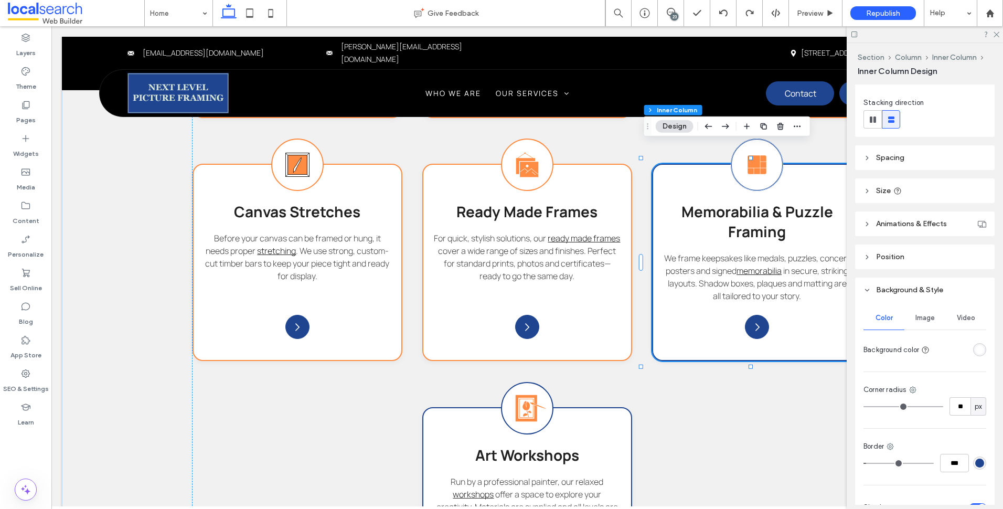
click at [976, 461] on div "rgba(31, 69, 144, 1)" at bounding box center [979, 463] width 9 height 9
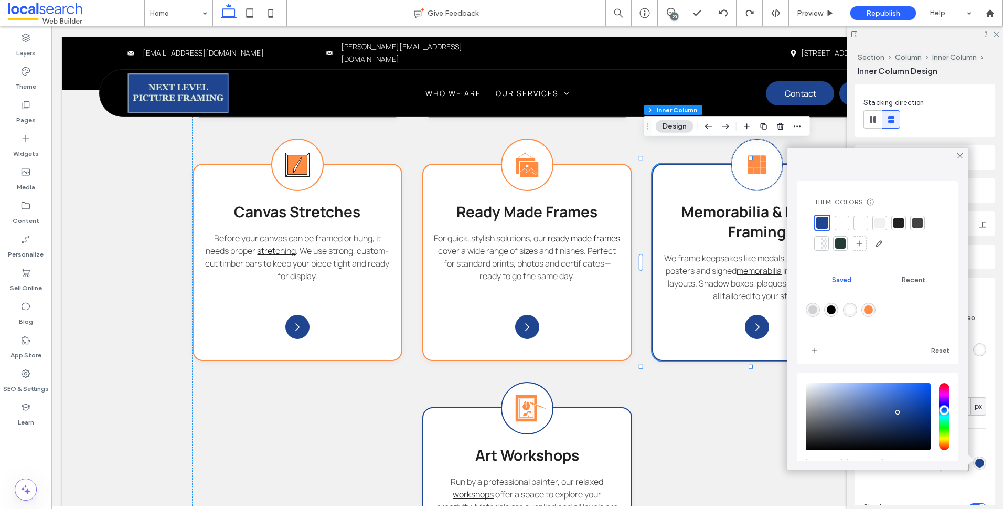
click at [873, 310] on div "rgba(255,140,66,1)" at bounding box center [868, 309] width 9 height 9
type input "*******"
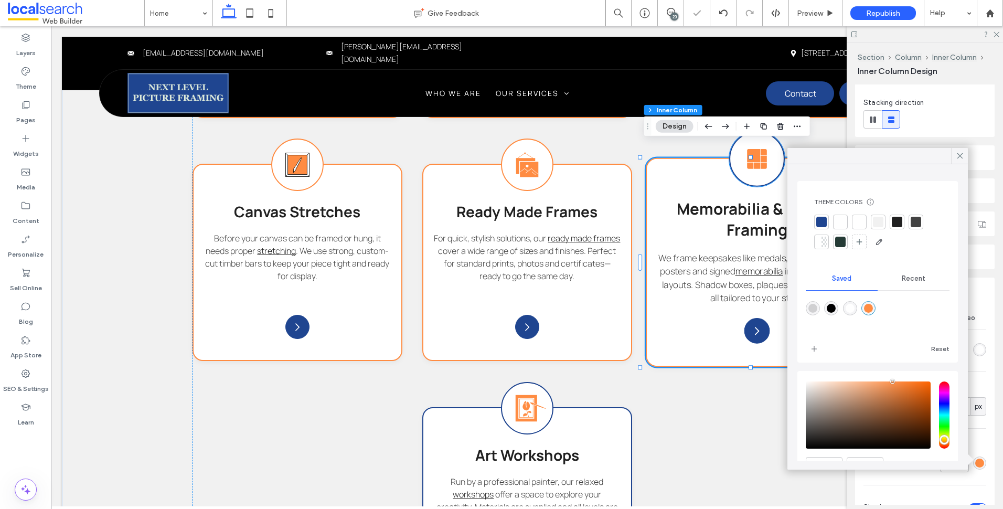
click at [740, 173] on icon "Memorabilia Framing Icon" at bounding box center [757, 159] width 34 height 34
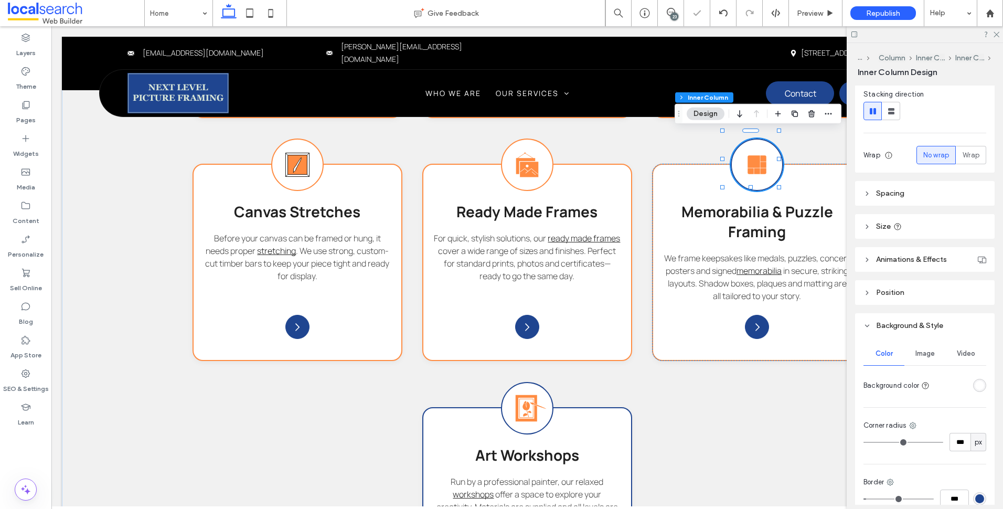
scroll to position [253, 0]
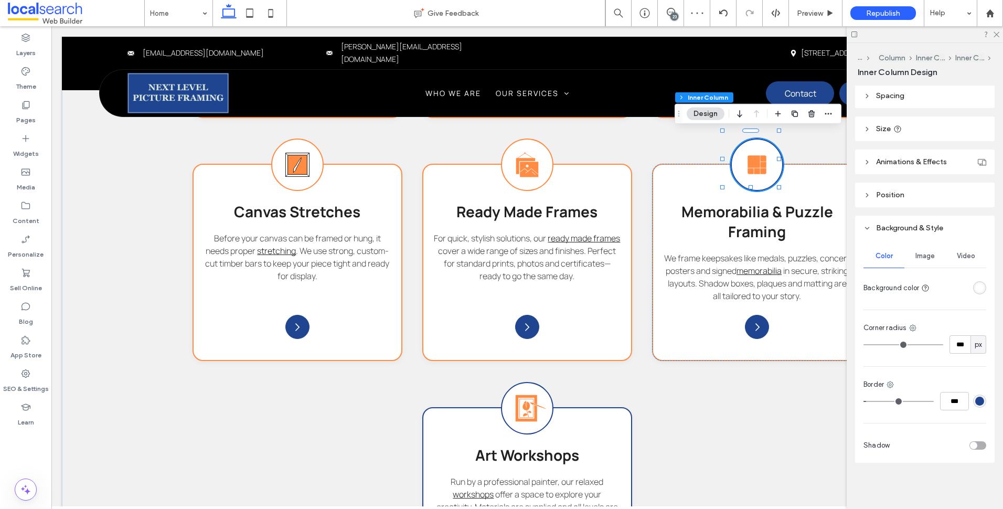
click at [975, 402] on div "rgba(31, 69, 144, 1)" at bounding box center [979, 401] width 9 height 9
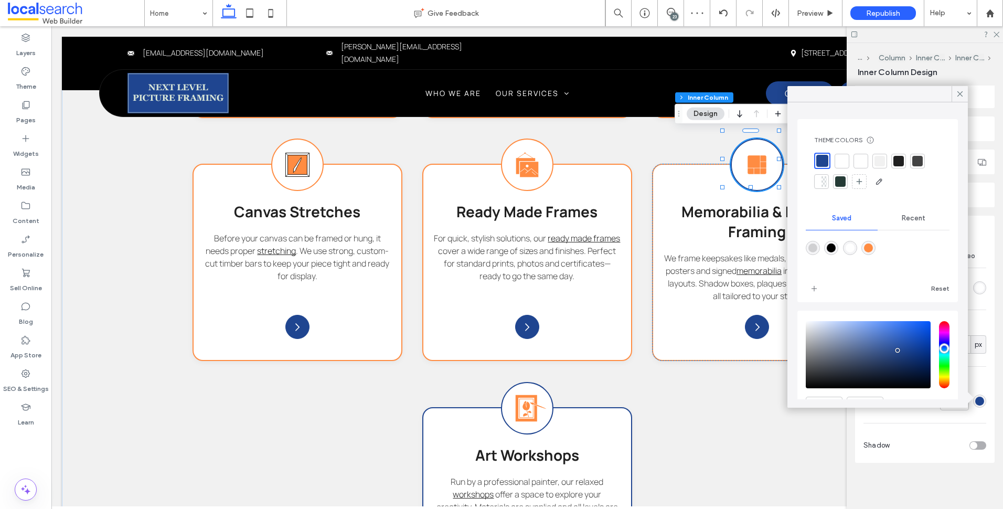
click at [874, 253] on div "rgba(255,140,66,1)" at bounding box center [869, 248] width 14 height 14
type input "***"
type input "*******"
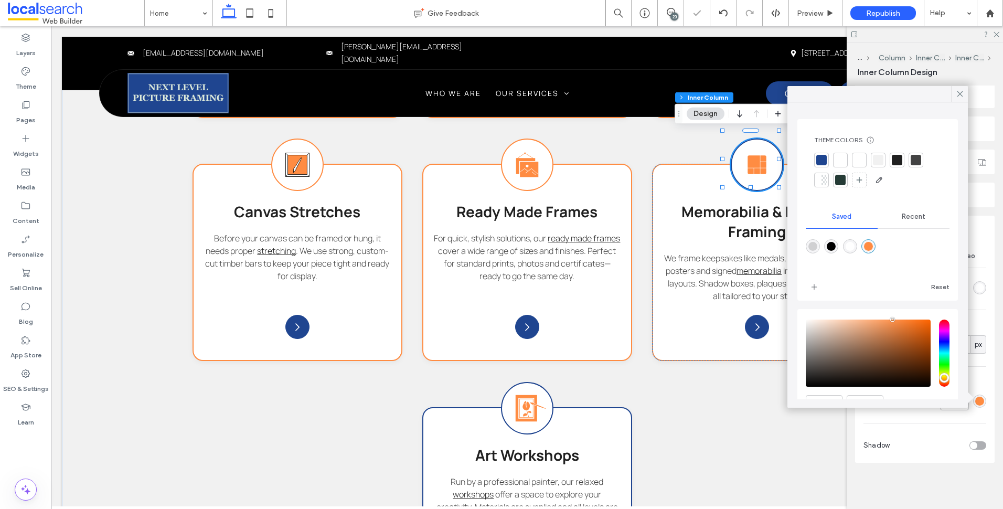
type input "***"
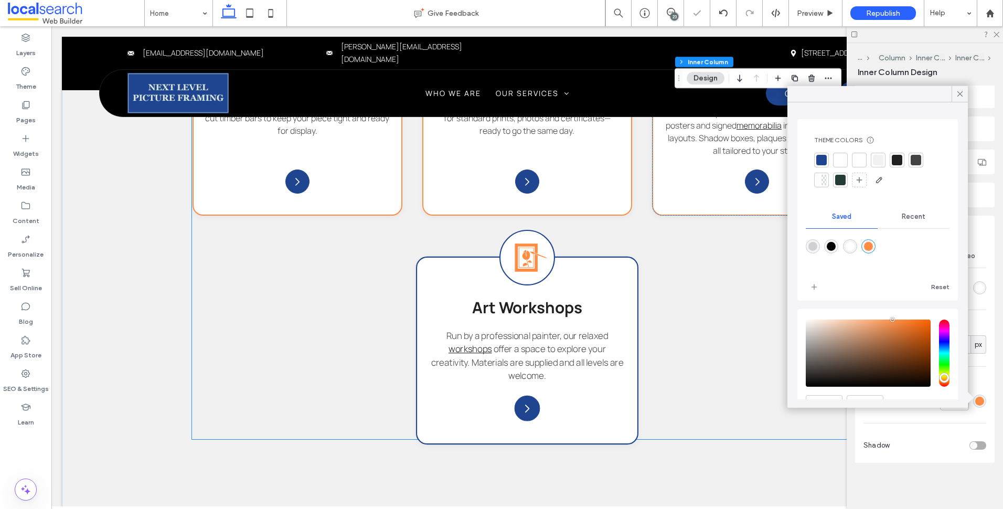
scroll to position [1429, 0]
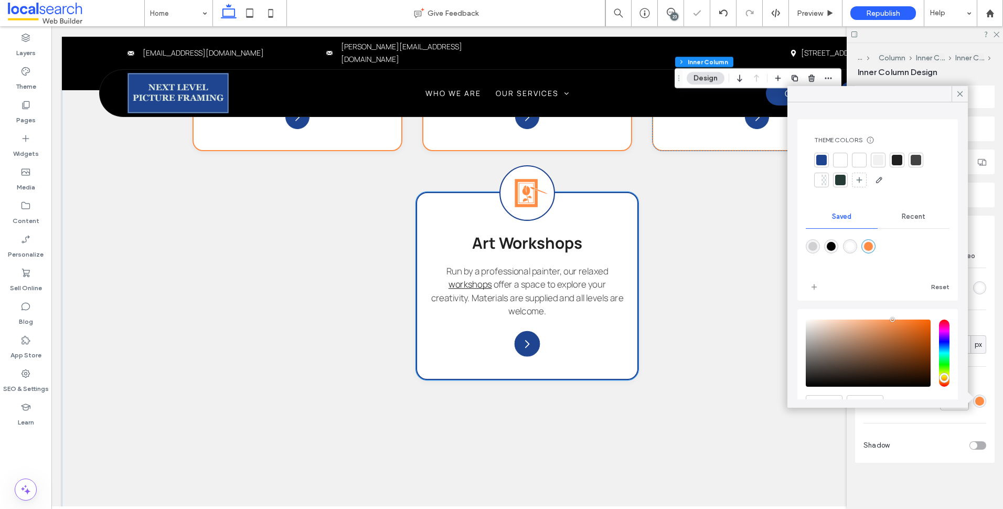
click at [615, 219] on div "Art Workshop Icon Art Workshops Run by a professional painter, our relaxed work…" at bounding box center [527, 286] width 222 height 188
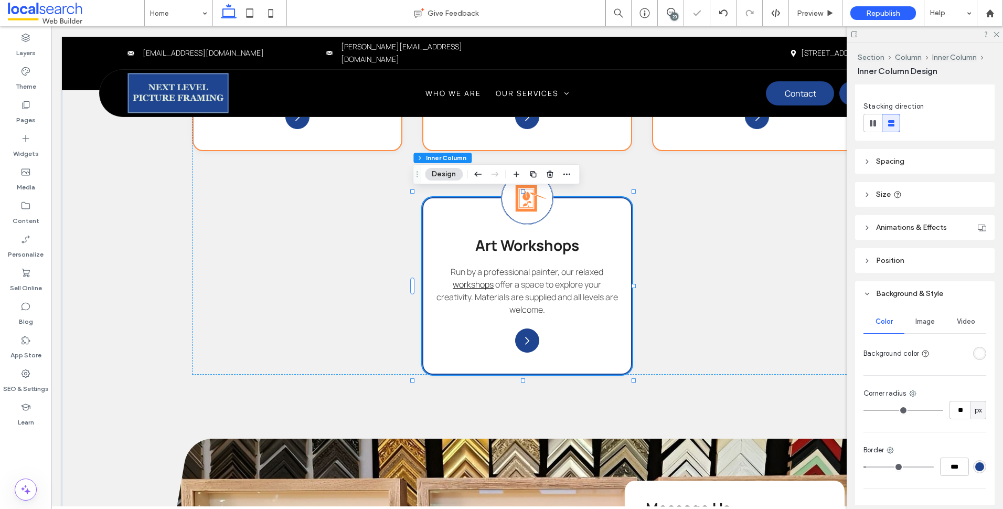
scroll to position [262, 0]
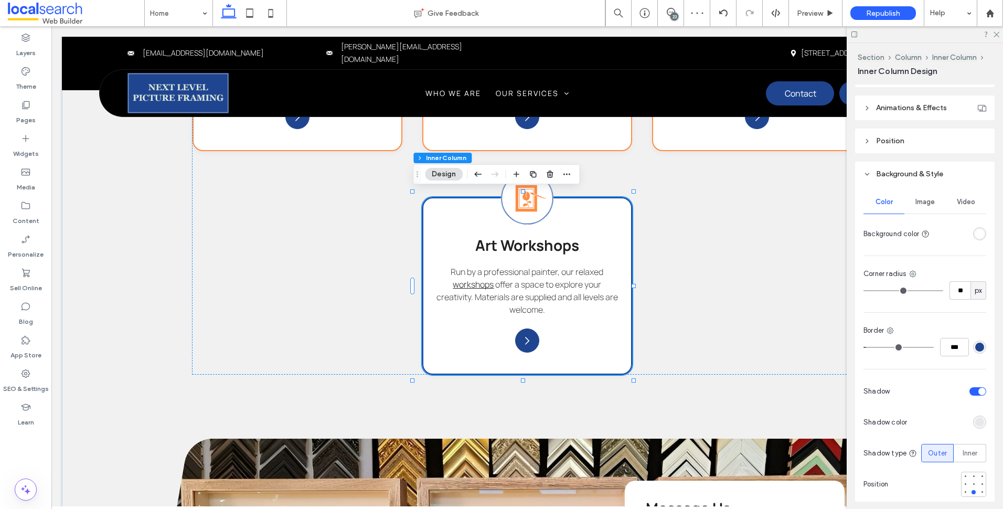
click at [975, 350] on div "rgba(31, 69, 144, 1)" at bounding box center [979, 347] width 9 height 9
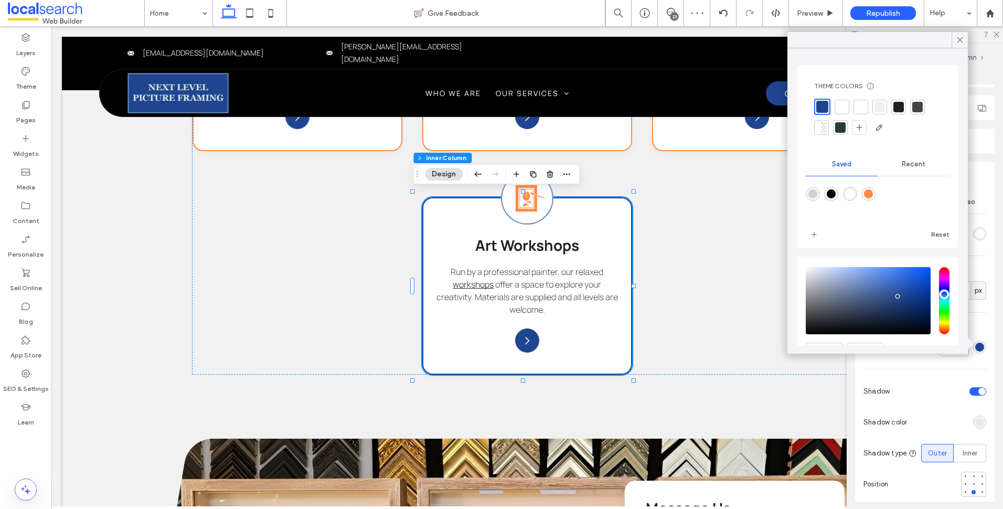
drag, startPoint x: 874, startPoint y: 193, endPoint x: 867, endPoint y: 196, distance: 6.8
click at [868, 195] on div "rgba(255,140,66,1)" at bounding box center [869, 194] width 14 height 14
type input "*******"
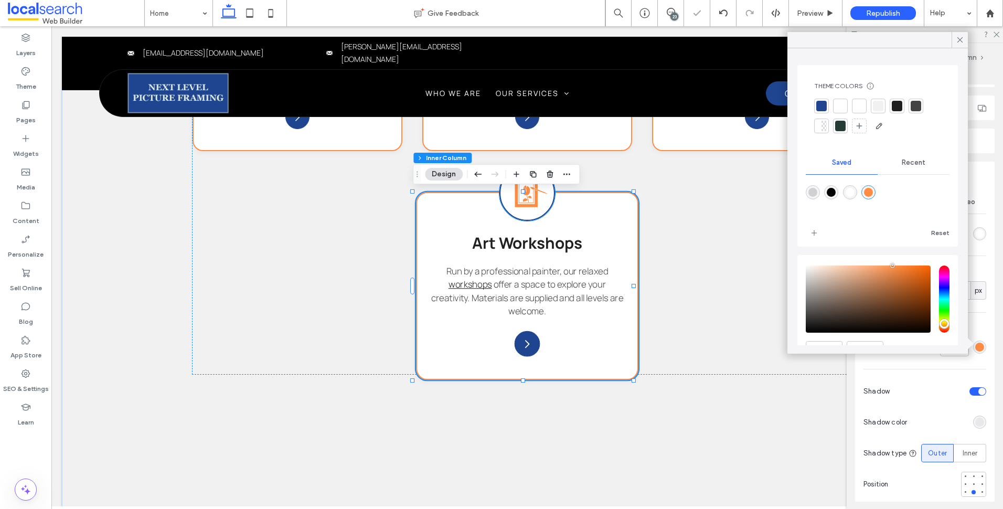
click at [544, 201] on icon "Art Workshop Icon" at bounding box center [532, 193] width 34 height 34
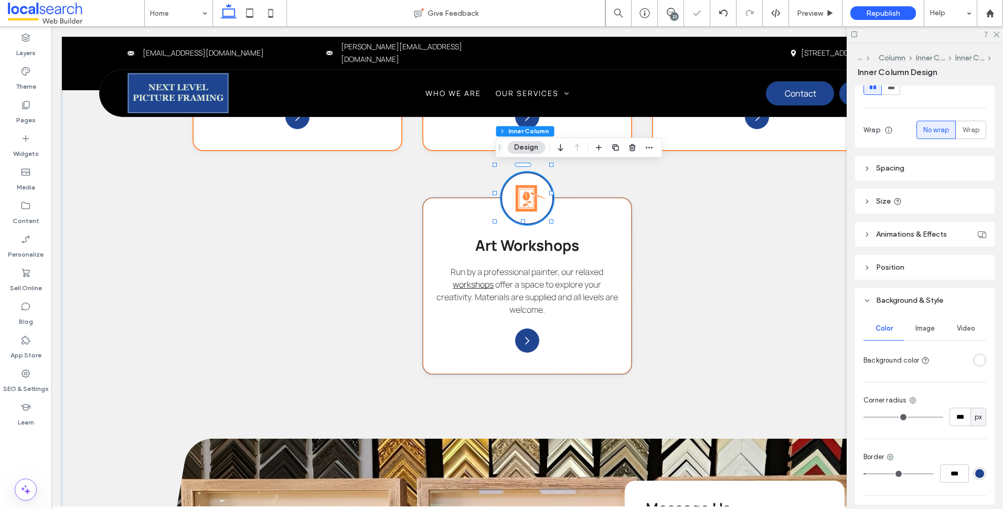
scroll to position [253, 0]
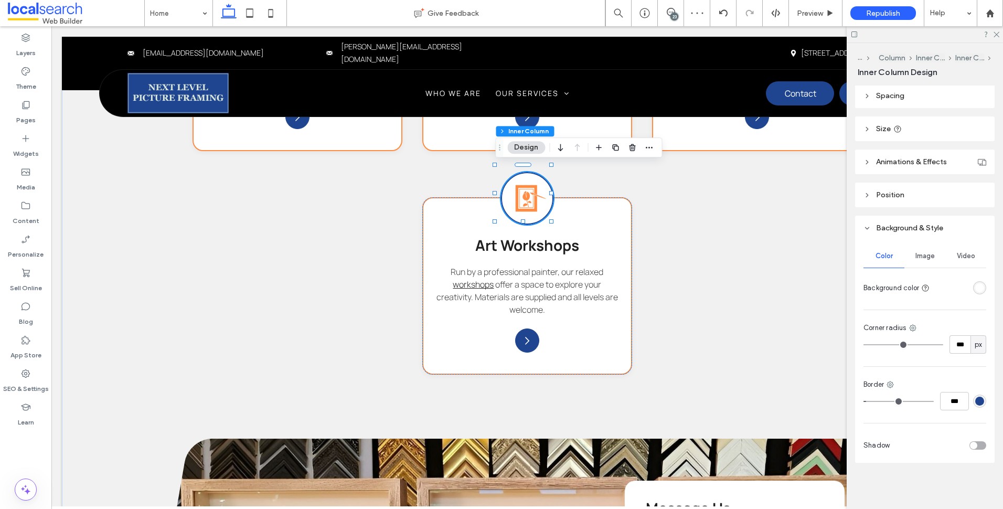
drag, startPoint x: 975, startPoint y: 402, endPoint x: 971, endPoint y: 389, distance: 13.6
click at [975, 401] on div "rgba(31, 69, 144, 1)" at bounding box center [979, 401] width 9 height 9
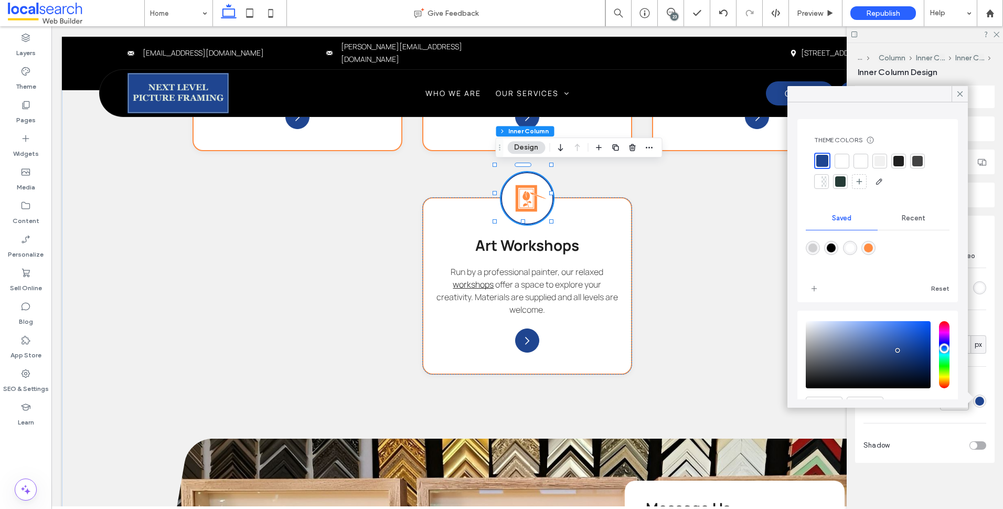
drag, startPoint x: 874, startPoint y: 250, endPoint x: 869, endPoint y: 245, distance: 6.7
click at [872, 248] on div "rgba(255,140,66,1)" at bounding box center [868, 247] width 9 height 9
type input "***"
type input "*******"
type input "***"
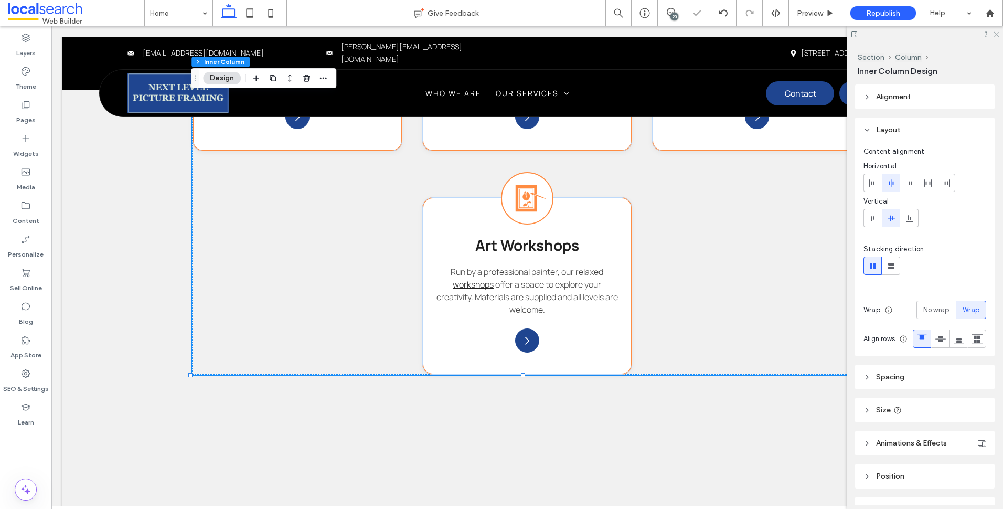
click at [994, 37] on use at bounding box center [997, 35] width 6 height 6
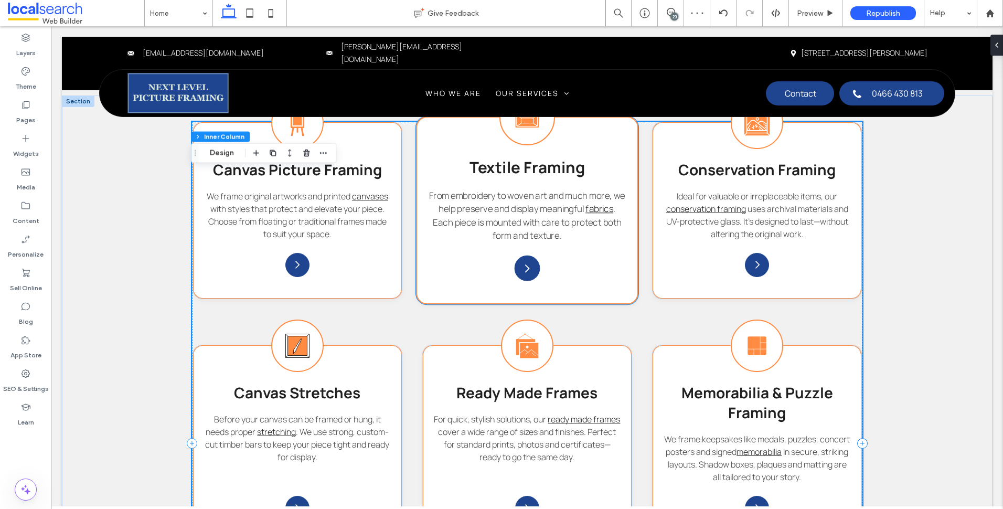
scroll to position [957, 0]
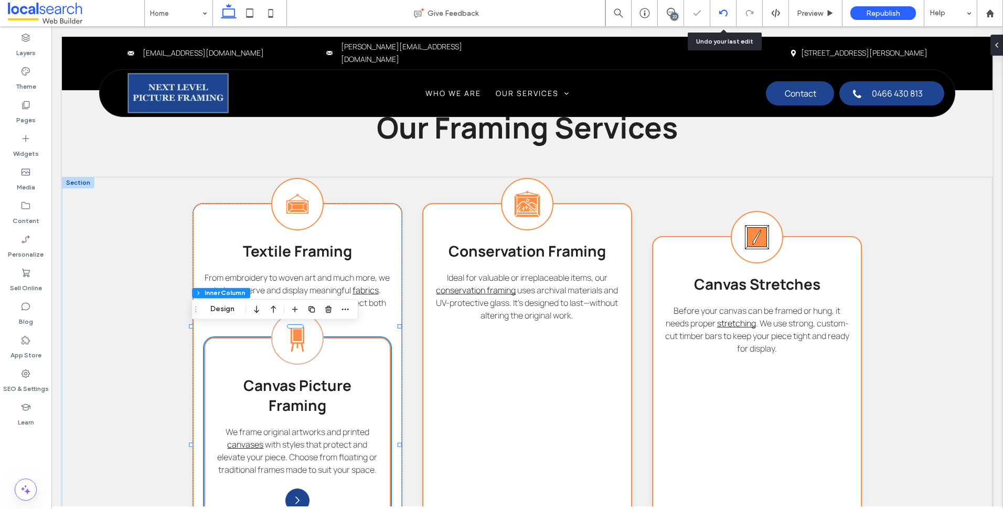
click at [726, 12] on icon at bounding box center [723, 13] width 8 height 8
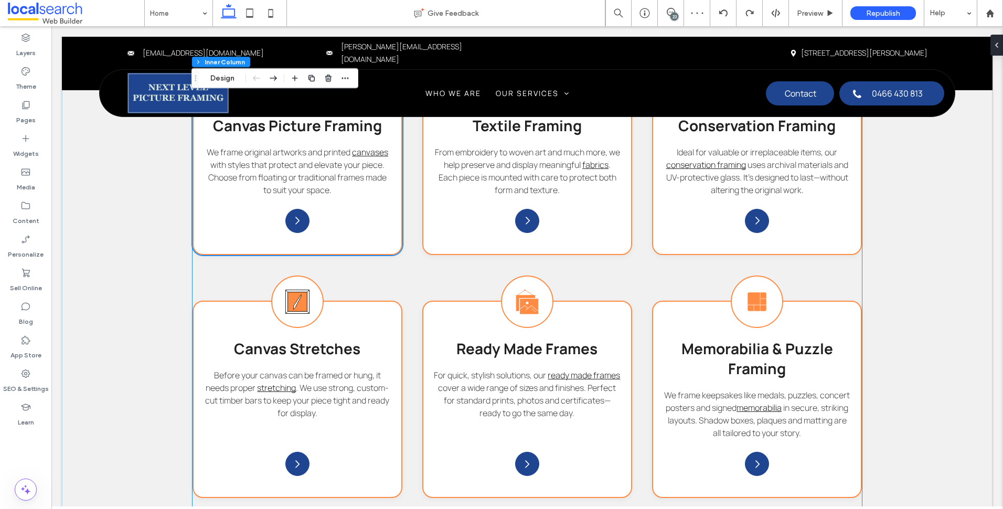
scroll to position [1013, 0]
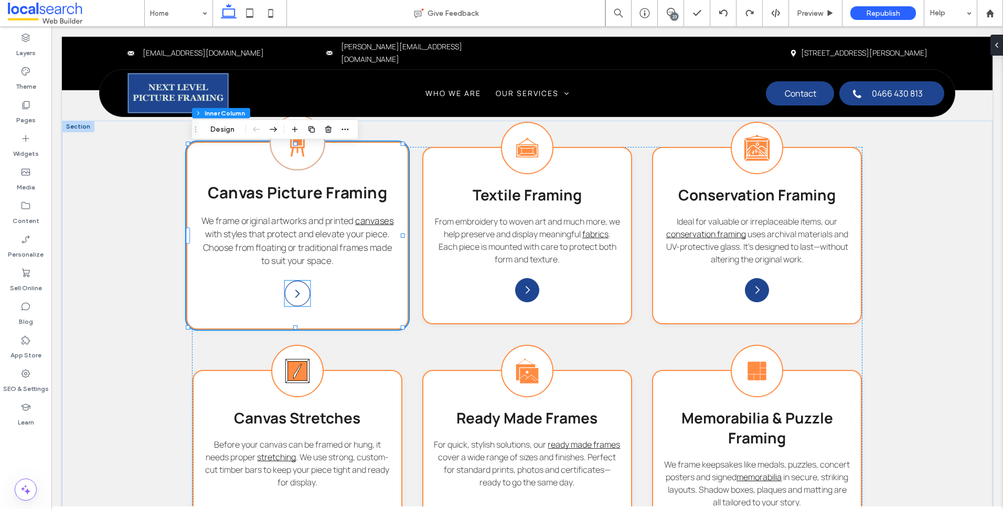
click at [296, 293] on icon at bounding box center [297, 293] width 4 height 8
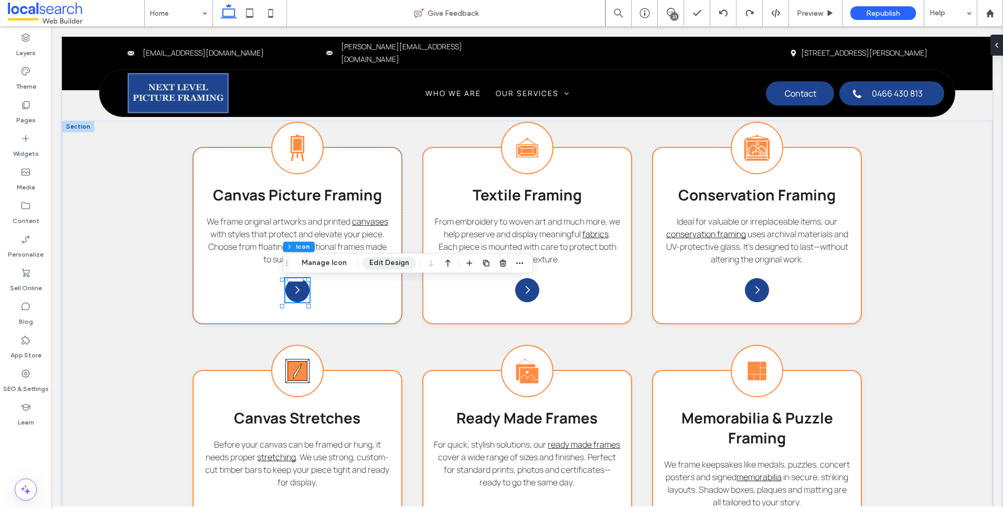
click at [397, 262] on button "Edit Design" at bounding box center [390, 263] width 54 height 13
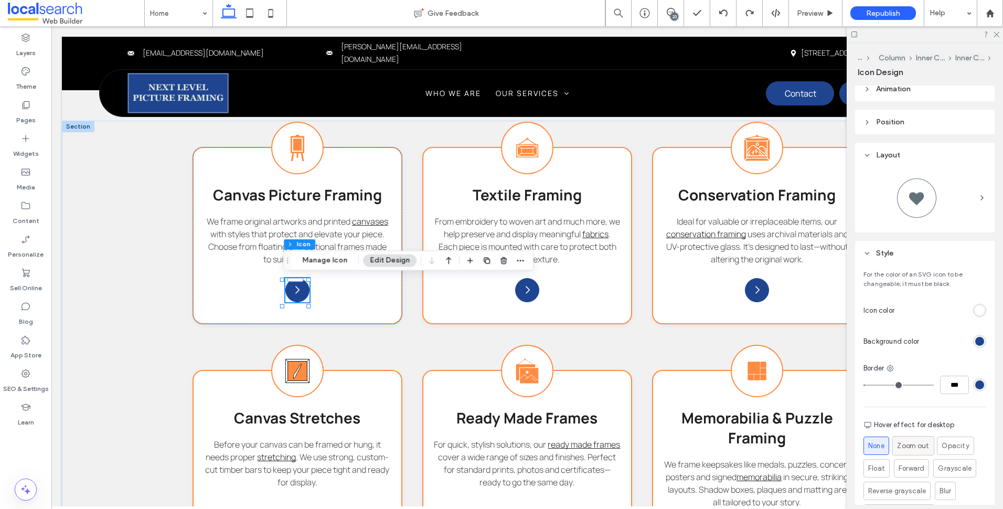
scroll to position [215, 0]
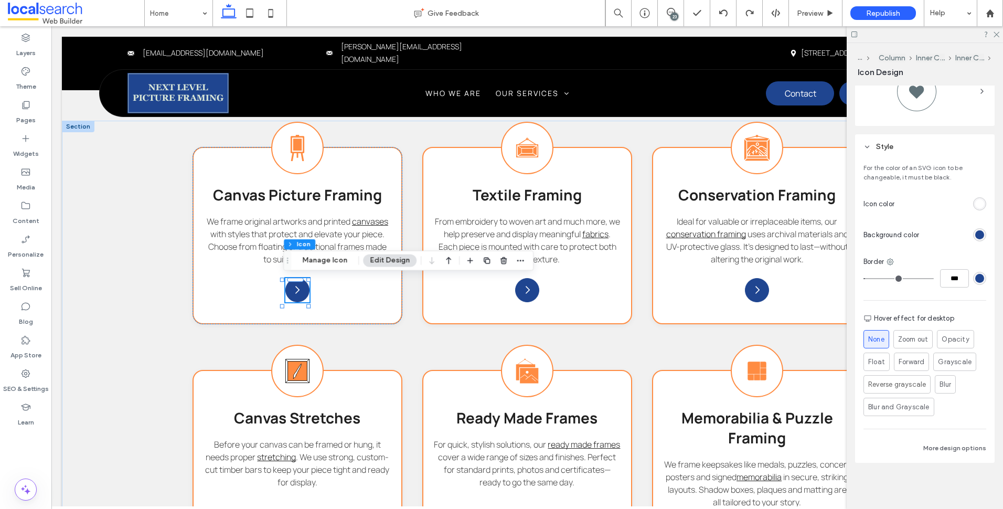
click at [976, 233] on div "rgb(31, 69, 144)" at bounding box center [979, 234] width 9 height 9
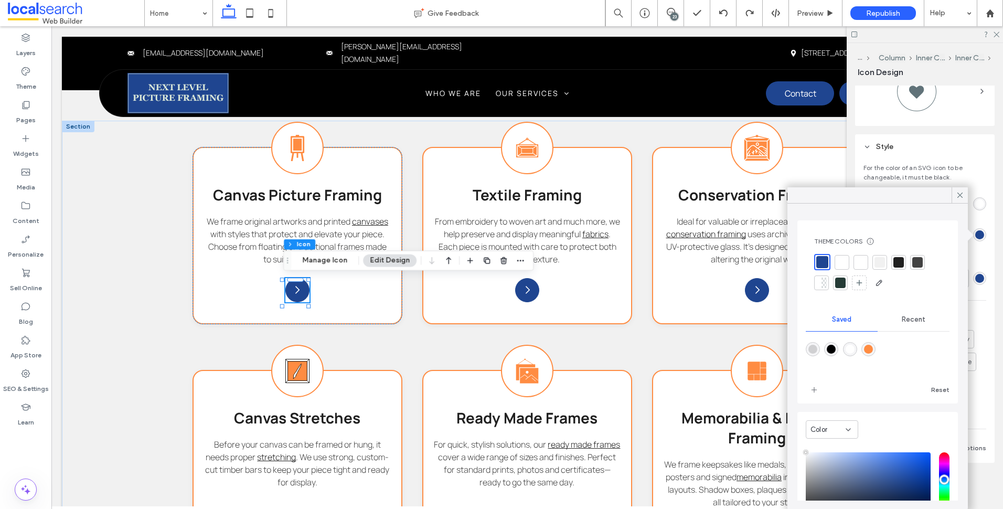
type input "****"
drag, startPoint x: 872, startPoint y: 357, endPoint x: 873, endPoint y: 348, distance: 8.5
click at [873, 349] on div at bounding box center [878, 356] width 144 height 39
click at [873, 347] on div "rgba(255,140,66,1)" at bounding box center [868, 349] width 9 height 9
type input "*******"
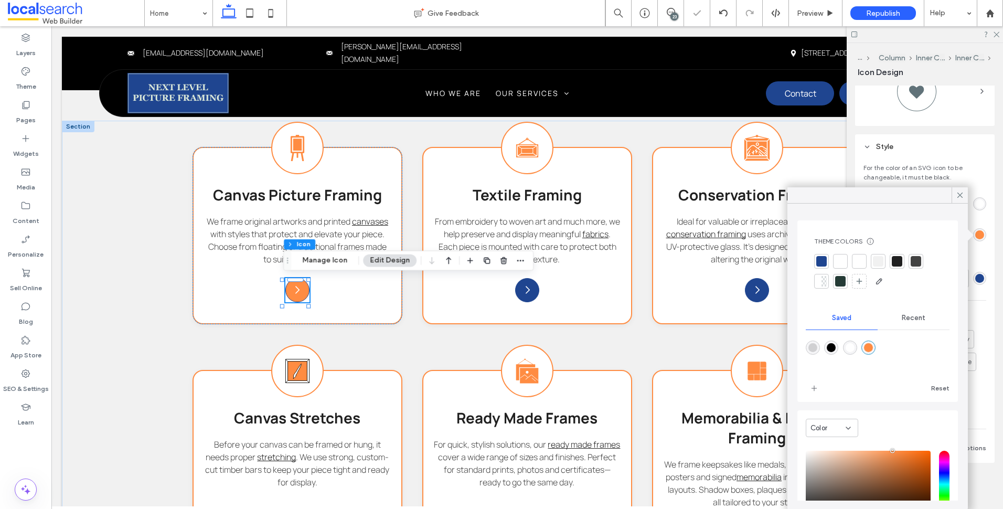
drag, startPoint x: 962, startPoint y: 194, endPoint x: 969, endPoint y: 241, distance: 48.3
click at [968, 234] on div "Theme Colors Save time with Theme Colors Create a color palette to instantly ad…" at bounding box center [878, 348] width 181 height 322
drag, startPoint x: 955, startPoint y: 194, endPoint x: 960, endPoint y: 200, distance: 7.9
click at [959, 199] on div at bounding box center [960, 195] width 16 height 16
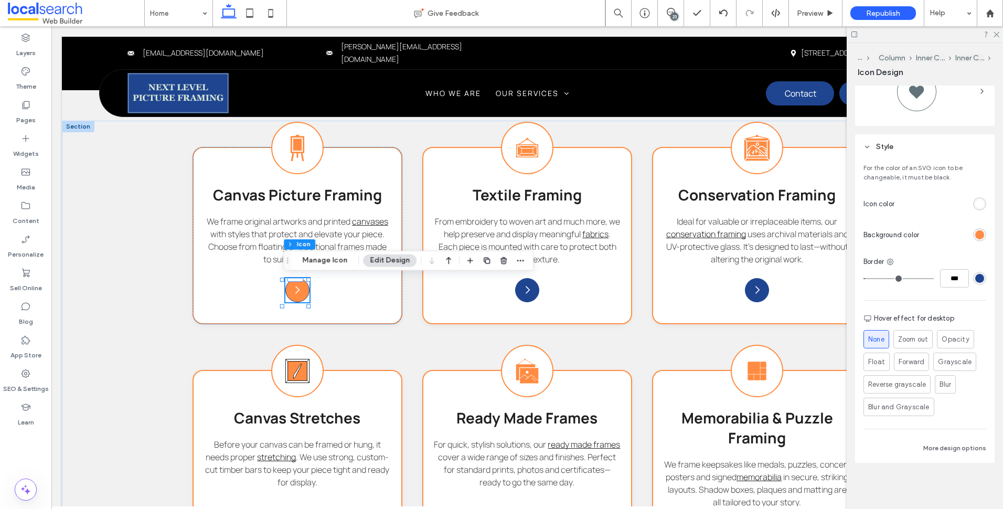
click at [979, 278] on div "rgb(31, 69, 144)" at bounding box center [979, 278] width 13 height 13
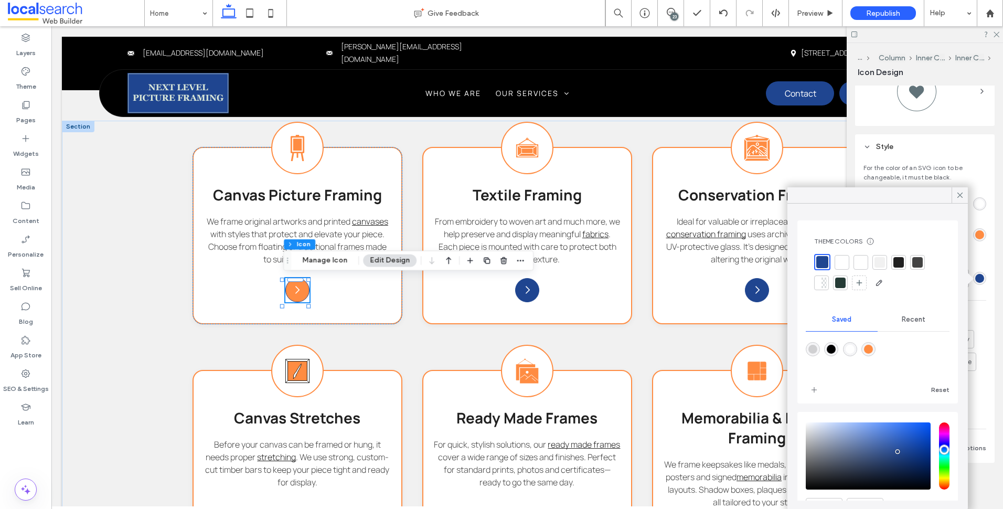
click at [873, 347] on div "rgba(255,140,66,1)" at bounding box center [868, 349] width 9 height 9
type input "*******"
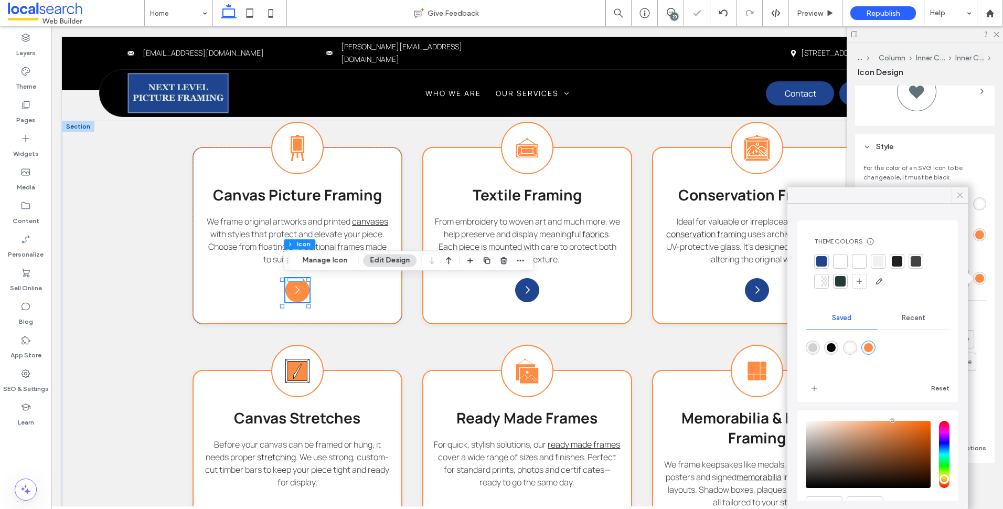
click at [957, 197] on icon at bounding box center [960, 194] width 9 height 9
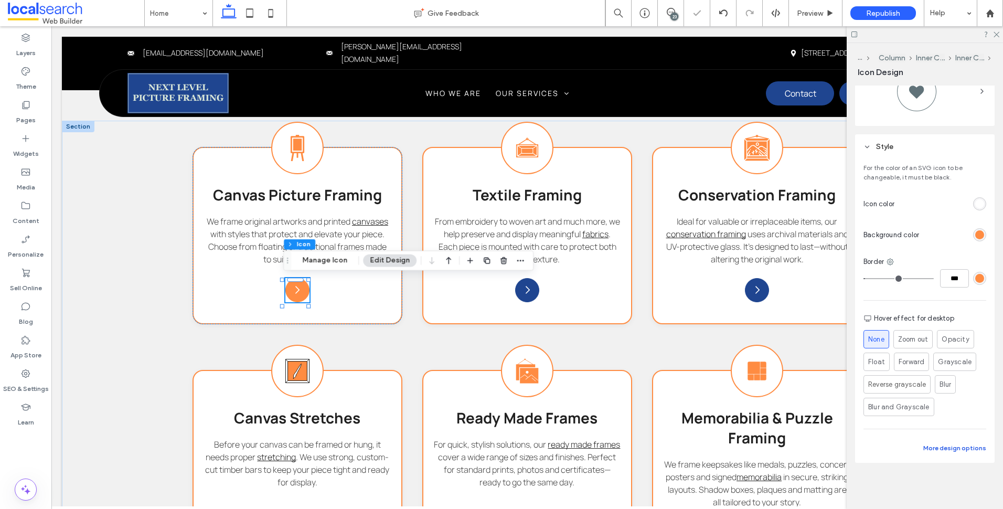
click at [955, 447] on button "More design options" at bounding box center [955, 448] width 63 height 13
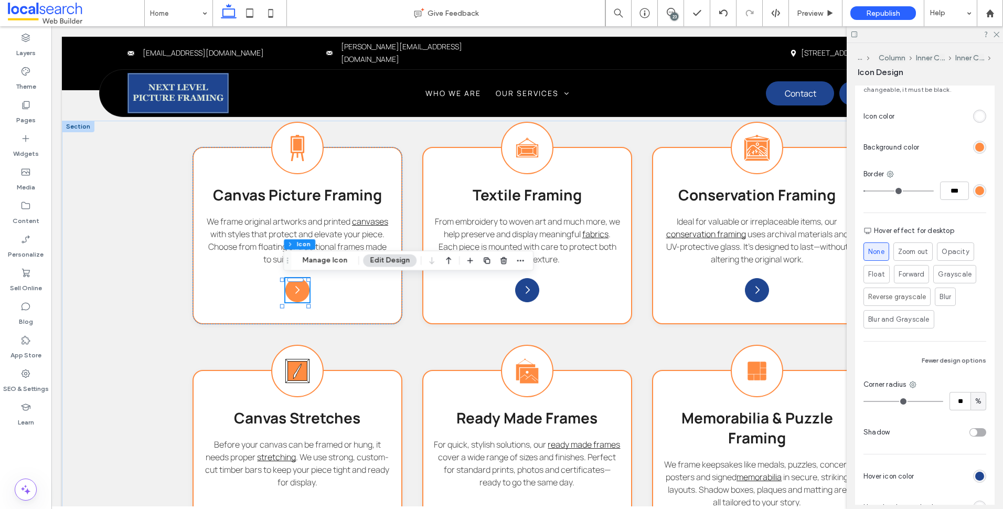
scroll to position [207, 0]
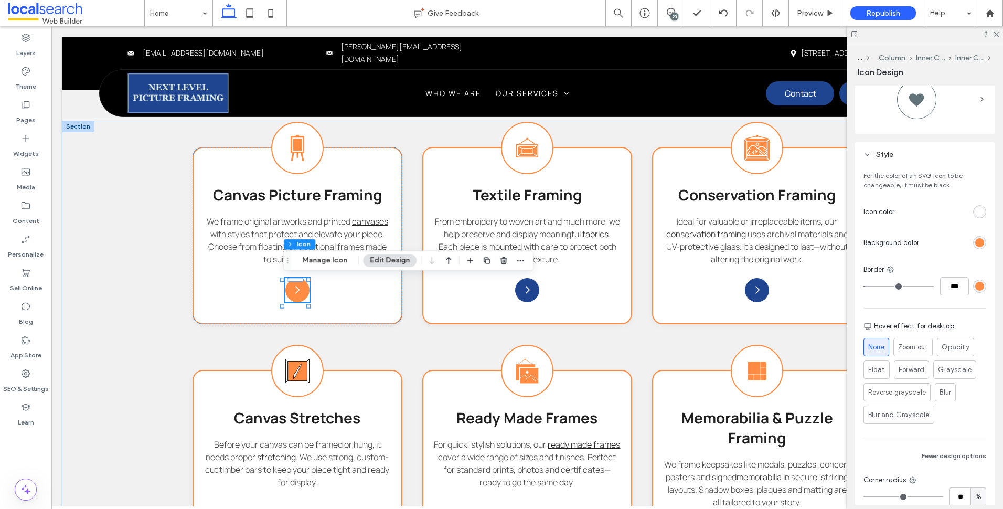
click at [975, 247] on div "rgb(255, 140, 66)" at bounding box center [979, 242] width 9 height 9
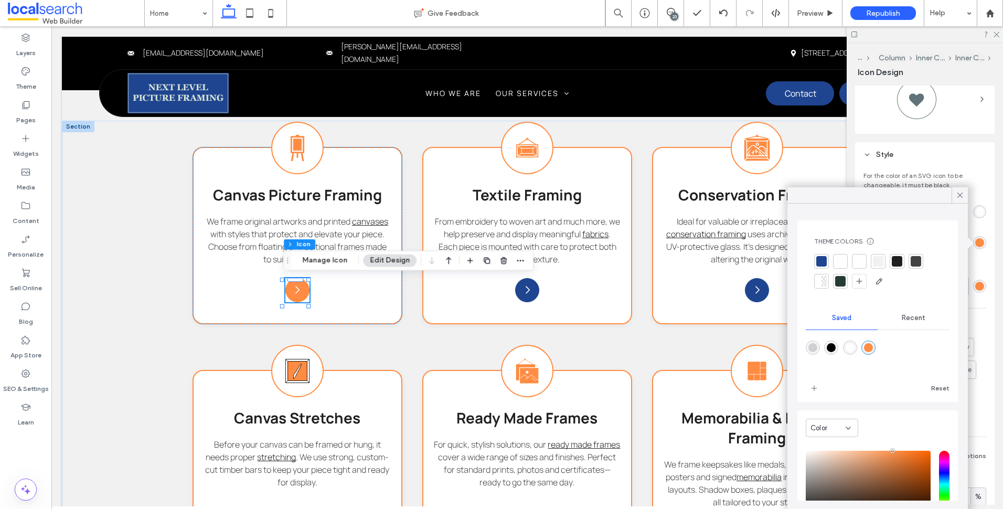
click at [824, 261] on div at bounding box center [821, 261] width 10 height 10
click at [872, 351] on div "rgba(255,140,66,1)" at bounding box center [868, 349] width 9 height 9
click at [964, 193] on icon at bounding box center [960, 194] width 9 height 9
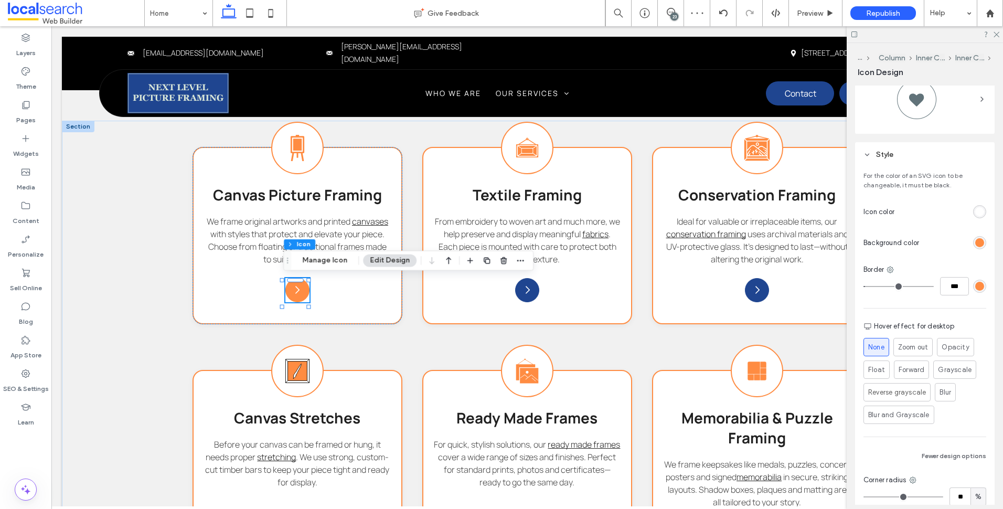
click at [973, 287] on div "rgb(255, 140, 66)" at bounding box center [979, 286] width 13 height 13
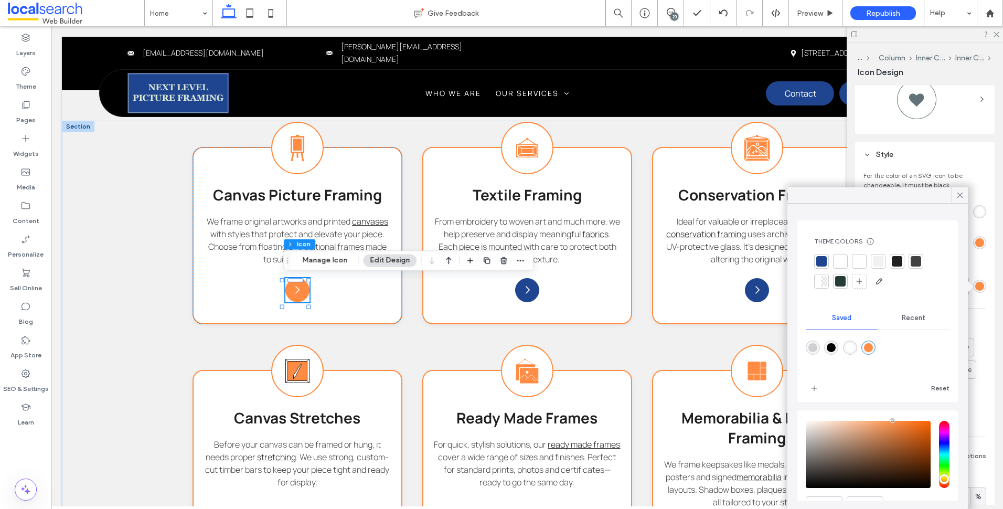
click at [819, 260] on div at bounding box center [821, 261] width 10 height 10
click at [962, 196] on icon at bounding box center [960, 194] width 9 height 9
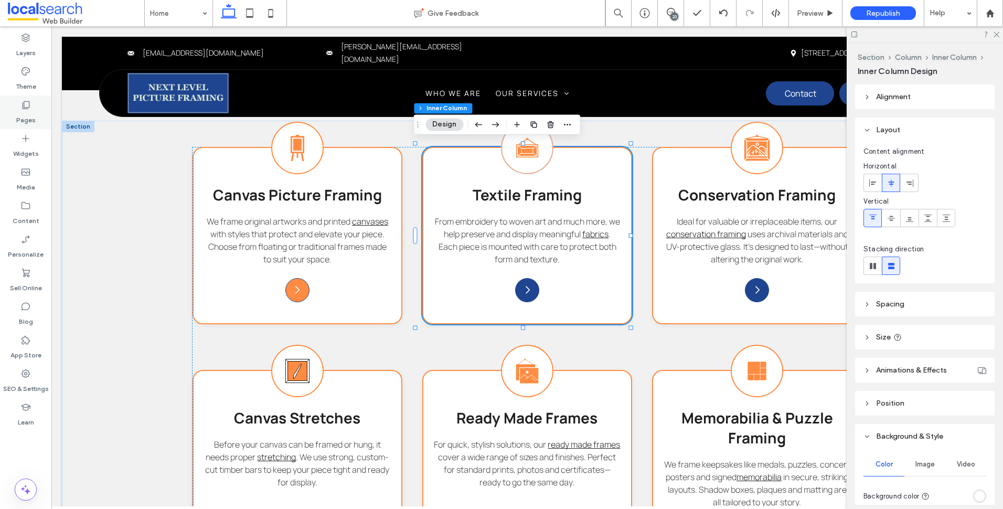
click at [37, 107] on div "Pages" at bounding box center [25, 113] width 51 height 34
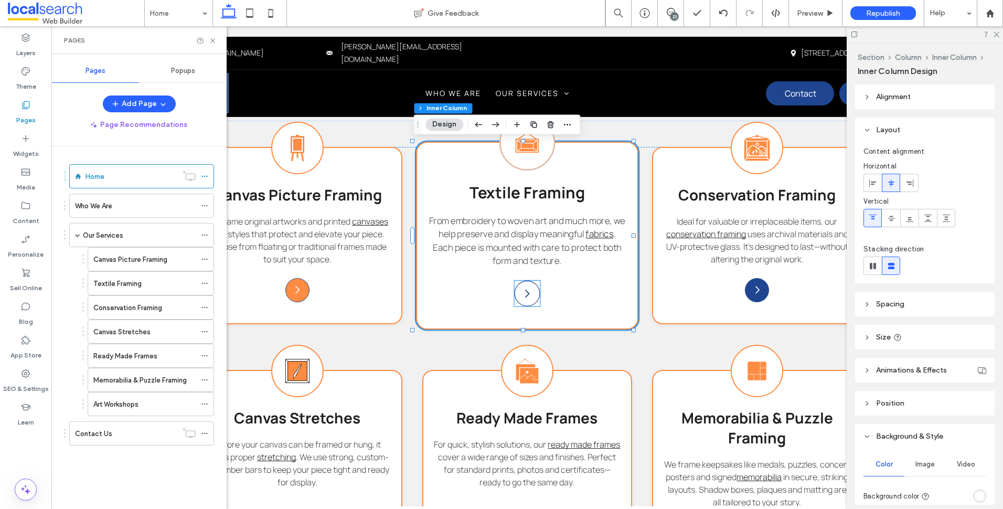
click at [522, 289] on icon "Arrow Icon" at bounding box center [528, 294] width 12 height 12
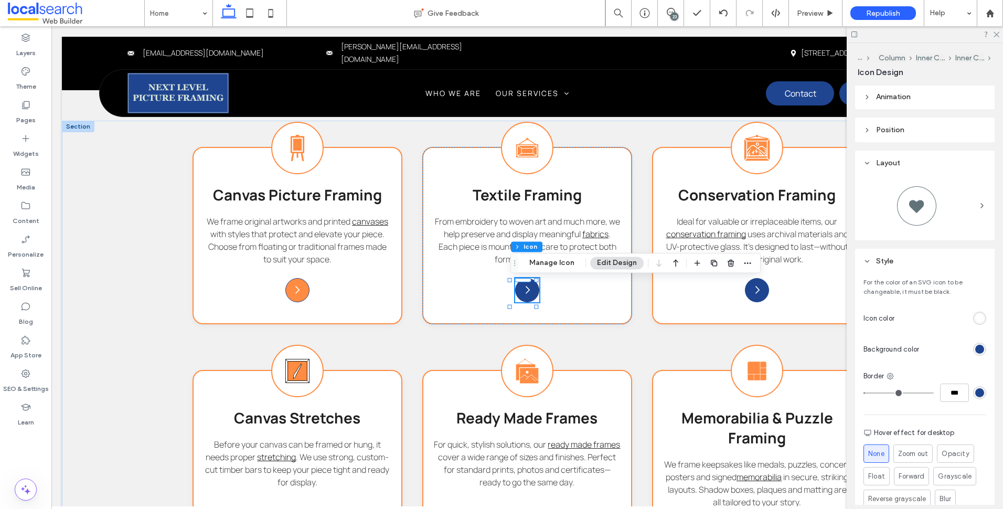
scroll to position [157, 0]
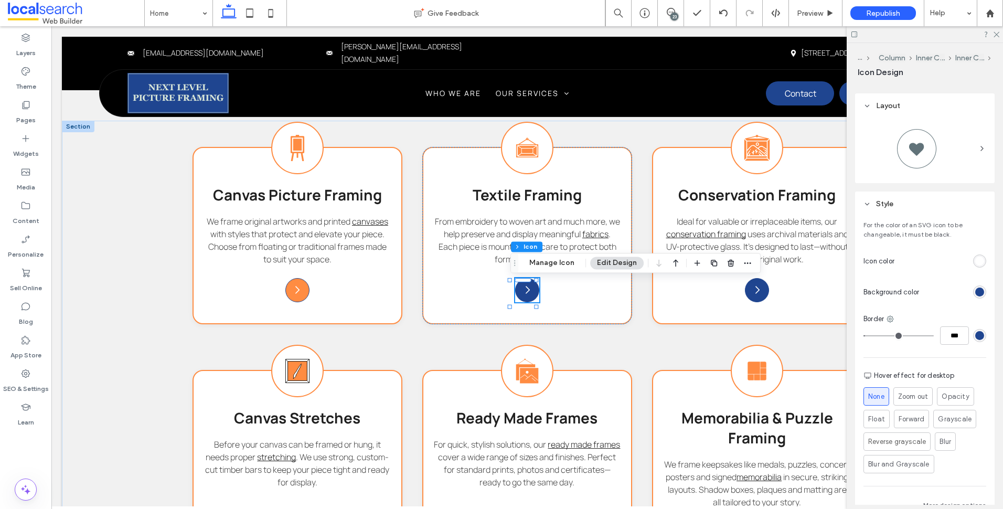
click at [977, 295] on div "rgb(31, 69, 144)" at bounding box center [979, 292] width 9 height 9
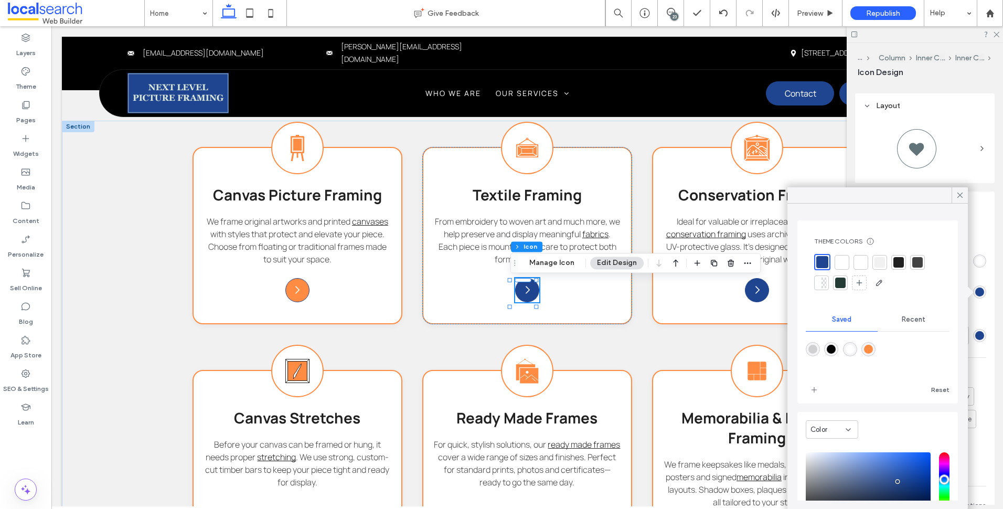
click at [873, 348] on div "rgba(255,140,66,1)" at bounding box center [868, 349] width 9 height 9
type input "*******"
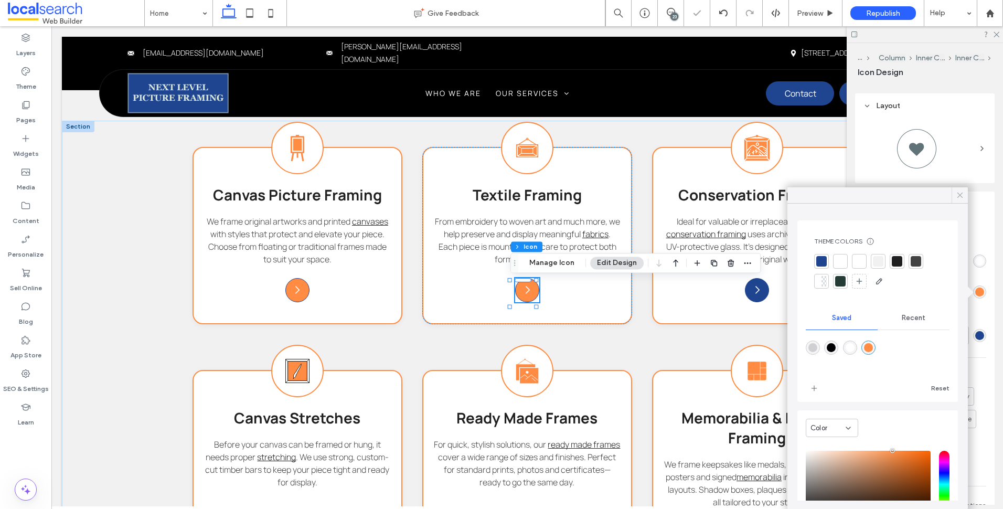
click at [959, 196] on use at bounding box center [960, 195] width 5 height 5
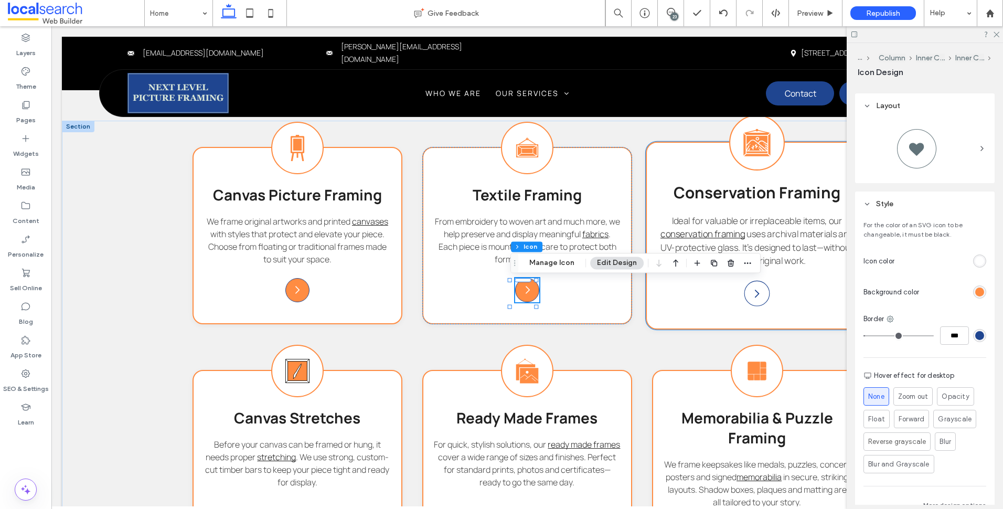
click at [759, 297] on div "Arrow Icon" at bounding box center [758, 293] width 26 height 26
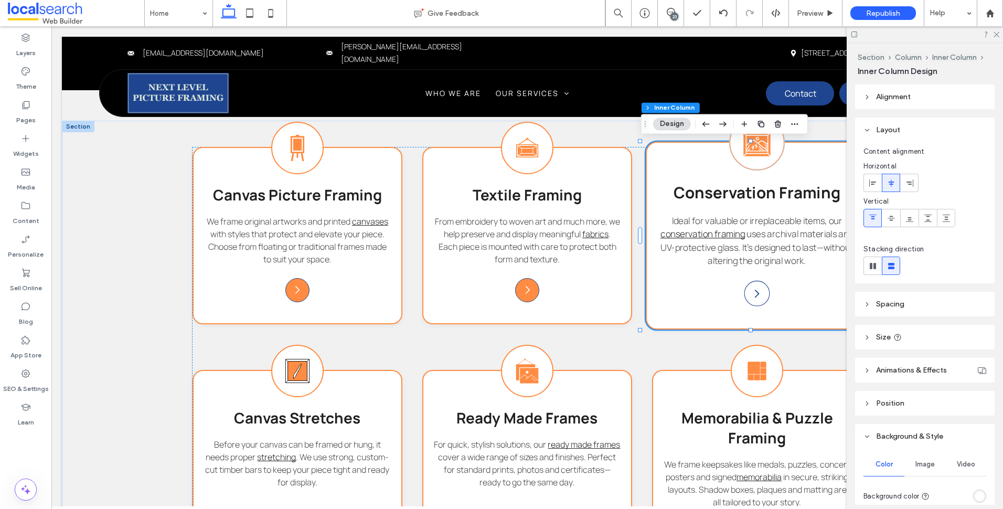
click at [759, 297] on div "Arrow Icon" at bounding box center [758, 293] width 26 height 26
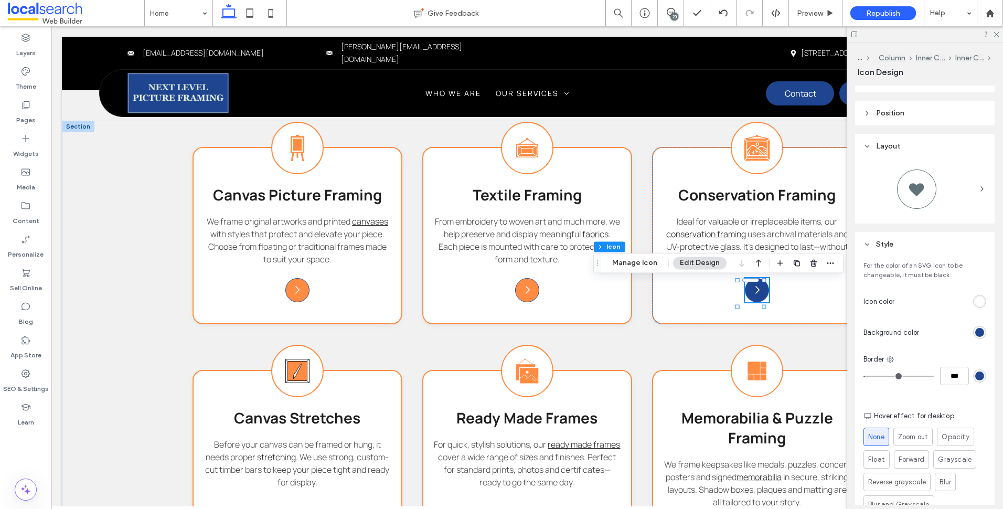
scroll to position [210, 0]
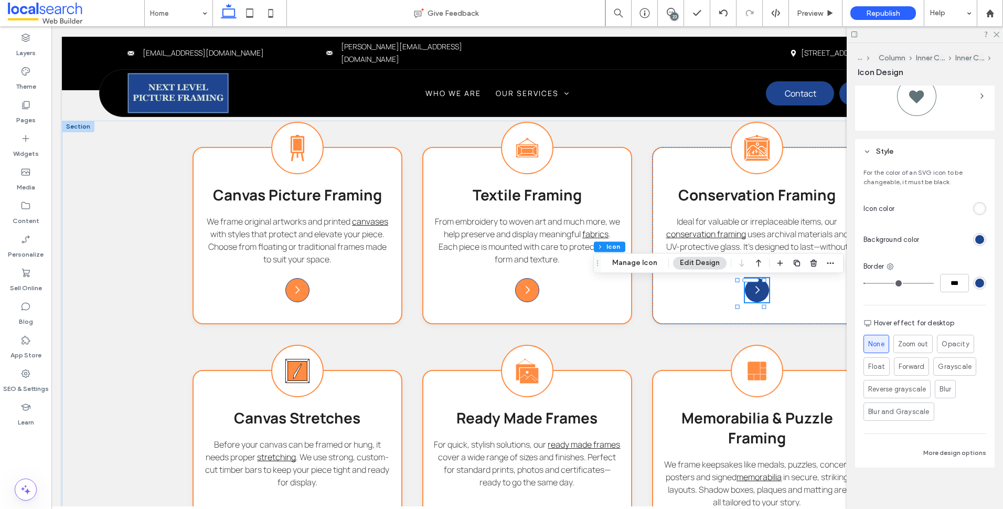
click at [975, 235] on div "rgb(31, 69, 144)" at bounding box center [979, 239] width 13 height 13
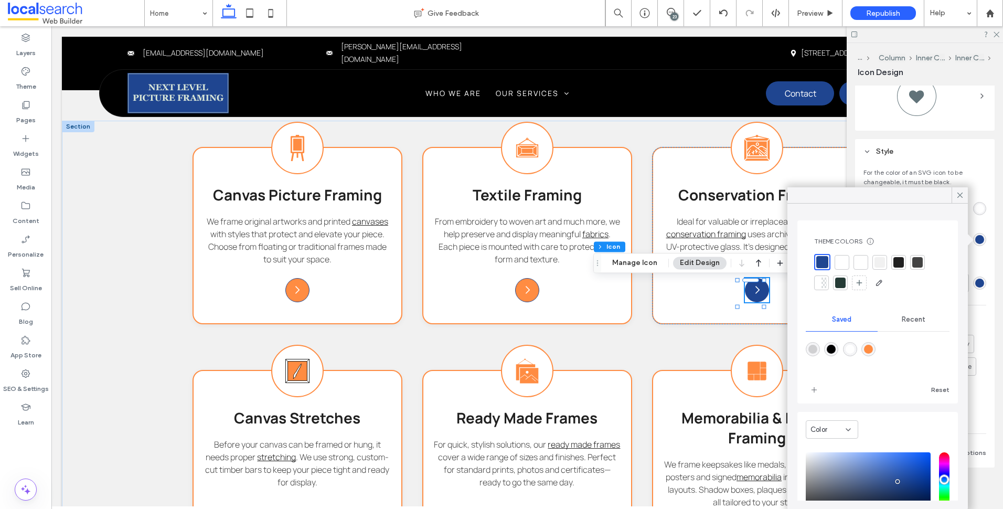
drag, startPoint x: 875, startPoint y: 343, endPoint x: 864, endPoint y: 368, distance: 27.0
click at [875, 351] on div "rgba(255,140,66,1)" at bounding box center [869, 349] width 14 height 14
type input "*******"
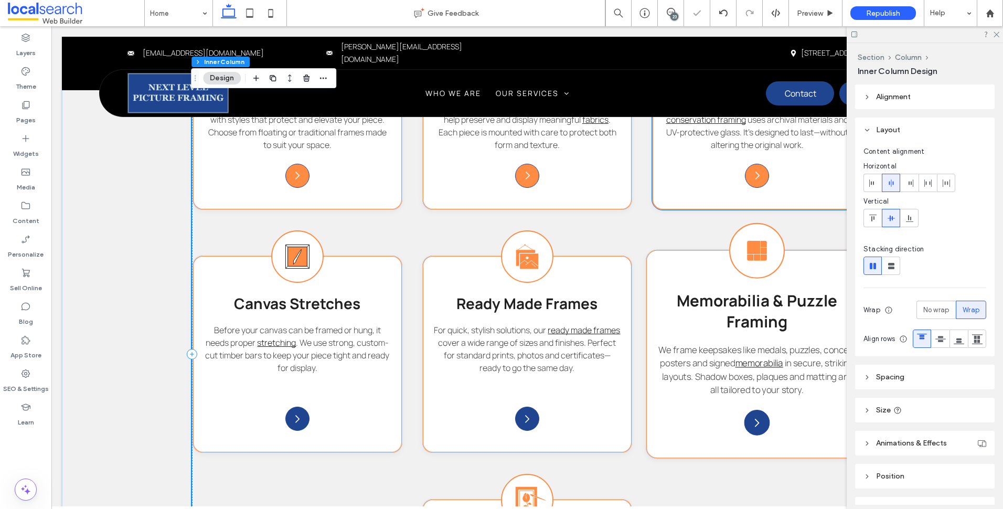
scroll to position [1223, 0]
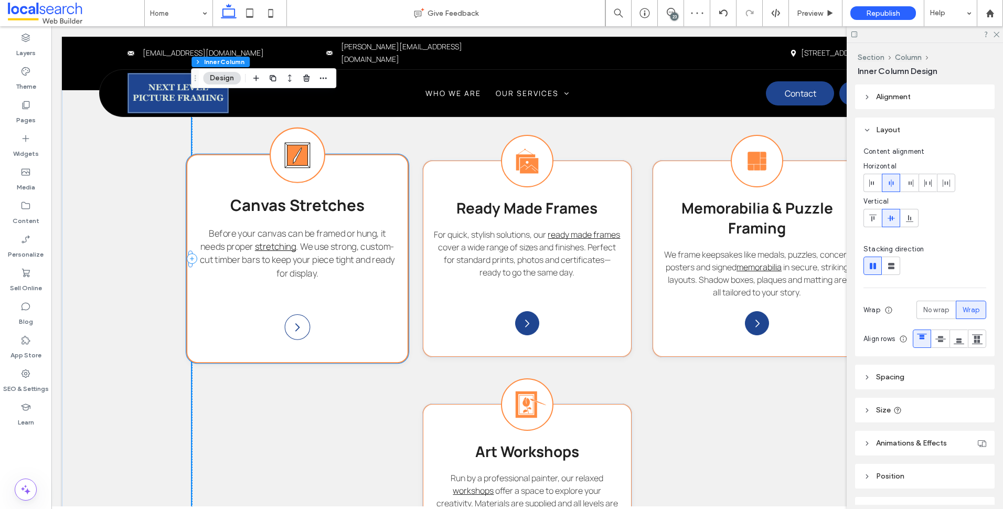
click at [303, 331] on div "Arrow Icon" at bounding box center [298, 327] width 26 height 26
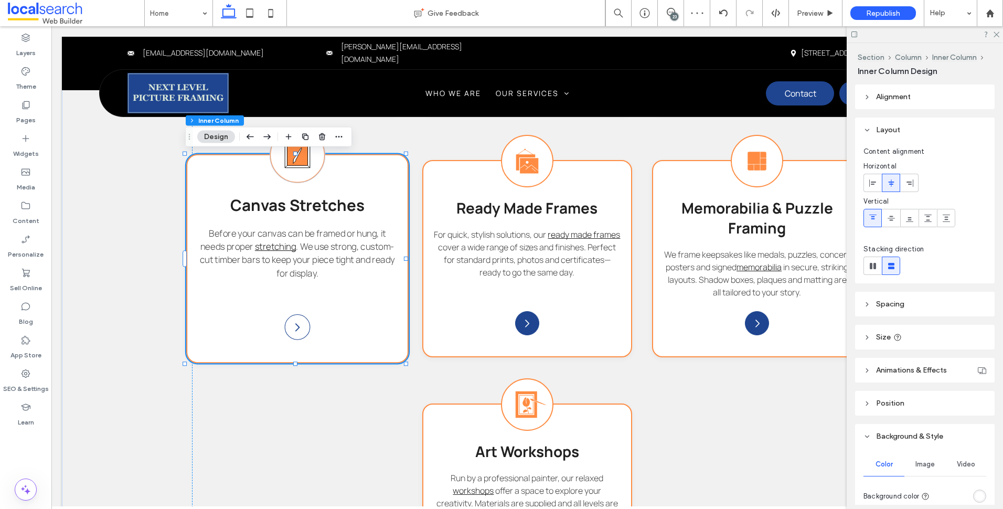
click at [303, 331] on div "Arrow Icon" at bounding box center [298, 327] width 26 height 26
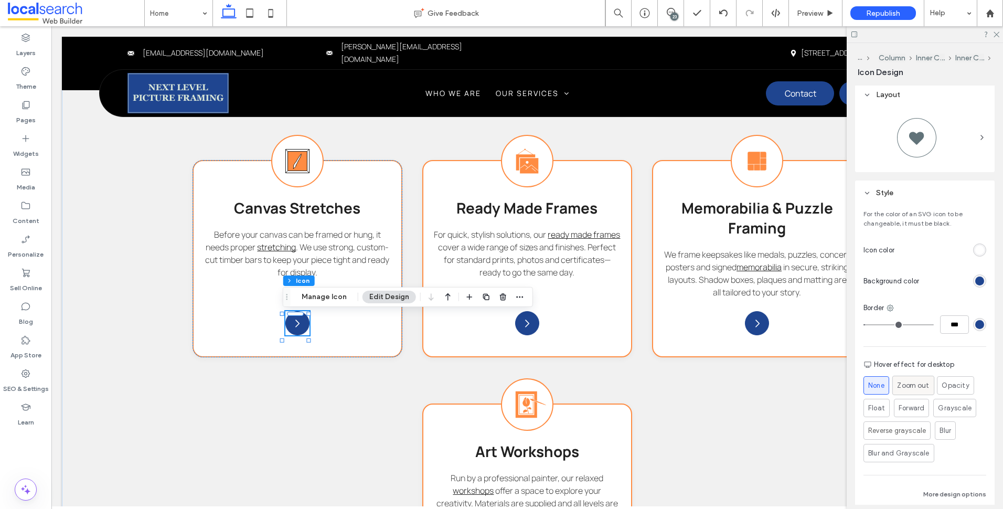
scroll to position [210, 0]
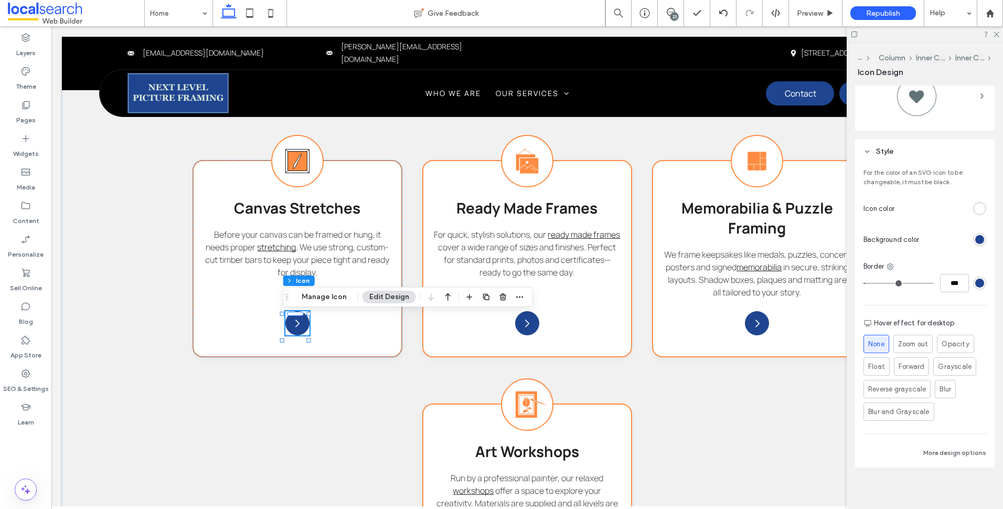
click at [975, 238] on div "rgb(31, 69, 144)" at bounding box center [979, 239] width 9 height 9
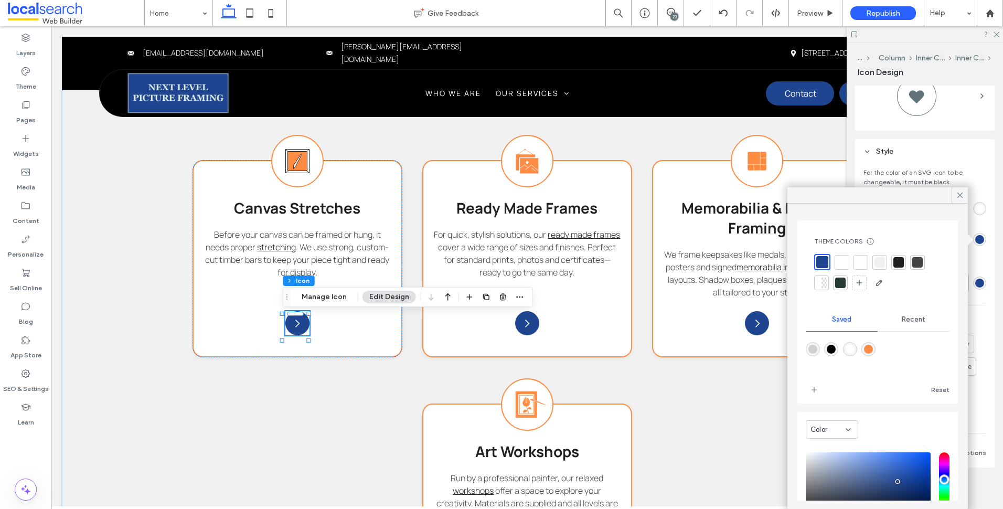
click at [877, 356] on div at bounding box center [878, 356] width 144 height 39
click at [873, 347] on div "rgba(255,140,66,1)" at bounding box center [868, 349] width 9 height 9
type input "*******"
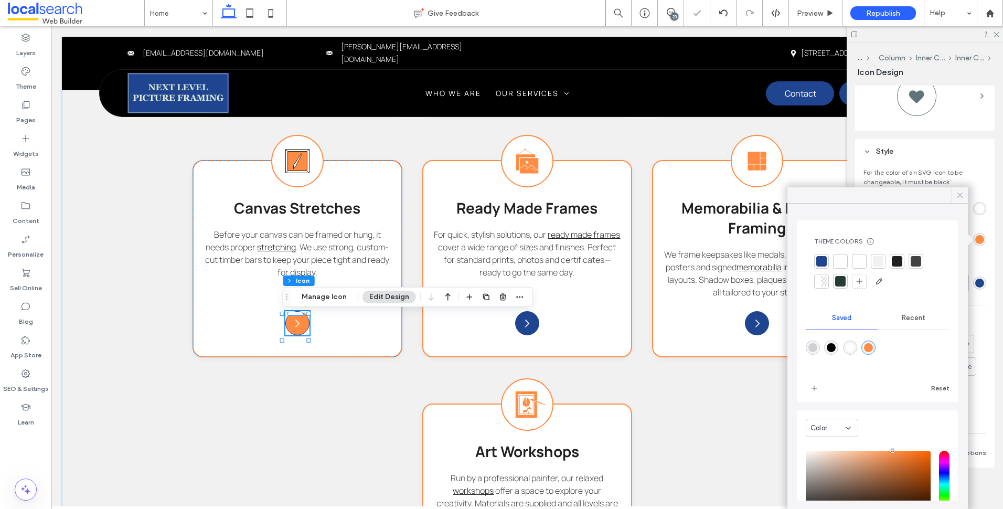
click at [964, 195] on icon at bounding box center [960, 194] width 9 height 9
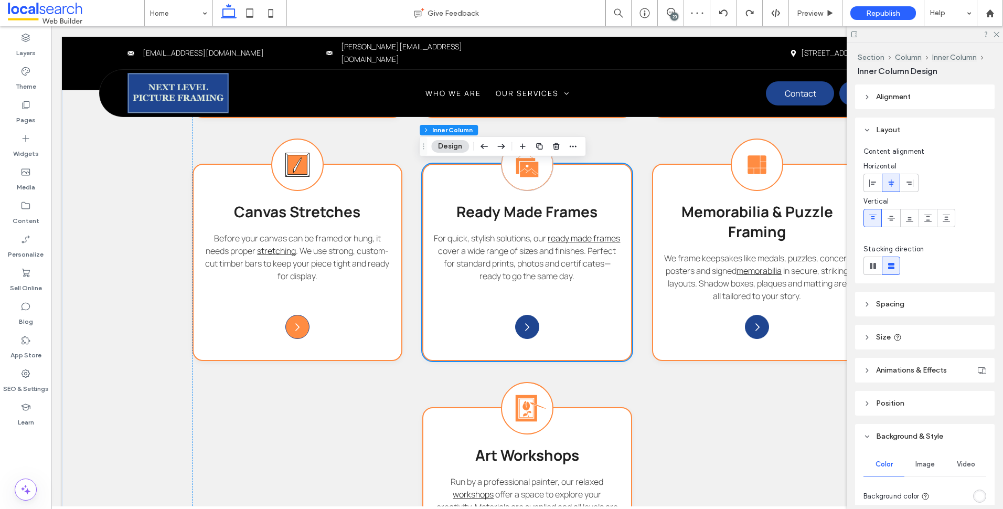
scroll to position [0, 0]
drag, startPoint x: 998, startPoint y: 31, endPoint x: 942, endPoint y: 6, distance: 60.6
click at [998, 31] on icon at bounding box center [996, 33] width 7 height 7
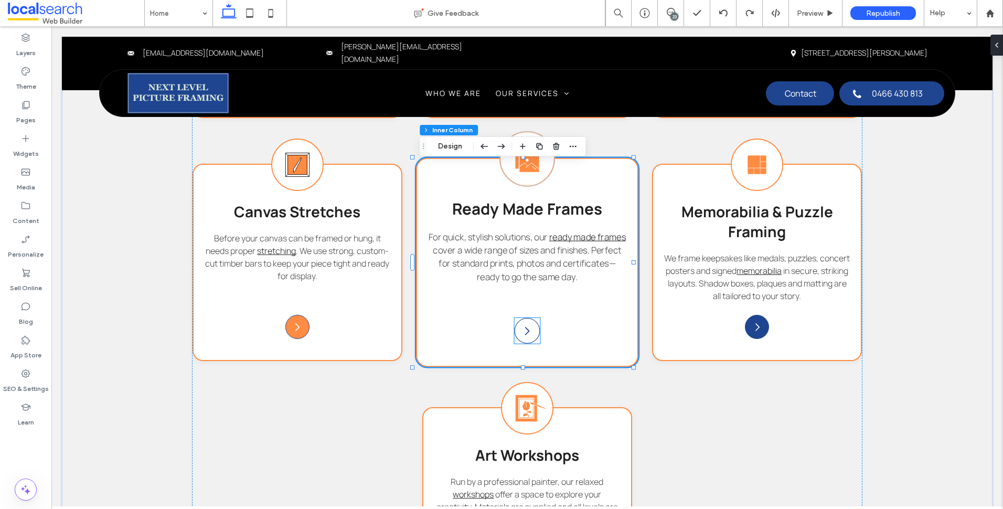
click at [522, 326] on icon "Arrow Icon" at bounding box center [528, 331] width 12 height 12
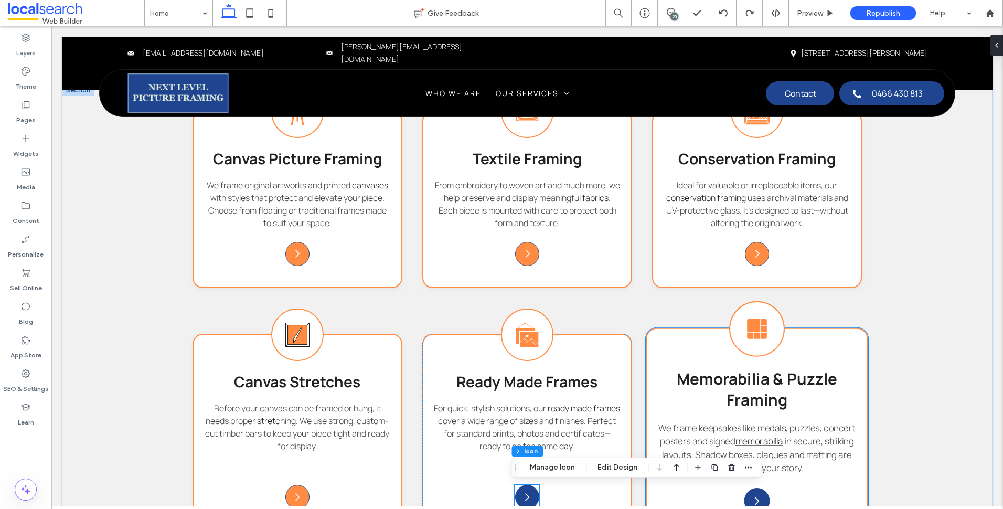
scroll to position [1207, 0]
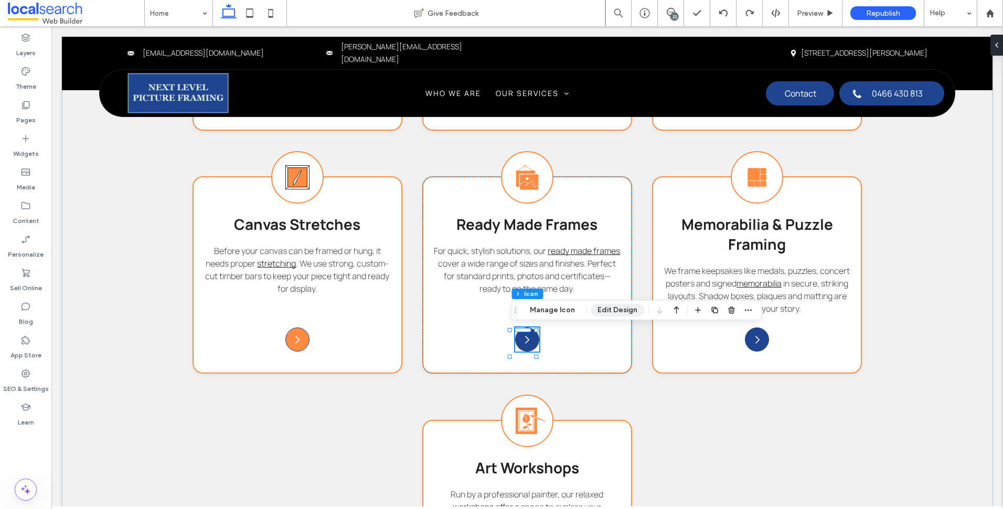
click at [623, 313] on button "Edit Design" at bounding box center [618, 310] width 54 height 13
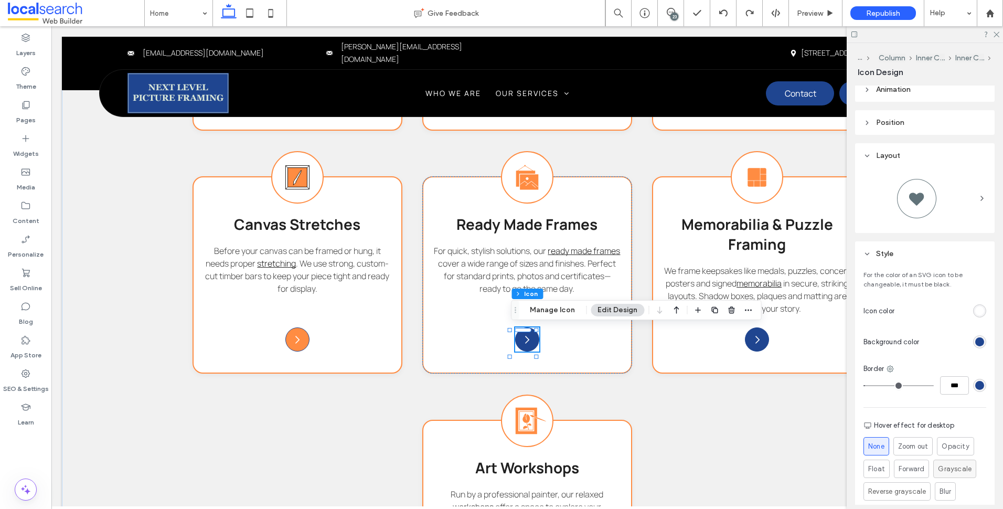
scroll to position [210, 0]
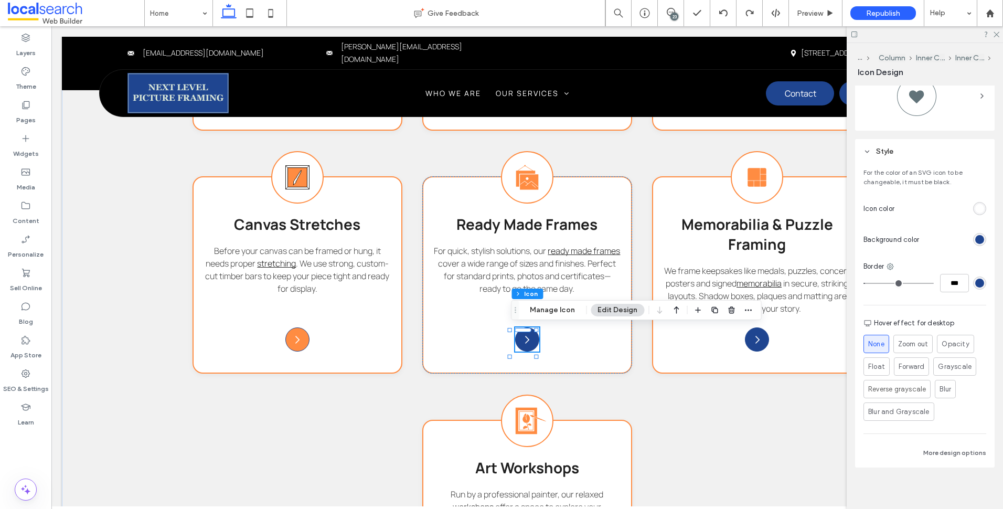
click at [977, 237] on div "rgb(31, 69, 144)" at bounding box center [979, 239] width 9 height 9
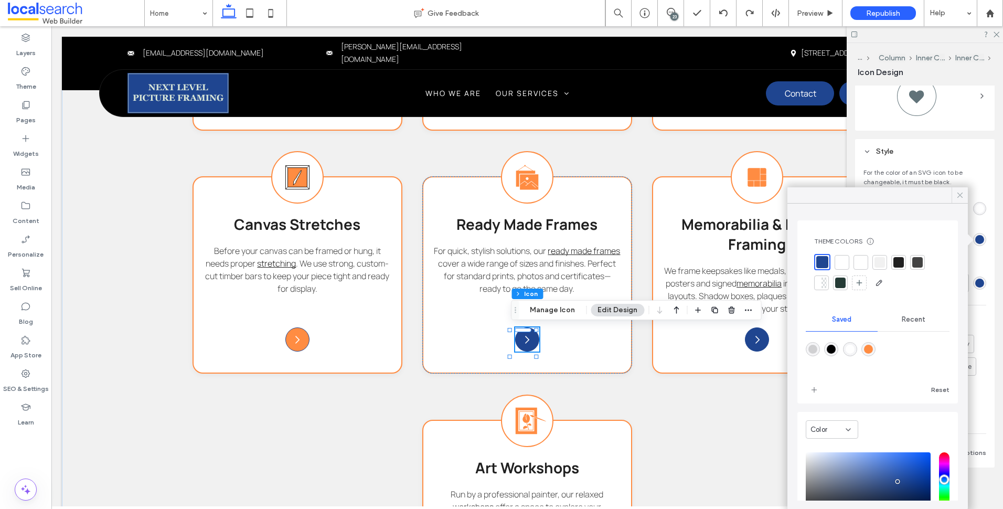
click at [958, 198] on icon at bounding box center [960, 194] width 9 height 9
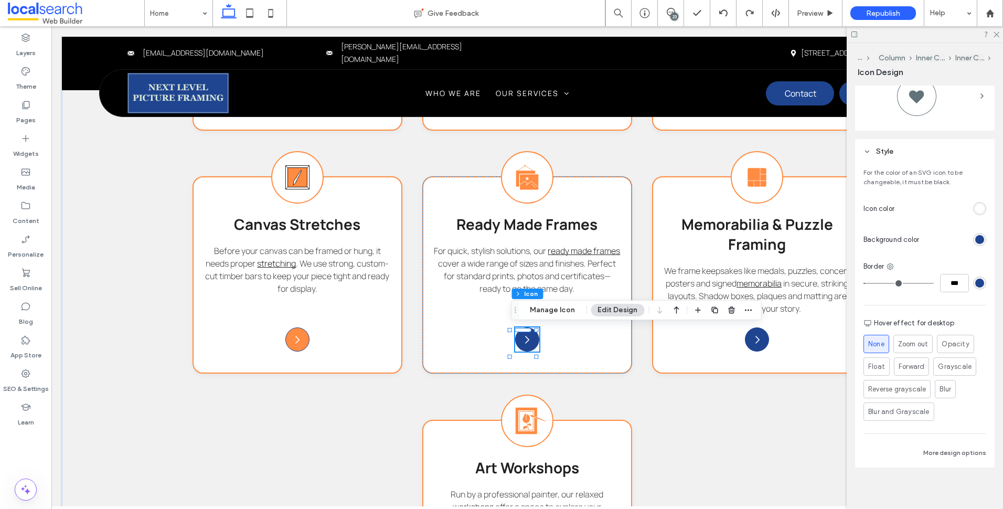
click at [975, 238] on div "rgb(31, 69, 144)" at bounding box center [979, 239] width 9 height 9
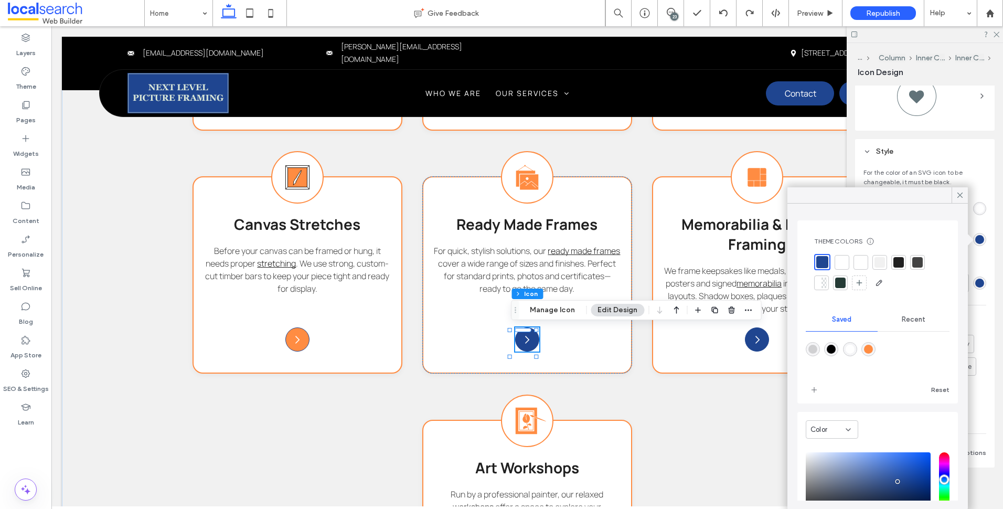
click at [873, 351] on div "rgba(255,140,66,1)" at bounding box center [868, 349] width 9 height 9
type input "*******"
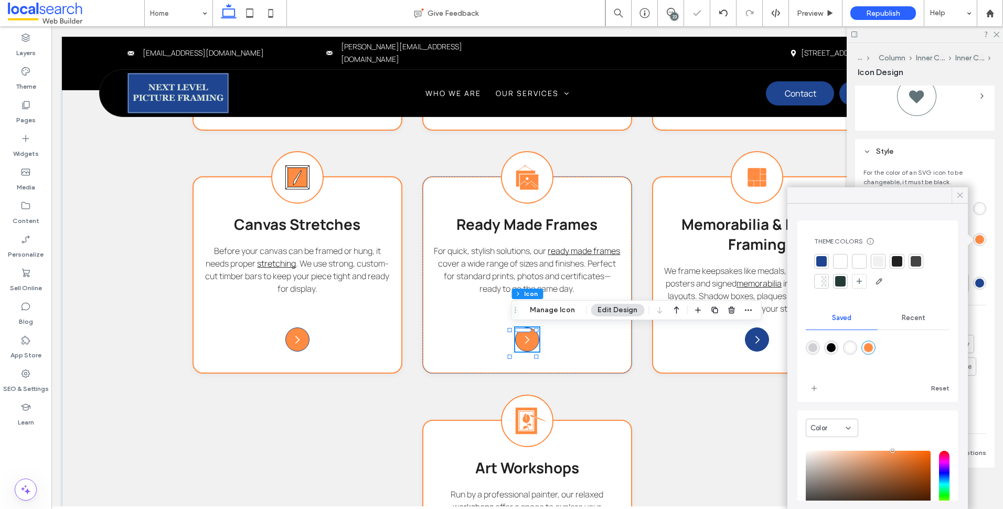
click at [962, 197] on icon at bounding box center [960, 194] width 9 height 9
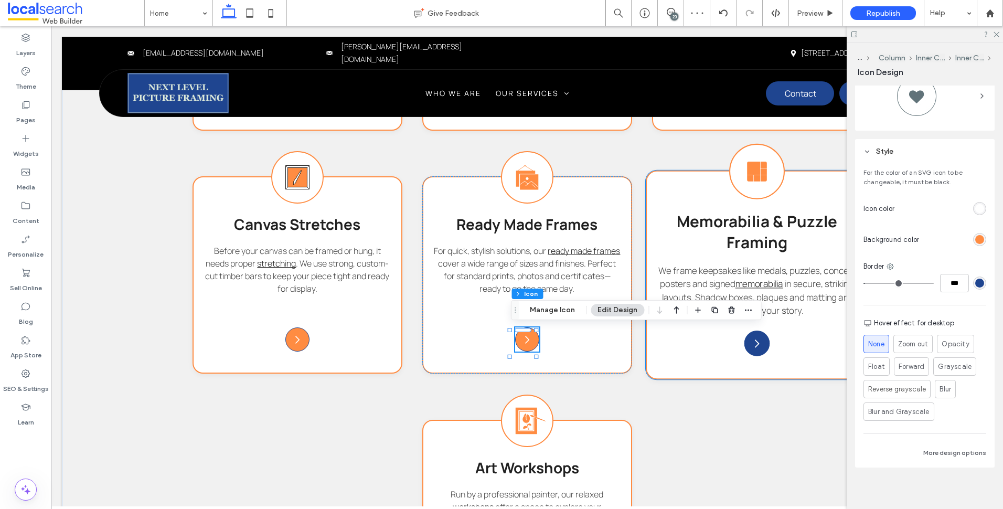
click at [780, 340] on div "Memorabilia Framing Icon Memorabilia & Puzzle Framing We frame keepsakes like m…" at bounding box center [757, 275] width 222 height 209
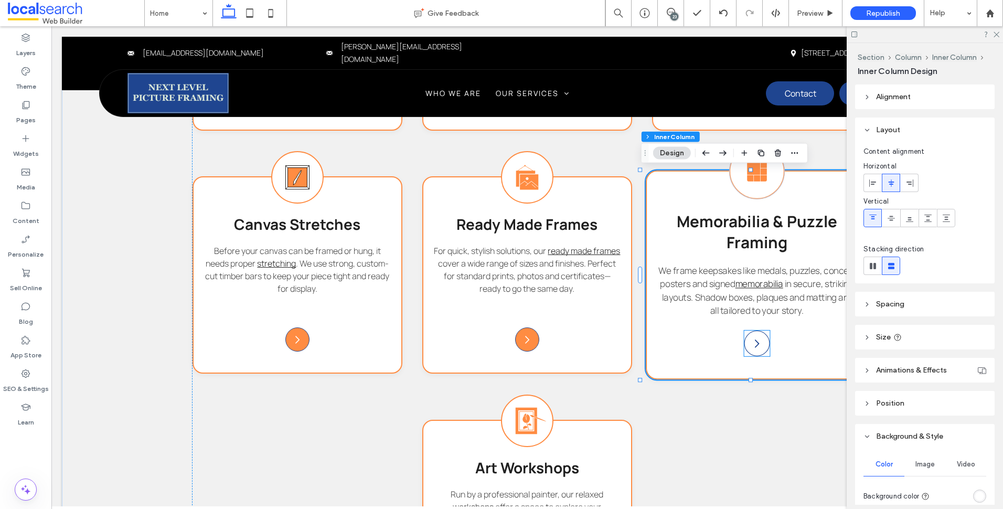
click at [756, 345] on icon at bounding box center [758, 344] width 4 height 8
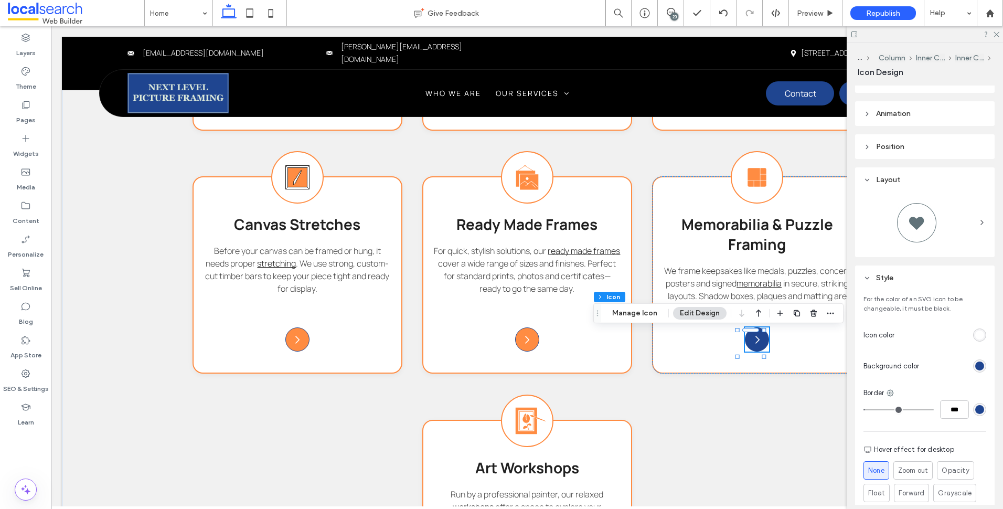
scroll to position [157, 0]
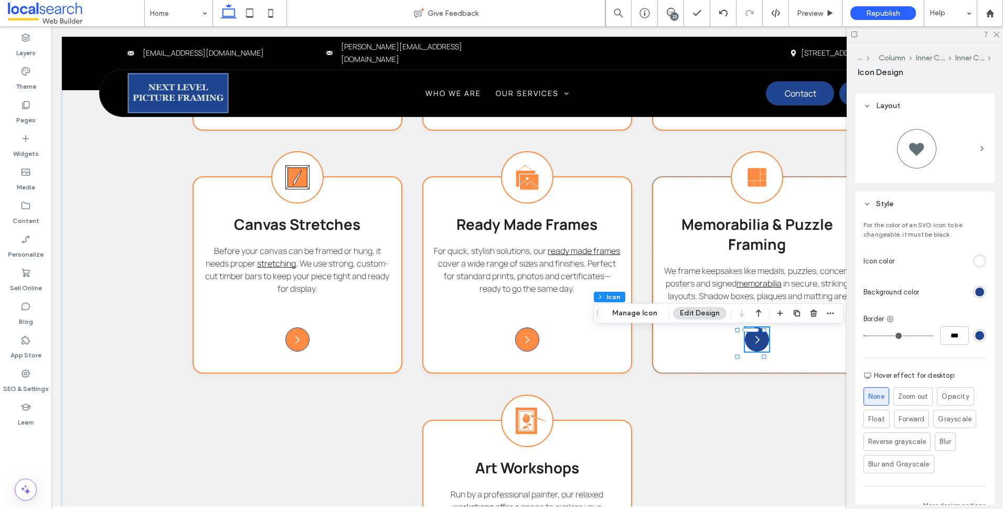
click at [975, 294] on div "rgb(31, 69, 144)" at bounding box center [979, 292] width 9 height 9
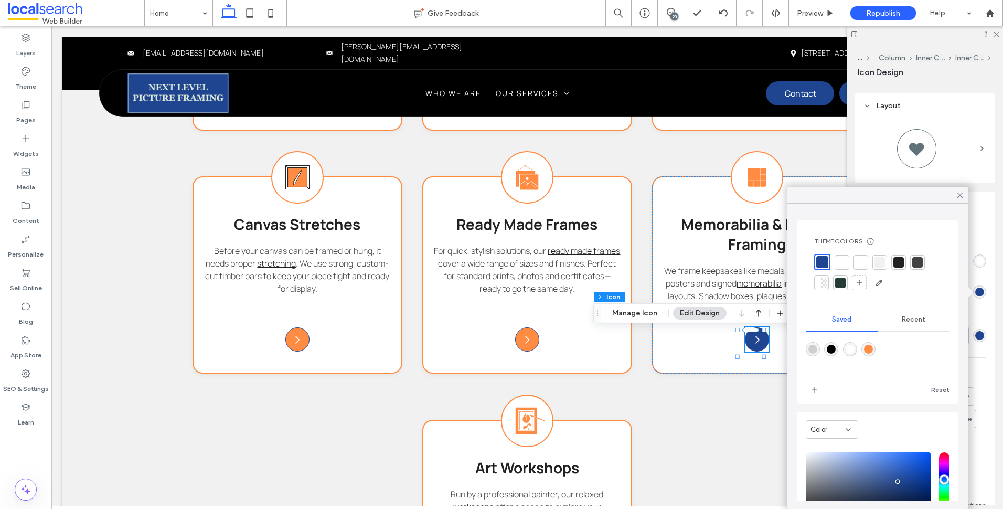
click at [874, 344] on div "rgba(255,140,66,1)" at bounding box center [869, 349] width 14 height 14
type input "*******"
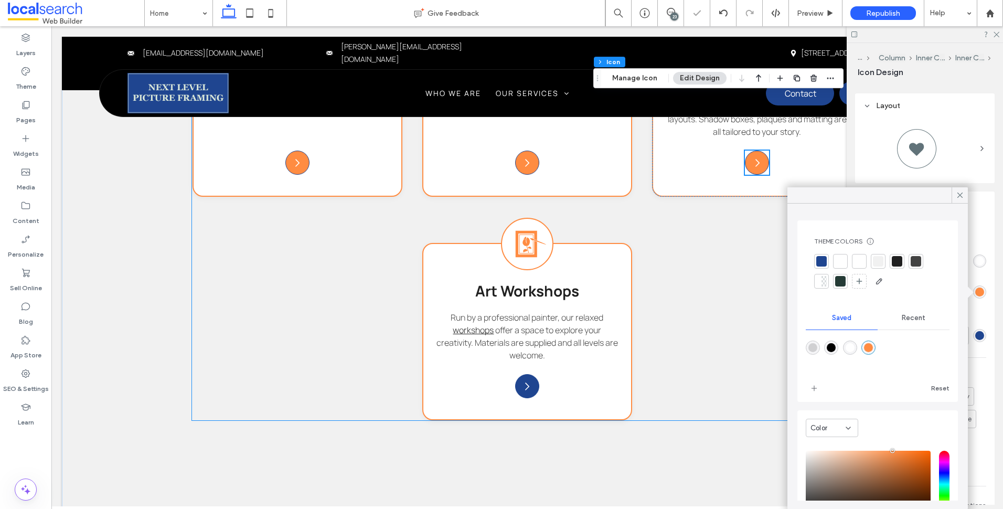
scroll to position [1469, 0]
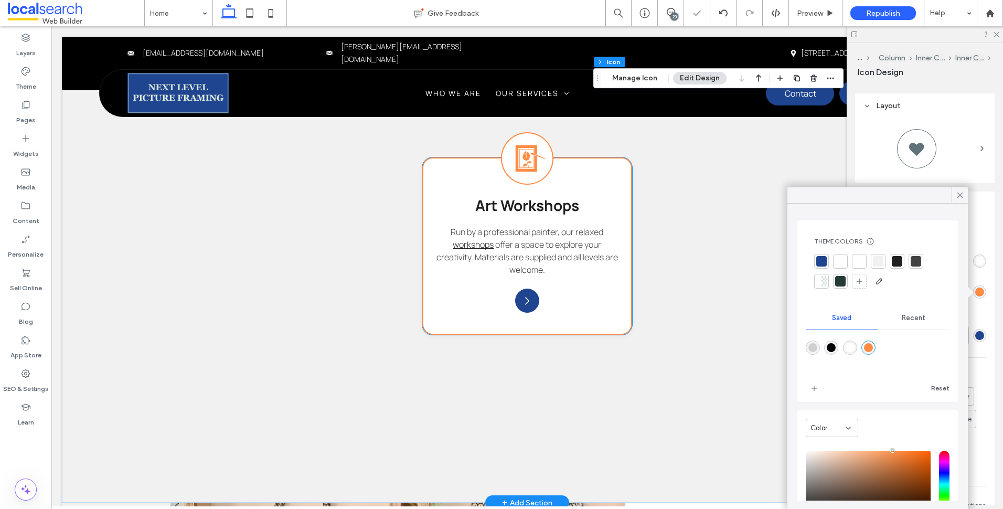
click at [667, 293] on div "Canvas Picture Framing Icon Canvas Picture Framing We frame original artworks a…" at bounding box center [527, 13] width 670 height 644
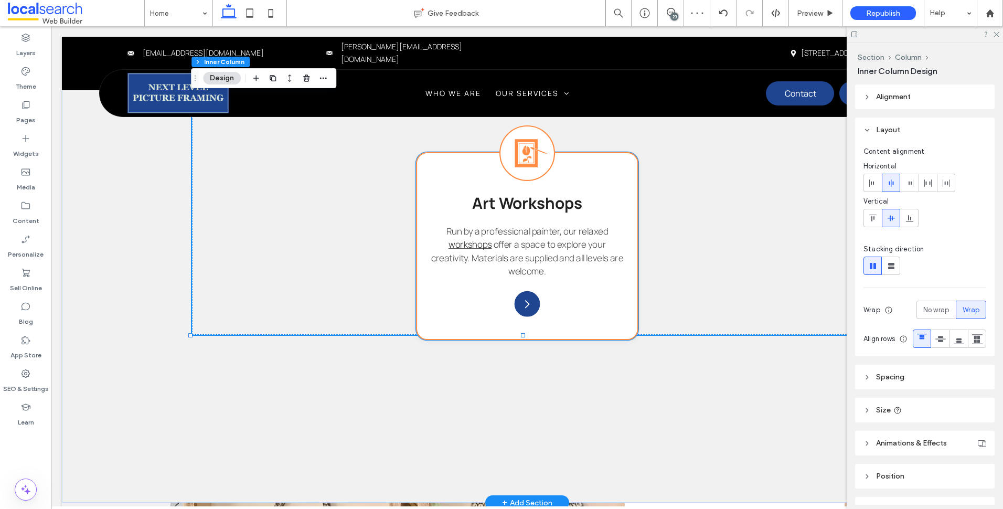
click at [568, 292] on div "Art Workshop Icon Art Workshops Run by a professional painter, our relaxed work…" at bounding box center [527, 246] width 222 height 188
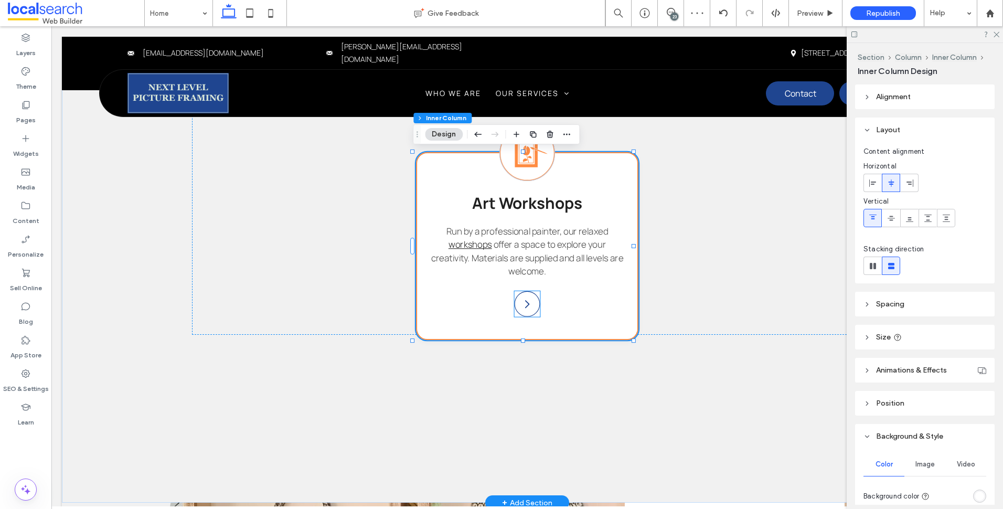
click at [516, 306] on div "Arrow Icon" at bounding box center [528, 304] width 26 height 26
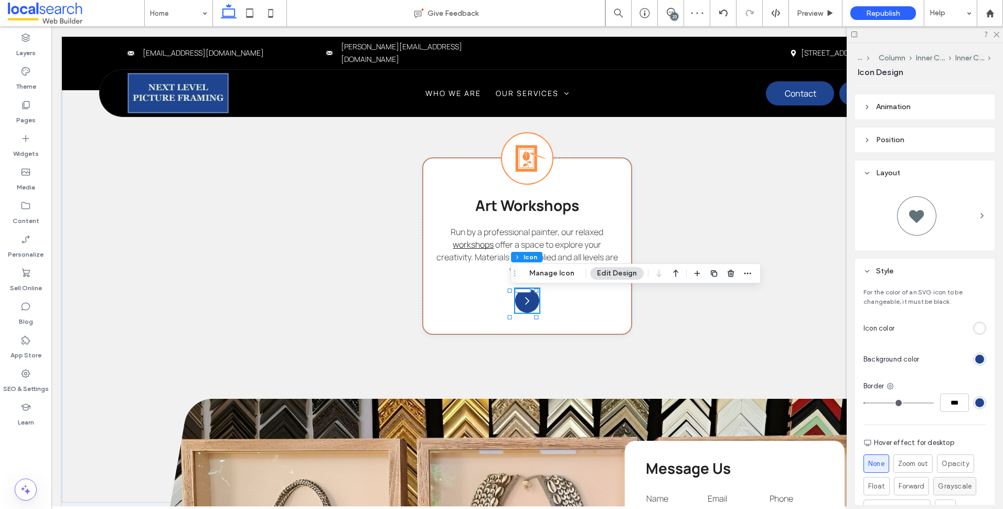
scroll to position [210, 0]
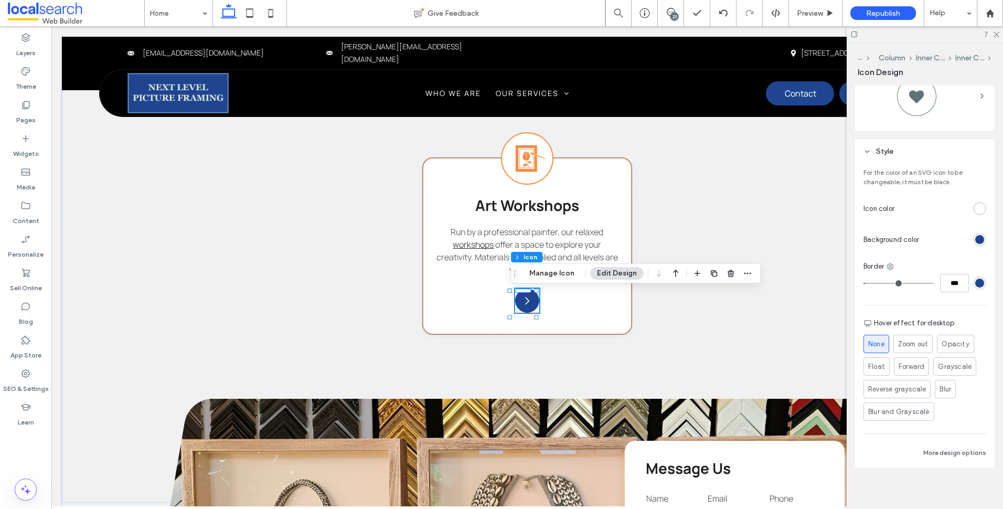
click at [975, 245] on div "rgb(31, 69, 144)" at bounding box center [979, 239] width 13 height 13
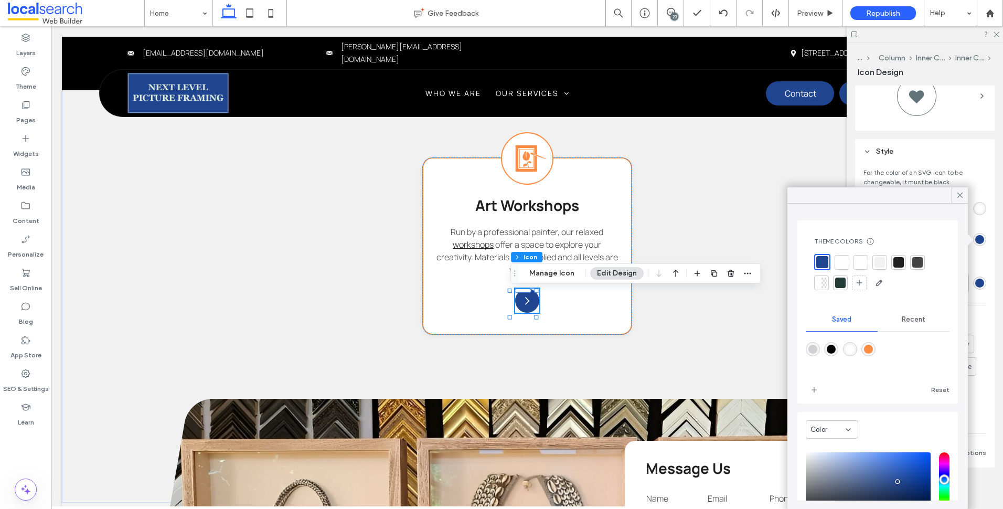
click at [873, 346] on div "rgba(255,140,66,1)" at bounding box center [868, 349] width 9 height 9
type input "*******"
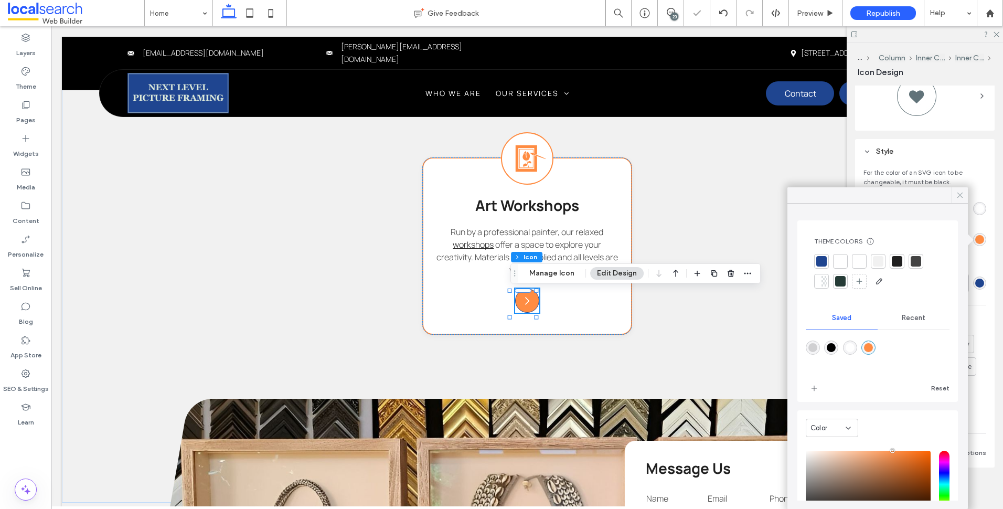
click at [954, 196] on div at bounding box center [960, 195] width 16 height 16
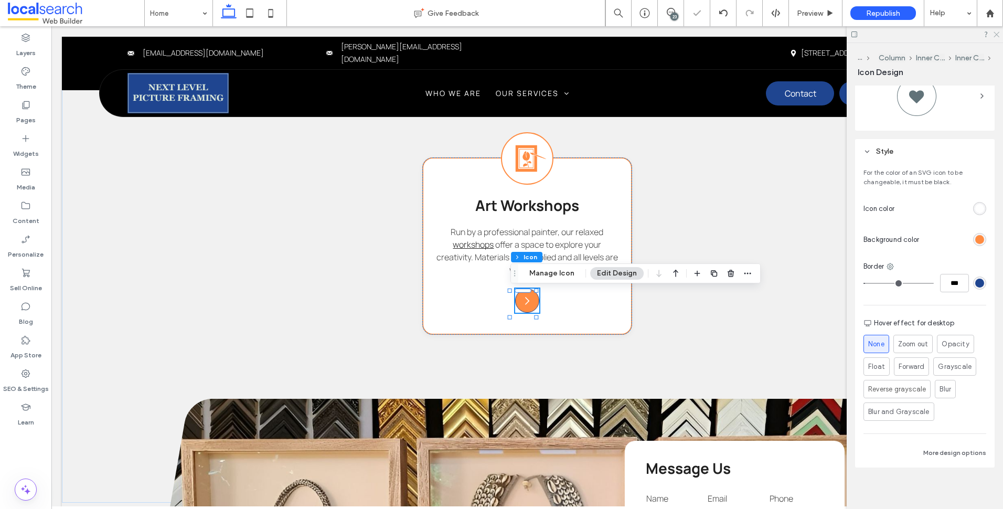
drag, startPoint x: 999, startPoint y: 36, endPoint x: 934, endPoint y: 43, distance: 65.5
click at [999, 36] on icon at bounding box center [996, 33] width 7 height 7
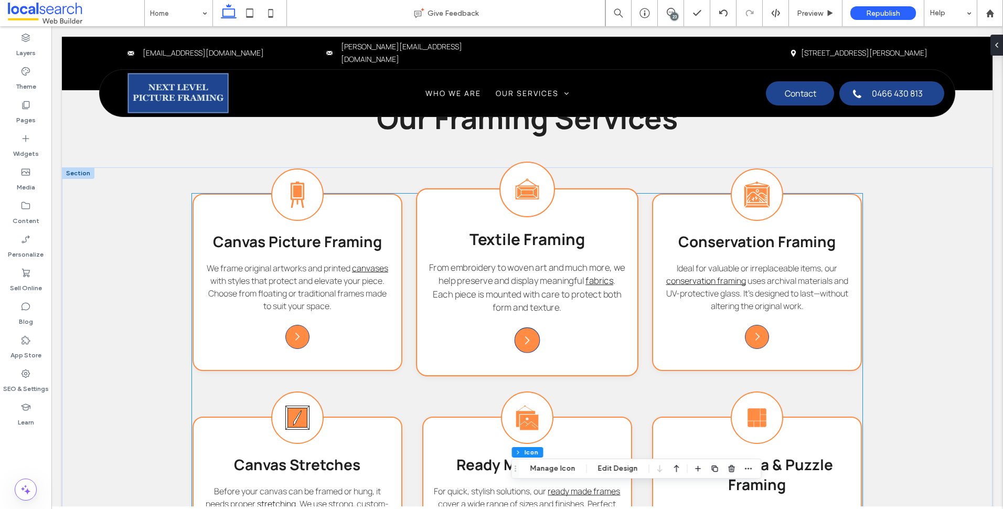
scroll to position [850, 0]
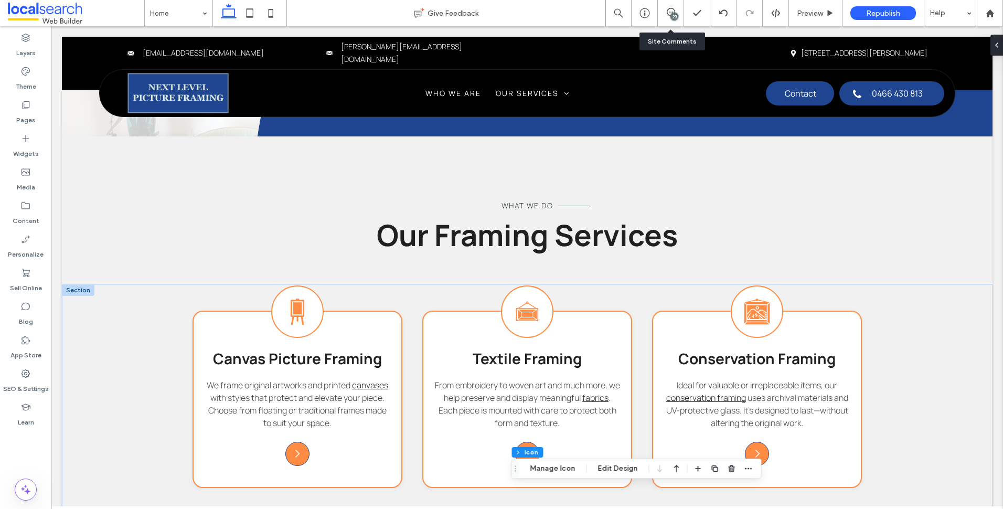
drag, startPoint x: 670, startPoint y: 17, endPoint x: 674, endPoint y: 21, distance: 5.9
click at [670, 17] on div "23" at bounding box center [671, 13] width 26 height 10
click at [679, 12] on span at bounding box center [671, 12] width 26 height 8
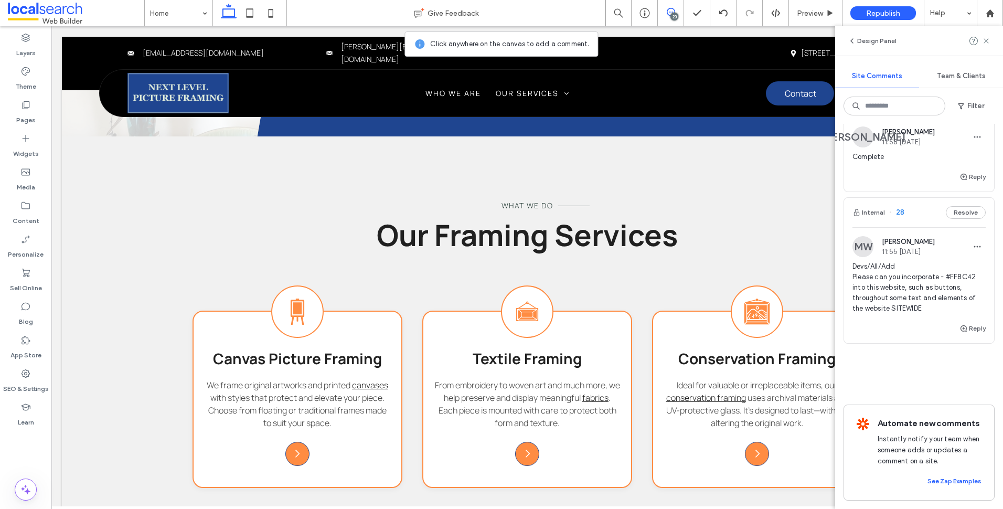
scroll to position [4216, 0]
click at [984, 42] on icon at bounding box center [986, 41] width 8 height 8
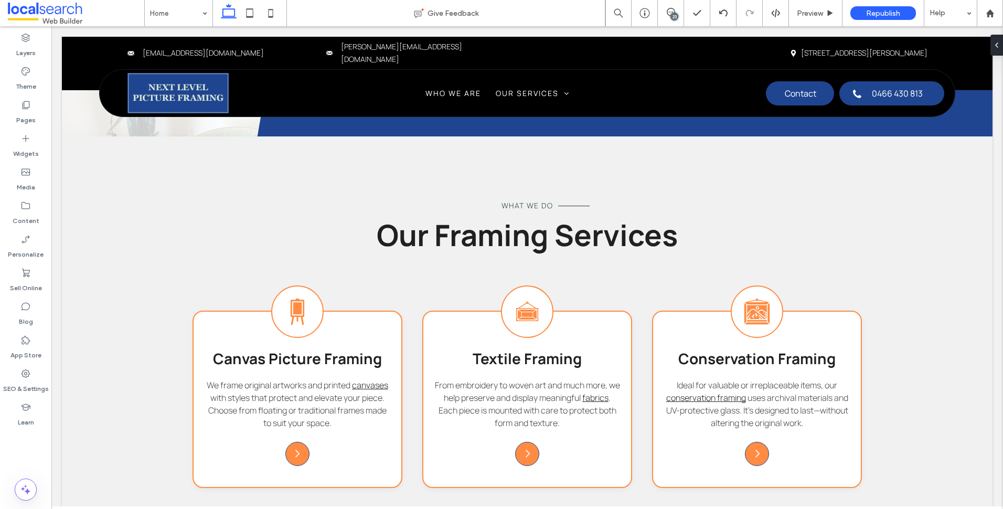
scroll to position [0, 0]
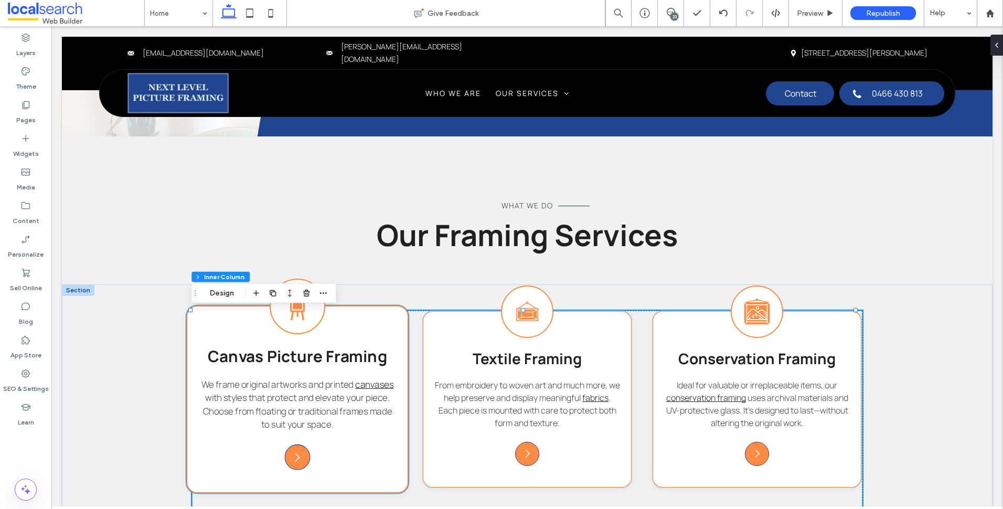
click at [324, 330] on div "Canvas Picture Framing Icon Canvas Picture Framing We frame original artworks a…" at bounding box center [297, 399] width 222 height 188
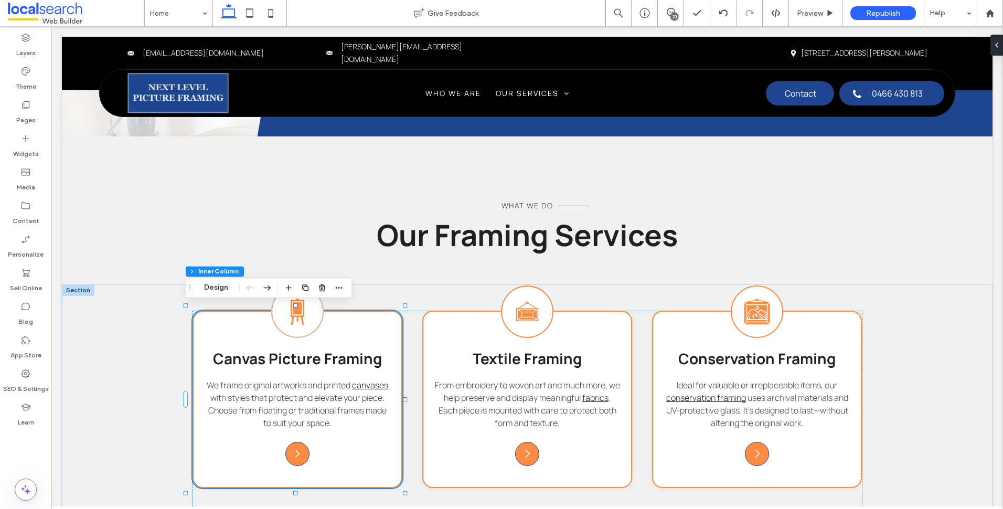
click at [228, 285] on button "Design" at bounding box center [216, 287] width 38 height 13
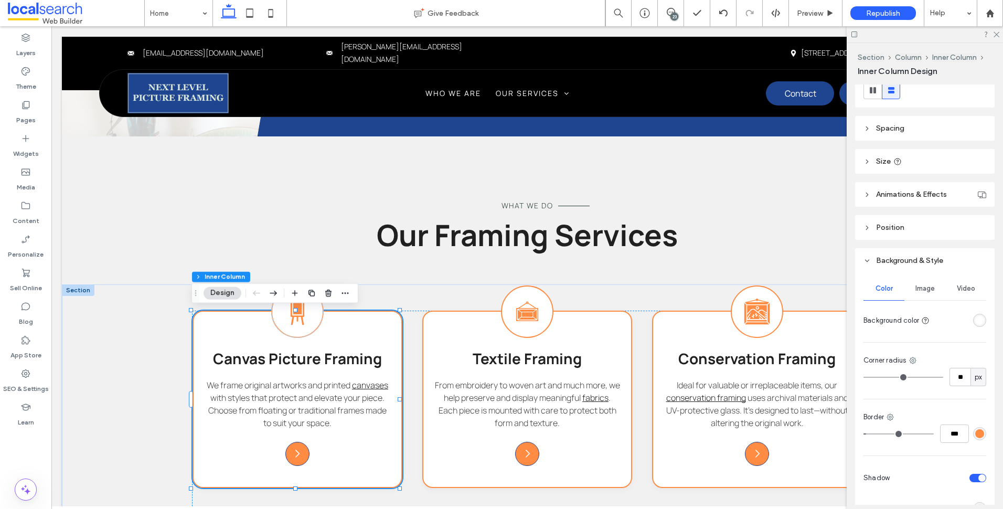
scroll to position [304, 0]
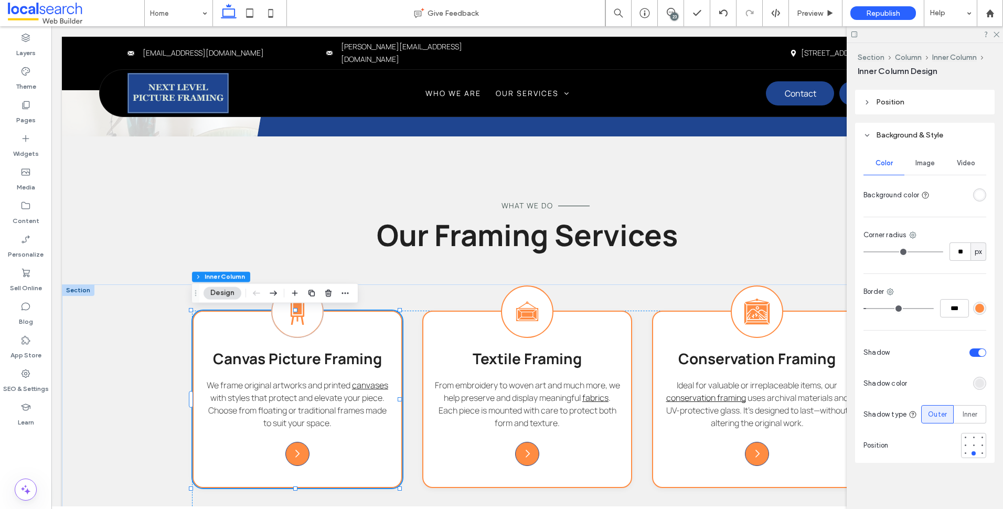
click at [979, 312] on div at bounding box center [979, 308] width 13 height 13
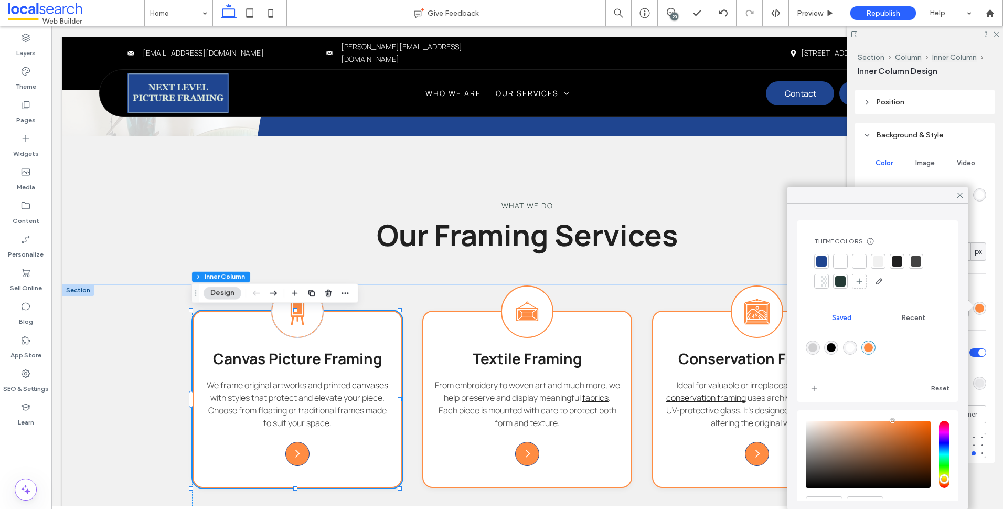
click at [821, 256] on div at bounding box center [821, 261] width 10 height 10
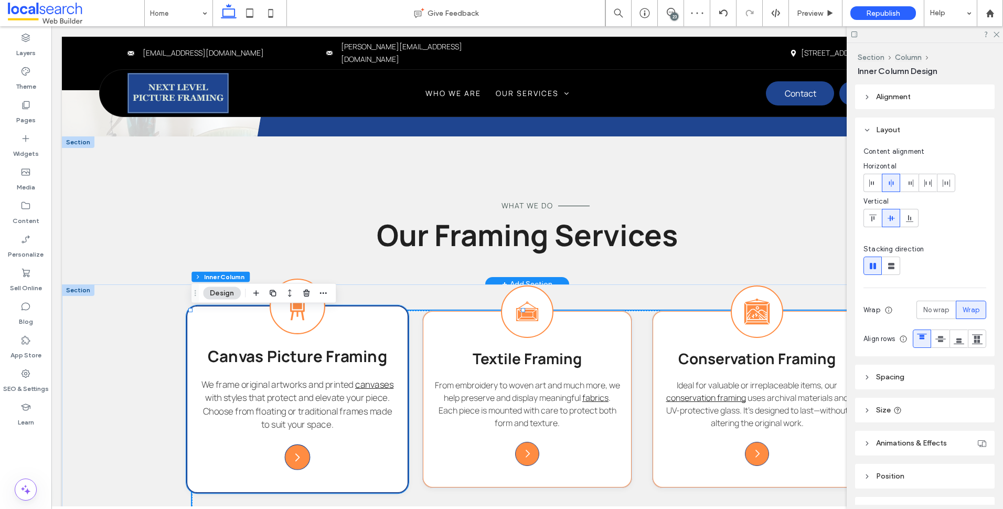
click at [298, 312] on icon at bounding box center [297, 306] width 15 height 28
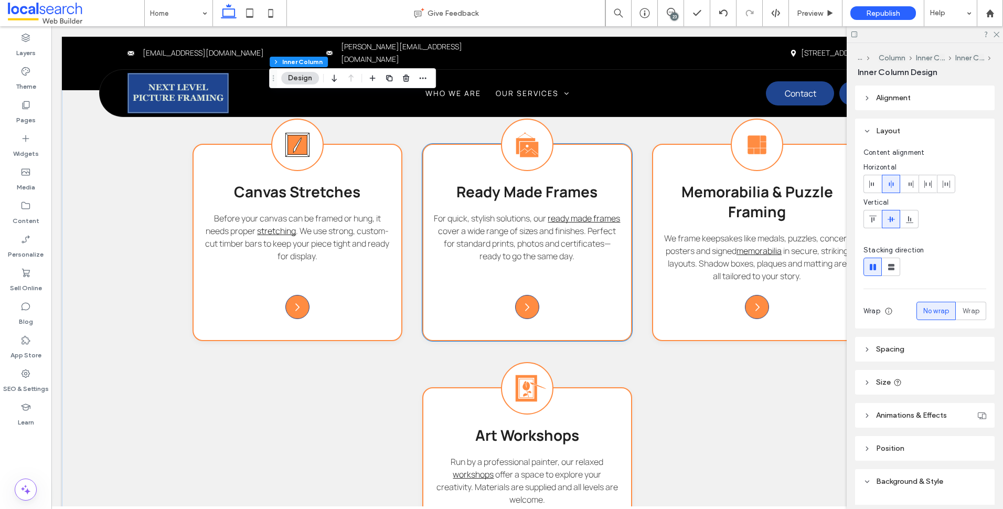
scroll to position [925, 0]
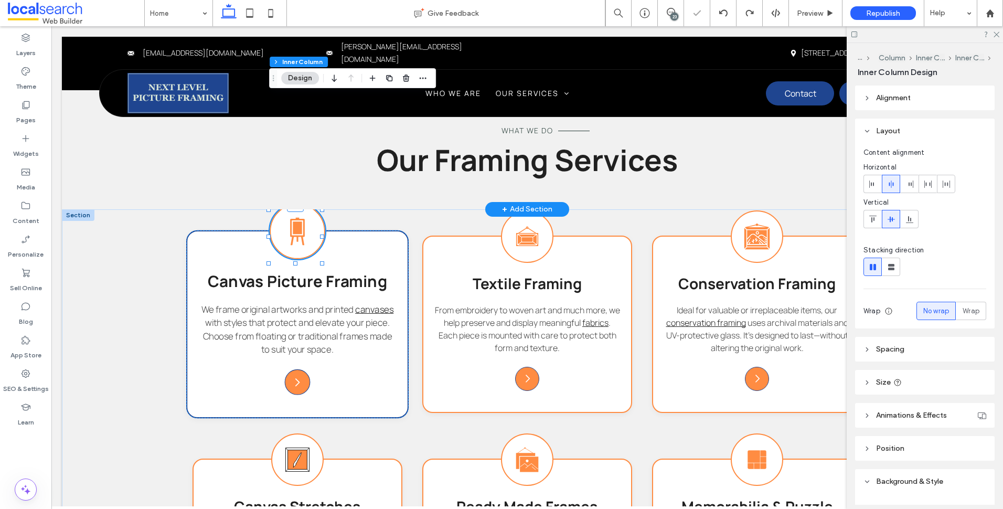
type input "***"
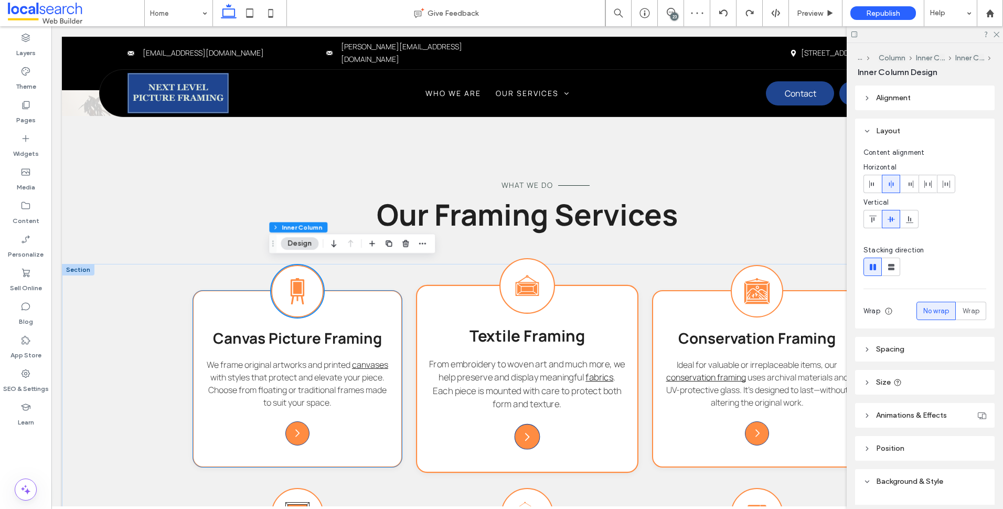
scroll to position [0, 0]
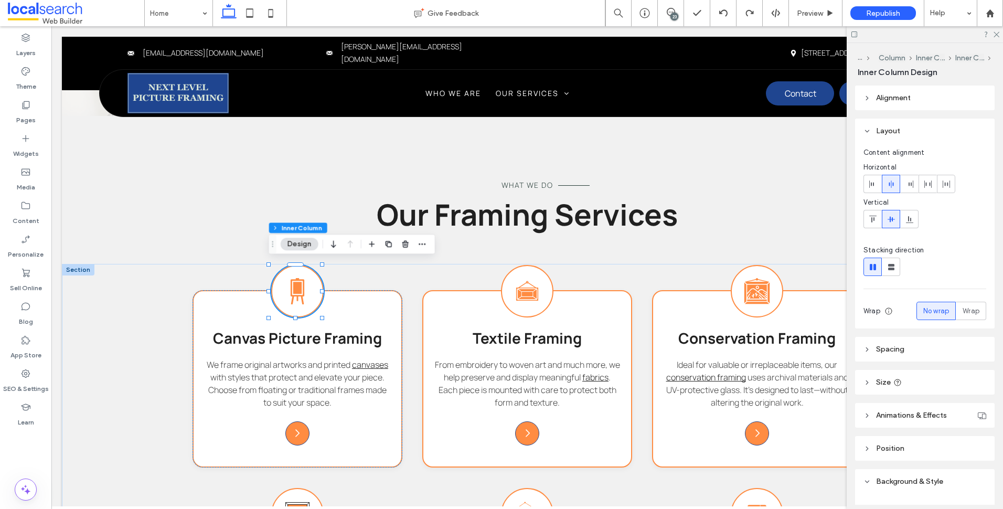
click at [992, 32] on div at bounding box center [925, 34] width 156 height 16
click at [1000, 36] on div at bounding box center [925, 34] width 156 height 16
click at [999, 33] on use at bounding box center [997, 35] width 6 height 6
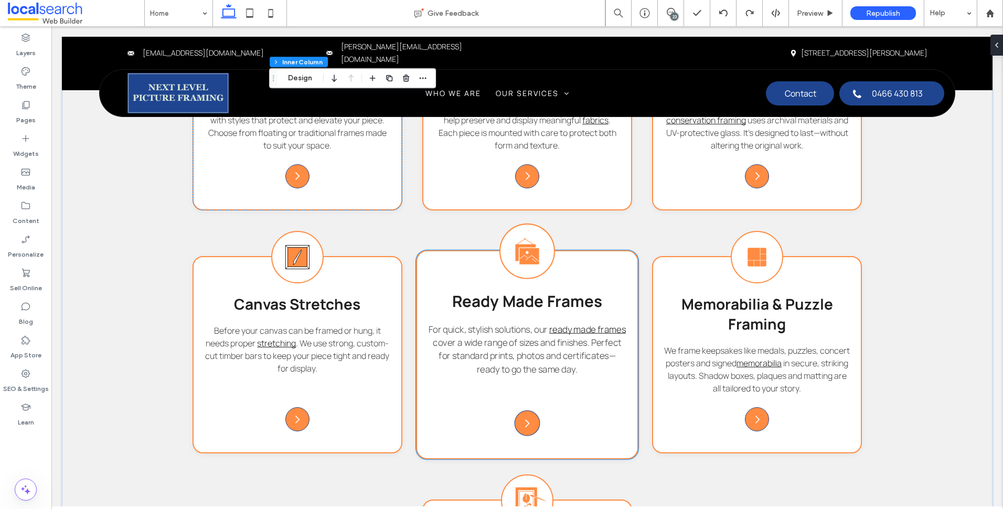
scroll to position [1080, 0]
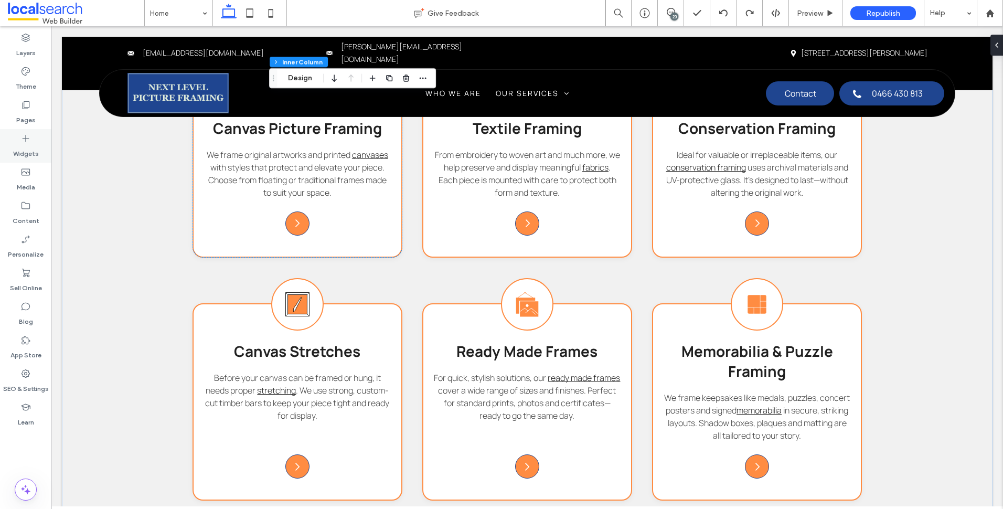
drag, startPoint x: 25, startPoint y: 146, endPoint x: 16, endPoint y: 149, distance: 9.8
click at [25, 146] on label "Widgets" at bounding box center [26, 151] width 26 height 15
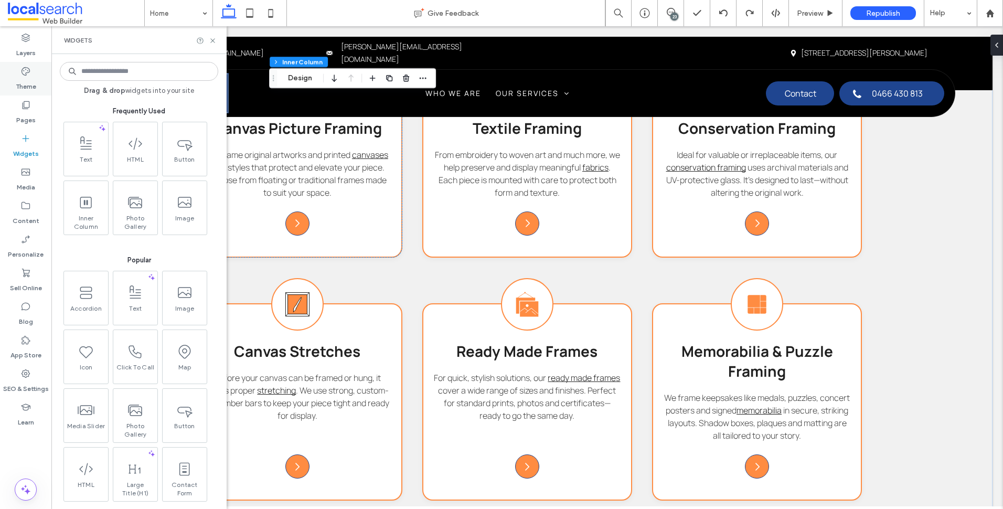
click at [35, 77] on label "Theme" at bounding box center [26, 84] width 20 height 15
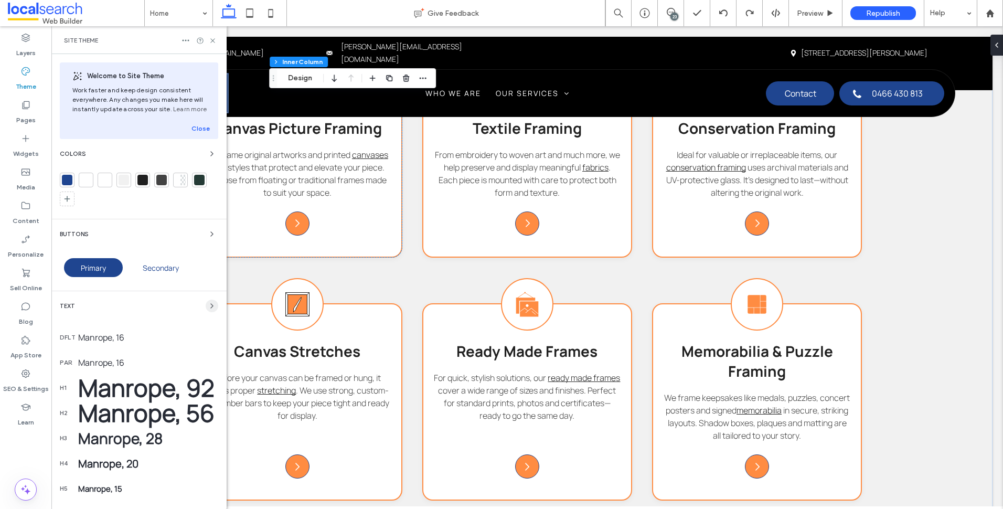
click at [206, 306] on span "button" at bounding box center [212, 306] width 13 height 13
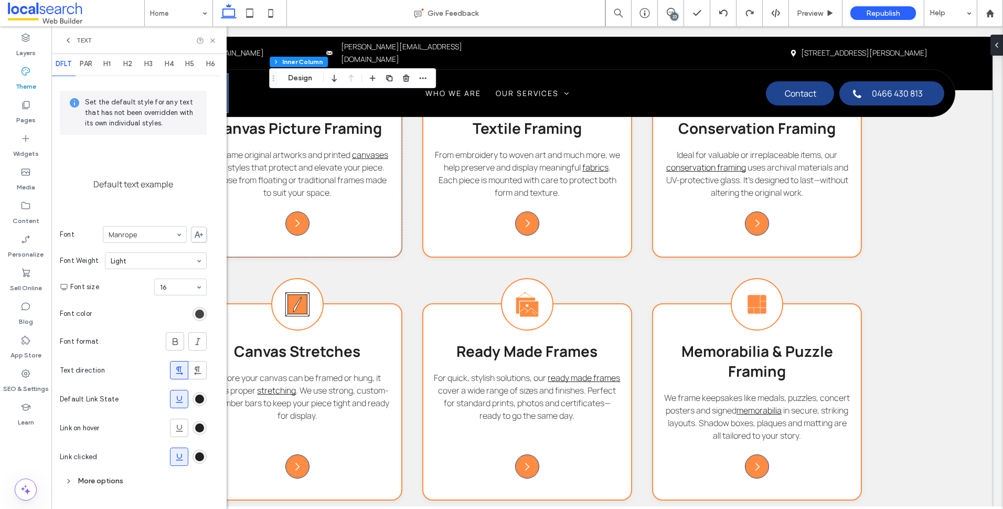
scroll to position [13, 0]
click at [203, 426] on div "rgb(32, 32, 32)" at bounding box center [199, 425] width 9 height 9
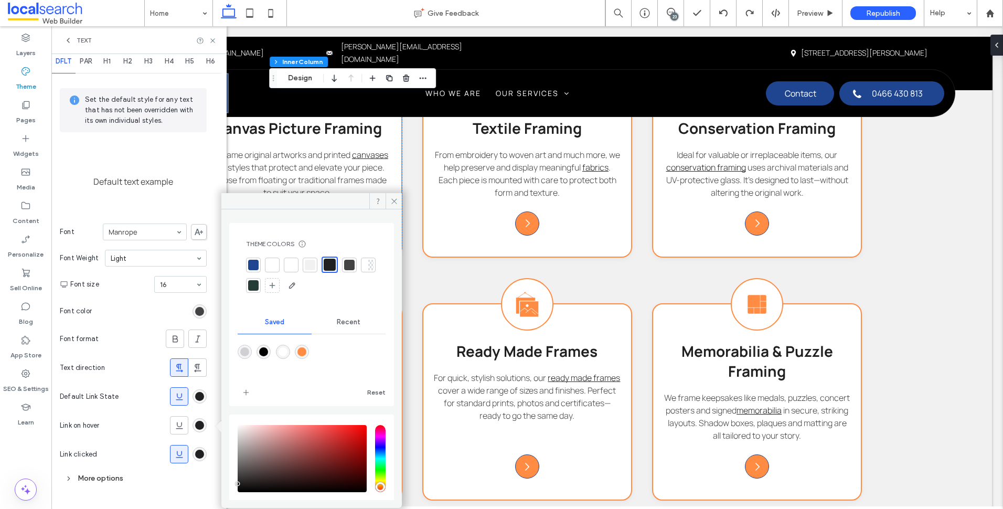
click at [306, 351] on div "rgba(255,140,66,1)" at bounding box center [302, 351] width 9 height 9
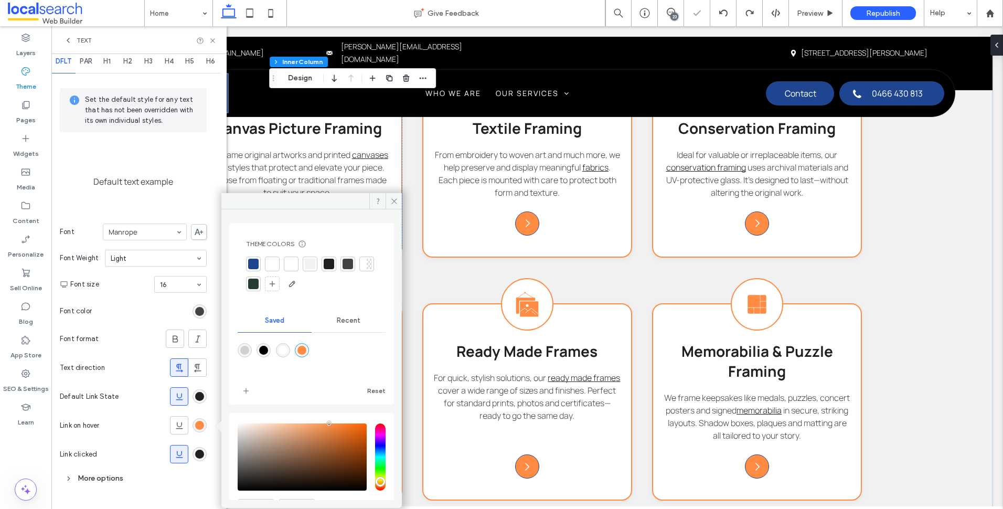
type input "*******"
click at [388, 198] on span at bounding box center [394, 201] width 16 height 16
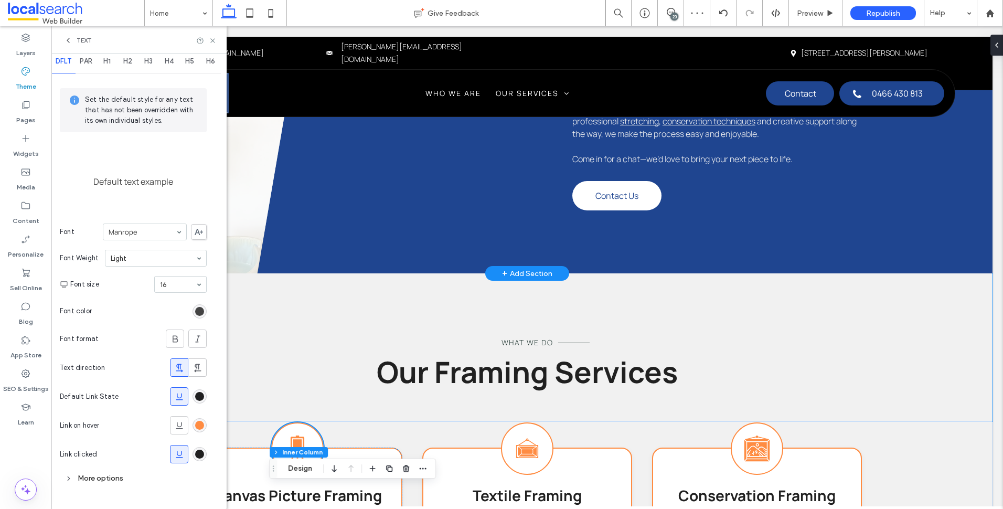
scroll to position [398, 0]
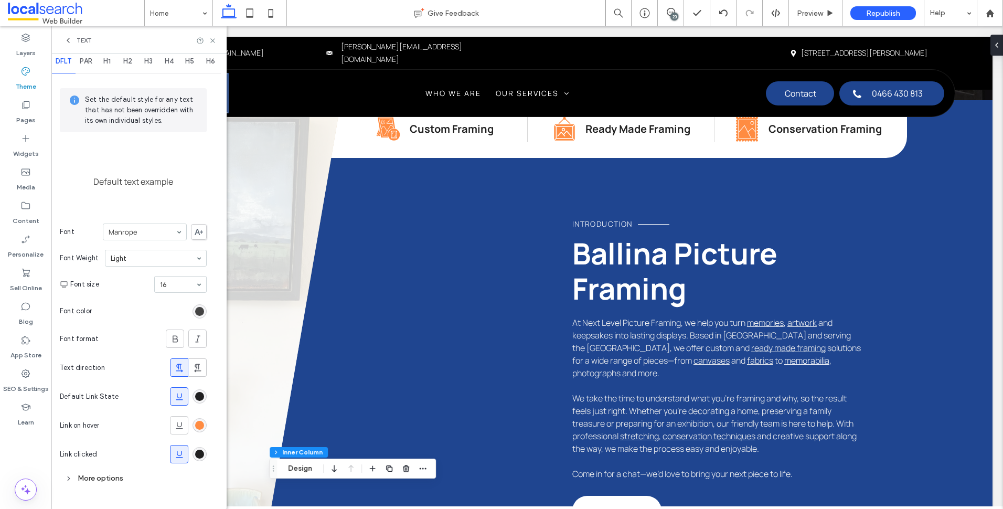
click at [203, 429] on div "rgba(255,140,66,1)" at bounding box center [199, 425] width 9 height 9
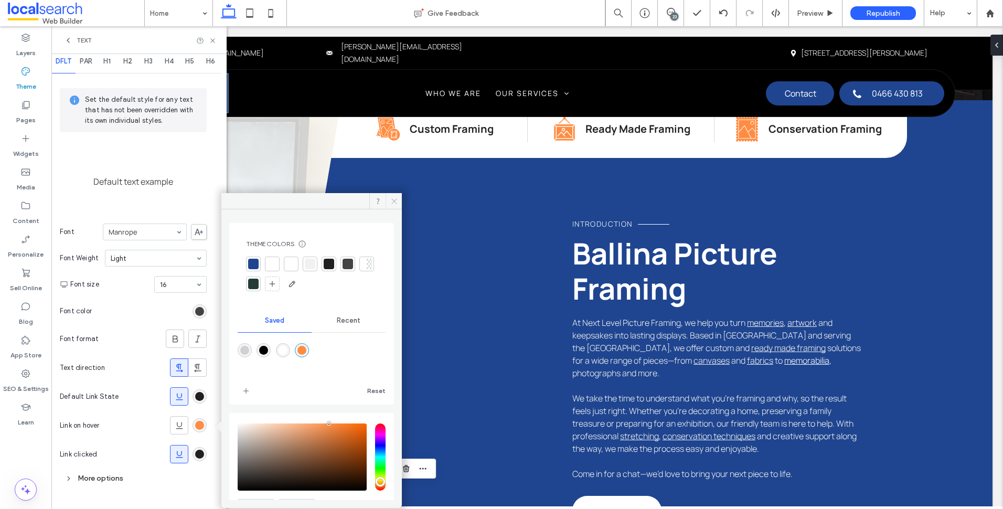
drag, startPoint x: 395, startPoint y: 200, endPoint x: 545, endPoint y: 90, distance: 186.1
click at [395, 200] on icon at bounding box center [394, 201] width 8 height 8
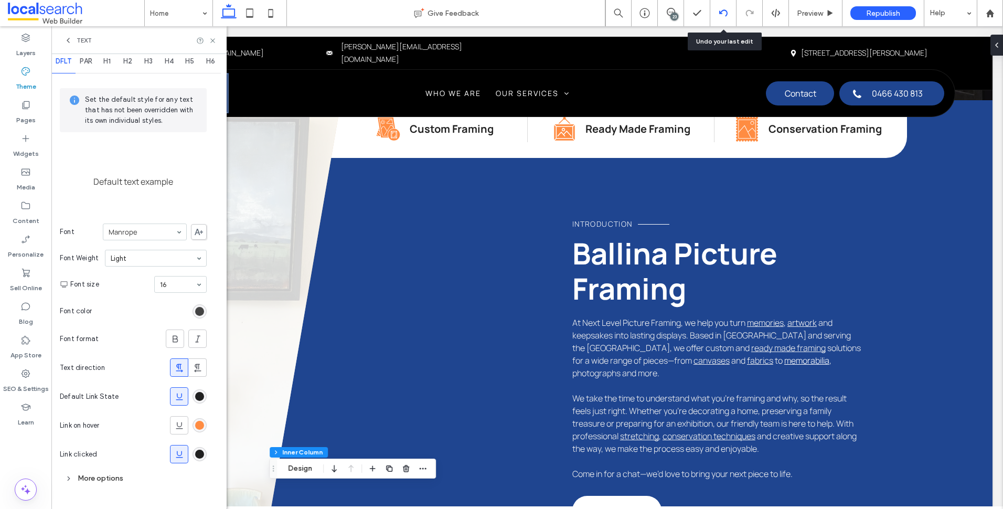
click at [720, 14] on use at bounding box center [723, 12] width 8 height 7
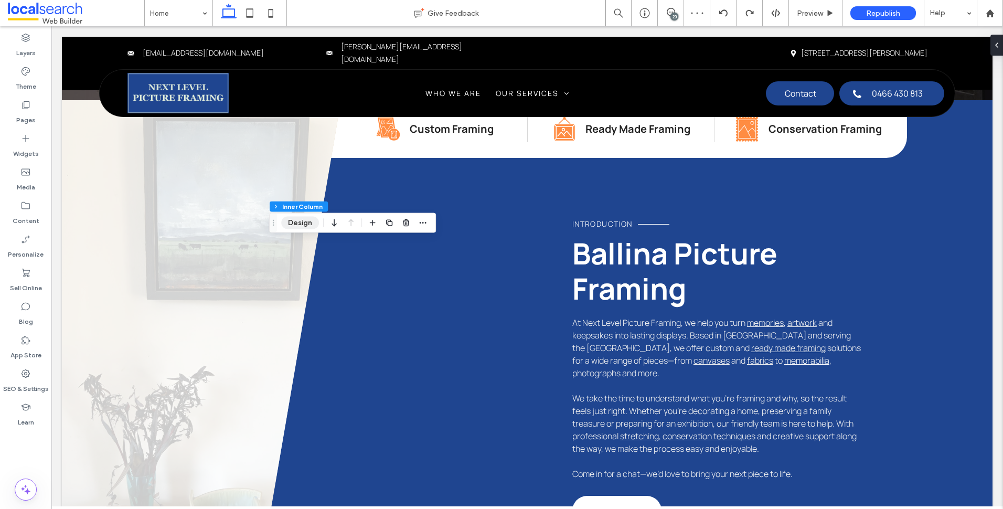
click at [297, 225] on button "Design" at bounding box center [300, 223] width 38 height 13
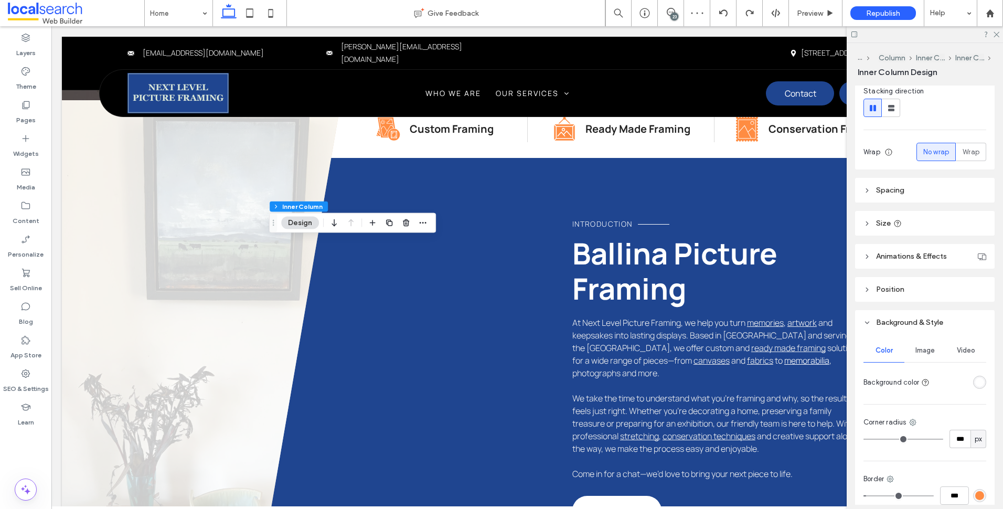
scroll to position [253, 0]
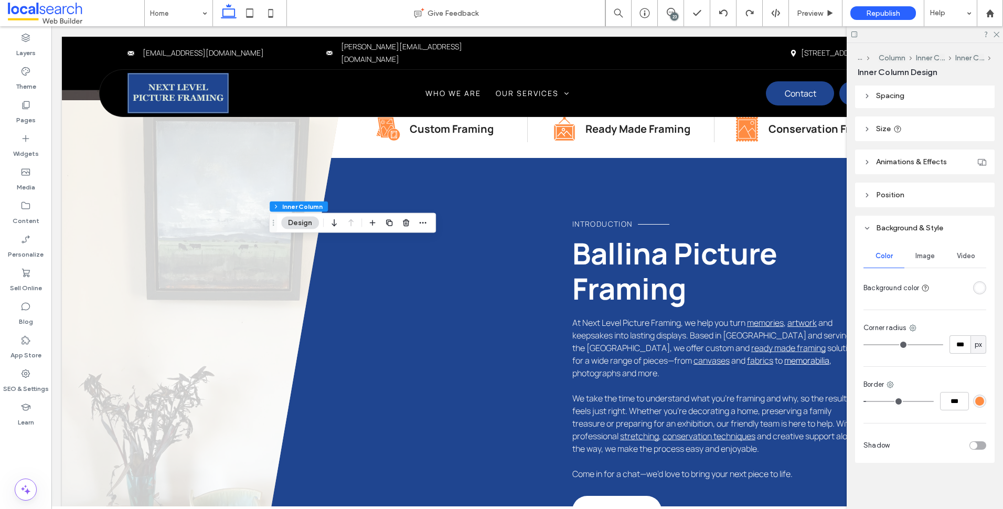
click at [975, 401] on div "rgba(255,140,66,1)" at bounding box center [979, 401] width 9 height 9
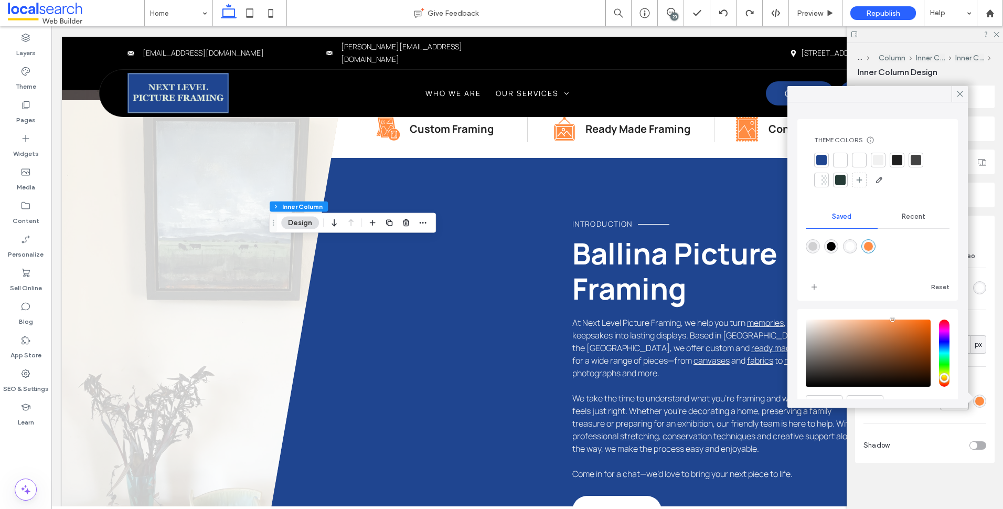
click at [824, 158] on div at bounding box center [821, 160] width 10 height 10
type input "***"
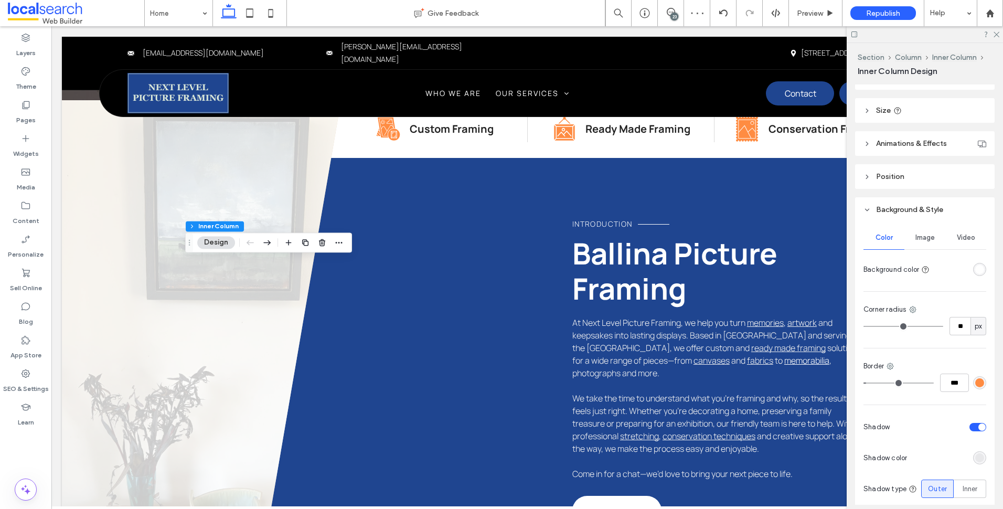
scroll to position [304, 0]
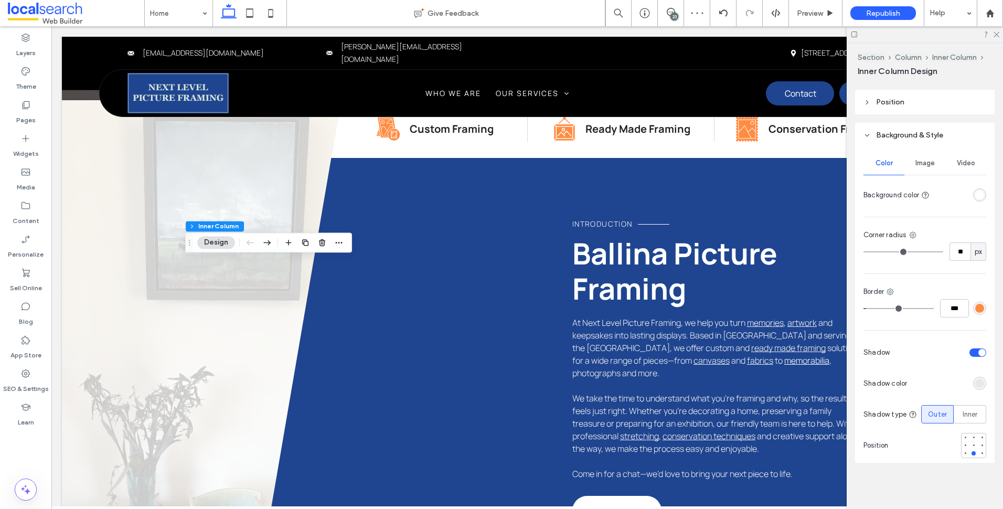
click at [973, 304] on div "rgba(255,140,66,1)" at bounding box center [979, 308] width 13 height 13
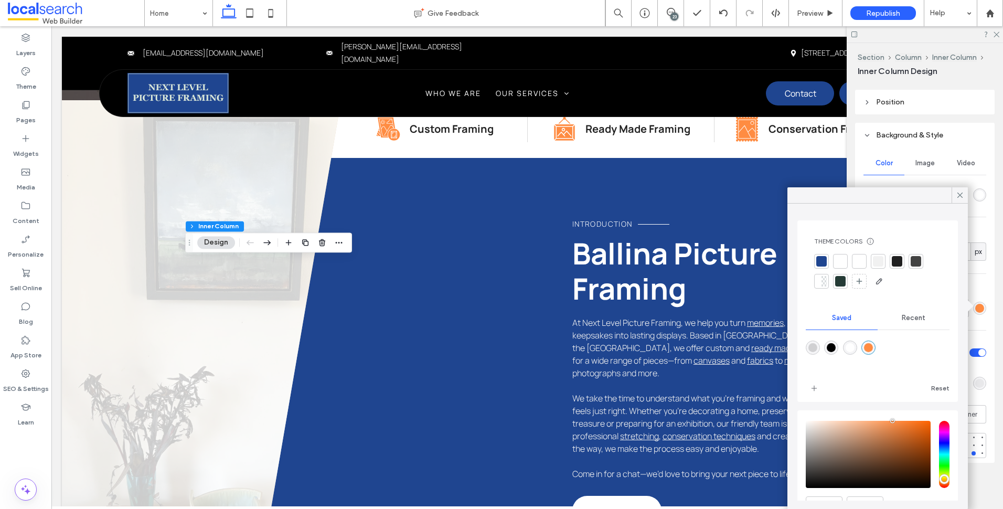
click at [827, 259] on div at bounding box center [821, 261] width 15 height 15
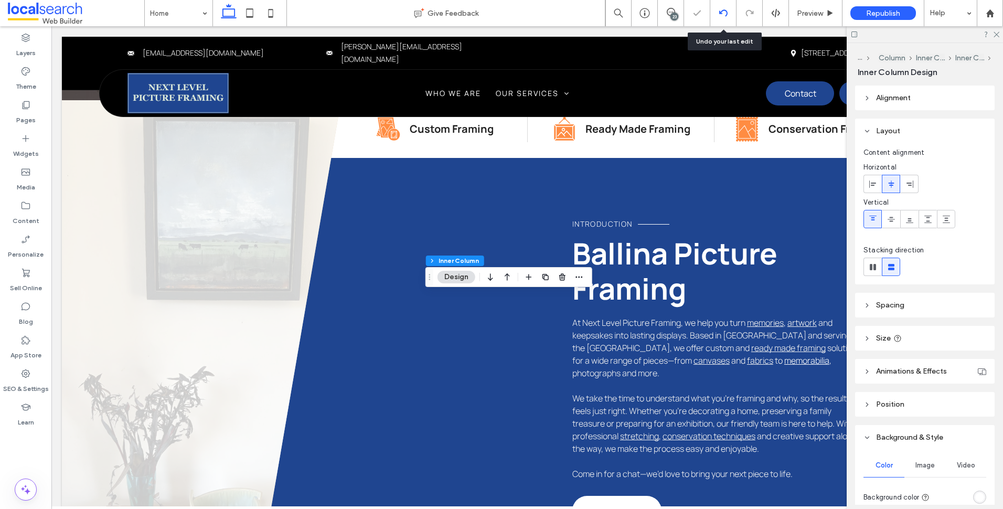
click at [720, 14] on icon at bounding box center [723, 13] width 8 height 8
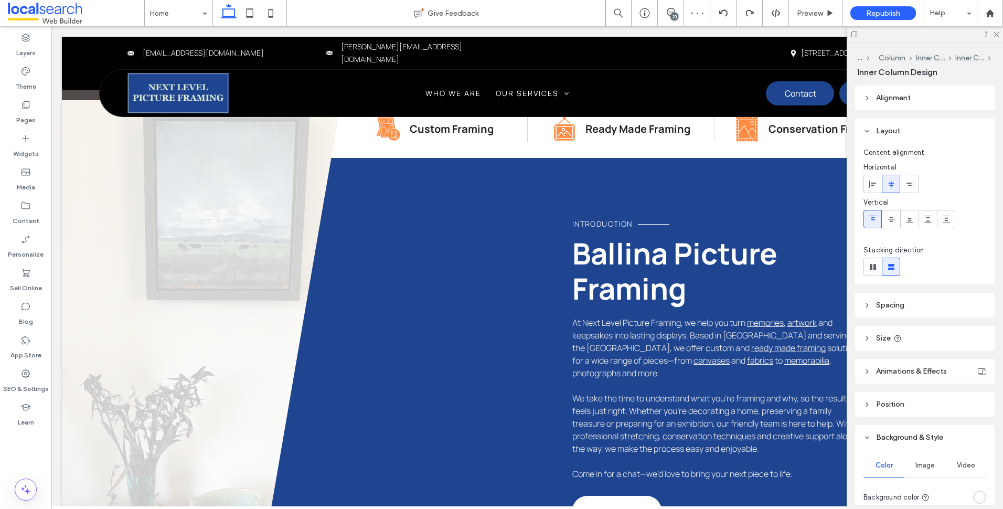
type input "***"
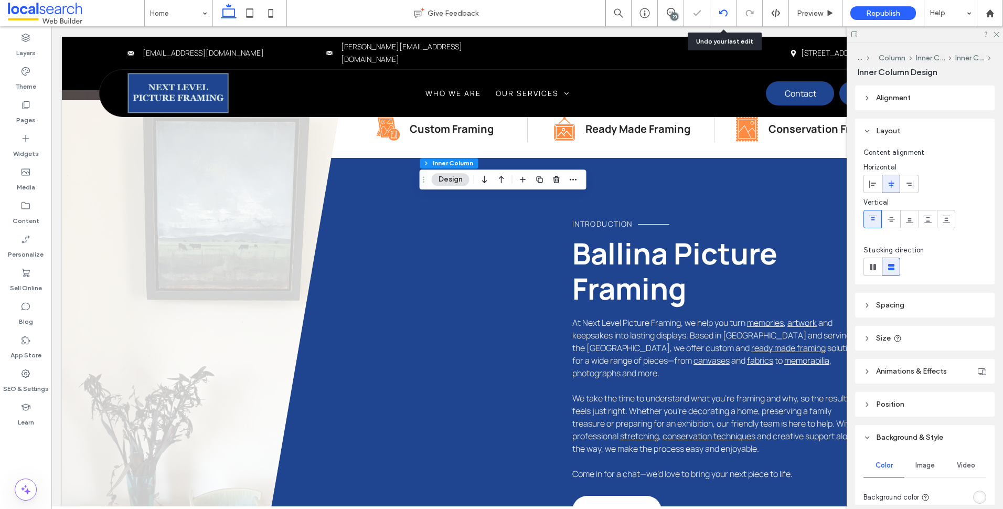
click at [724, 15] on icon at bounding box center [723, 13] width 8 height 8
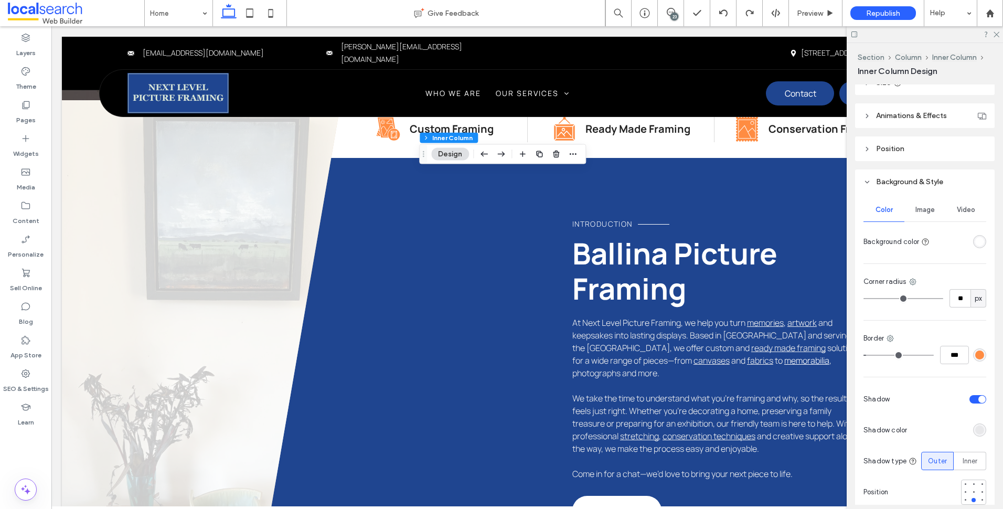
scroll to position [255, 0]
click at [980, 349] on div at bounding box center [979, 354] width 13 height 13
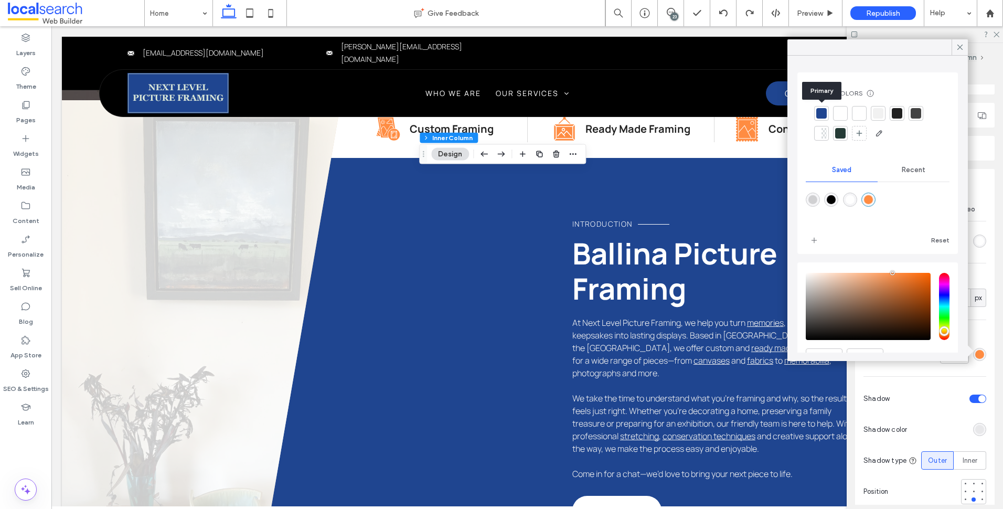
click at [820, 113] on div at bounding box center [821, 113] width 10 height 10
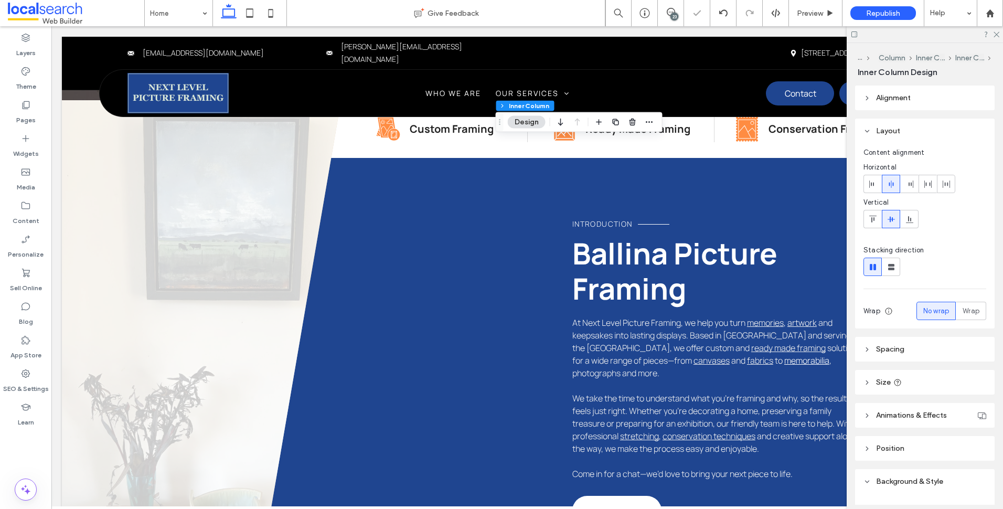
scroll to position [253, 0]
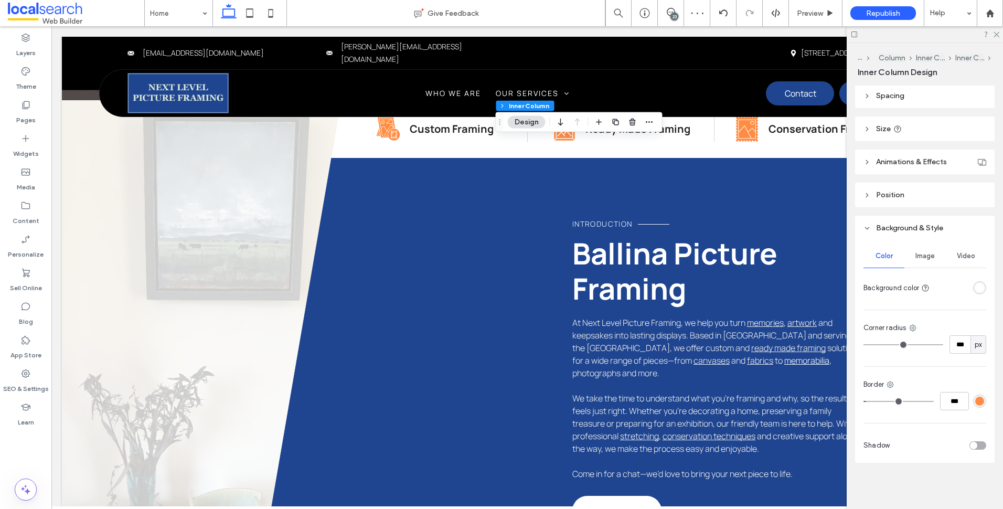
click at [978, 400] on div "rgba(255,140,66,1)" at bounding box center [979, 401] width 9 height 9
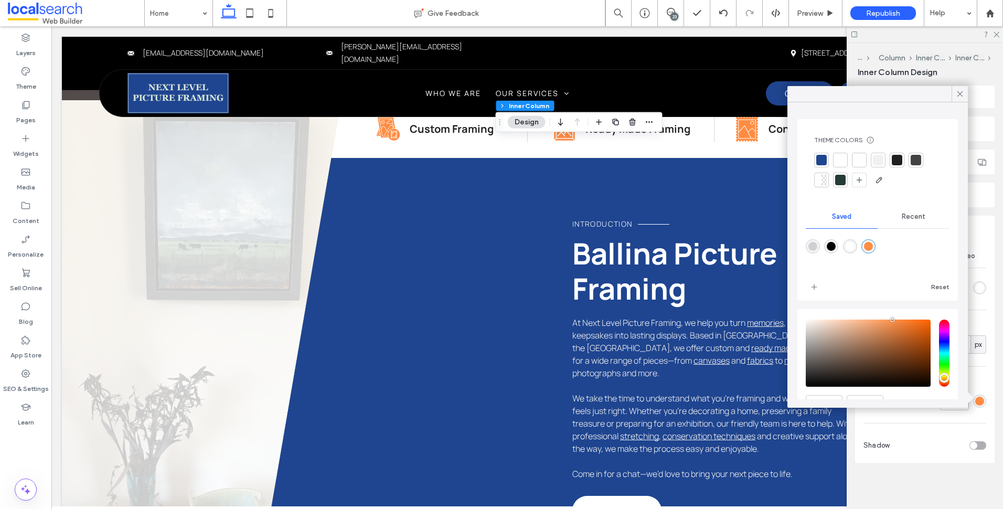
click at [824, 161] on div at bounding box center [821, 160] width 10 height 10
type input "***"
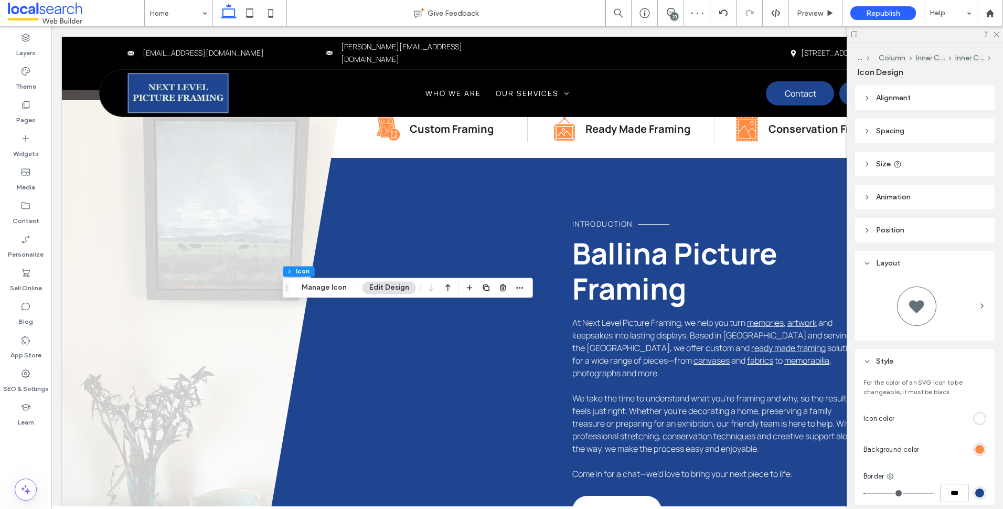
scroll to position [215, 0]
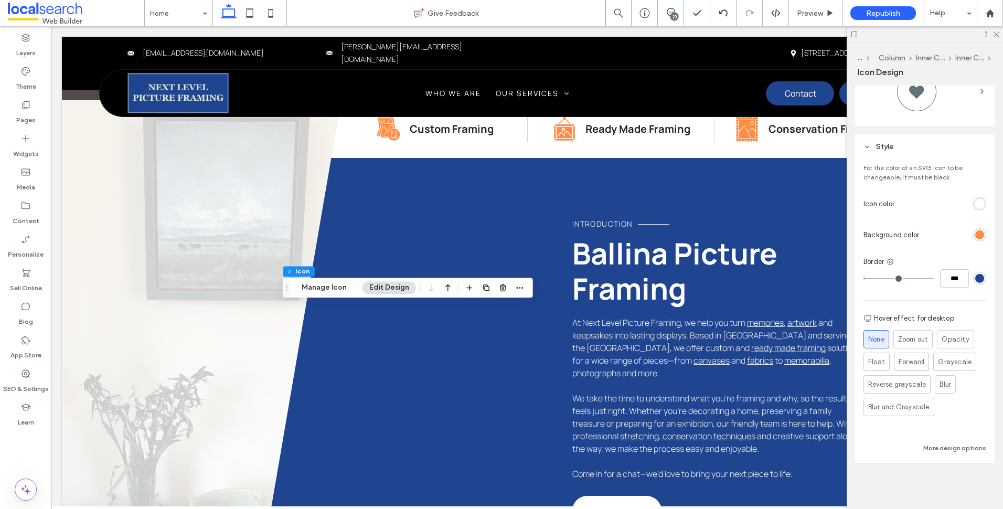
click at [978, 236] on div "rgb(255, 140, 66)" at bounding box center [979, 234] width 9 height 9
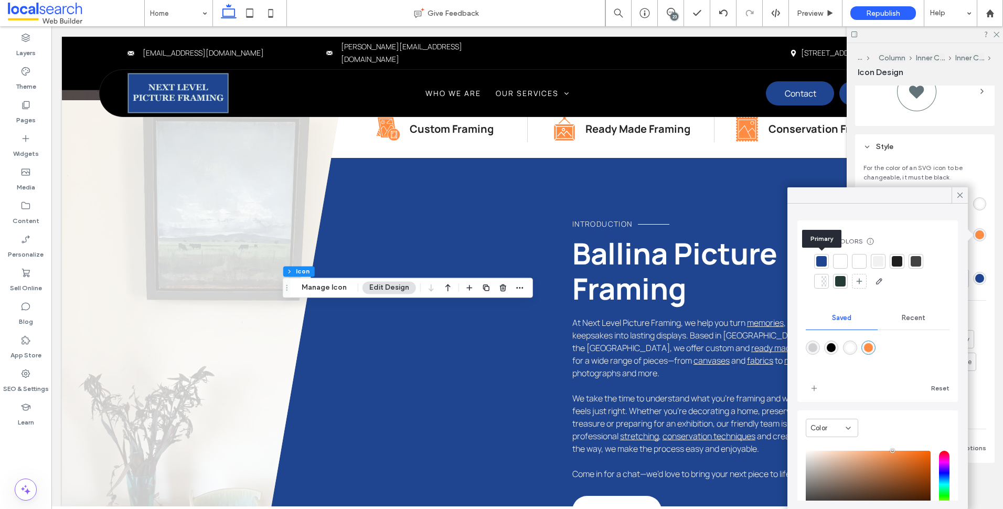
click at [816, 265] on div at bounding box center [821, 261] width 10 height 10
click at [954, 195] on div at bounding box center [960, 195] width 16 height 16
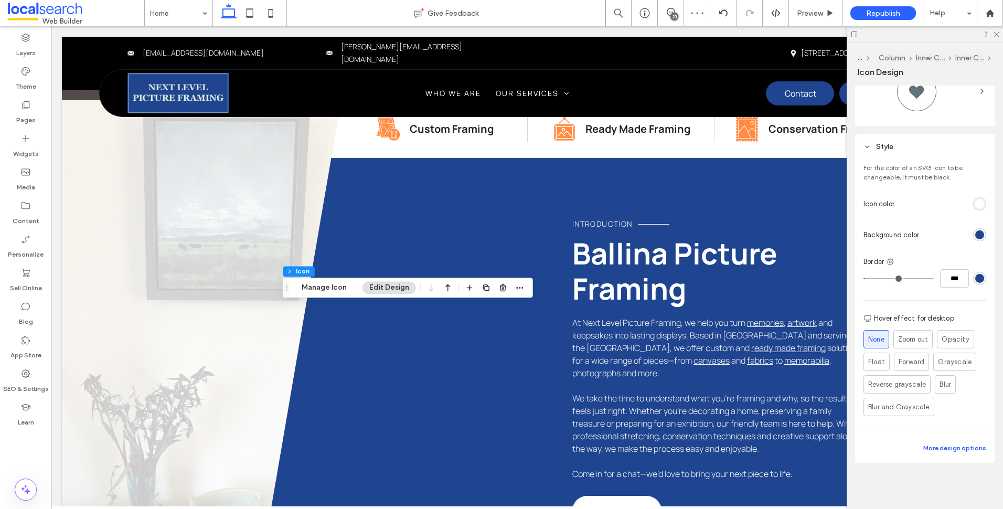
click at [947, 447] on button "More design options" at bounding box center [955, 448] width 63 height 13
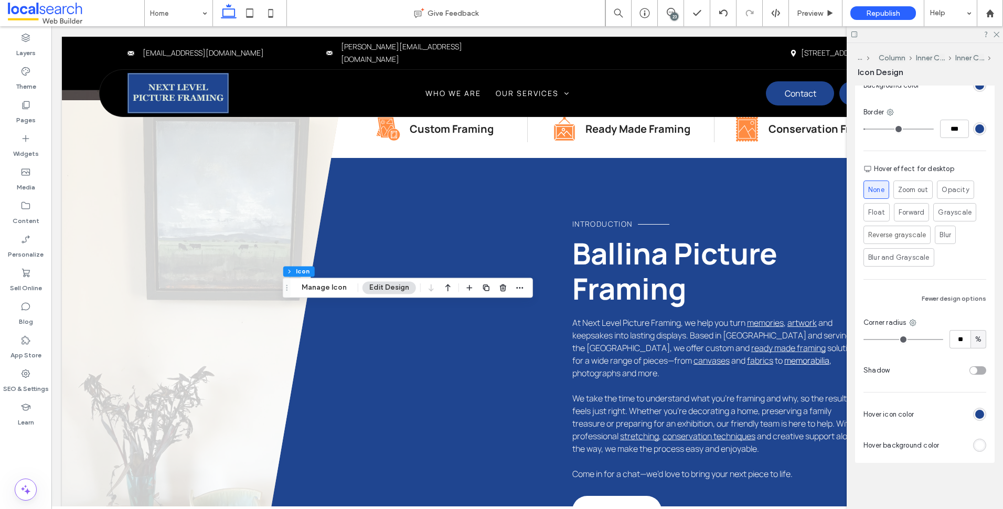
click at [942, 313] on div "For the color of an SVG icon to be changeable, it must be black. Icon color Bac…" at bounding box center [925, 235] width 140 height 453
click at [978, 417] on div "rgb(31, 69, 144)" at bounding box center [979, 414] width 9 height 9
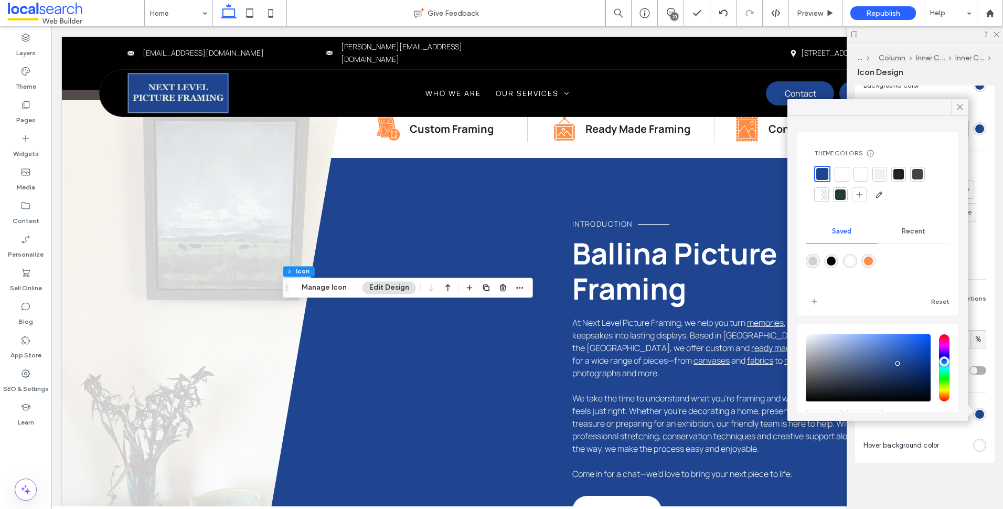
click at [873, 261] on div "rgba(255,140,66,1)" at bounding box center [868, 261] width 9 height 9
type input "*******"
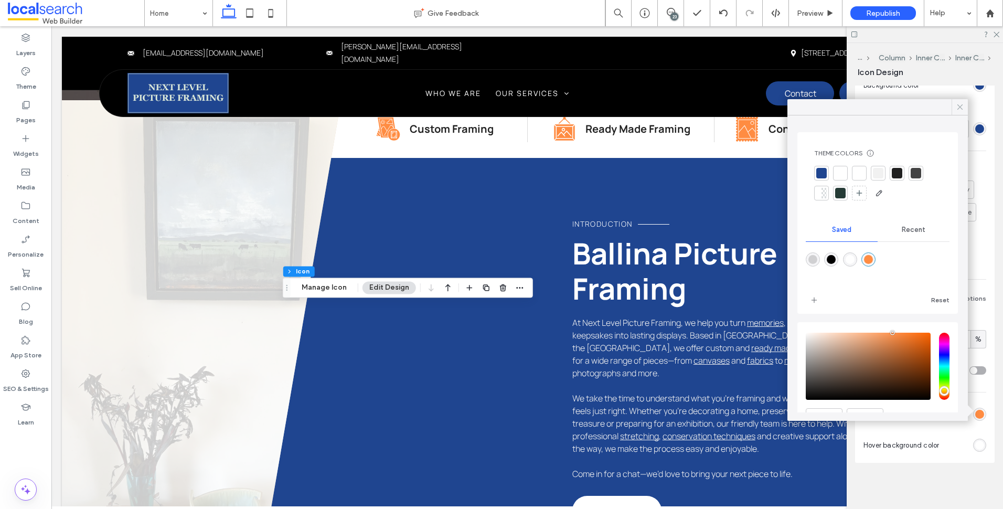
click at [953, 109] on div at bounding box center [960, 107] width 16 height 16
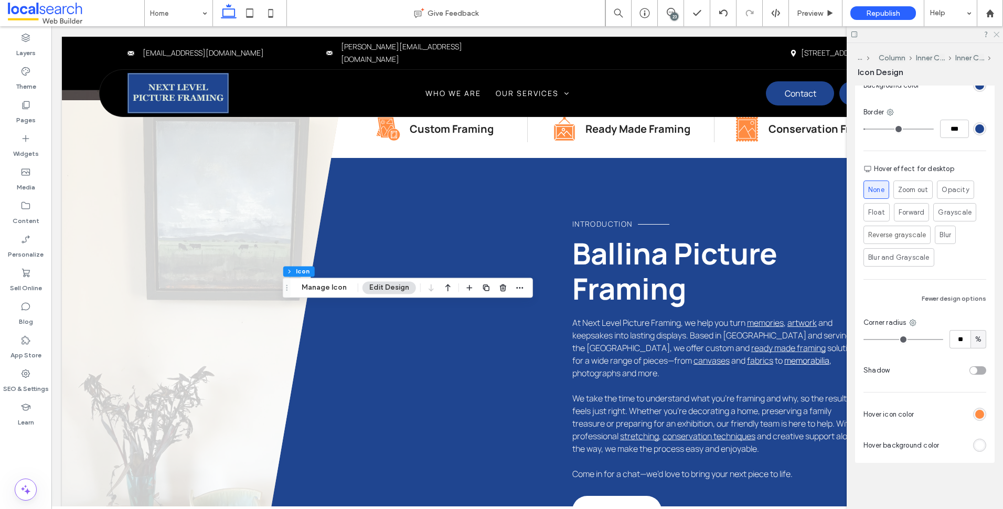
click at [997, 35] on use at bounding box center [997, 35] width 6 height 6
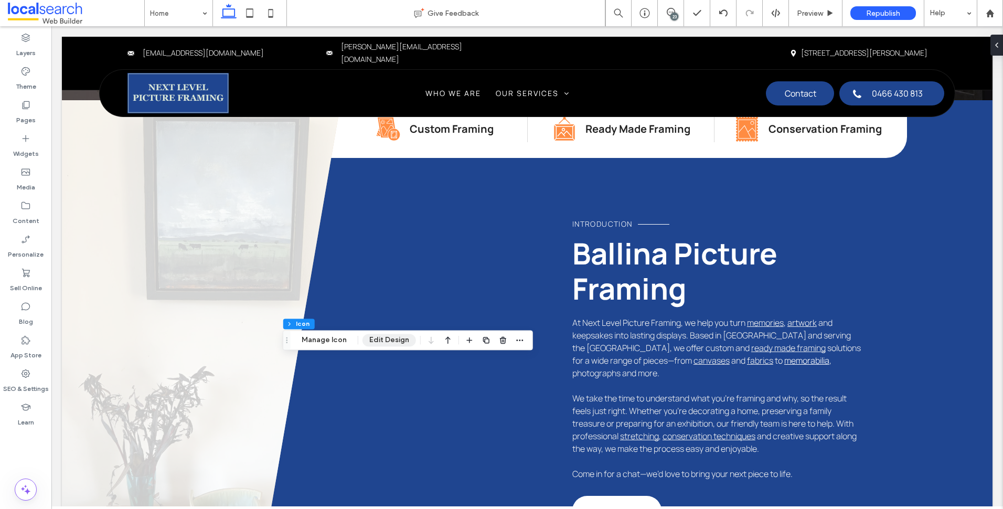
click at [385, 337] on button "Edit Design" at bounding box center [390, 340] width 54 height 13
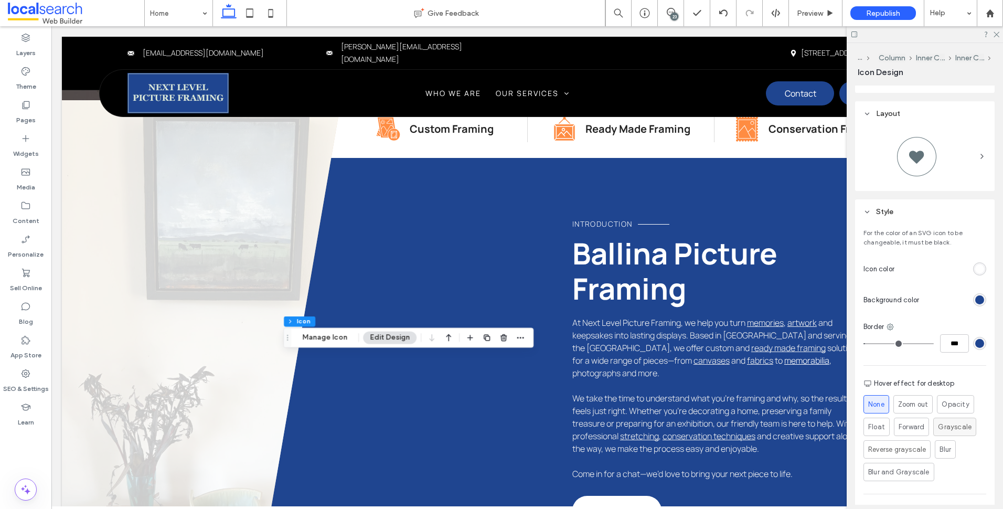
scroll to position [215, 0]
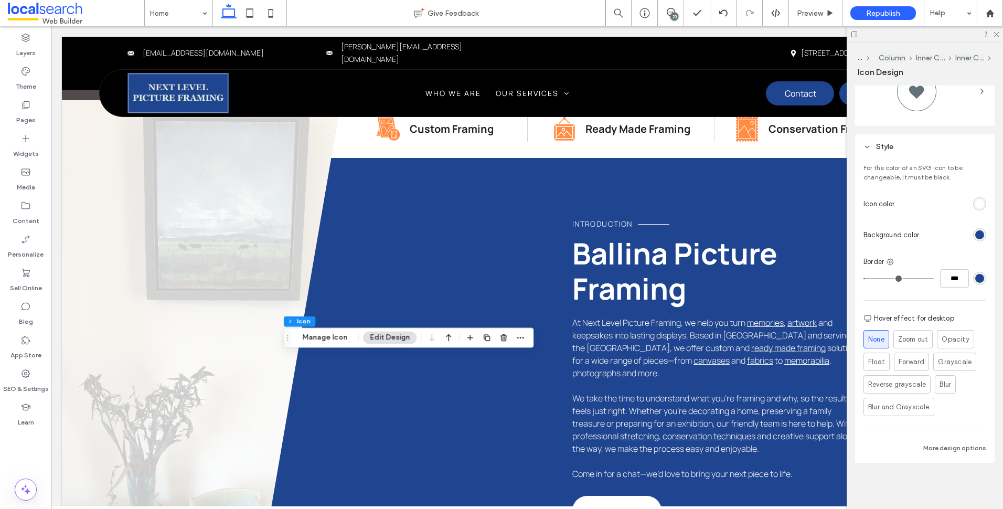
click at [975, 281] on div "rgb(31, 69, 144)" at bounding box center [979, 278] width 9 height 9
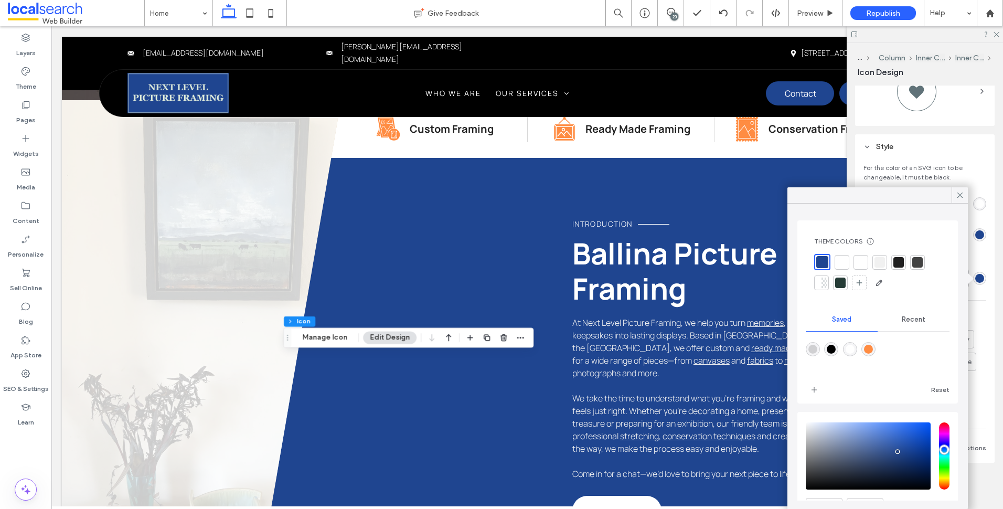
click at [873, 350] on div "rgba(255,140,66,1)" at bounding box center [868, 349] width 9 height 9
type input "*******"
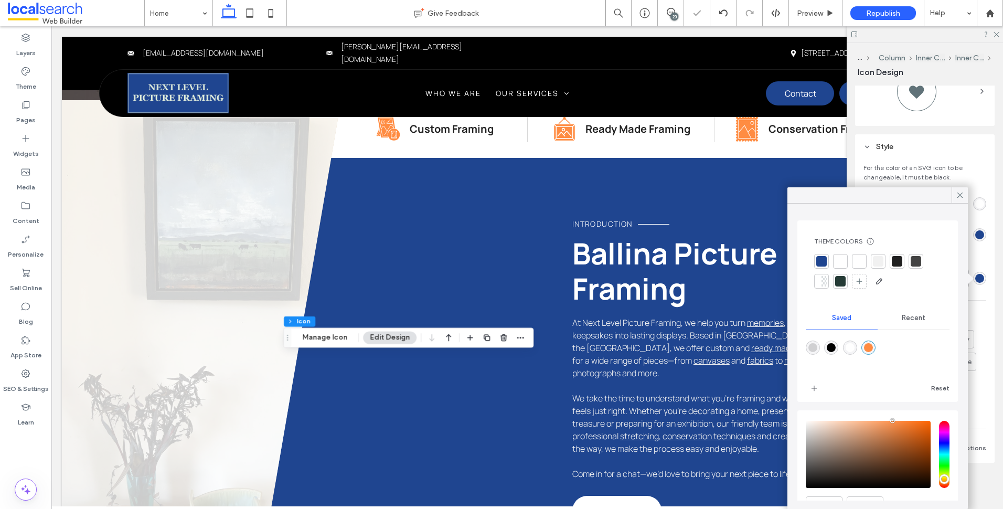
click at [972, 192] on div "For the color of an SVG icon to be changeable, it must be black. Icon color Bac…" at bounding box center [925, 311] width 140 height 304
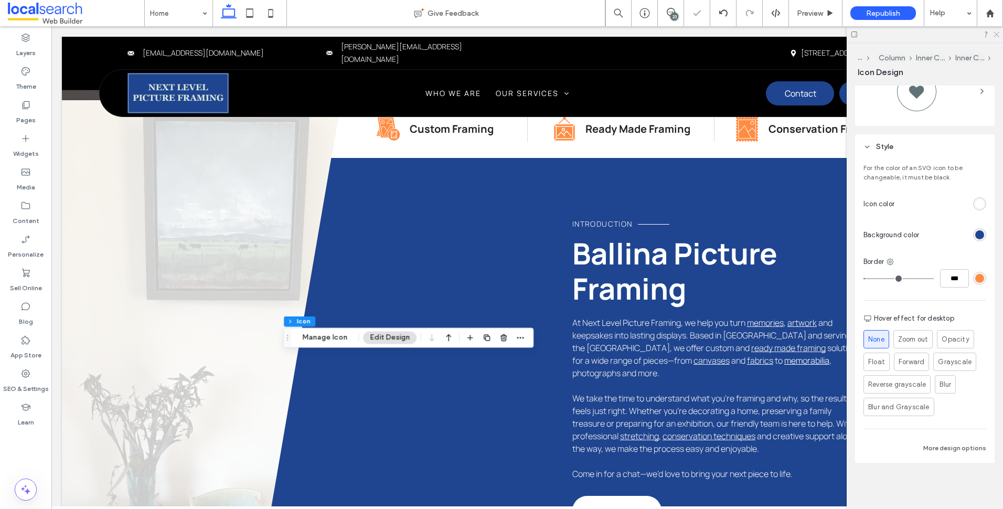
click at [995, 35] on icon at bounding box center [996, 33] width 7 height 7
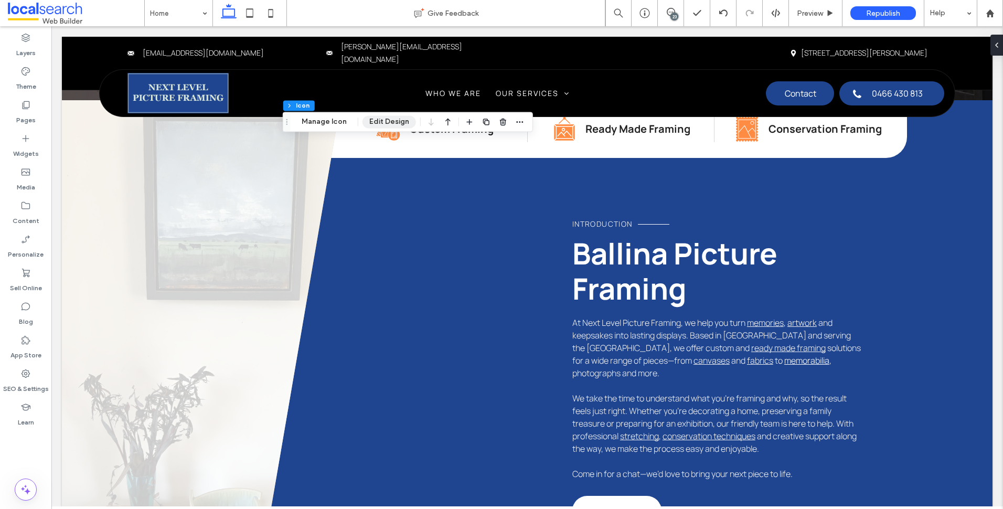
click at [394, 122] on button "Edit Design" at bounding box center [390, 121] width 54 height 13
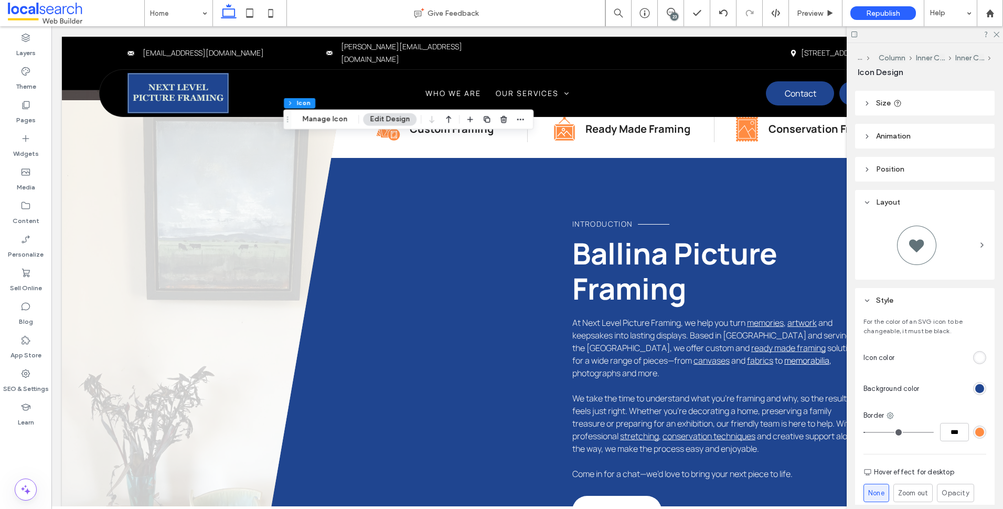
scroll to position [157, 0]
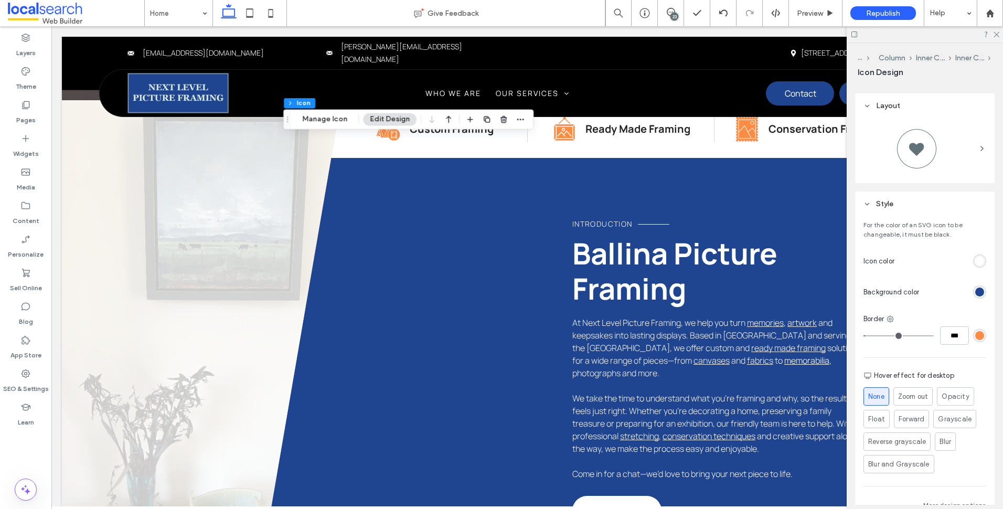
click at [973, 335] on div "rgb(255, 140, 66)" at bounding box center [979, 335] width 13 height 13
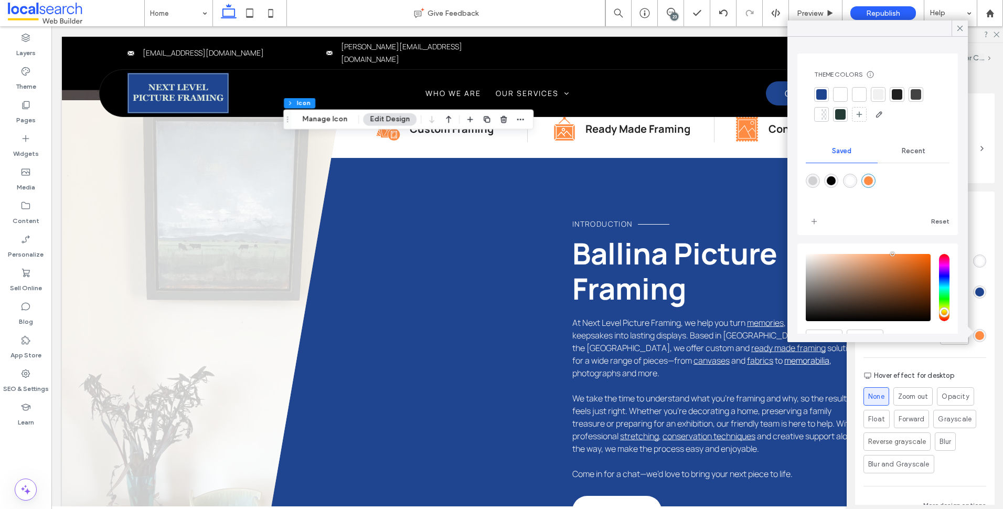
click at [842, 93] on div at bounding box center [840, 94] width 10 height 10
click at [824, 98] on div at bounding box center [821, 95] width 10 height 10
click at [959, 32] on icon at bounding box center [960, 28] width 9 height 9
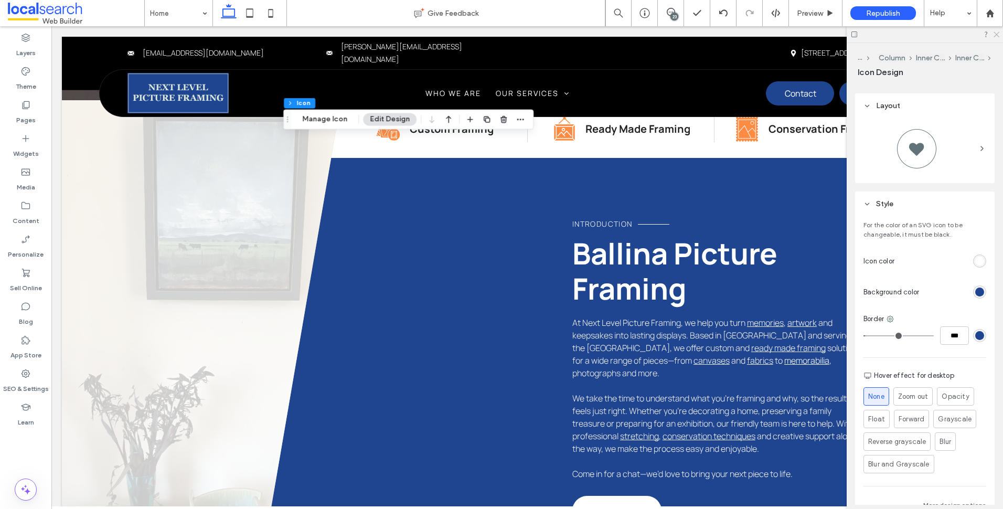
click at [996, 35] on use at bounding box center [997, 35] width 6 height 6
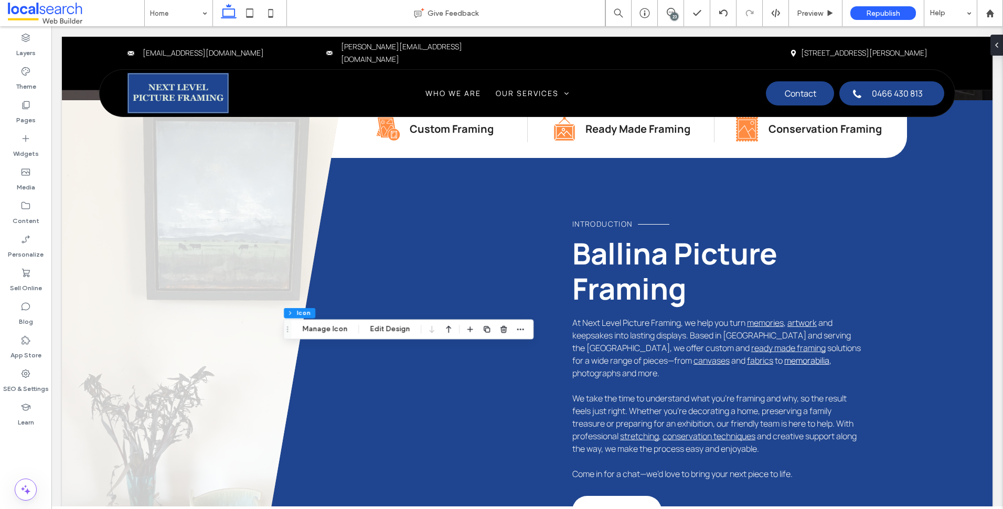
click at [396, 336] on div "Section Column Inner Column Inner Column Icon Manage Icon Edit Design" at bounding box center [408, 330] width 250 height 20
click at [397, 328] on button "Edit Design" at bounding box center [390, 329] width 54 height 13
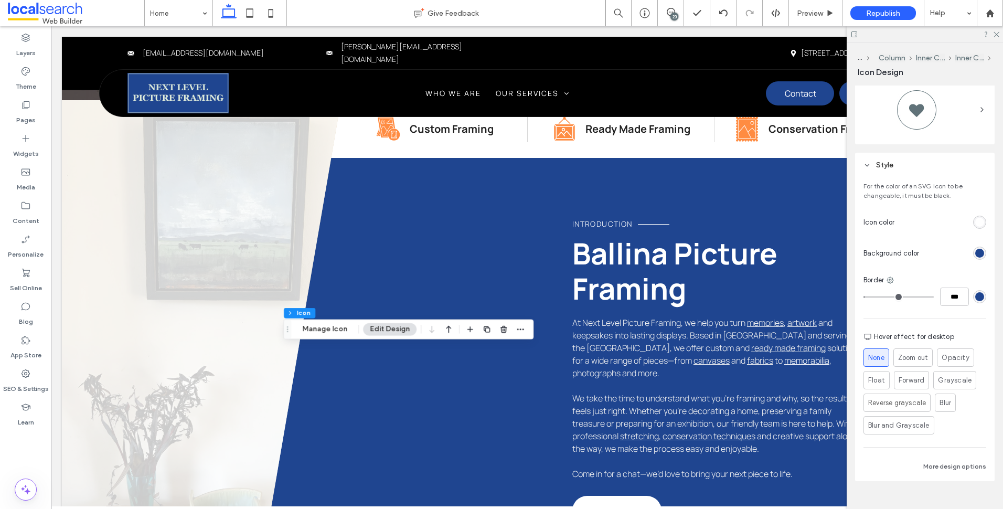
scroll to position [215, 0]
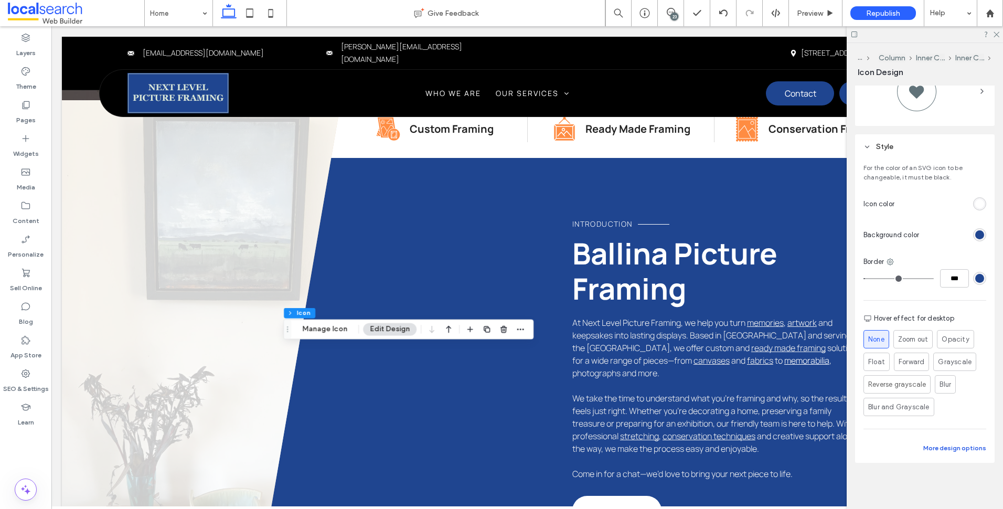
click at [954, 445] on button "More design options" at bounding box center [955, 448] width 63 height 13
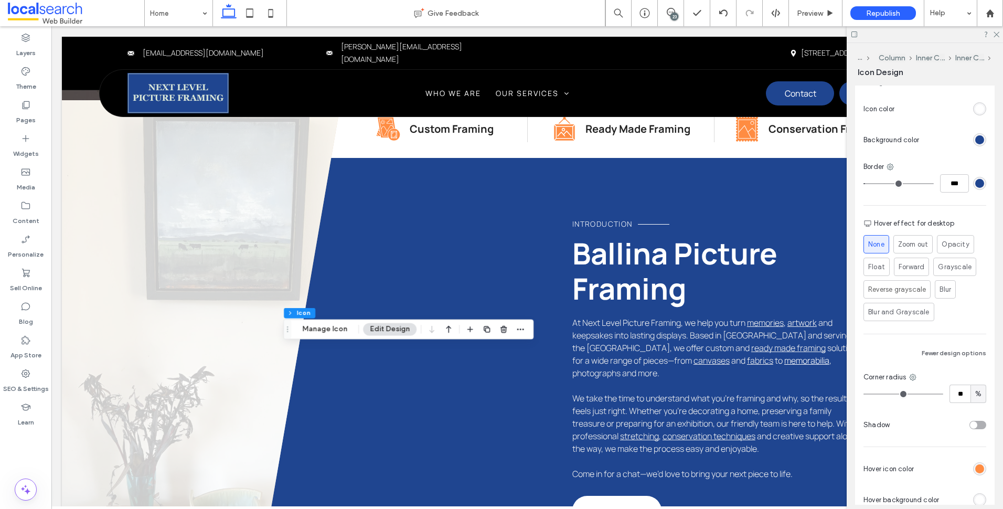
scroll to position [259, 0]
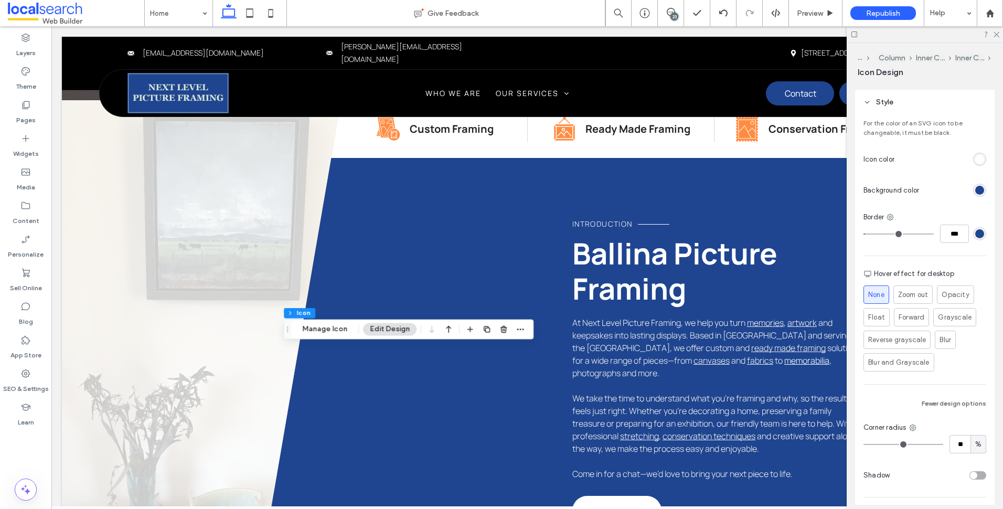
click at [975, 186] on div "rgb(31, 69, 144)" at bounding box center [979, 190] width 9 height 9
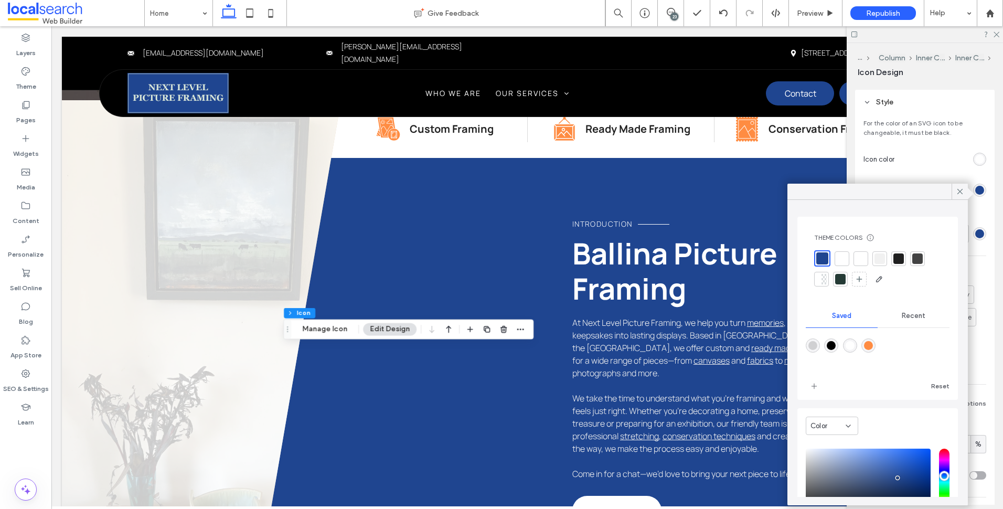
click at [873, 349] on div "rgba(255,140,66,1)" at bounding box center [868, 345] width 9 height 9
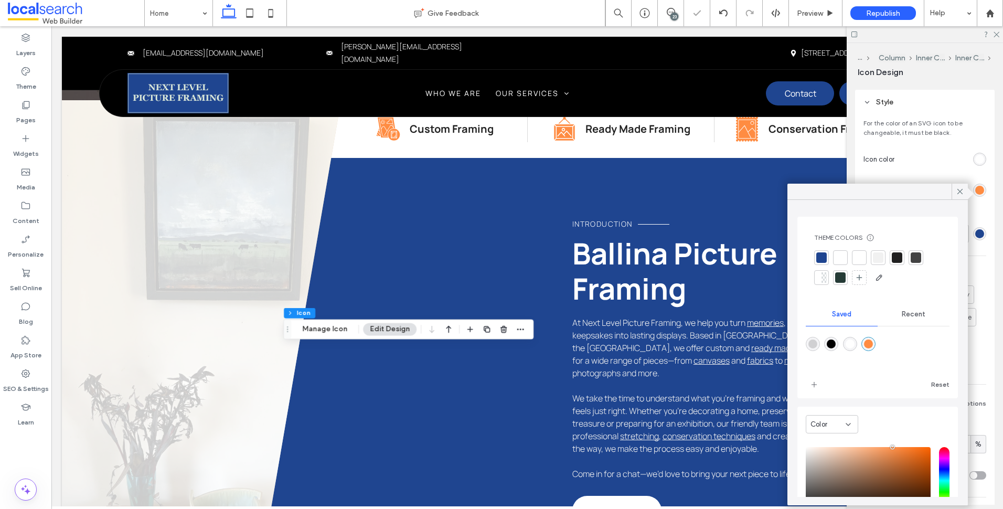
type input "*******"
click at [963, 194] on icon at bounding box center [960, 191] width 9 height 9
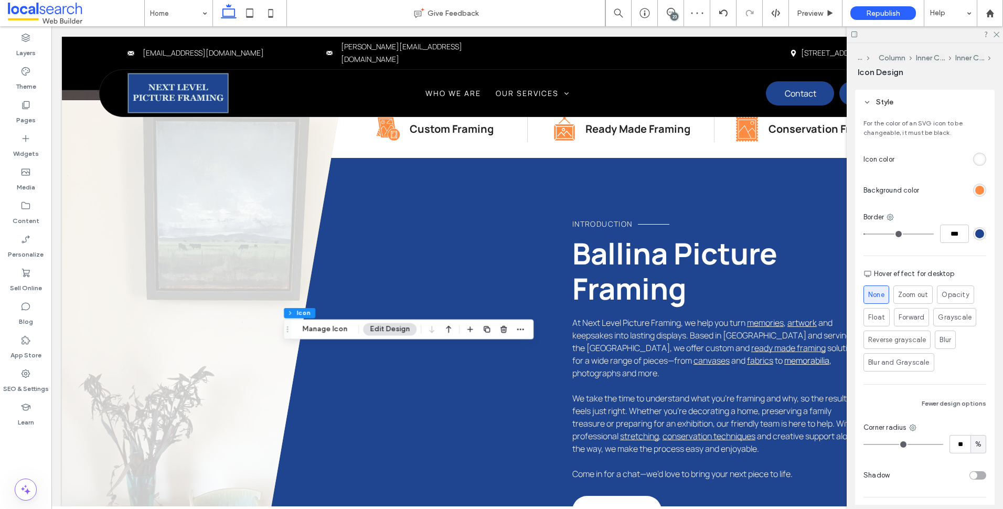
click at [980, 234] on div "rgb(31, 69, 144)" at bounding box center [979, 233] width 13 height 13
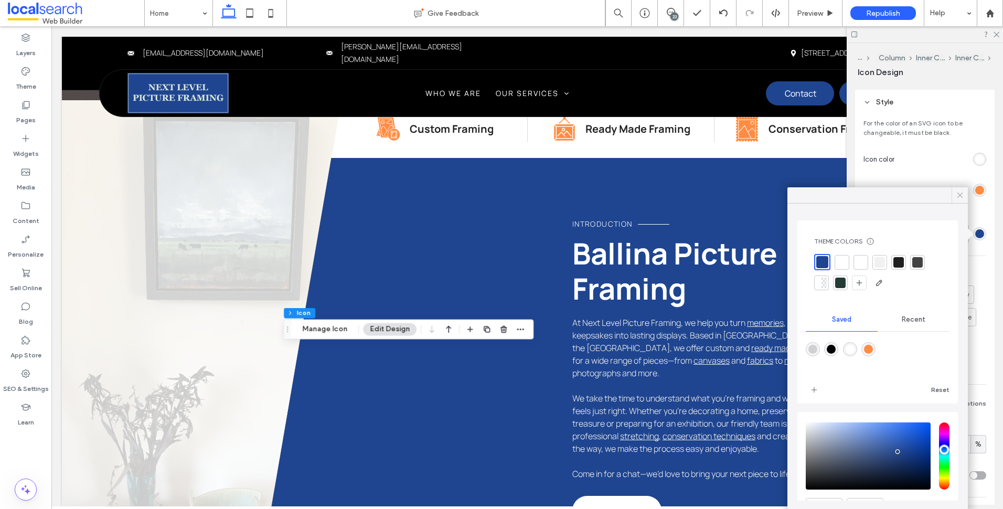
click at [967, 198] on div at bounding box center [960, 195] width 16 height 16
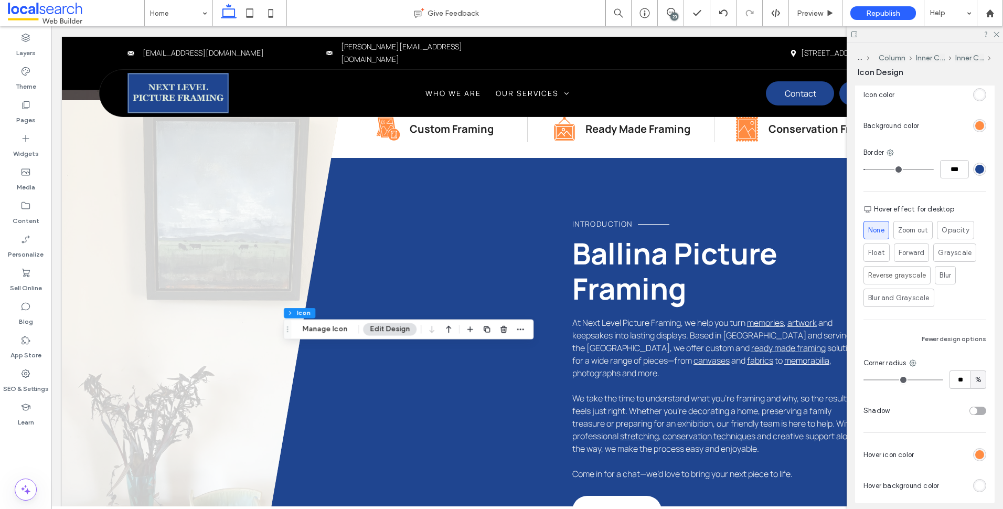
scroll to position [364, 0]
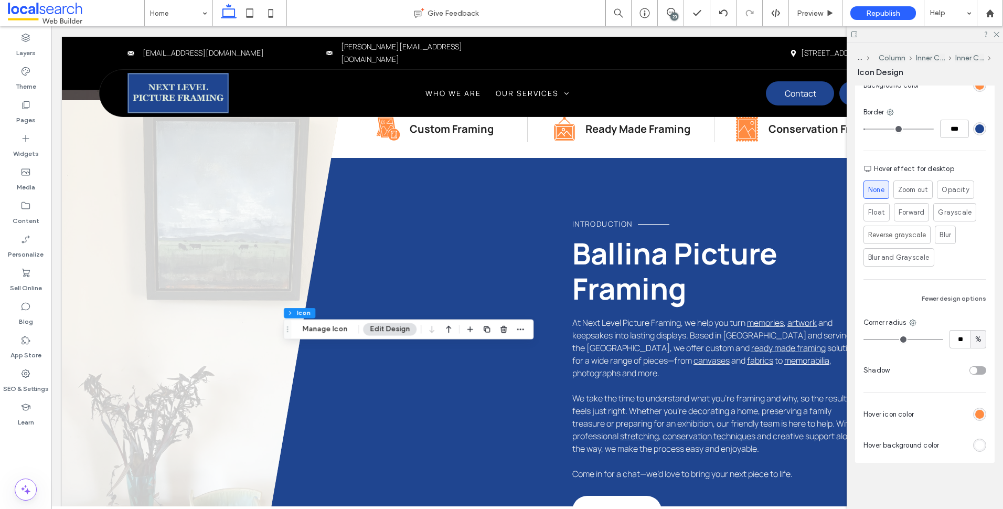
click at [976, 419] on div "rgb(255, 140, 66)" at bounding box center [979, 414] width 13 height 13
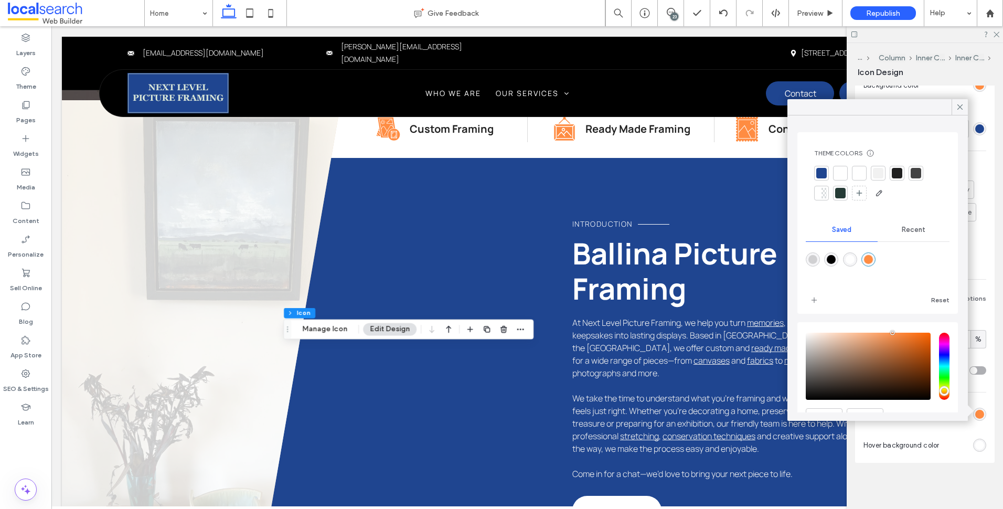
click at [829, 173] on div at bounding box center [821, 173] width 15 height 15
drag, startPoint x: 960, startPoint y: 108, endPoint x: 964, endPoint y: 177, distance: 68.9
click at [960, 107] on icon at bounding box center [960, 106] width 9 height 9
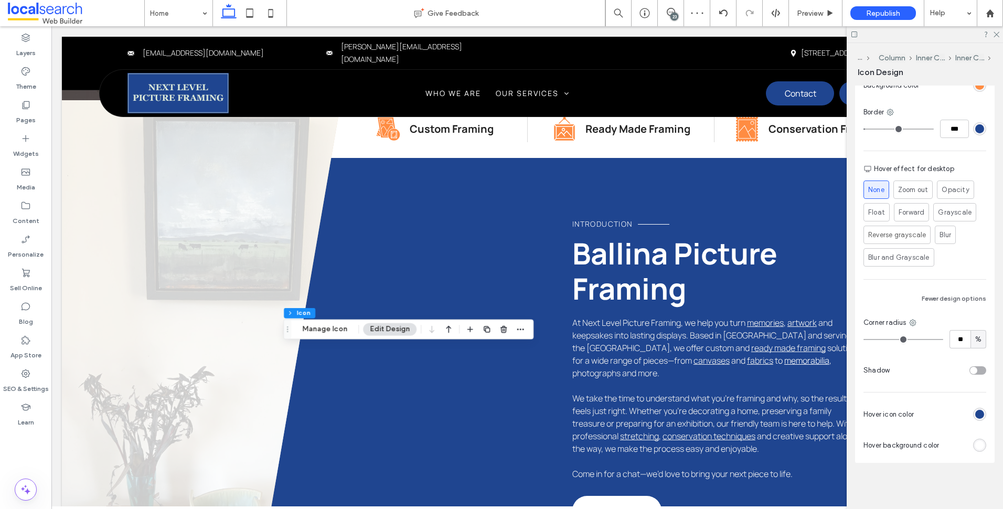
click at [975, 449] on div "rgb(255, 255, 255)" at bounding box center [979, 445] width 9 height 9
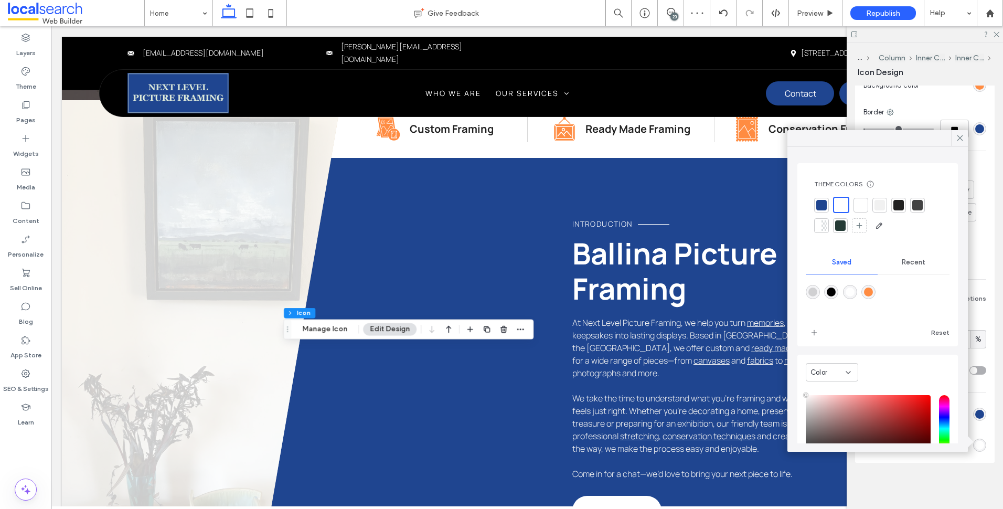
click at [826, 203] on div at bounding box center [821, 205] width 10 height 10
click at [957, 136] on icon at bounding box center [960, 137] width 9 height 9
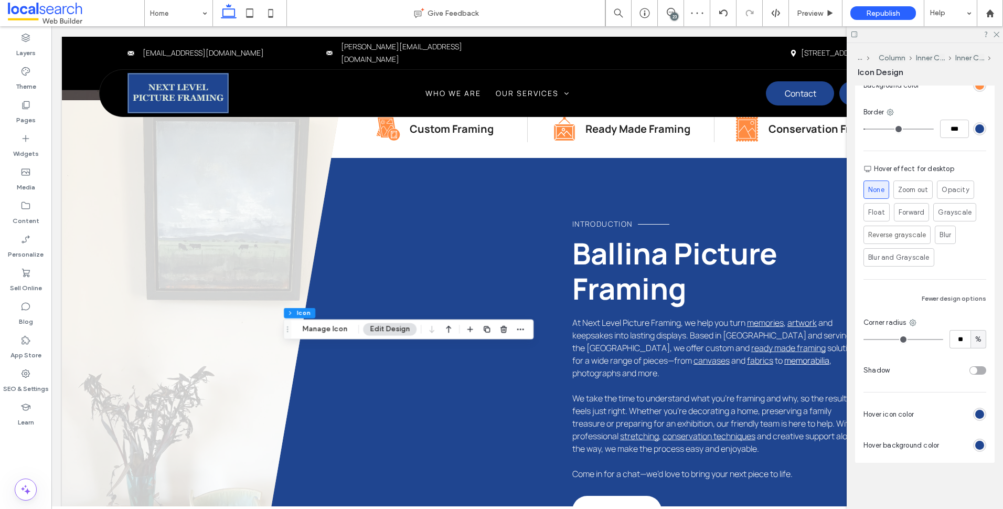
click at [975, 412] on div "rgb(31, 69, 144)" at bounding box center [979, 414] width 9 height 9
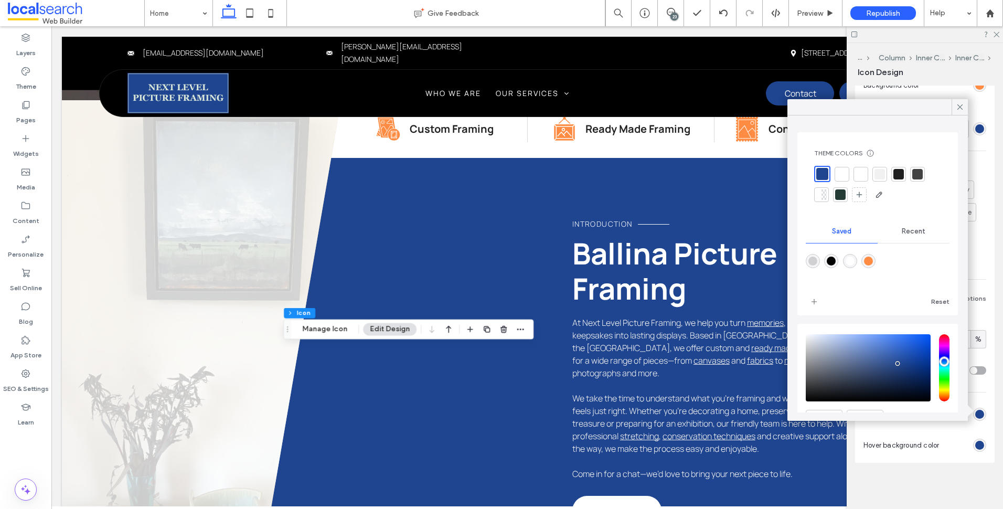
click at [865, 175] on div at bounding box center [861, 174] width 10 height 10
click at [843, 172] on div at bounding box center [840, 174] width 10 height 10
click at [956, 106] on icon at bounding box center [960, 106] width 9 height 9
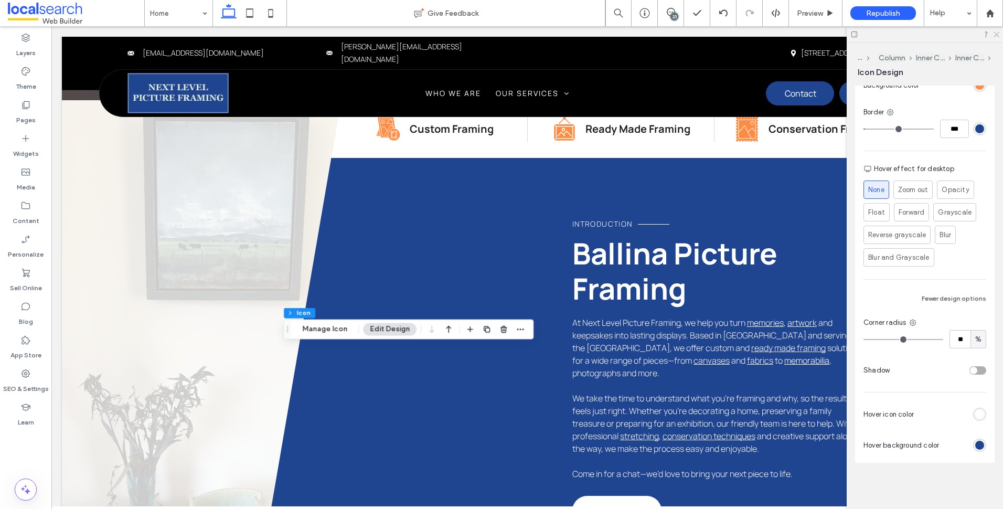
click at [996, 34] on use at bounding box center [997, 35] width 6 height 6
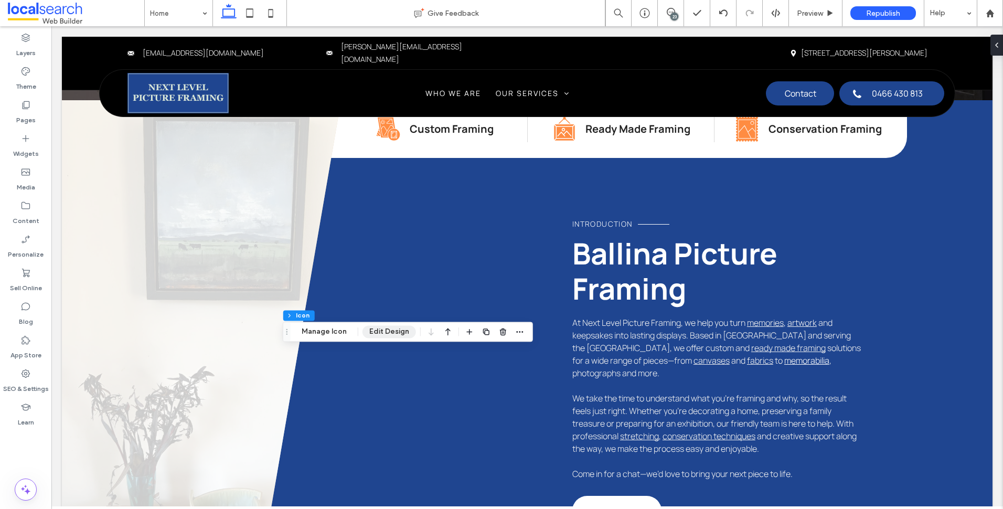
click at [385, 334] on button "Edit Design" at bounding box center [390, 331] width 54 height 13
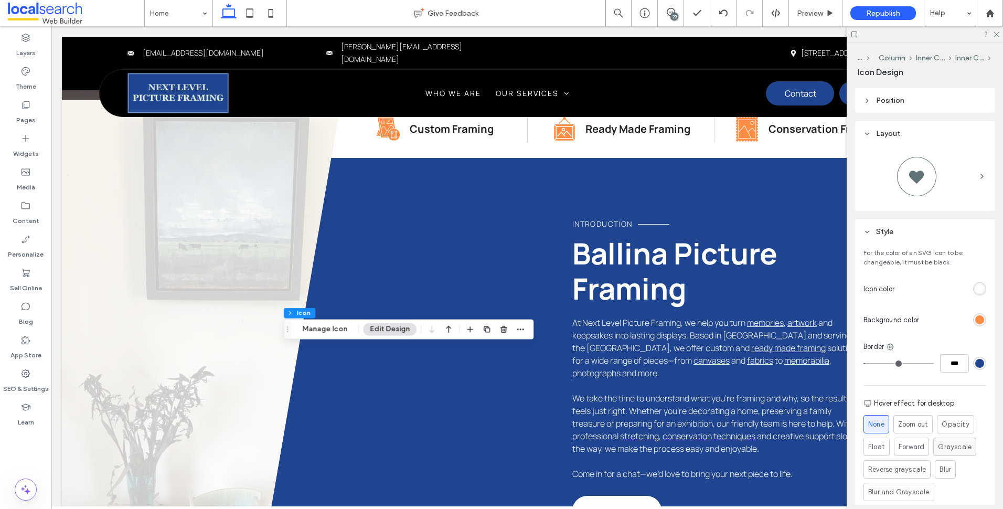
scroll to position [215, 0]
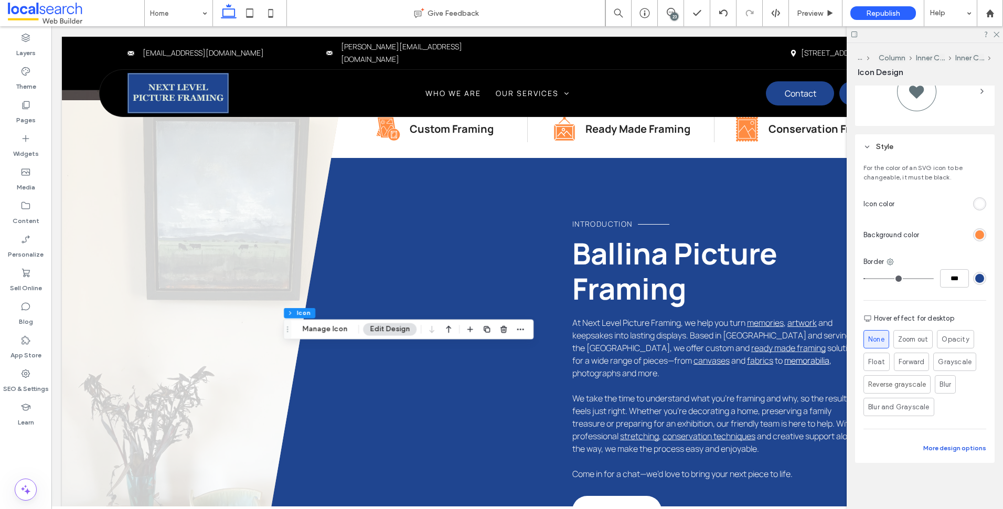
click at [964, 447] on button "More design options" at bounding box center [955, 448] width 63 height 13
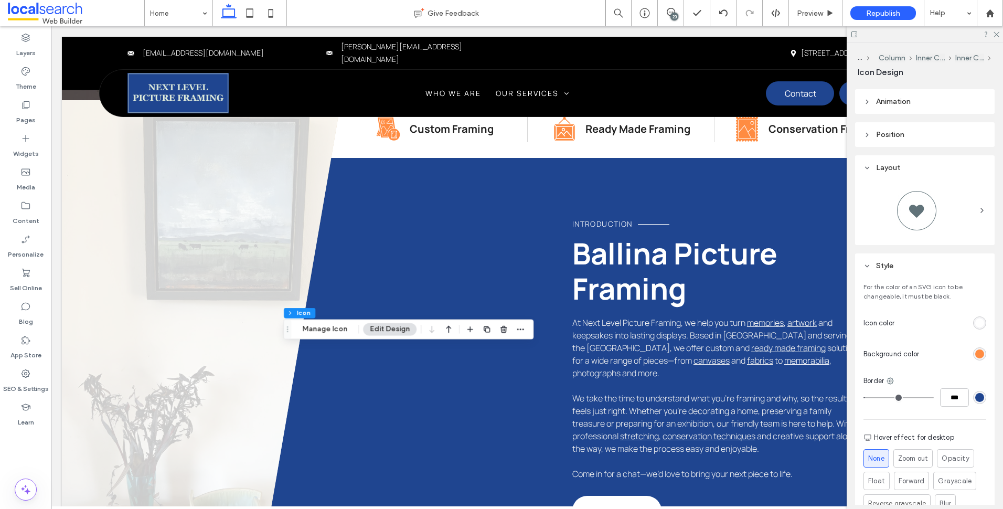
scroll to position [0, 0]
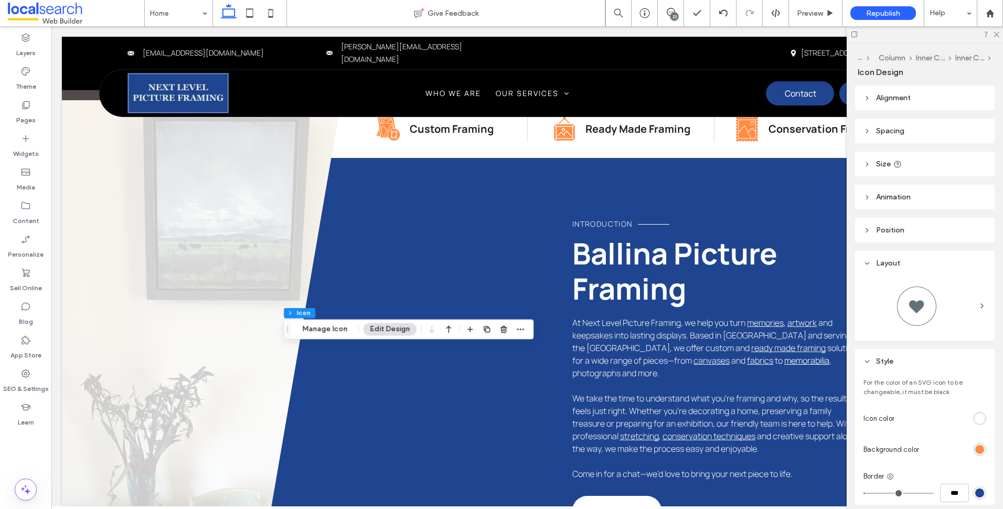
click at [983, 301] on div at bounding box center [925, 307] width 140 height 65
click at [979, 301] on span at bounding box center [982, 306] width 8 height 52
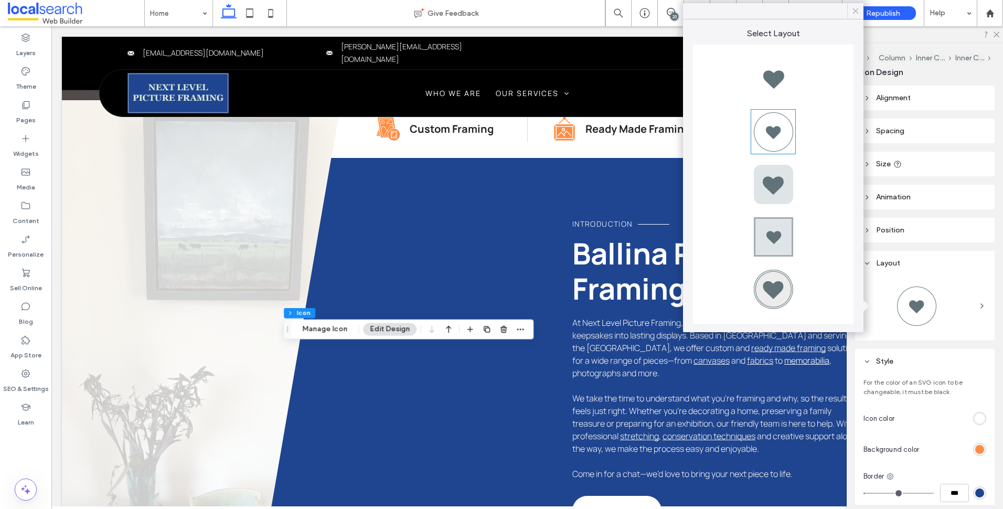
click at [854, 15] on icon at bounding box center [855, 10] width 9 height 9
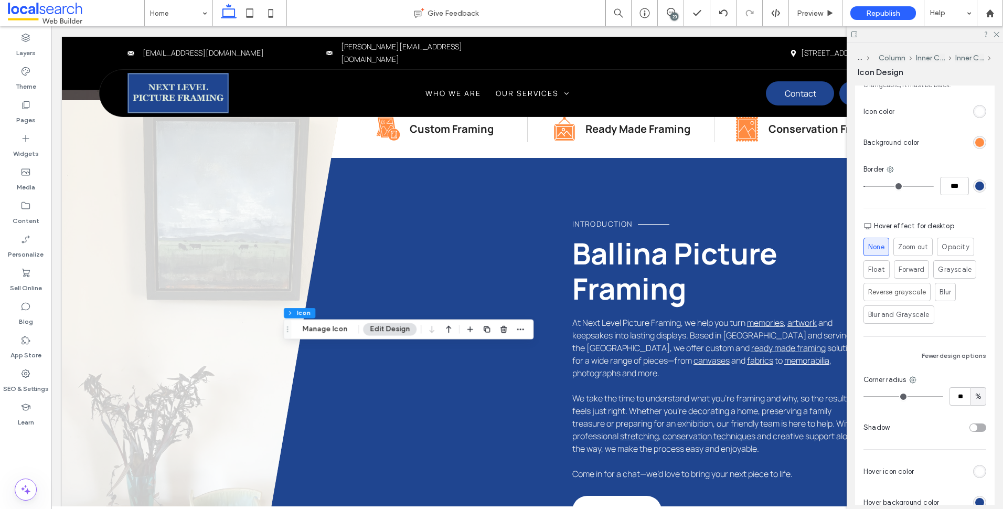
scroll to position [364, 0]
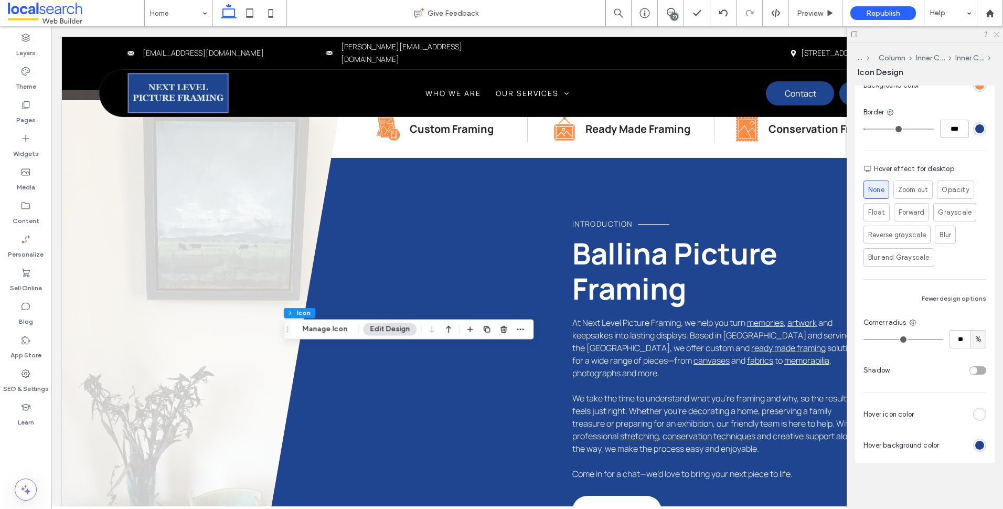
click at [996, 32] on icon at bounding box center [996, 33] width 7 height 7
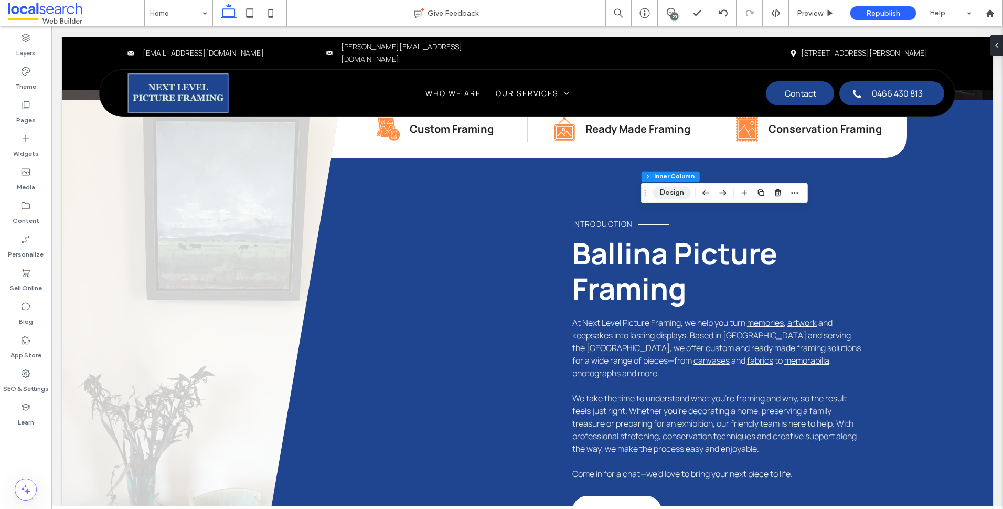
drag, startPoint x: 681, startPoint y: 187, endPoint x: 691, endPoint y: 193, distance: 11.5
click at [687, 190] on button "Design" at bounding box center [672, 192] width 38 height 13
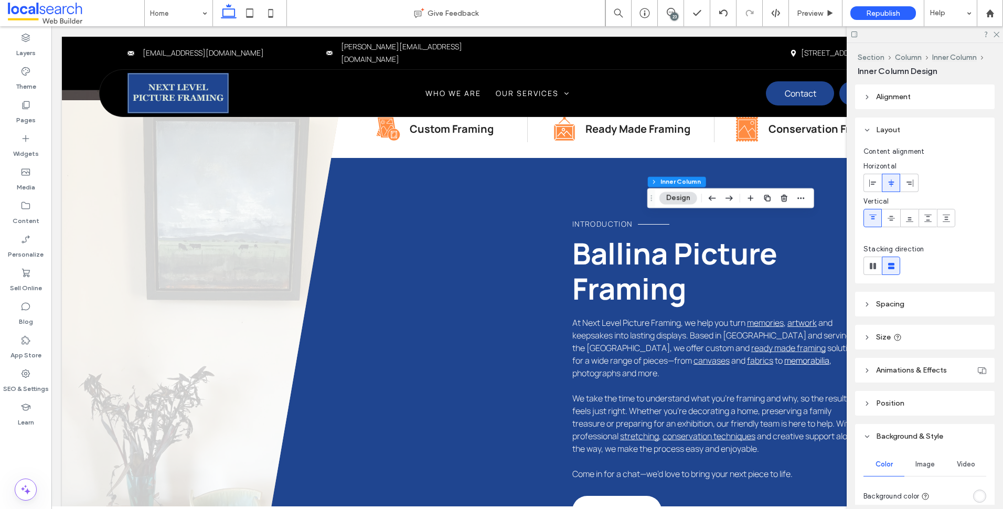
scroll to position [304, 0]
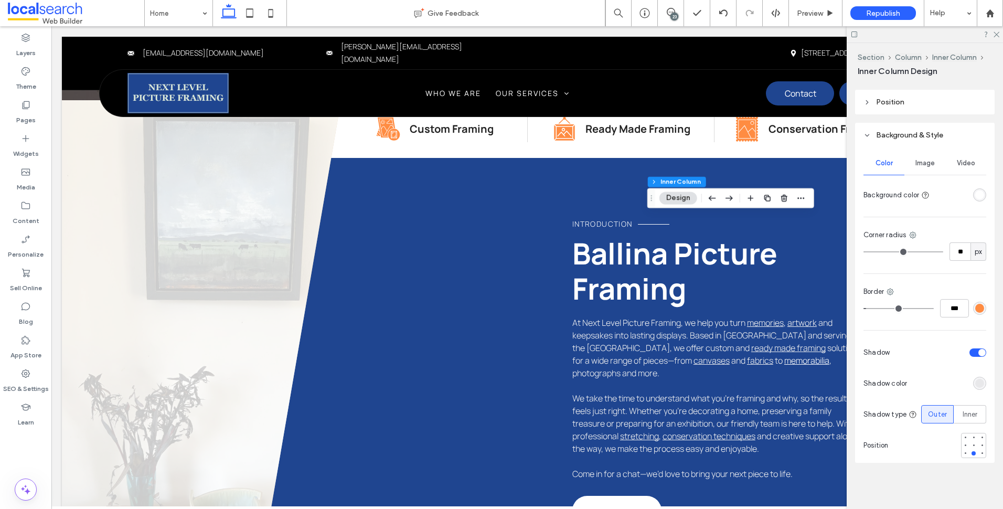
click at [975, 304] on div "rgba(255,140,66,1)" at bounding box center [979, 308] width 9 height 9
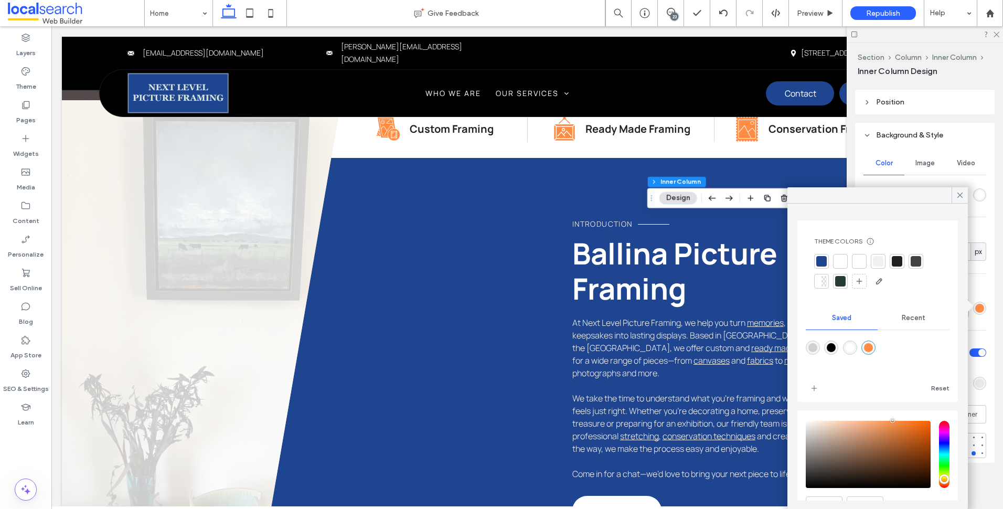
drag, startPoint x: 823, startPoint y: 260, endPoint x: 837, endPoint y: 252, distance: 16.0
click at [831, 254] on div at bounding box center [877, 272] width 127 height 36
click at [813, 259] on div "Theme Colors Save time with Theme Colors Create a color palette to instantly ad…" at bounding box center [878, 263] width 144 height 69
click at [818, 260] on div at bounding box center [821, 261] width 10 height 10
drag, startPoint x: 957, startPoint y: 192, endPoint x: 839, endPoint y: 217, distance: 120.7
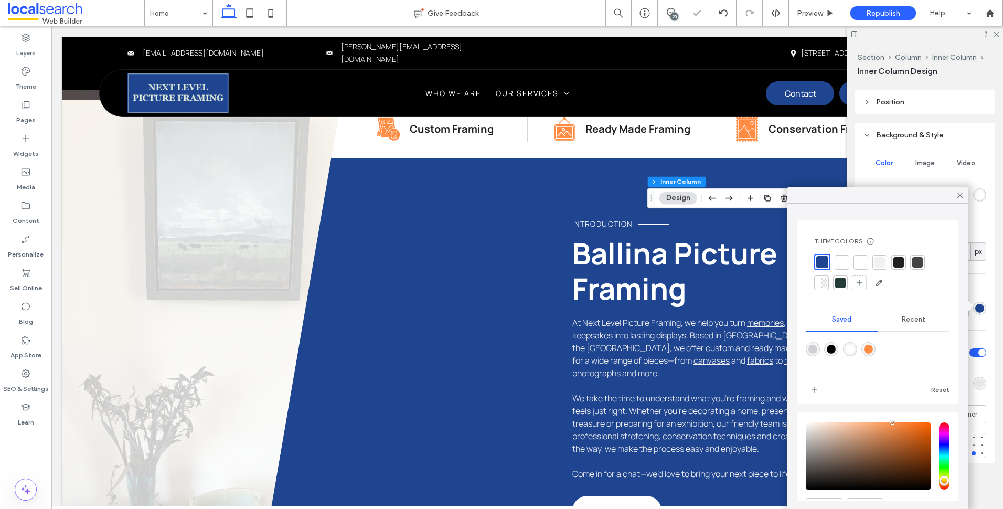
click at [941, 198] on div at bounding box center [878, 195] width 181 height 16
click at [955, 195] on div at bounding box center [960, 195] width 16 height 16
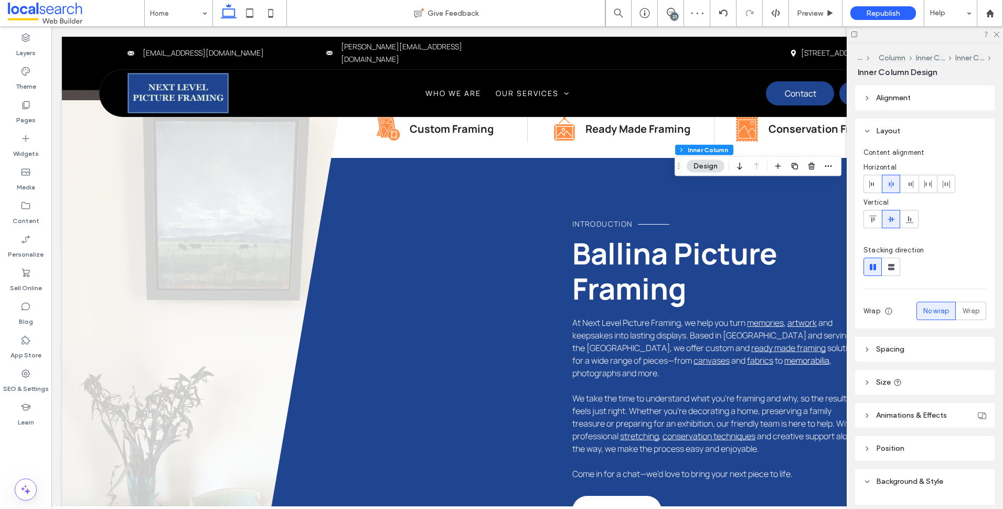
scroll to position [253, 0]
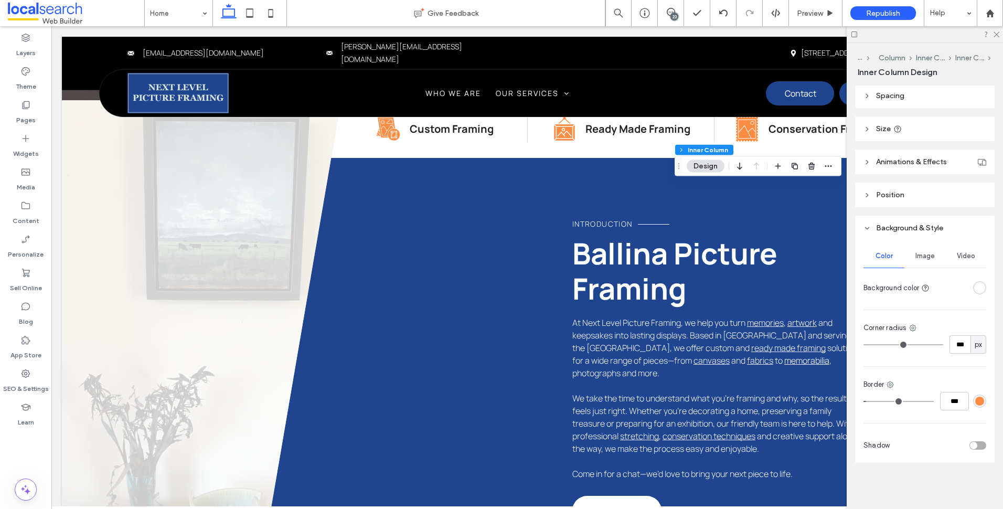
drag, startPoint x: 977, startPoint y: 401, endPoint x: 969, endPoint y: 391, distance: 12.7
click at [975, 399] on div "rgba(255,140,66,1)" at bounding box center [979, 401] width 9 height 9
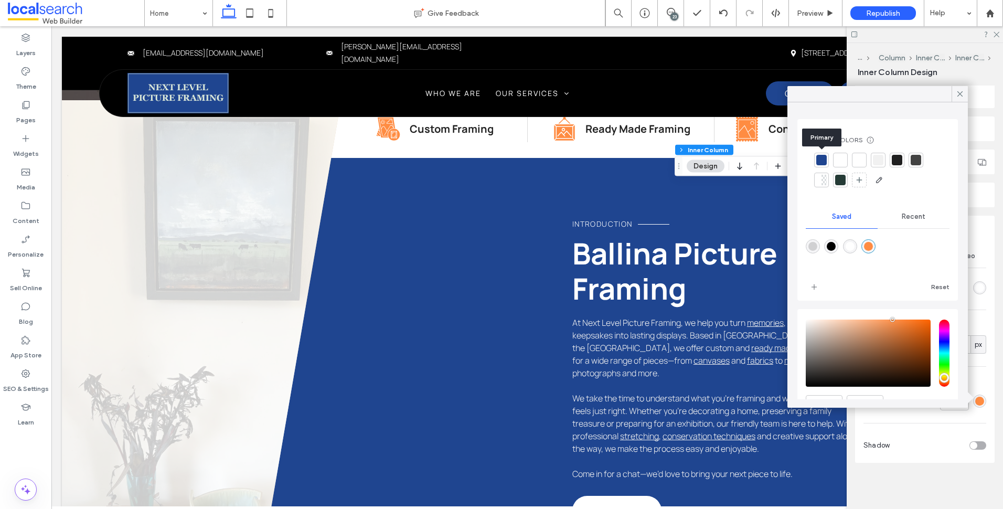
click at [816, 161] on div at bounding box center [821, 160] width 15 height 15
type input "***"
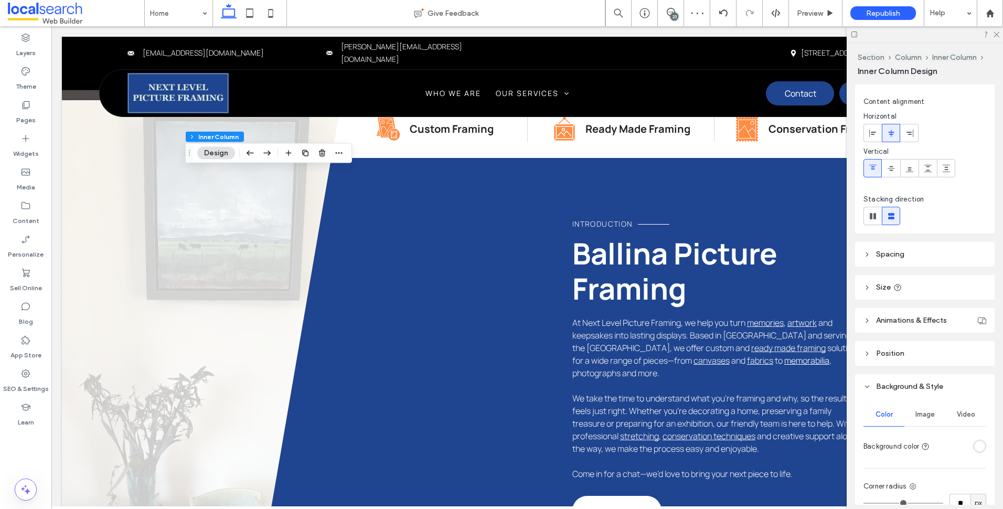
scroll to position [262, 0]
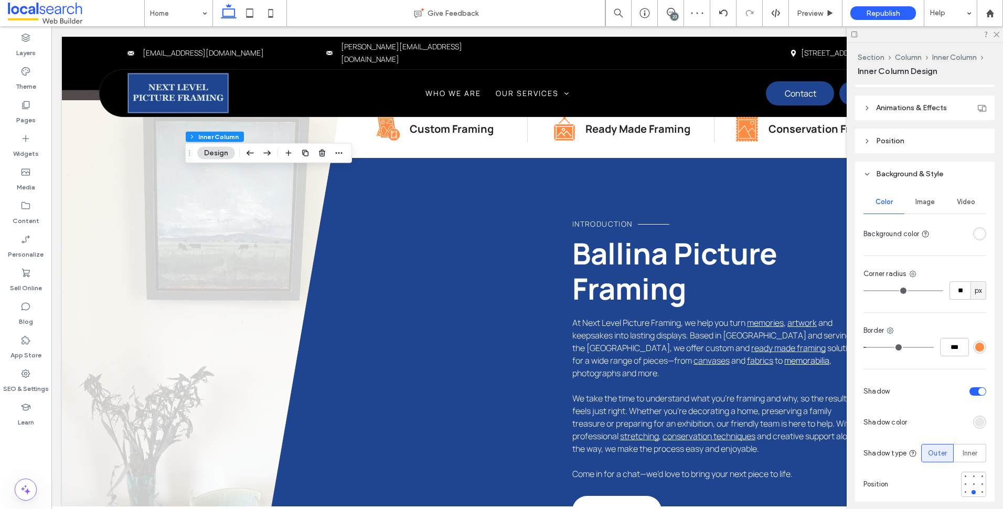
click at [974, 352] on div "rgba(255,140,66,1)" at bounding box center [979, 347] width 13 height 13
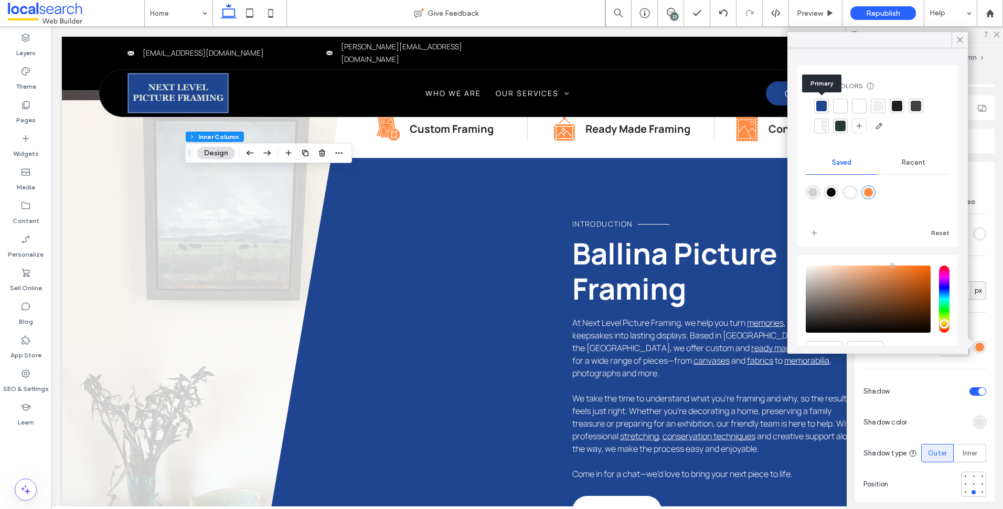
click at [822, 107] on div at bounding box center [821, 106] width 10 height 10
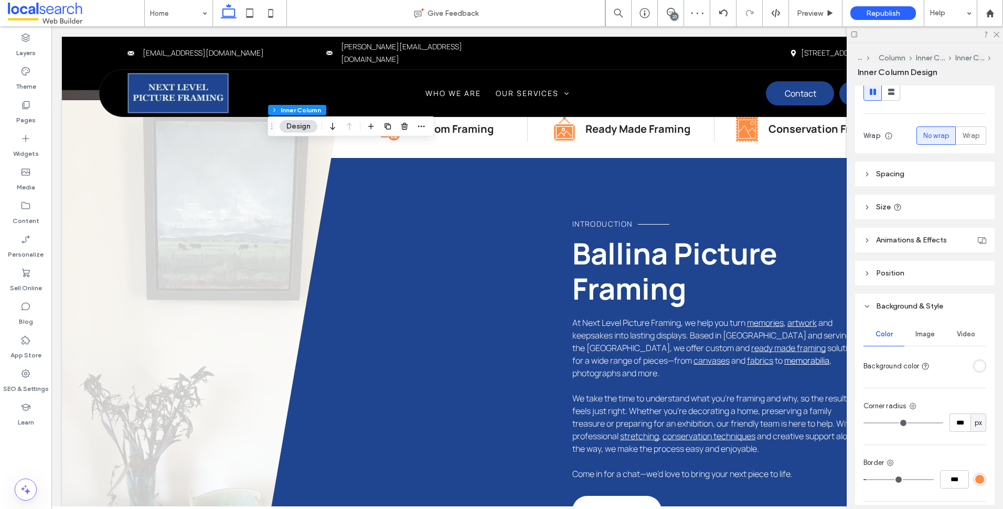
scroll to position [253, 0]
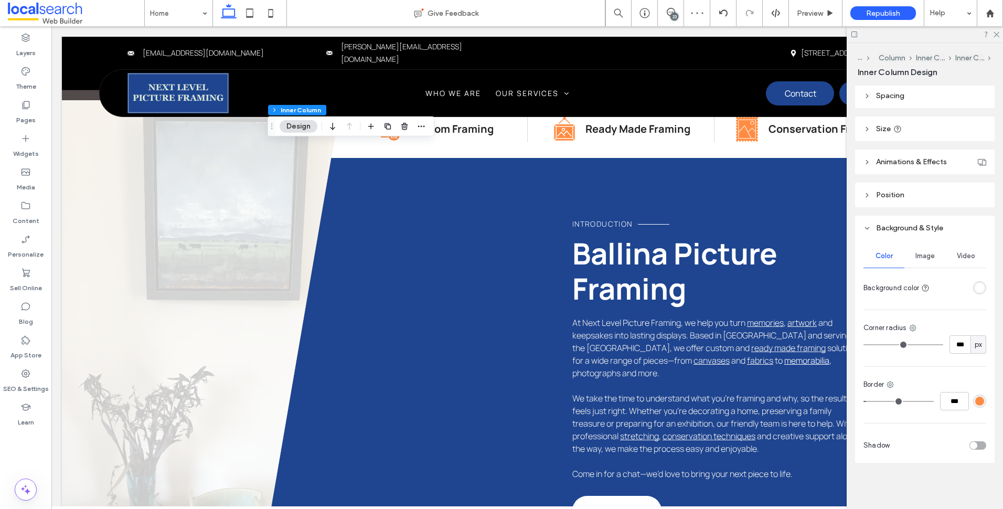
click at [977, 401] on div "rgba(255,140,66,1)" at bounding box center [979, 401] width 9 height 9
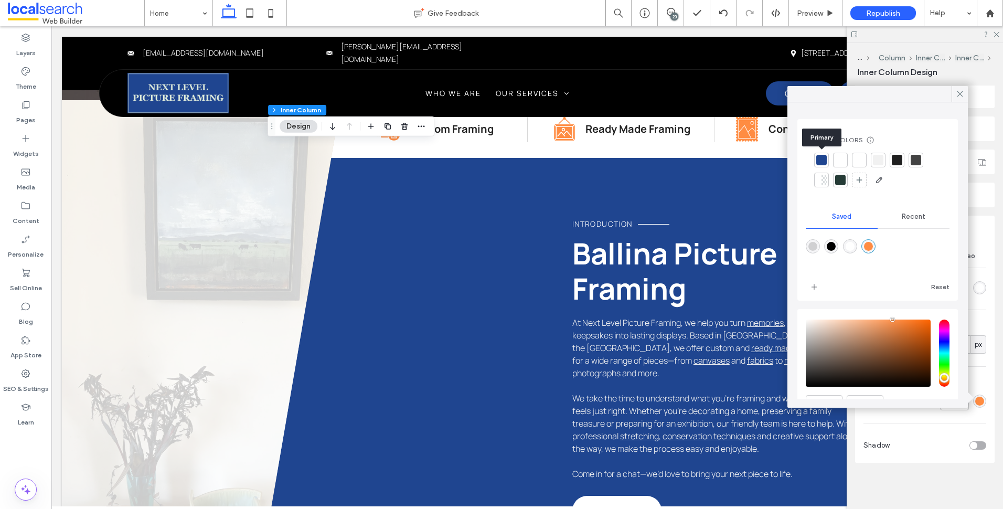
click at [823, 160] on div at bounding box center [821, 160] width 10 height 10
type input "***"
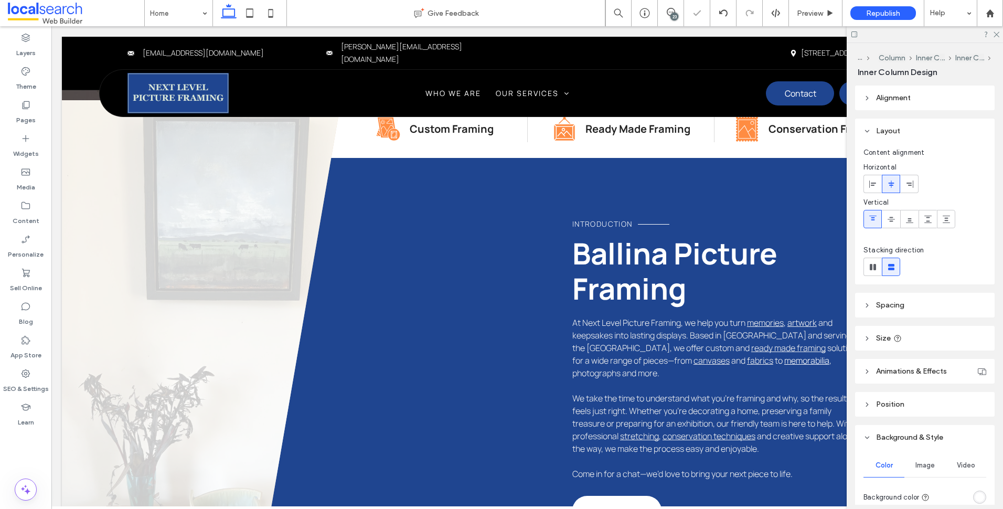
type input "***"
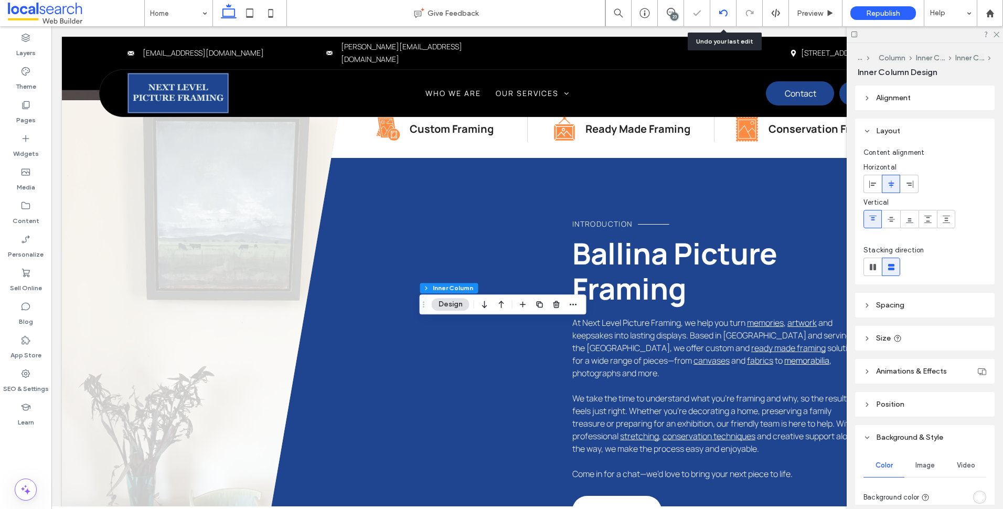
click at [726, 14] on icon at bounding box center [723, 13] width 8 height 8
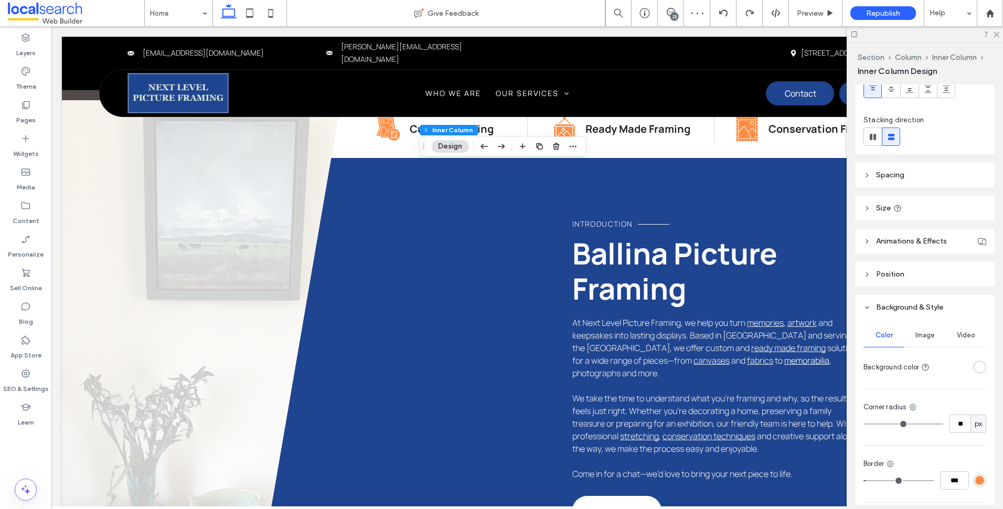
scroll to position [304, 0]
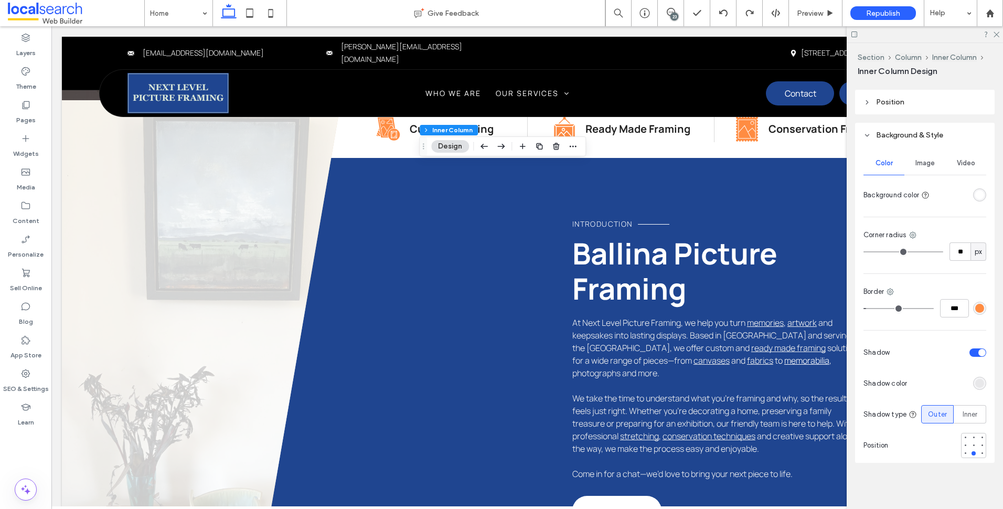
click at [973, 302] on div "rgba(255,140,66,1)" at bounding box center [979, 308] width 13 height 13
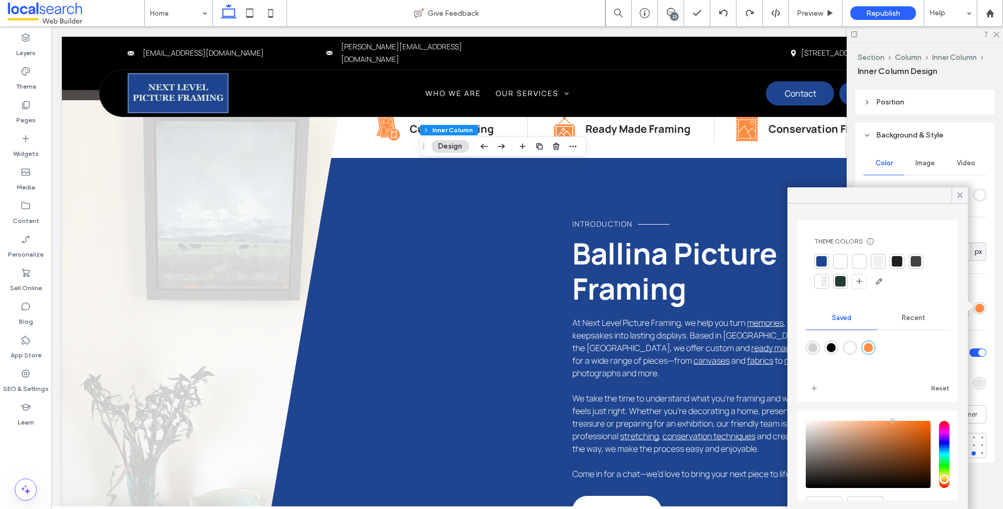
click at [822, 259] on div at bounding box center [821, 261] width 10 height 10
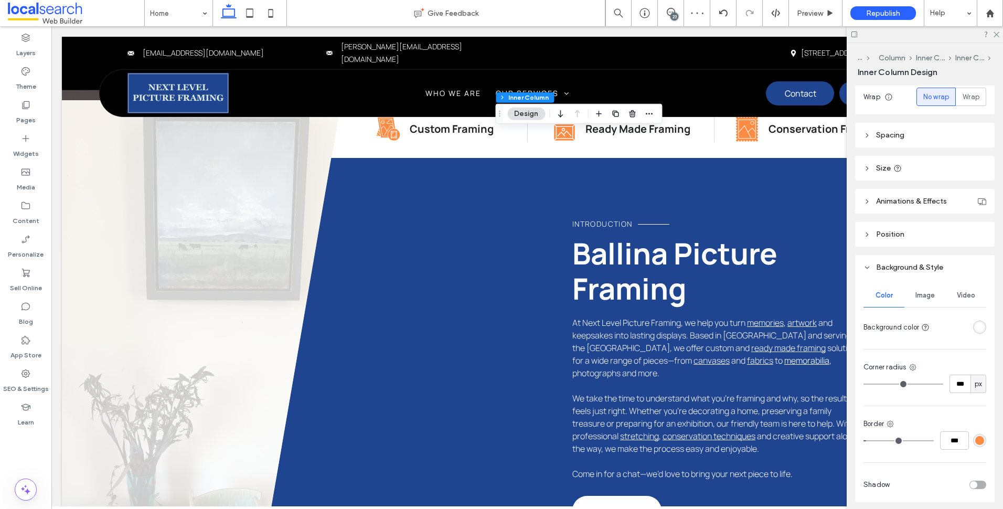
scroll to position [253, 0]
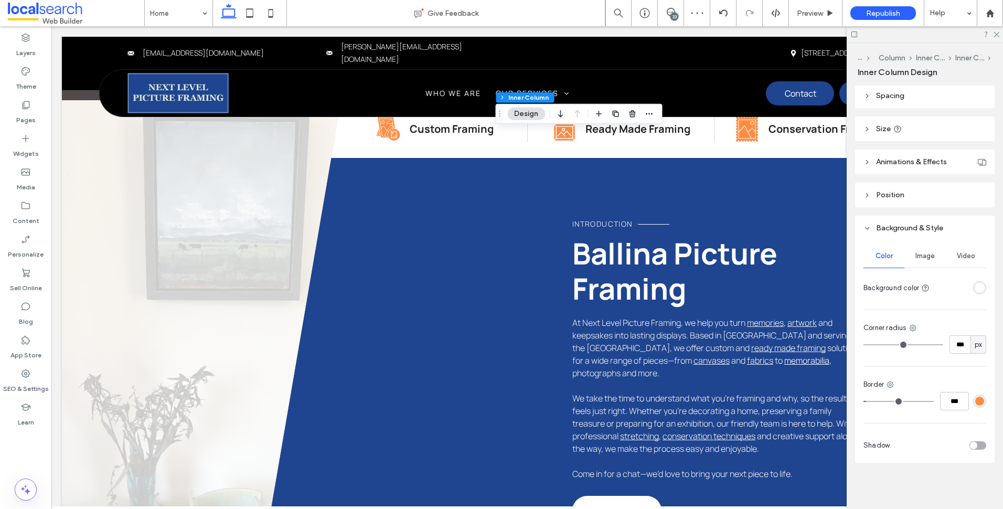
drag, startPoint x: 974, startPoint y: 397, endPoint x: 958, endPoint y: 379, distance: 24.1
click at [960, 383] on div "Border ***" at bounding box center [925, 394] width 123 height 31
click at [975, 401] on div "rgba(255,140,66,1)" at bounding box center [979, 401] width 9 height 9
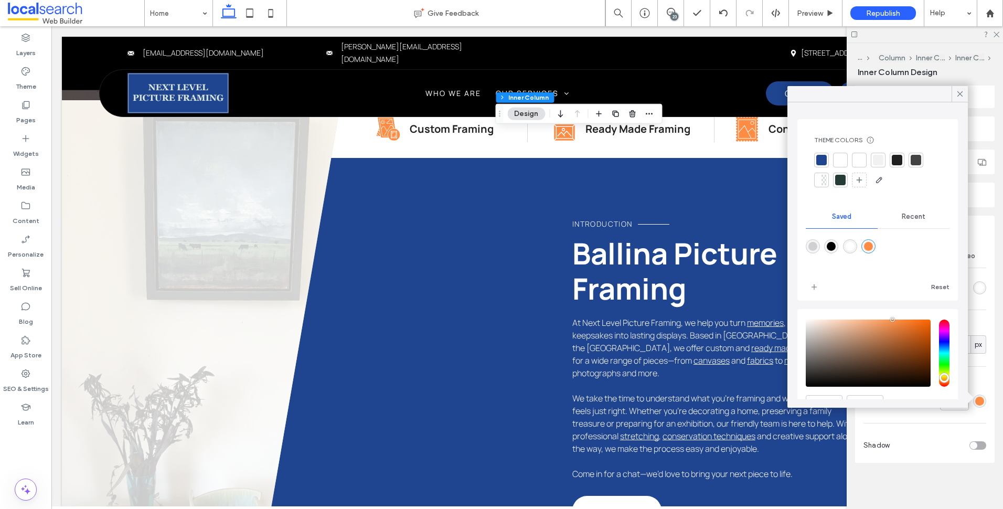
click at [830, 161] on div at bounding box center [877, 171] width 127 height 36
click at [827, 160] on div at bounding box center [821, 160] width 15 height 15
type input "***"
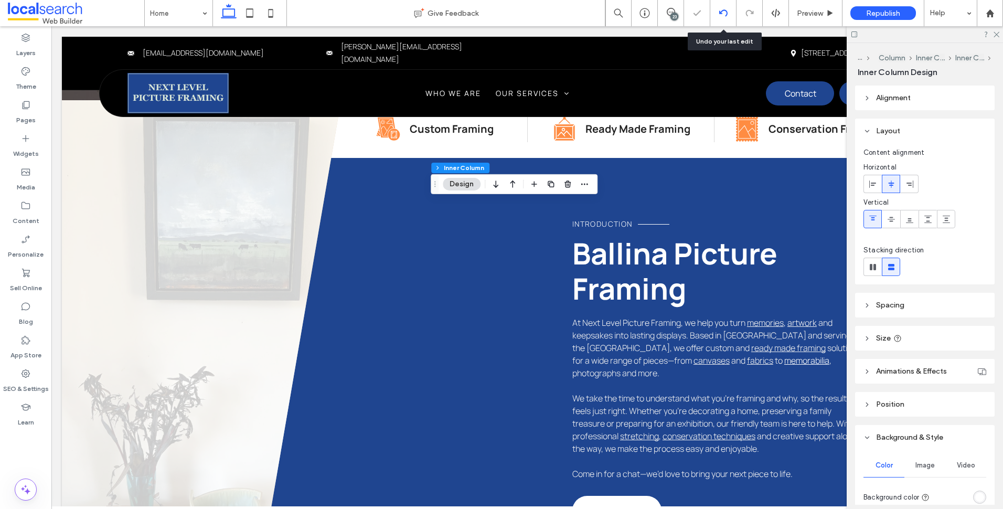
click at [718, 15] on div at bounding box center [723, 13] width 26 height 8
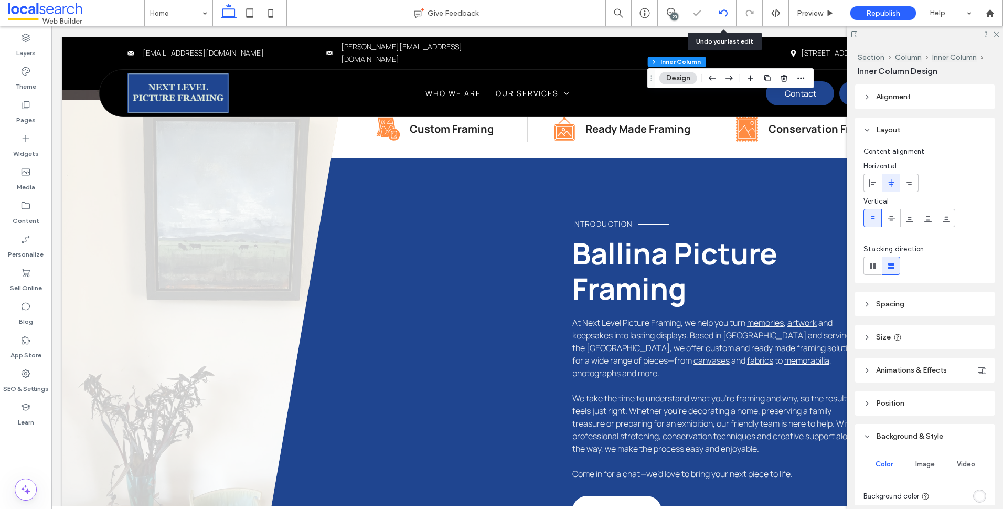
drag, startPoint x: 726, startPoint y: 14, endPoint x: 730, endPoint y: 20, distance: 7.6
click at [730, 20] on div at bounding box center [723, 13] width 26 height 26
click at [732, 10] on div at bounding box center [723, 13] width 26 height 8
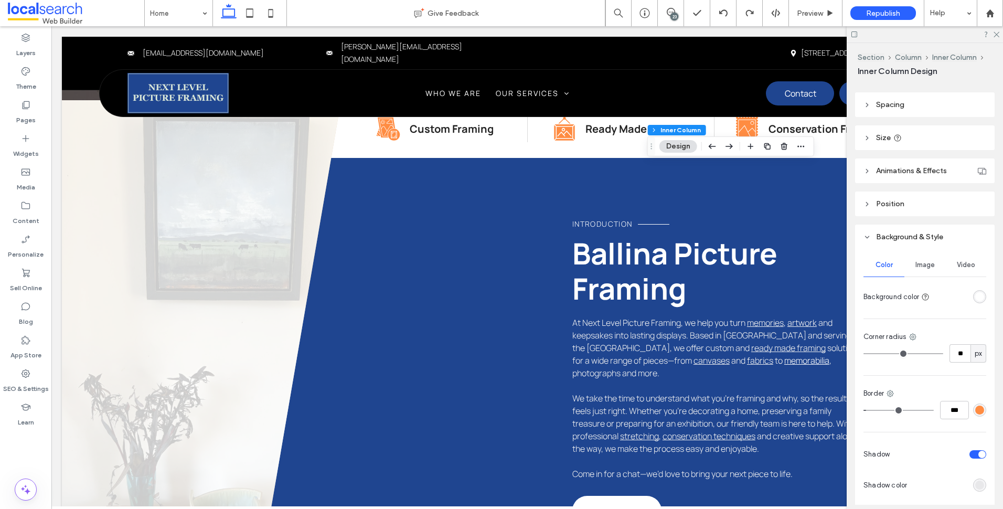
scroll to position [304, 0]
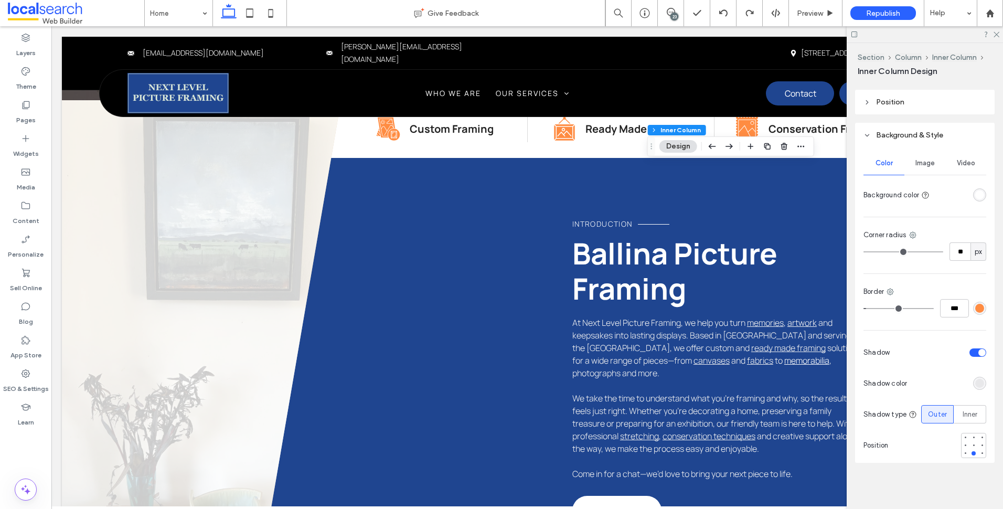
click at [977, 304] on div "rgba(255,140,66,1)" at bounding box center [979, 308] width 9 height 9
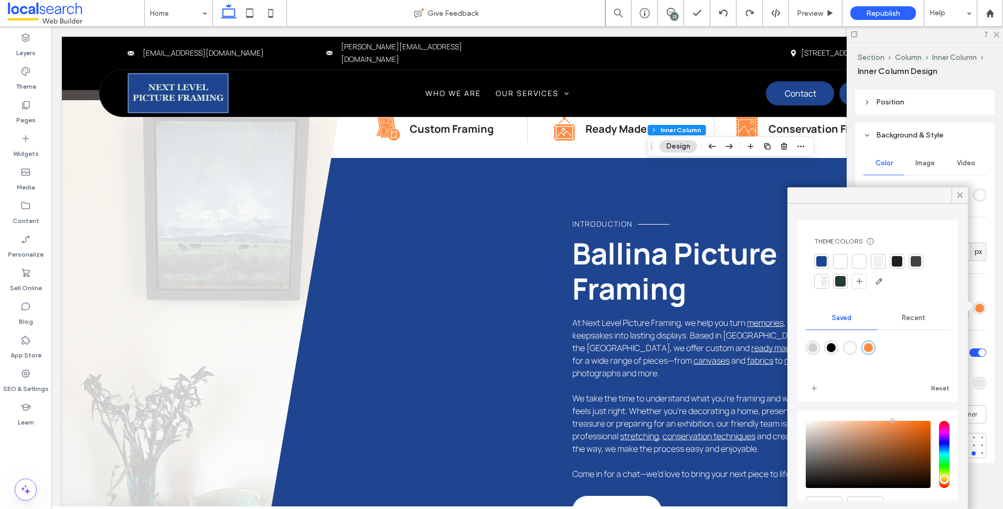
click at [823, 261] on div at bounding box center [821, 261] width 10 height 10
click at [957, 194] on icon at bounding box center [960, 194] width 9 height 9
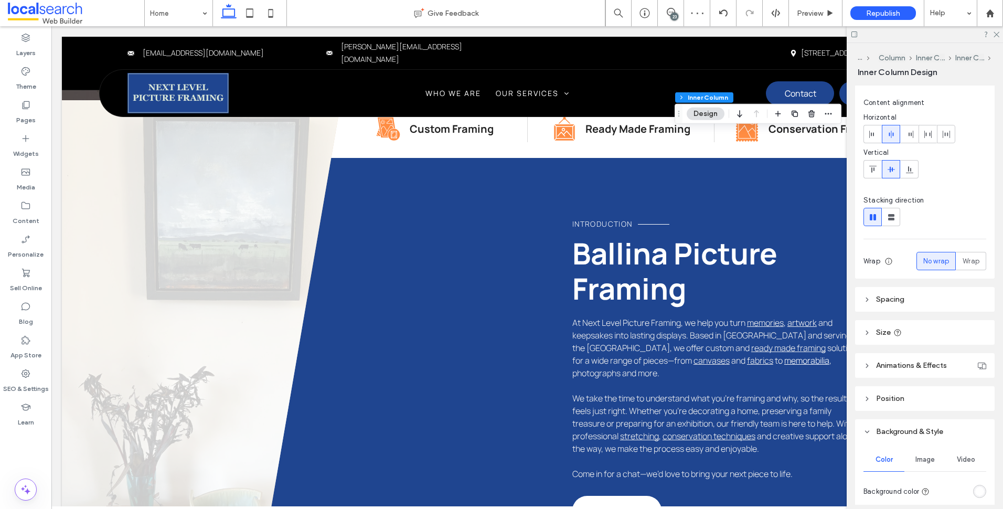
scroll to position [210, 0]
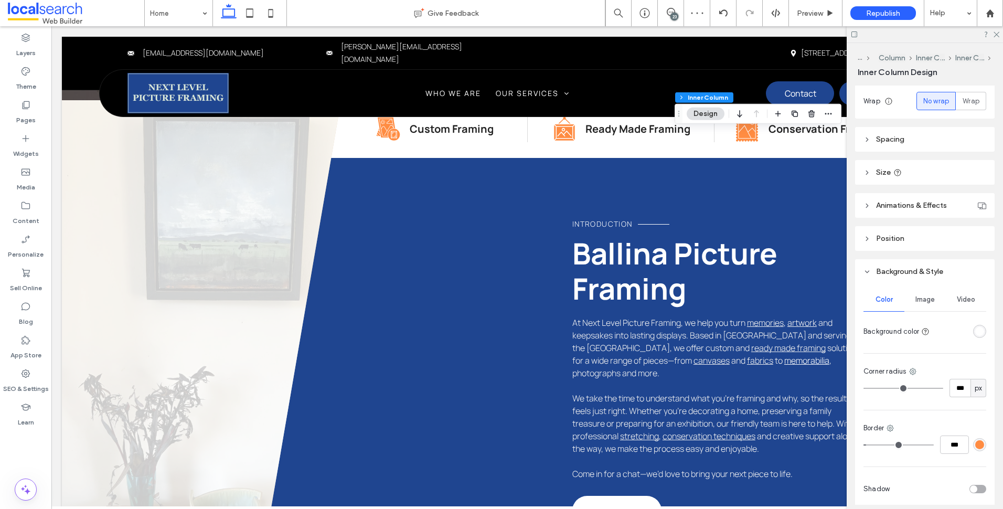
drag, startPoint x: 977, startPoint y: 437, endPoint x: 976, endPoint y: 443, distance: 5.8
click at [977, 438] on div "***" at bounding box center [925, 445] width 123 height 18
click at [975, 445] on div "rgba(255,140,66,1)" at bounding box center [979, 444] width 9 height 9
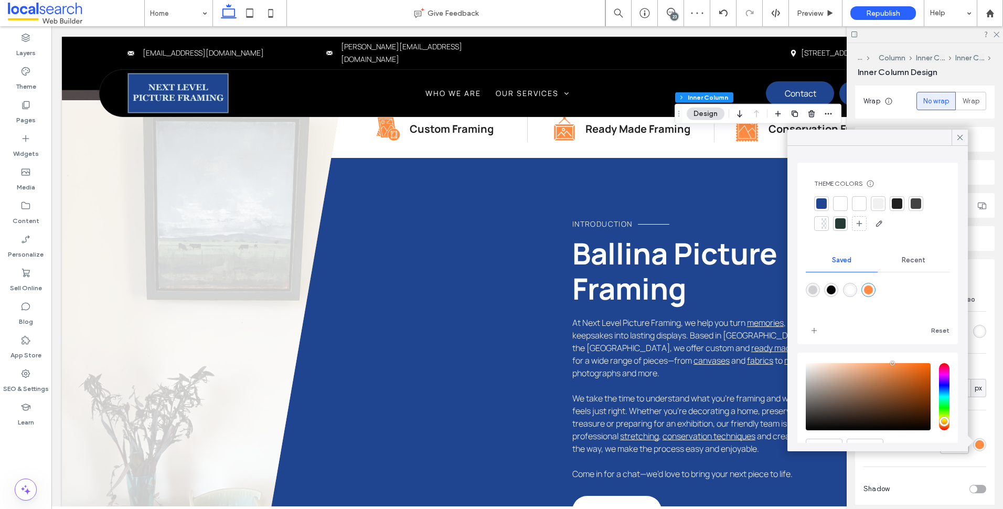
click at [822, 195] on div "Theme Colors Save time with Theme Colors Create a color palette to instantly ad…" at bounding box center [878, 205] width 144 height 69
click at [825, 206] on div at bounding box center [821, 203] width 10 height 10
type input "***"
click at [956, 141] on icon at bounding box center [960, 137] width 9 height 9
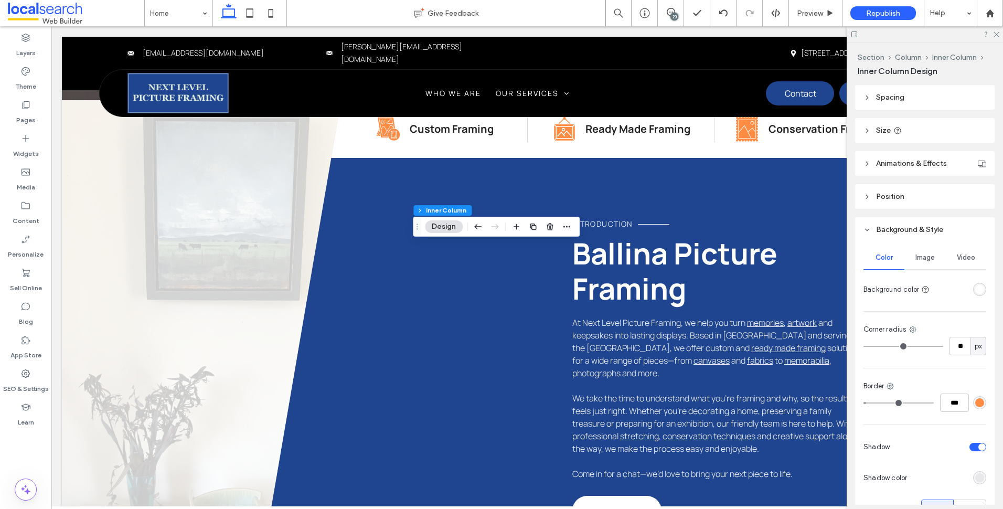
scroll to position [262, 0]
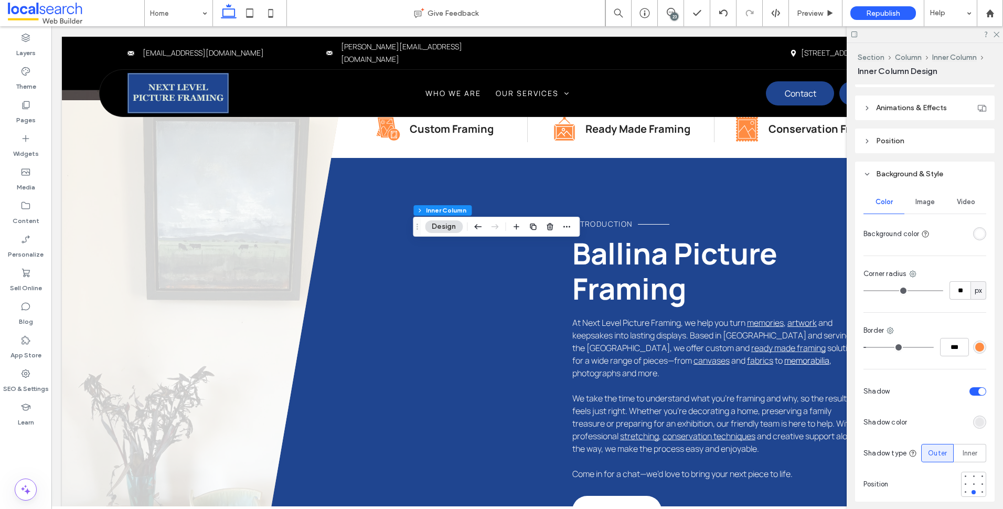
click at [975, 347] on div "rgba(255,140,66,1)" at bounding box center [979, 347] width 9 height 9
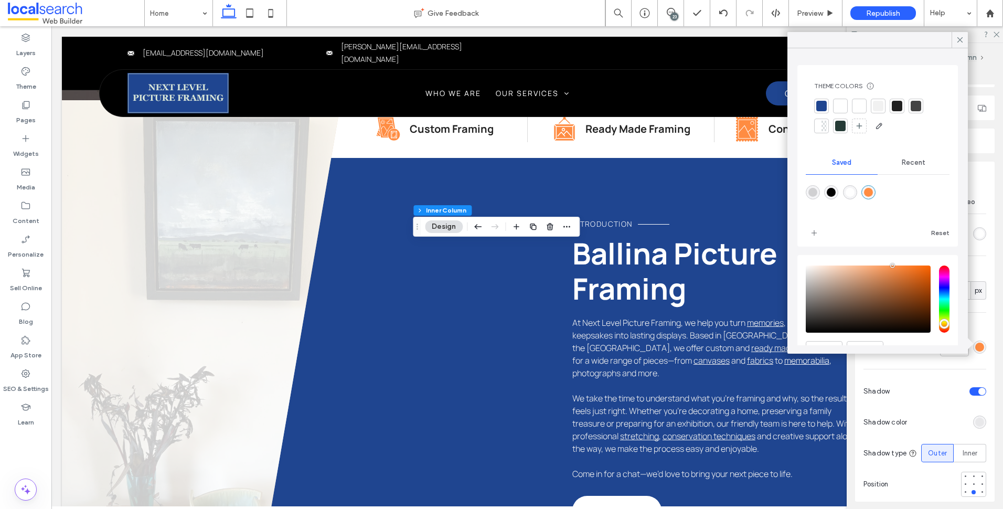
click at [826, 104] on div at bounding box center [821, 106] width 10 height 10
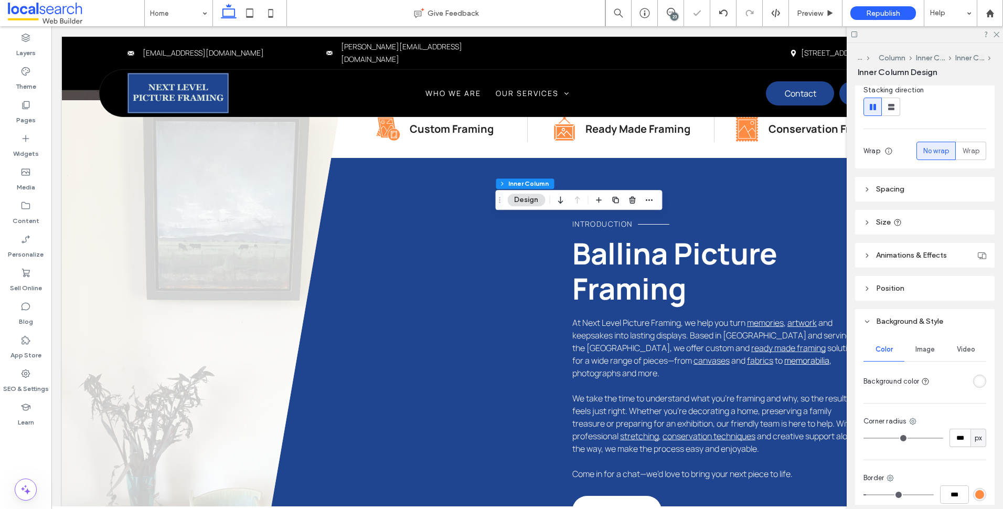
scroll to position [253, 0]
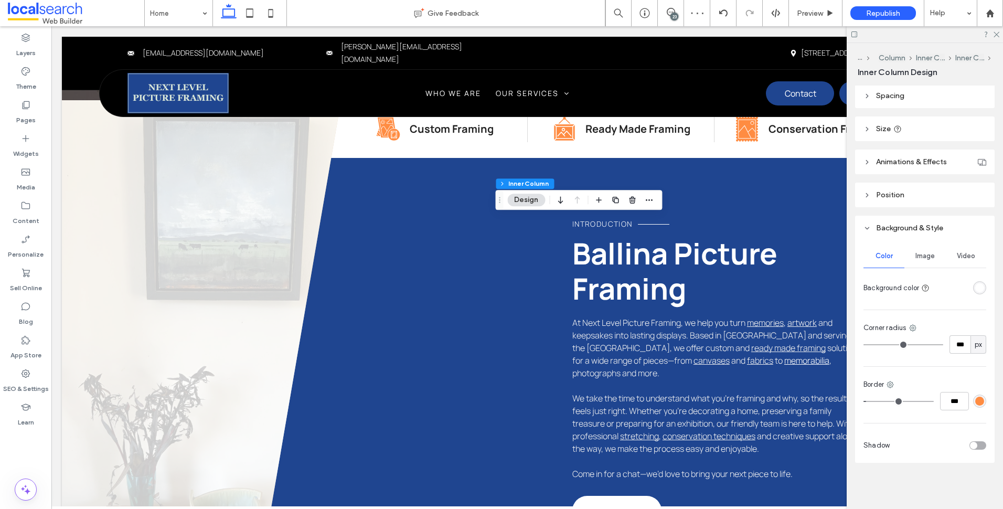
click at [977, 401] on div "rgba(255,140,66,1)" at bounding box center [979, 401] width 9 height 9
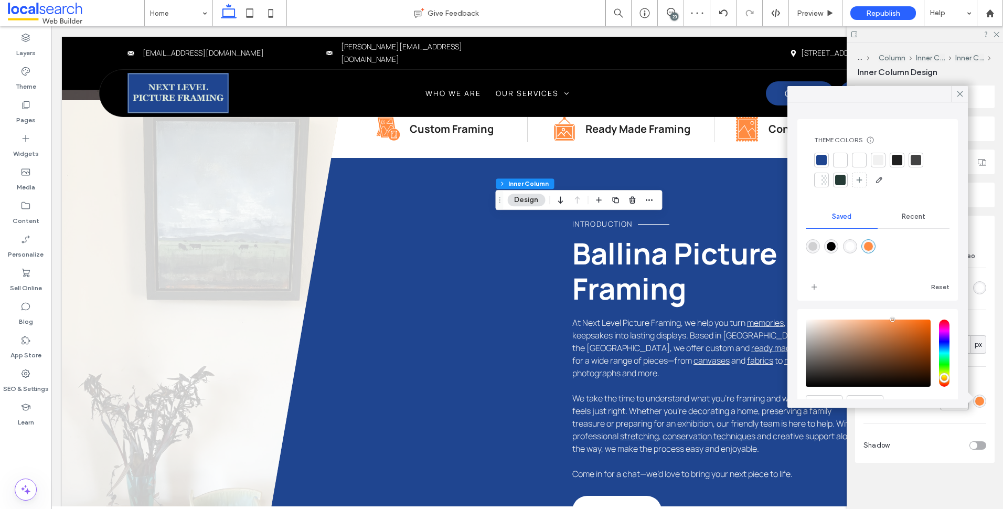
click at [825, 158] on div at bounding box center [821, 160] width 10 height 10
type input "***"
